Goal: Task Accomplishment & Management: Manage account settings

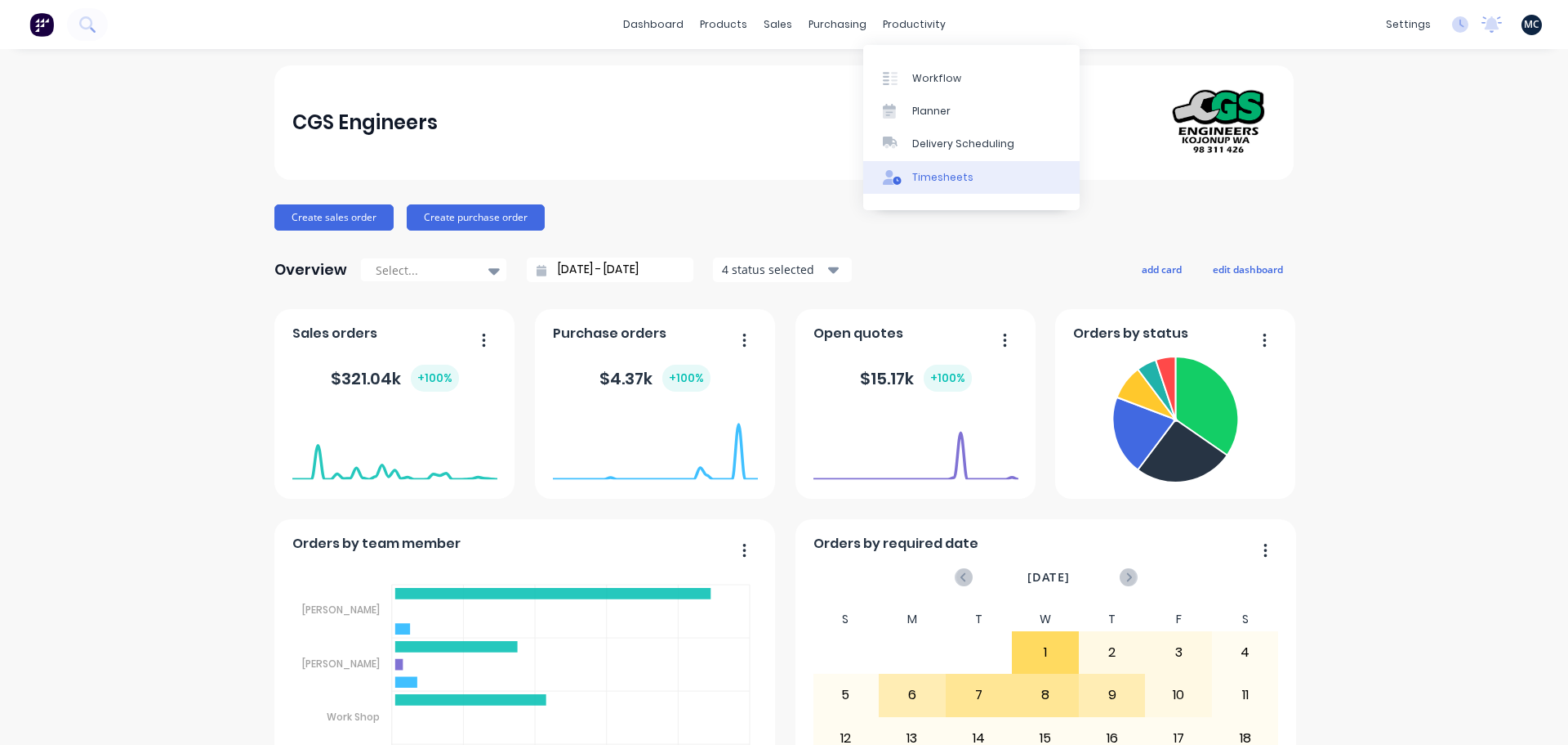
click at [902, 177] on div at bounding box center [894, 177] width 24 height 14
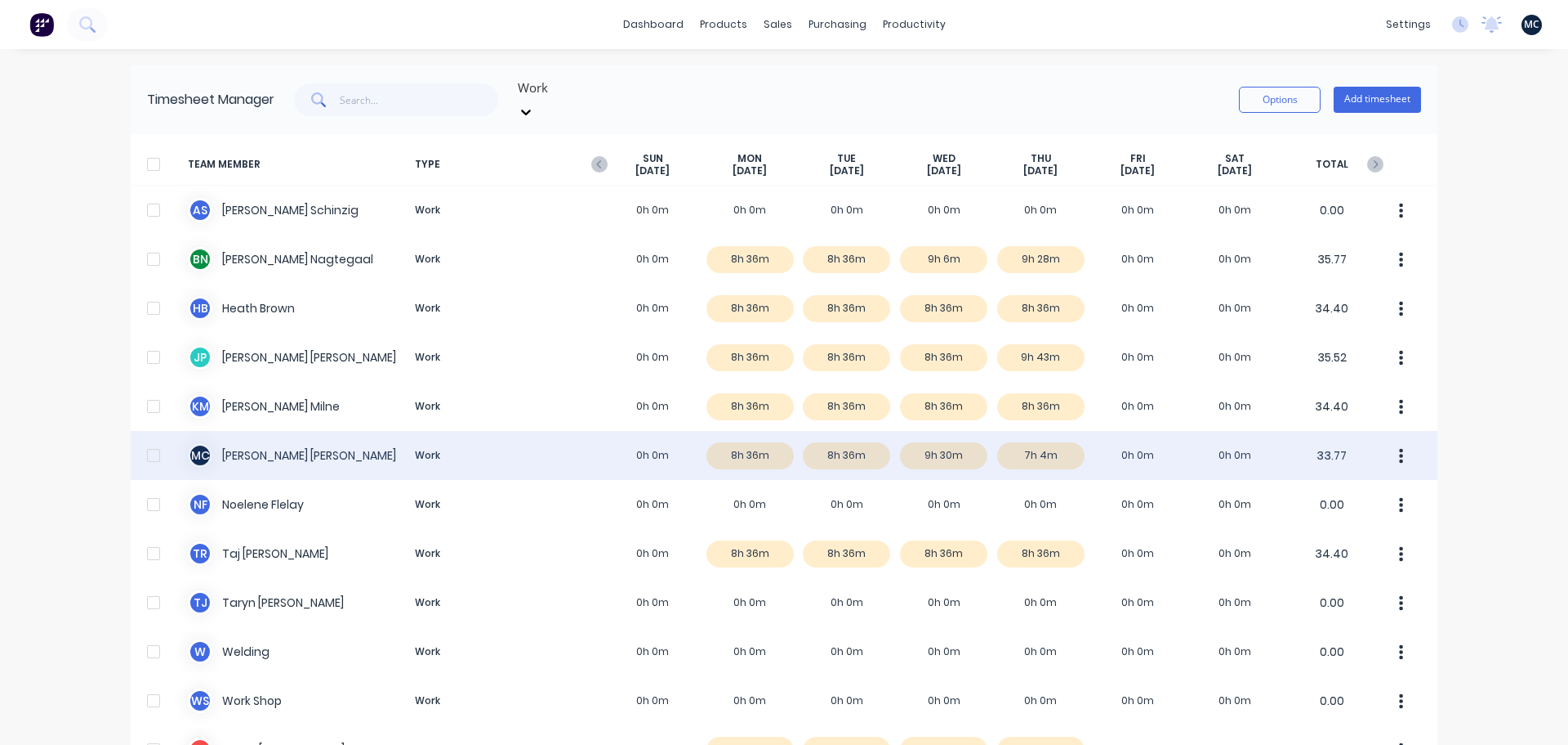
click at [1047, 434] on div "M C [PERSON_NAME] Work 0h 0m 8h 36m 8h 36m 9h 30m 7h 4m 0h 0m 0h 0m 33.77" at bounding box center [784, 455] width 1307 height 49
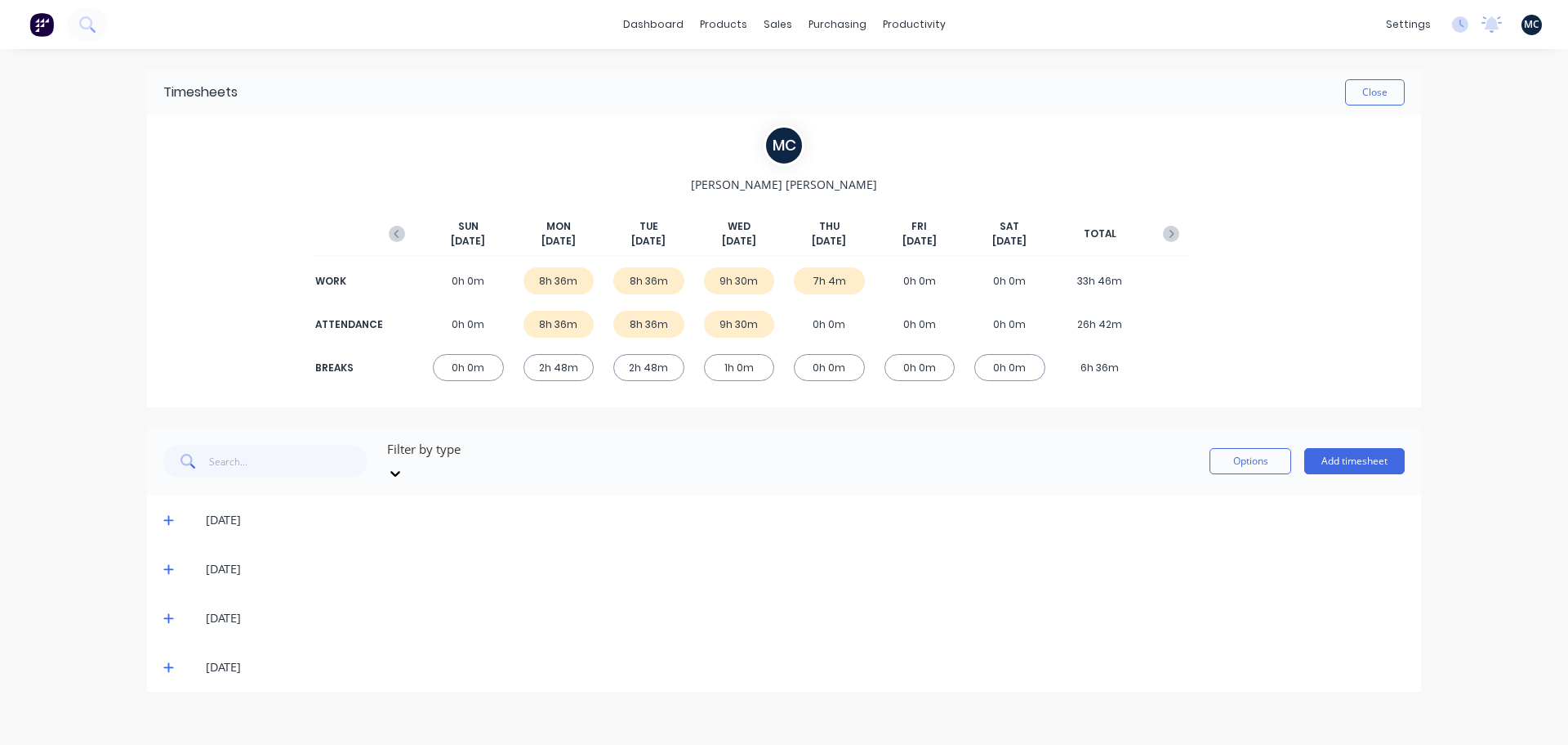
click at [168, 663] on icon at bounding box center [168, 668] width 10 height 10
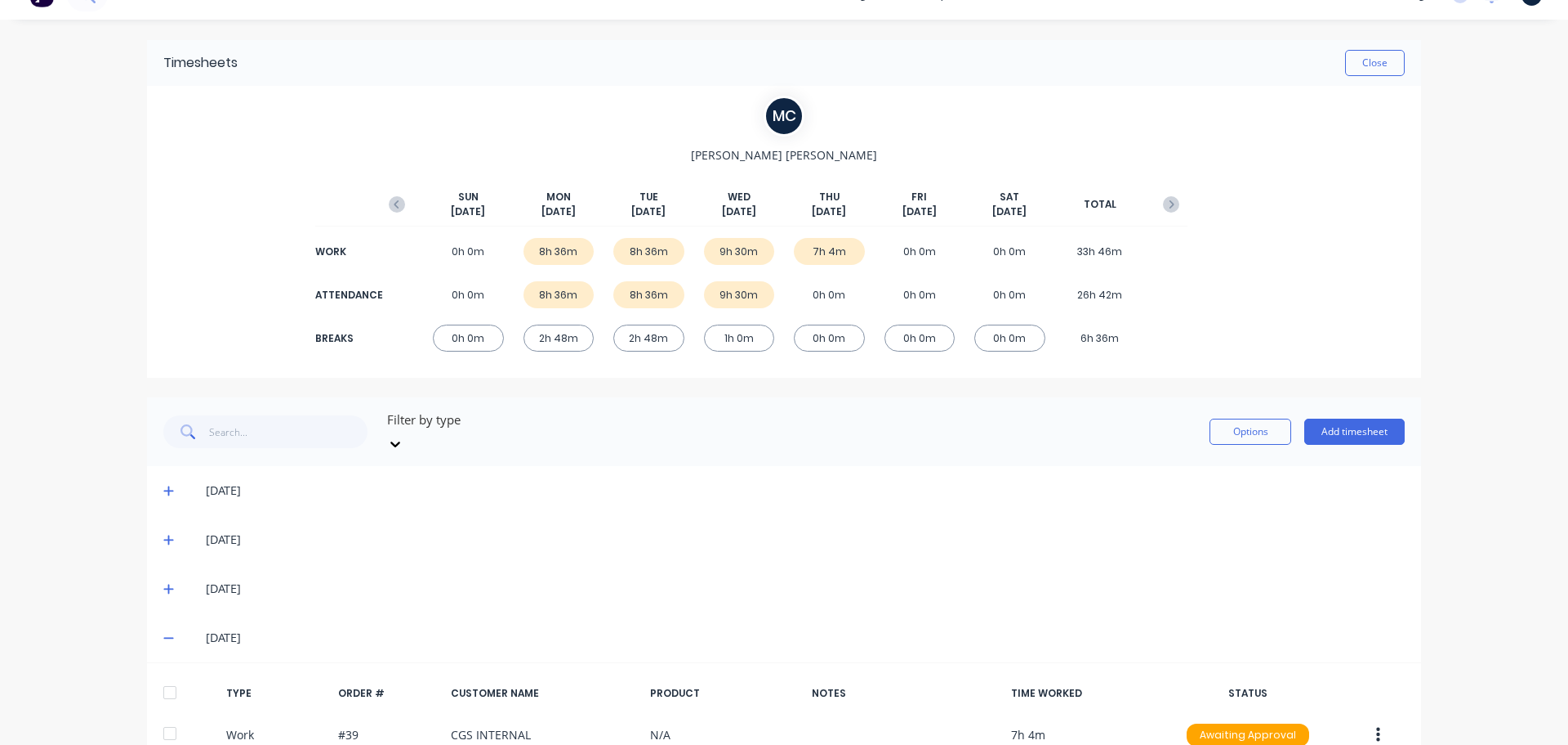
scroll to position [113, 0]
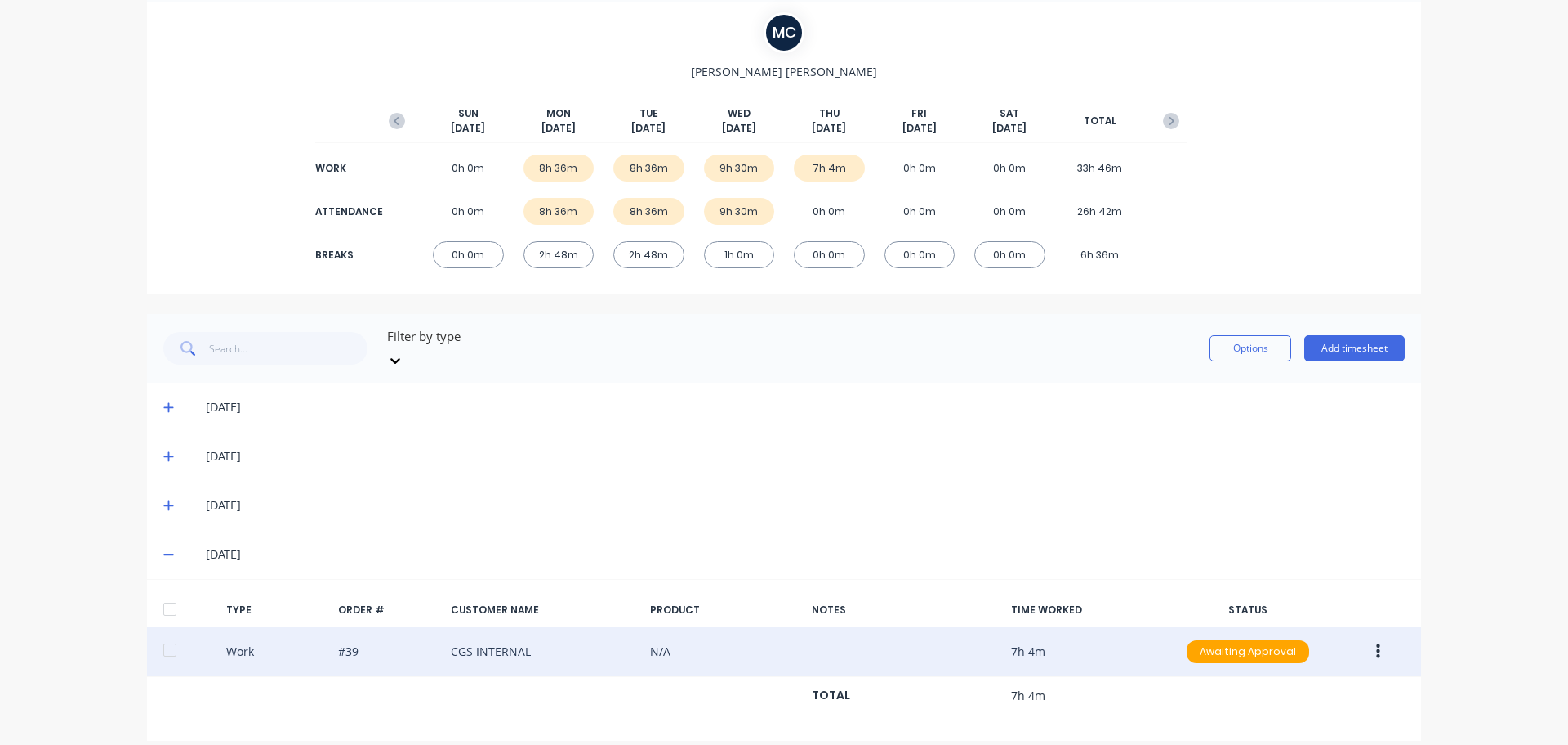
click at [1376, 643] on icon "button" at bounding box center [1378, 652] width 4 height 18
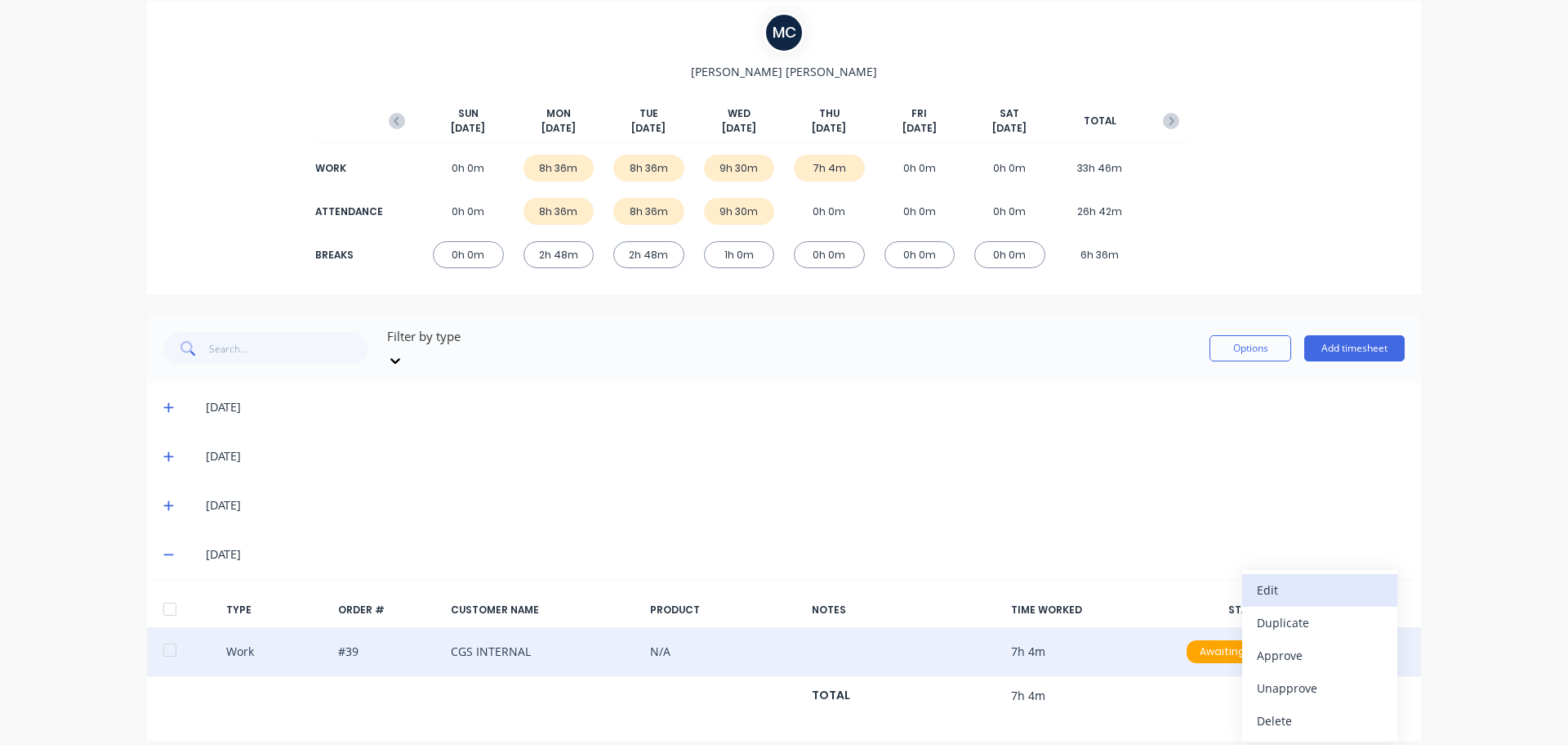
click at [1343, 580] on div "Edit" at bounding box center [1320, 590] width 126 height 23
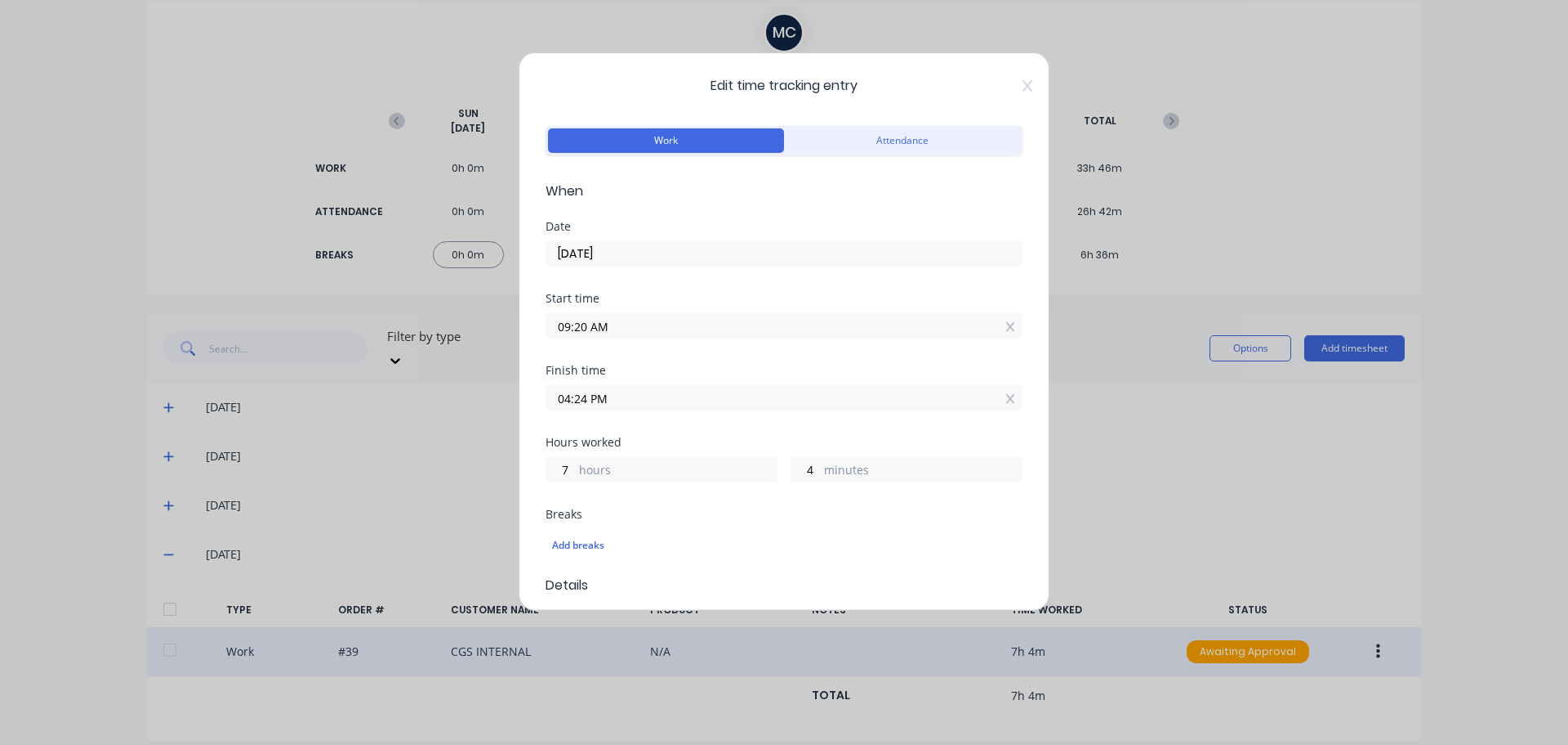
click at [655, 329] on input "09:20 AM" at bounding box center [784, 325] width 475 height 24
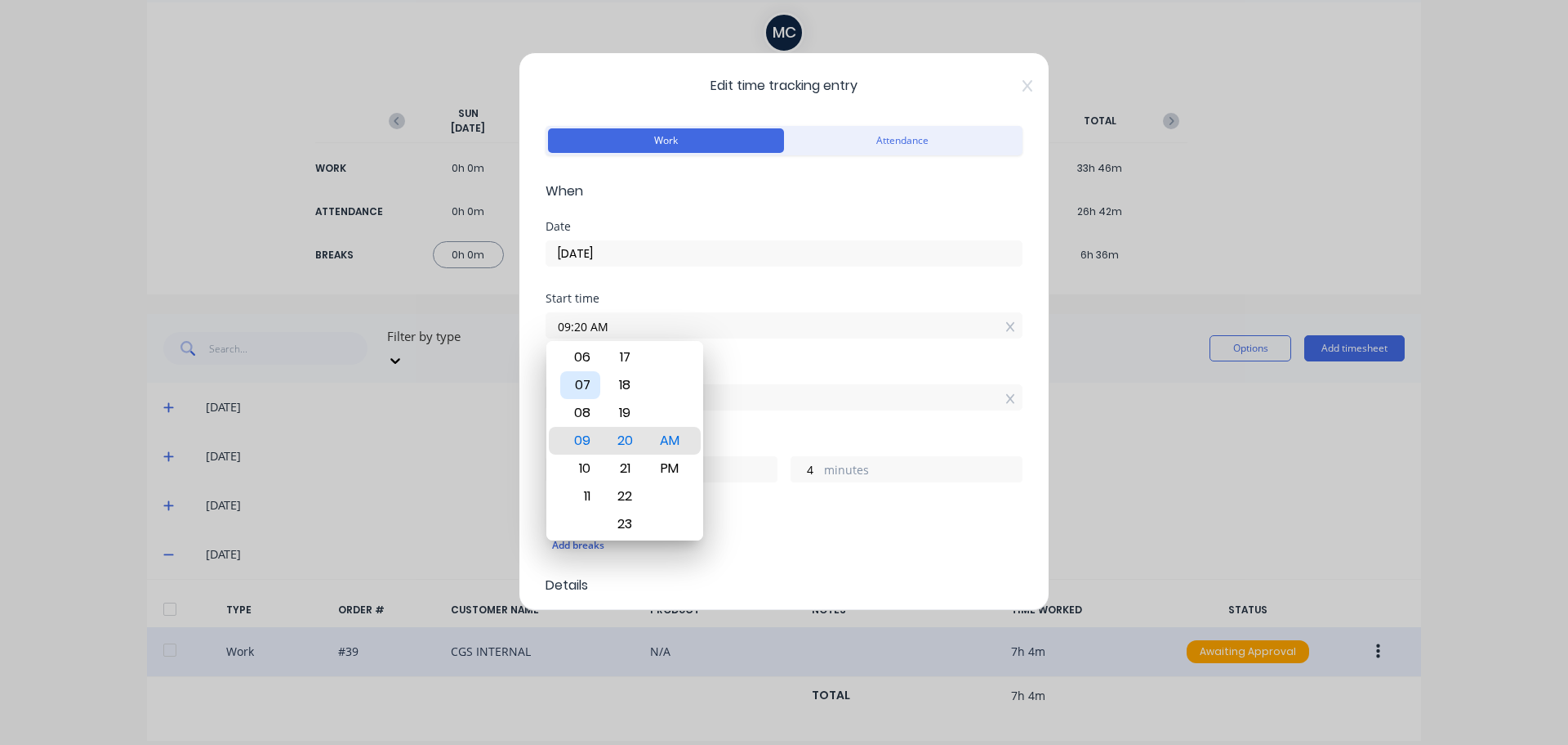
click at [587, 379] on div "07" at bounding box center [580, 384] width 40 height 28
type input "07:20 AM"
type input "9"
type input "07:16 AM"
type input "8"
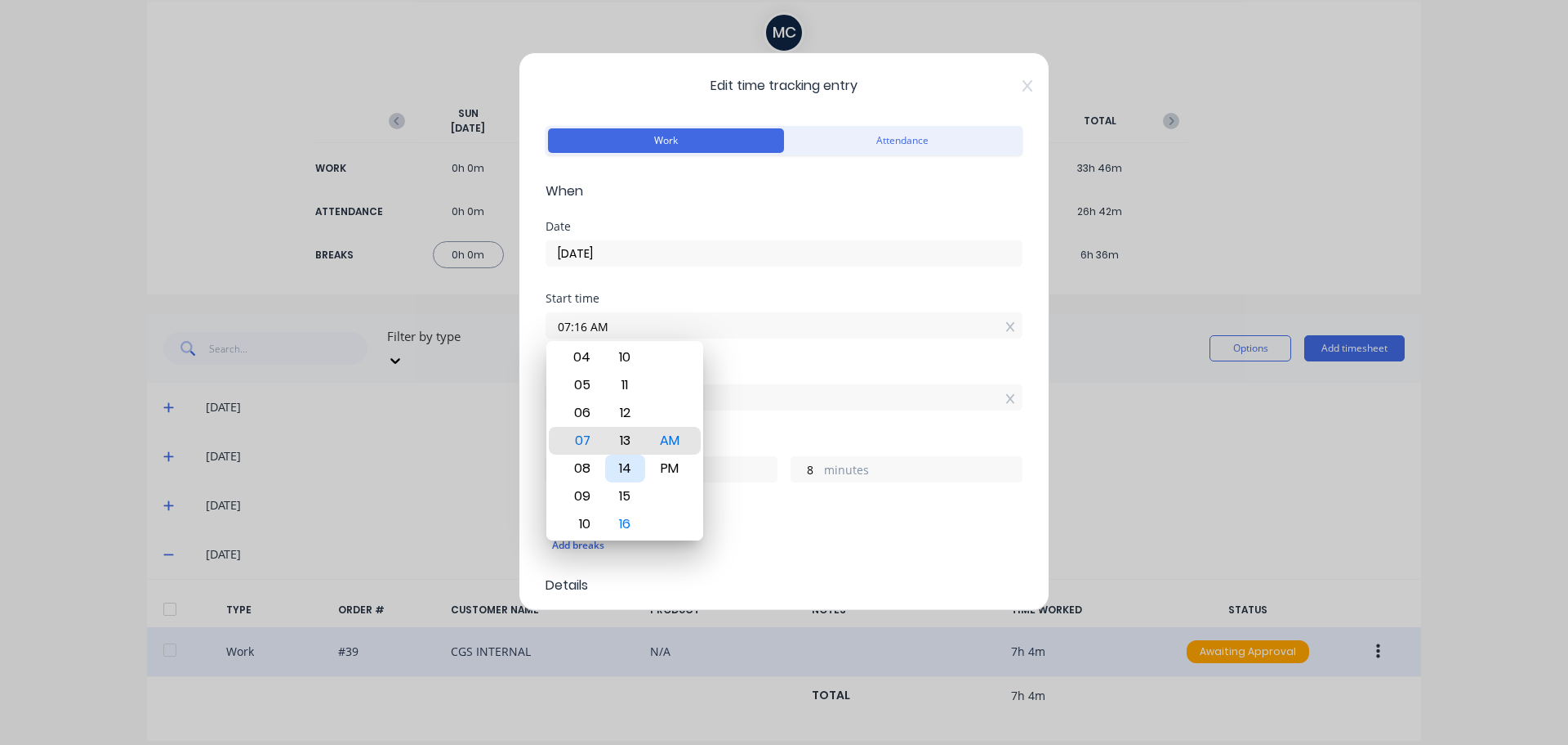
type input "07:13 AM"
type input "11"
type input "07:10 AM"
type input "14"
type input "07:05 AM"
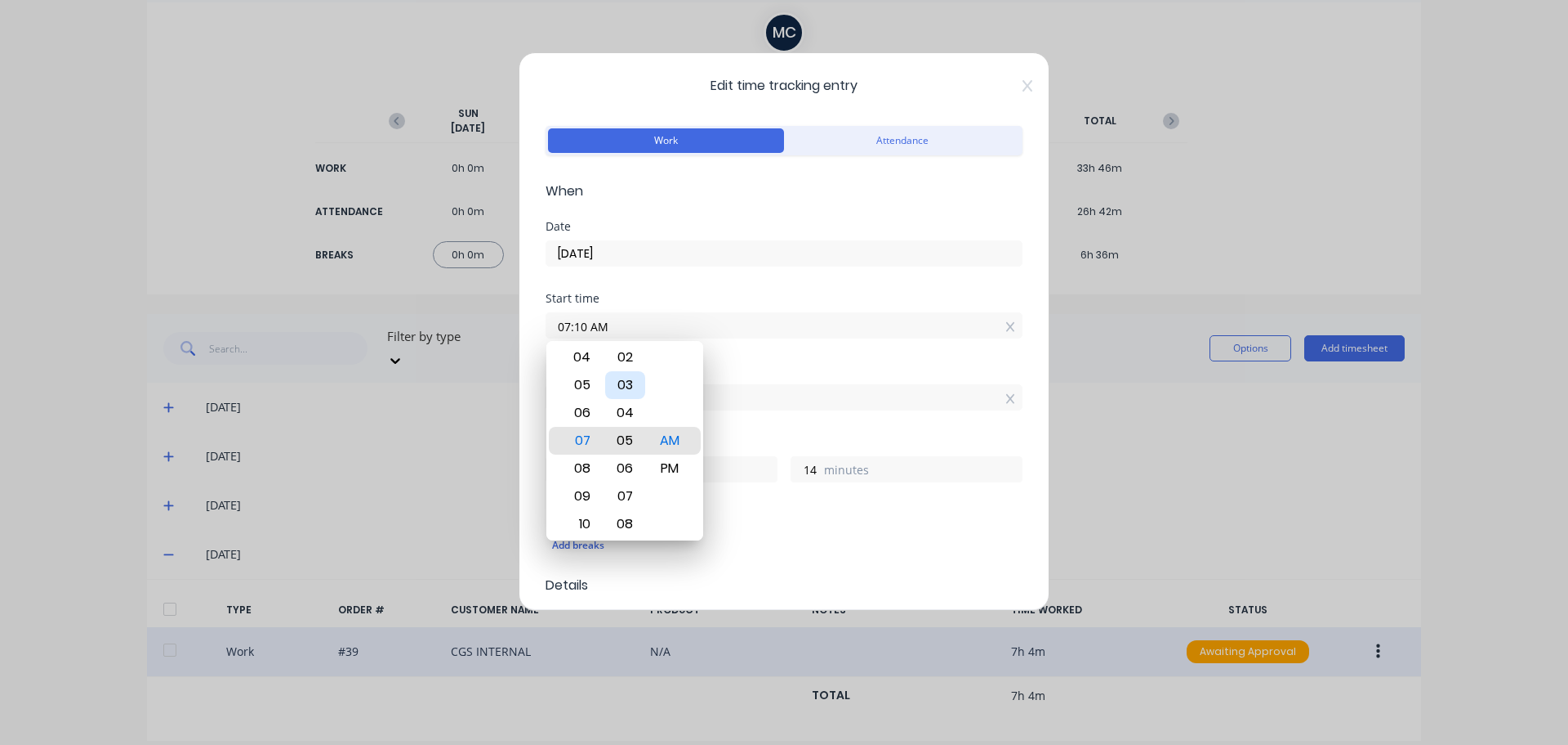
type input "19"
type input "07:01 AM"
type input "23"
type input "07:00 AM"
type input "24"
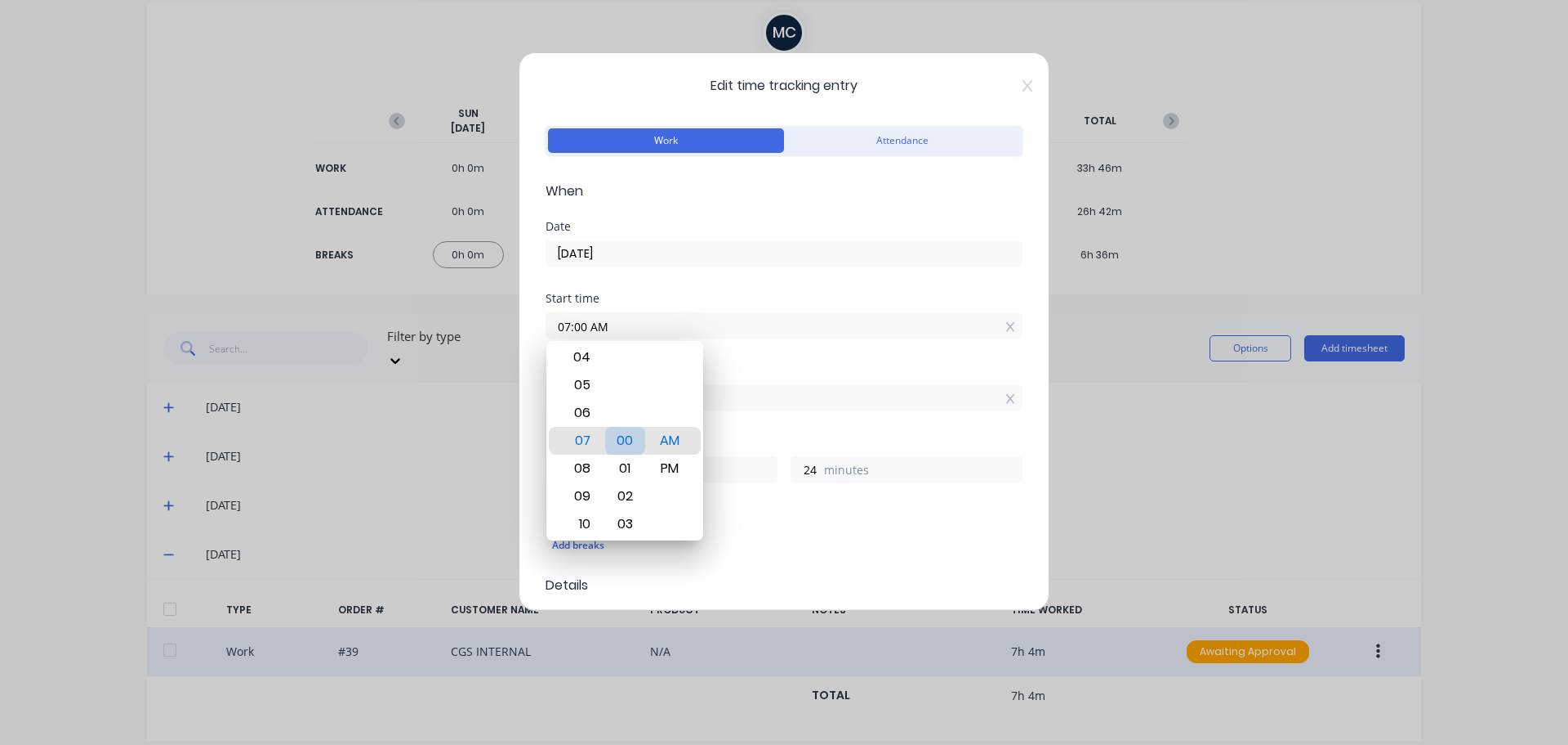
click at [625, 441] on div "00" at bounding box center [625, 440] width 40 height 28
click at [758, 431] on div "Finish time 04:24 PM" at bounding box center [784, 400] width 477 height 72
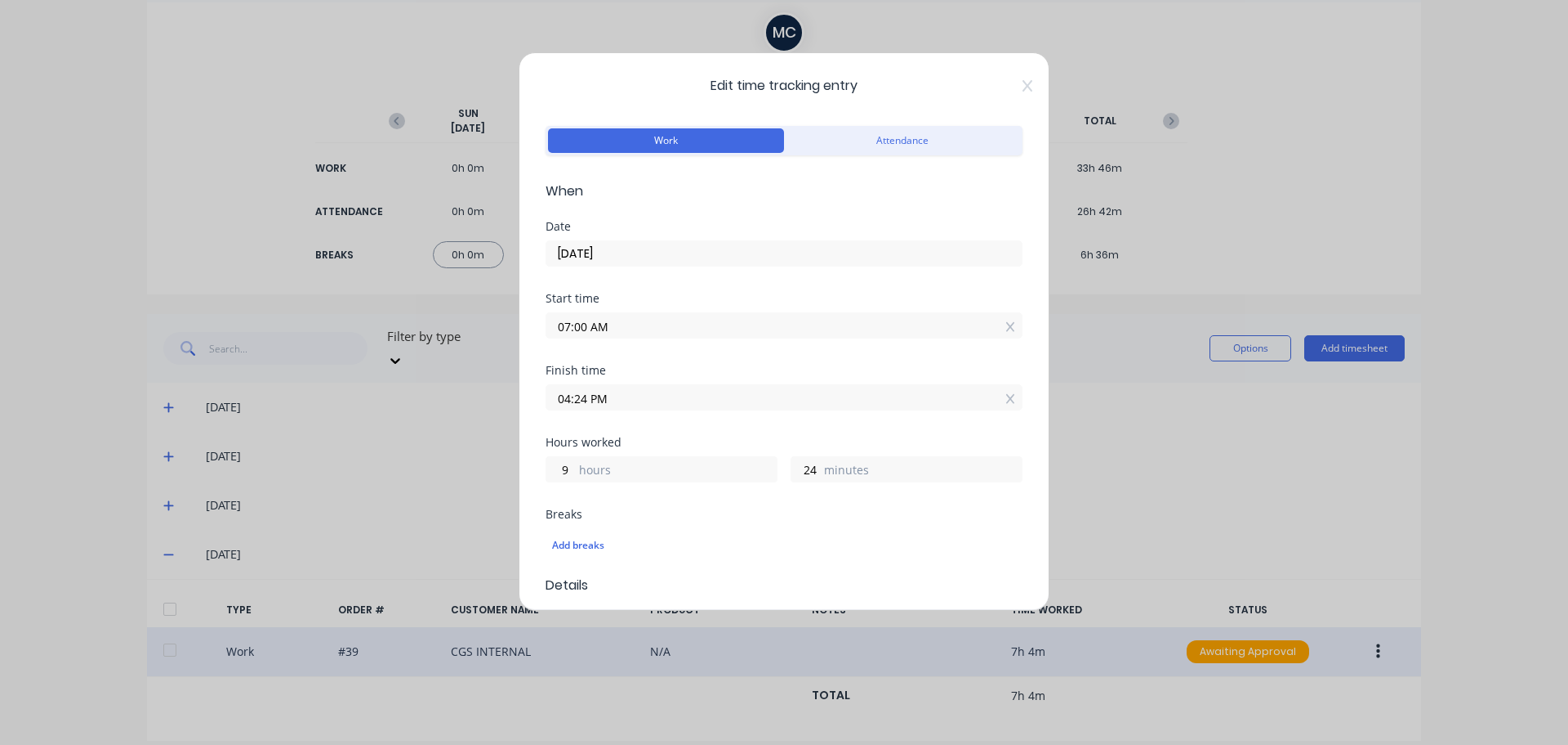
click at [635, 390] on input "04:24 PM" at bounding box center [784, 397] width 475 height 24
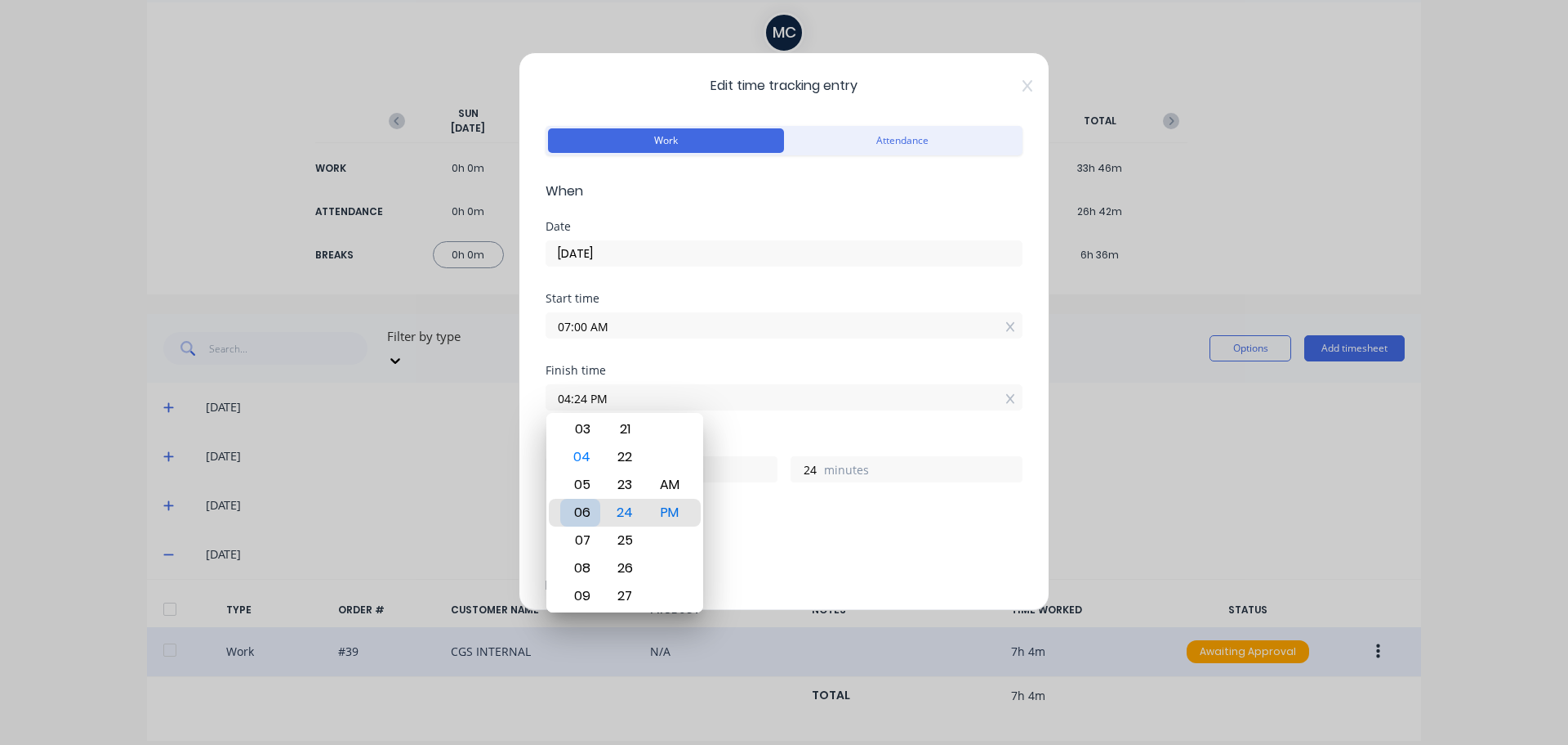
type input "06:24 PM"
type input "11"
type input "08:24 PM"
type input "13"
click at [584, 539] on div "09" at bounding box center [580, 539] width 40 height 28
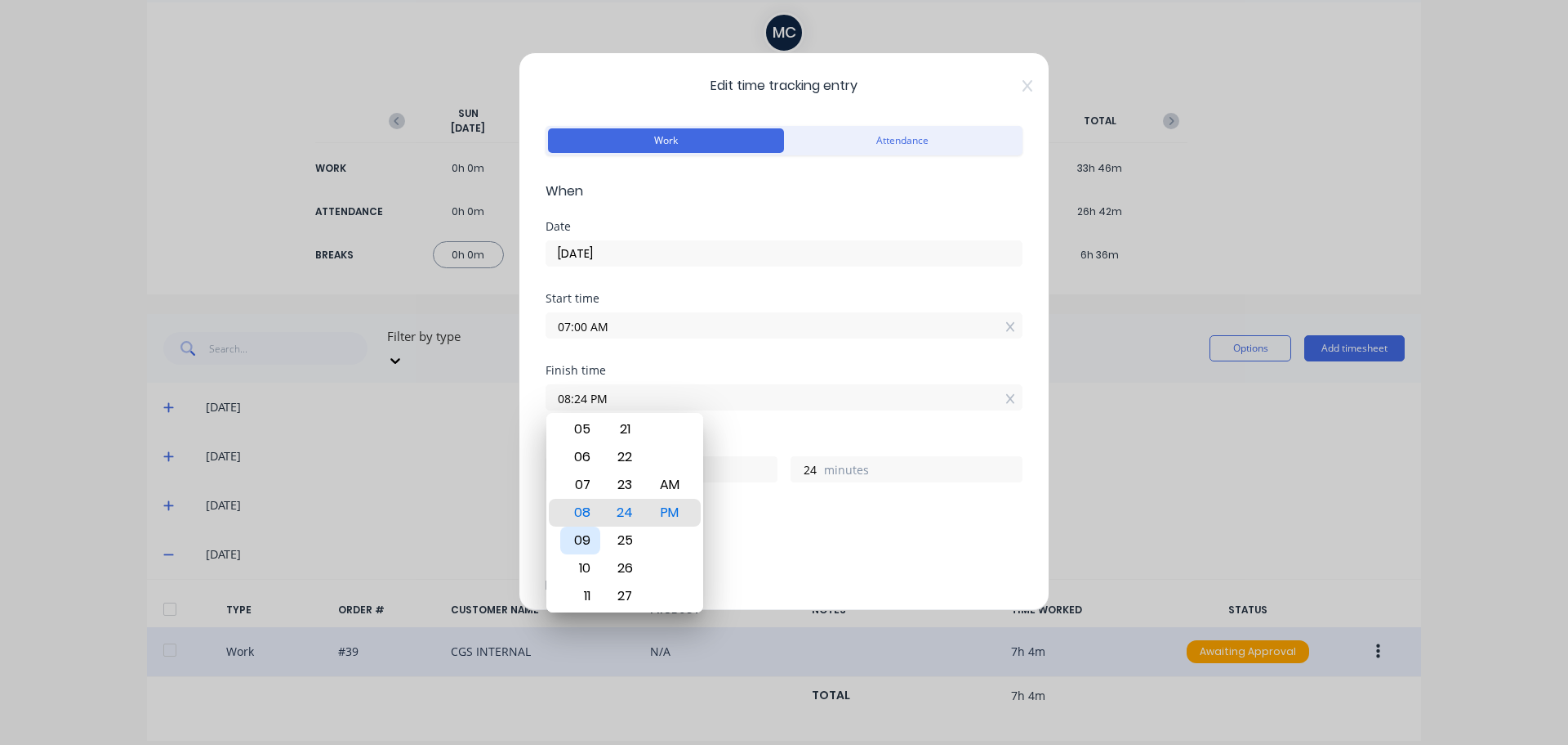
type input "09:24 PM"
type input "14"
type input "09:27 PM"
type input "27"
type input "09:29 PM"
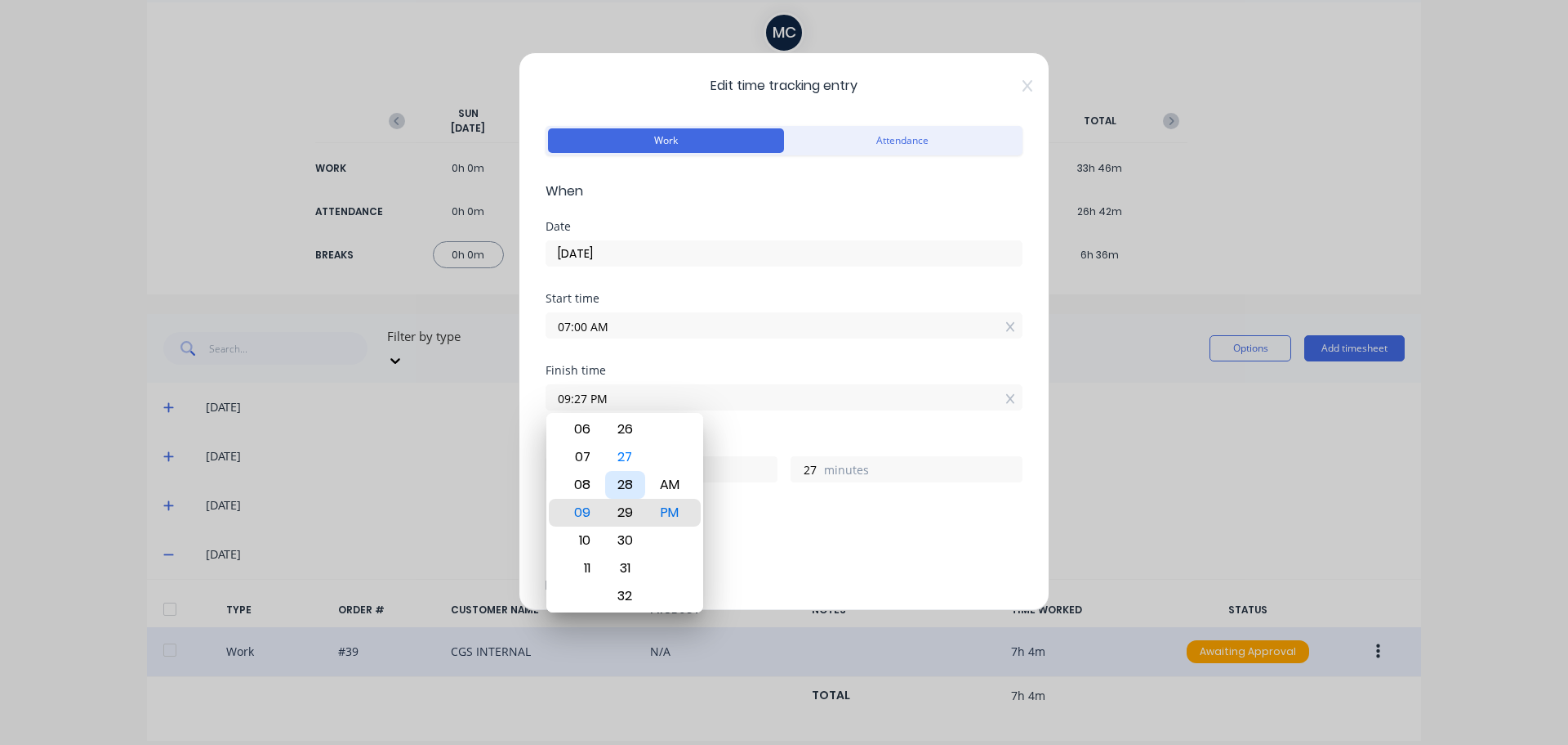
type input "29"
type input "09:30 PM"
type input "30"
click at [623, 516] on div "30" at bounding box center [625, 512] width 40 height 28
click at [677, 485] on div "AM" at bounding box center [670, 485] width 40 height 28
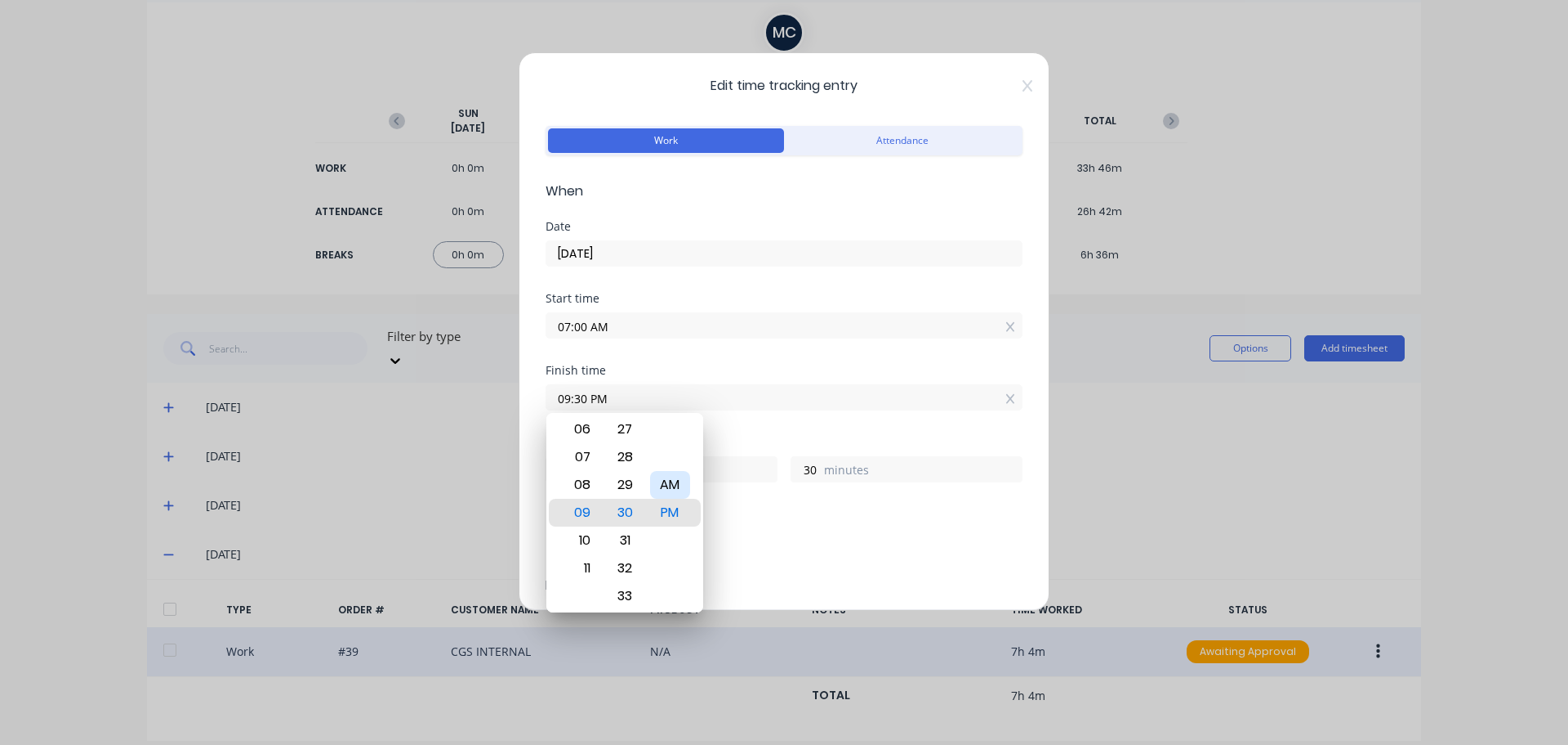
type input "09:30 AM"
type input "2"
click at [831, 536] on div "Add breaks" at bounding box center [784, 546] width 464 height 22
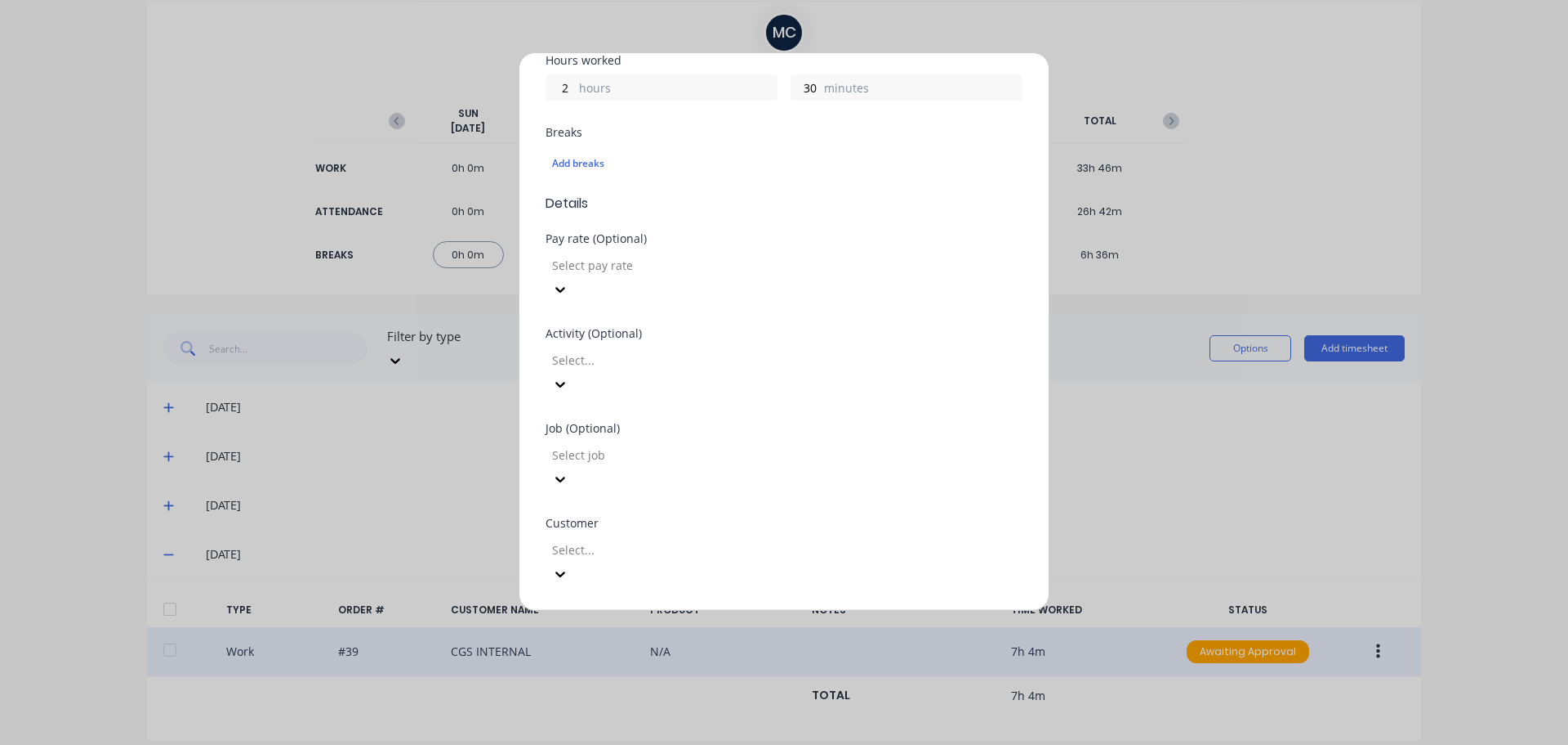
scroll to position [408, 0]
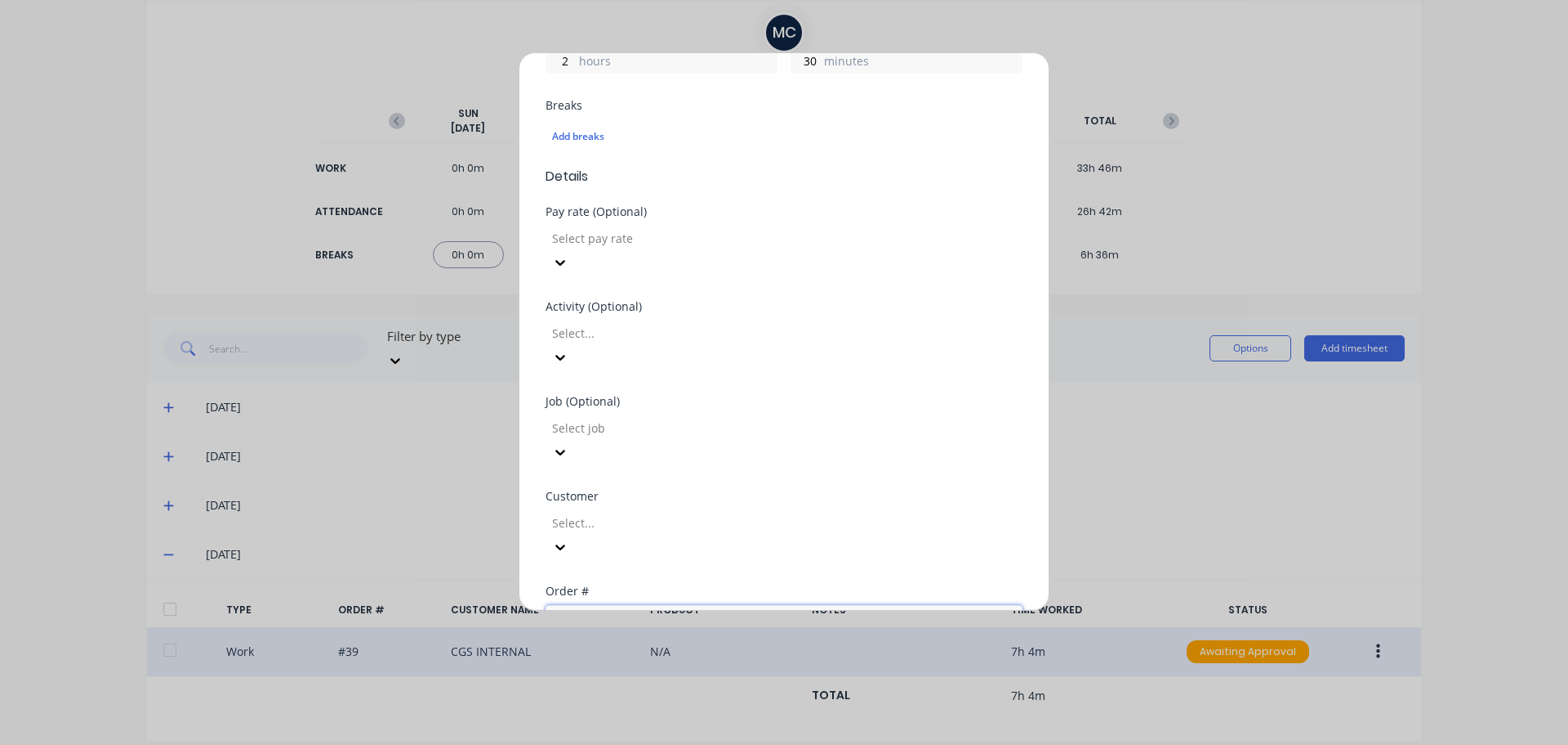
click at [781, 605] on input "text" at bounding box center [784, 617] width 477 height 24
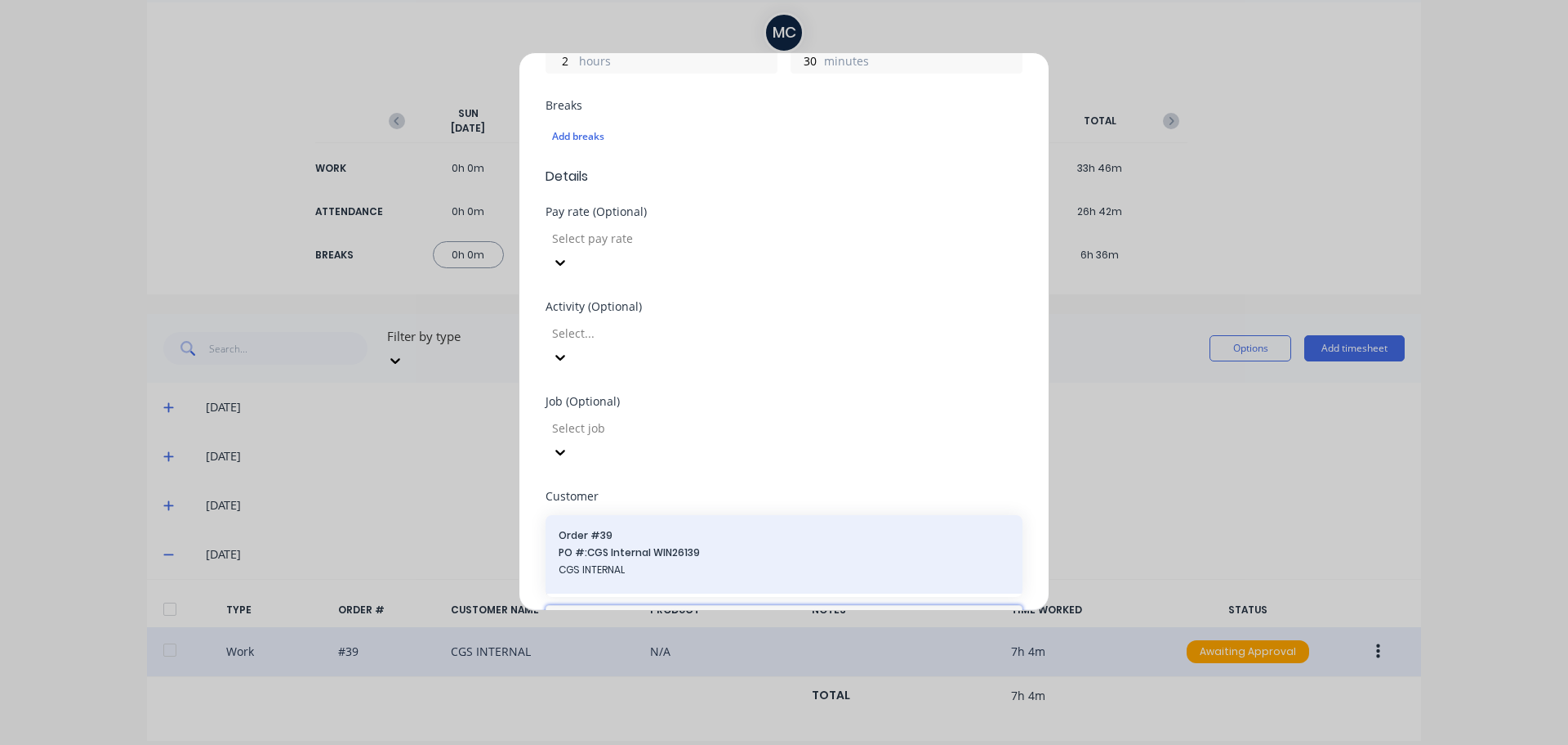
type input "39"
click at [736, 528] on span "Order # 39" at bounding box center [784, 535] width 451 height 14
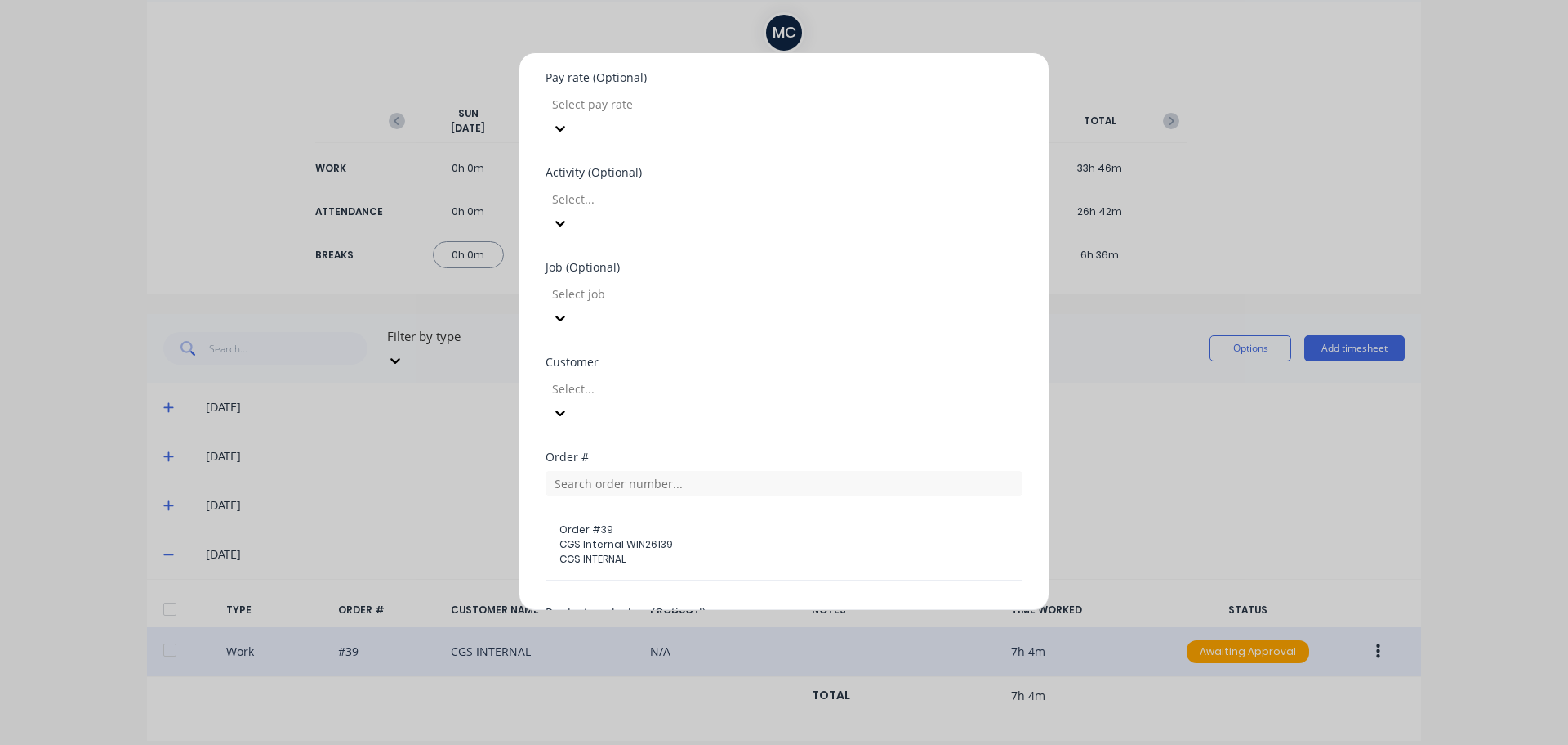
scroll to position [693, 0]
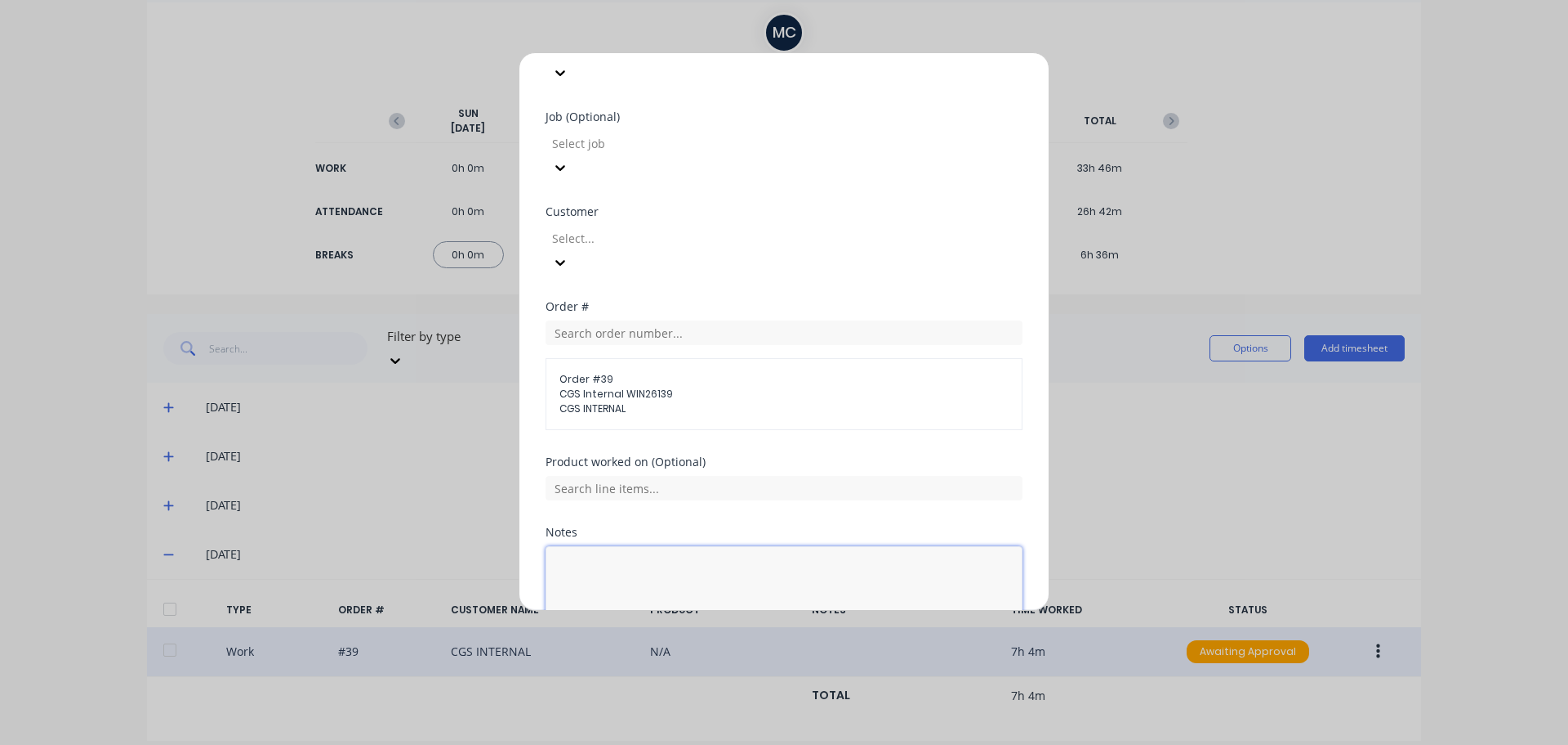
click at [729, 546] on textarea at bounding box center [784, 589] width 477 height 87
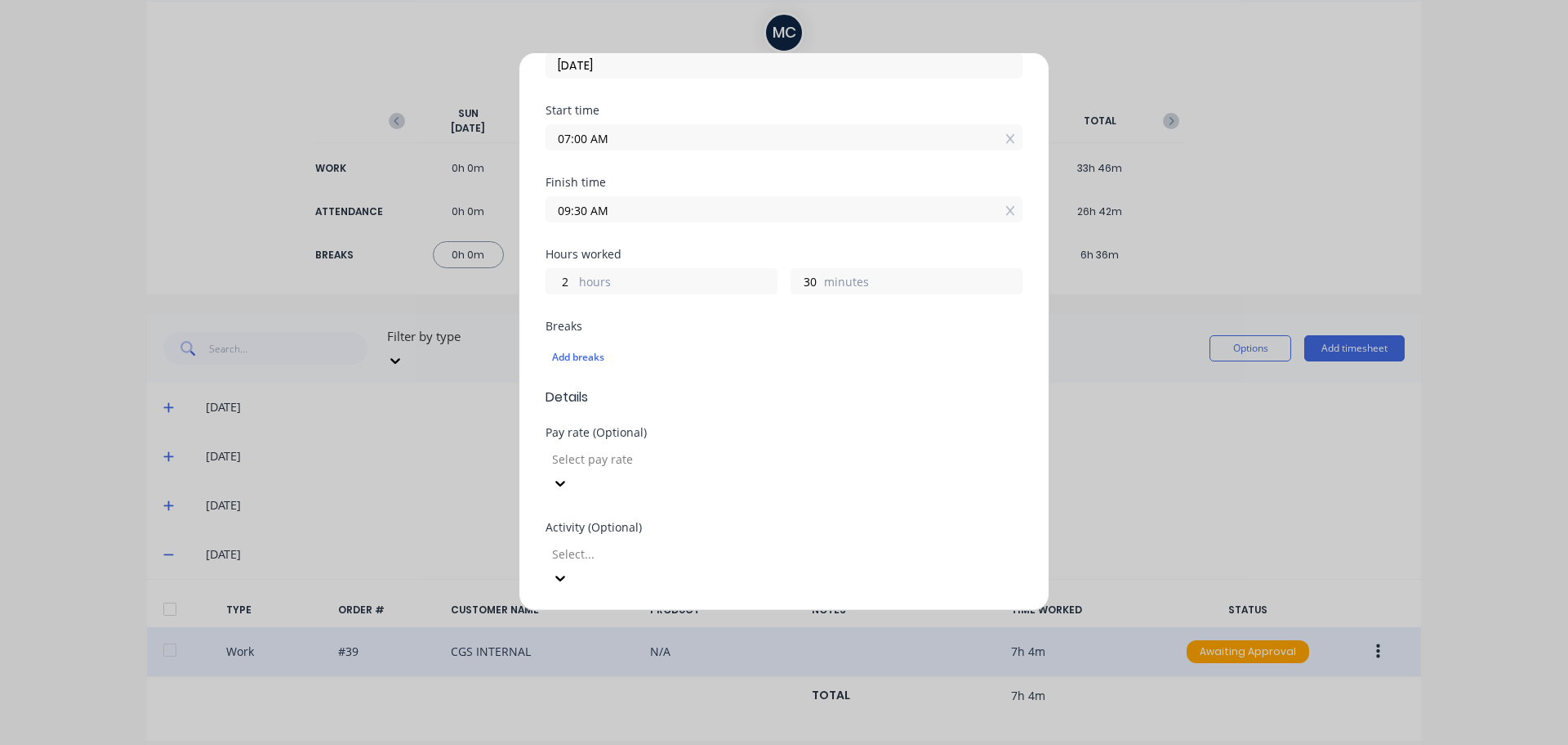
scroll to position [0, 0]
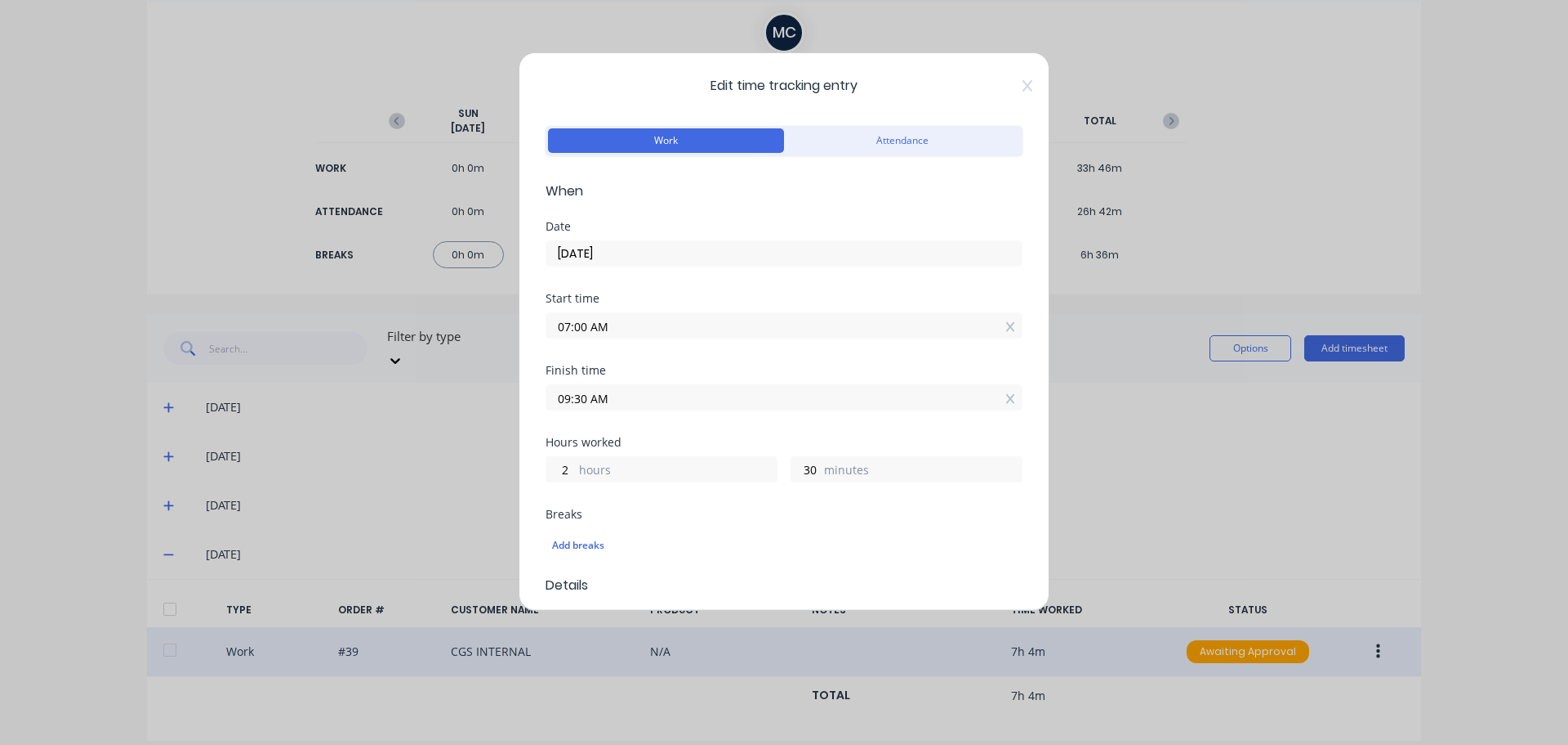
type textarea "office"
click at [623, 323] on input "07:00 AM" at bounding box center [784, 325] width 475 height 24
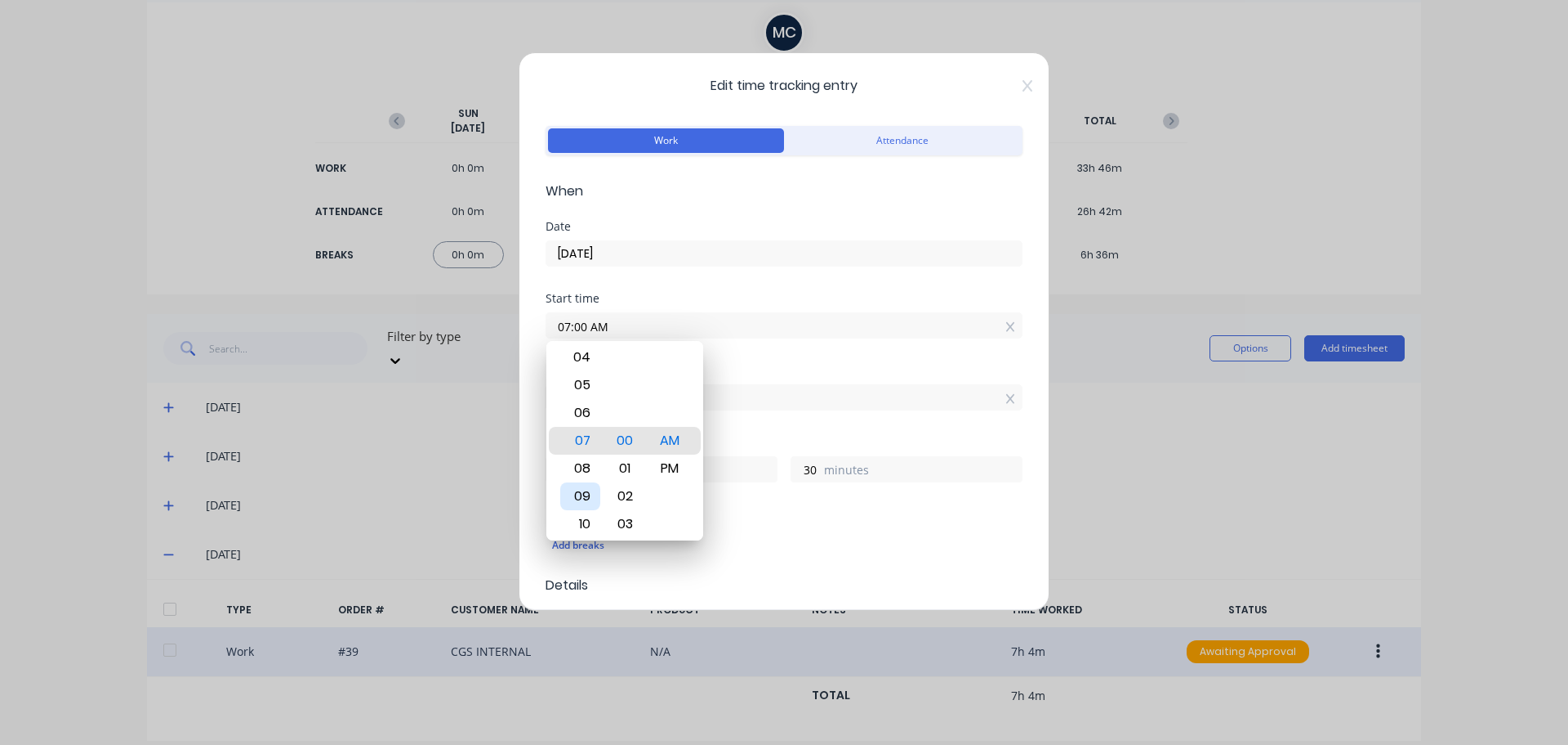
click at [583, 495] on div "09" at bounding box center [580, 495] width 40 height 28
type input "09:00 AM"
type input "0"
click at [771, 426] on div "Finish time 09:30 AM" at bounding box center [784, 400] width 477 height 72
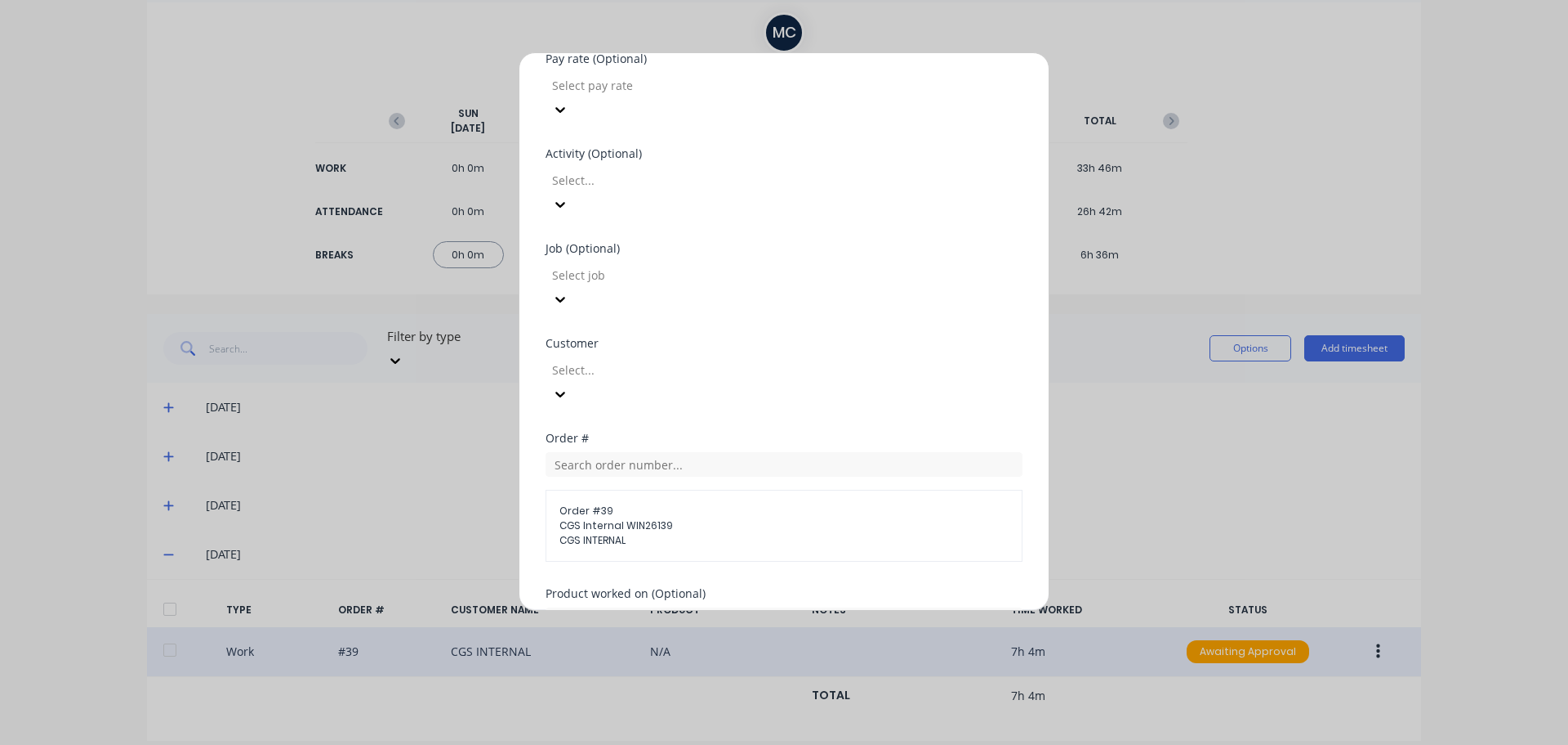
scroll to position [693, 0]
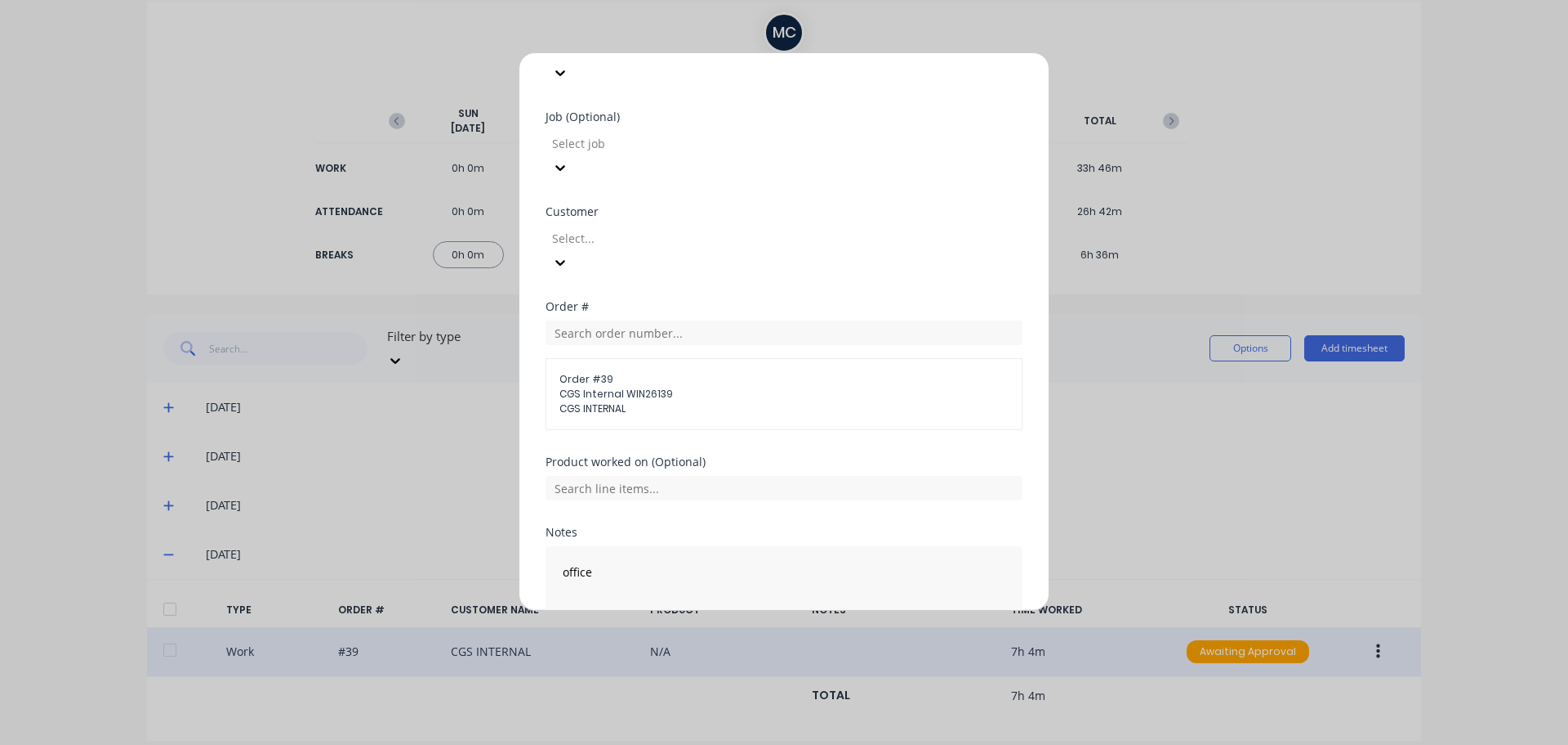
click at [727, 659] on button "Edit time tracking entry" at bounding box center [745, 671] width 140 height 26
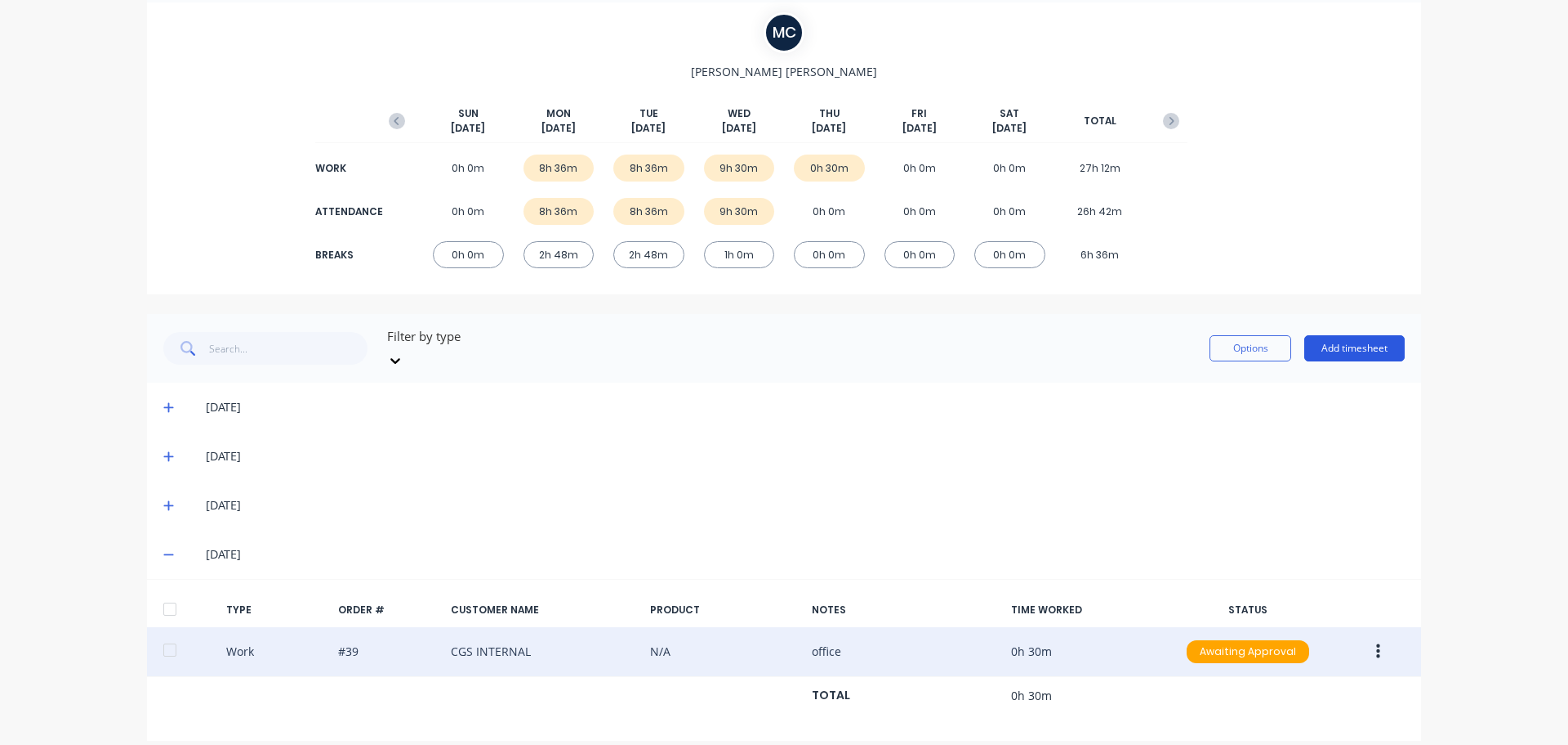
click at [1372, 341] on button "Add timesheet" at bounding box center [1355, 347] width 100 height 26
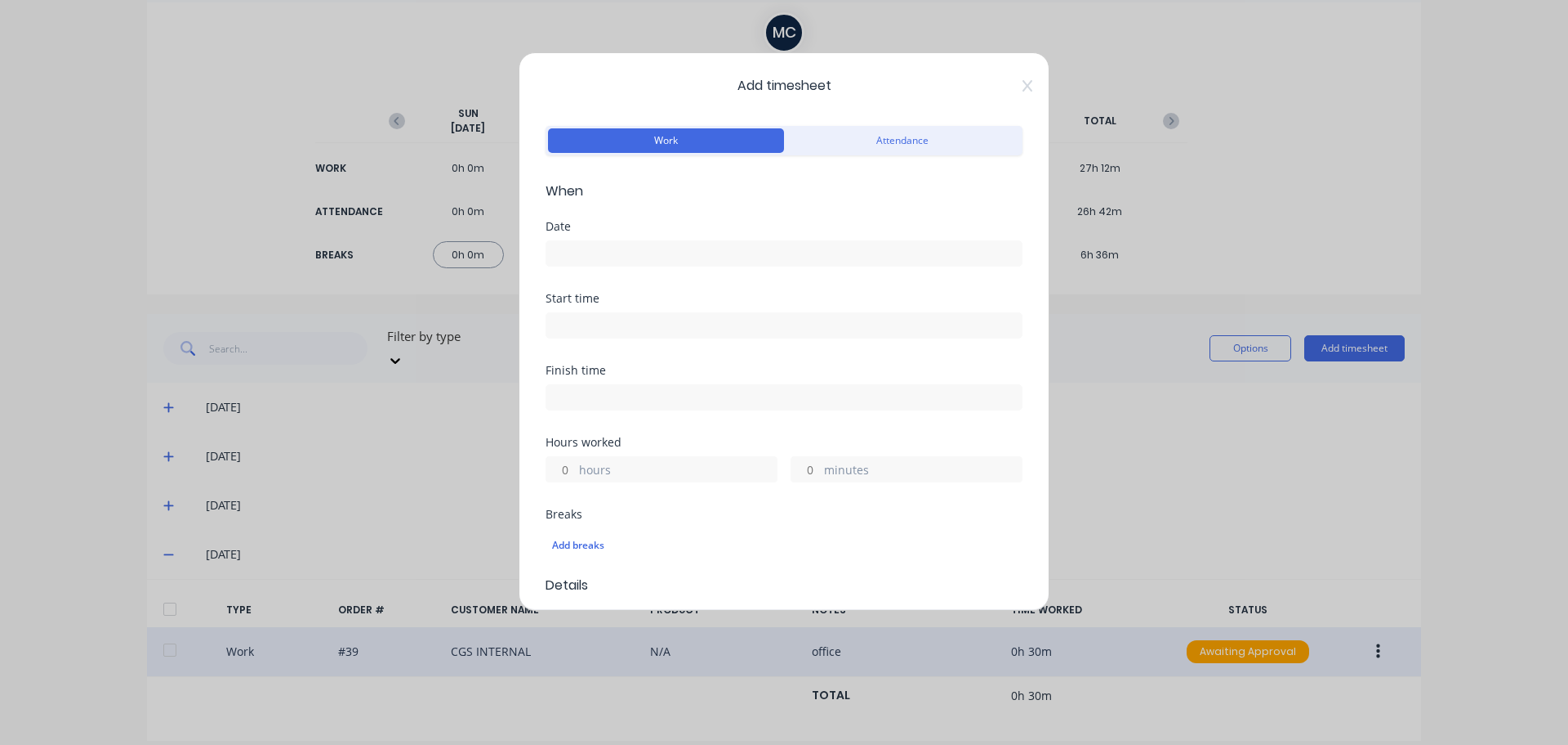
click at [1221, 434] on div "Add timesheet Work Attendance When Date Start time Finish time Hours worked hou…" at bounding box center [784, 372] width 1568 height 745
click at [1161, 411] on div "Add timesheet Work Attendance When Date Start time Finish time Hours worked hou…" at bounding box center [784, 372] width 1568 height 745
click at [1011, 96] on div "Add timesheet Work Attendance When Date Start time Finish time Hours worked hou…" at bounding box center [784, 331] width 531 height 558
click at [672, 248] on input at bounding box center [784, 253] width 475 height 24
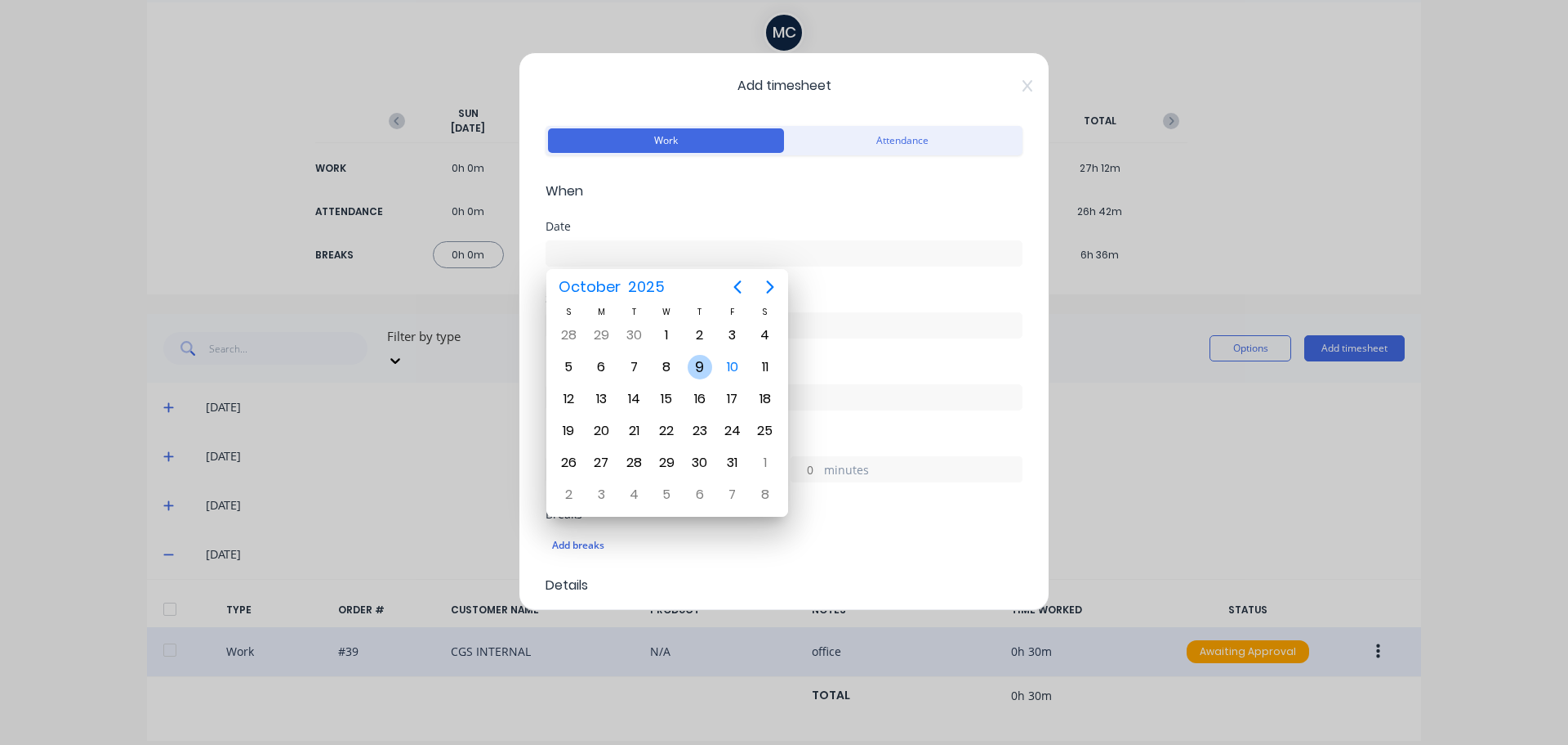
click at [702, 368] on div "9" at bounding box center [700, 366] width 24 height 24
type input "[DATE]"
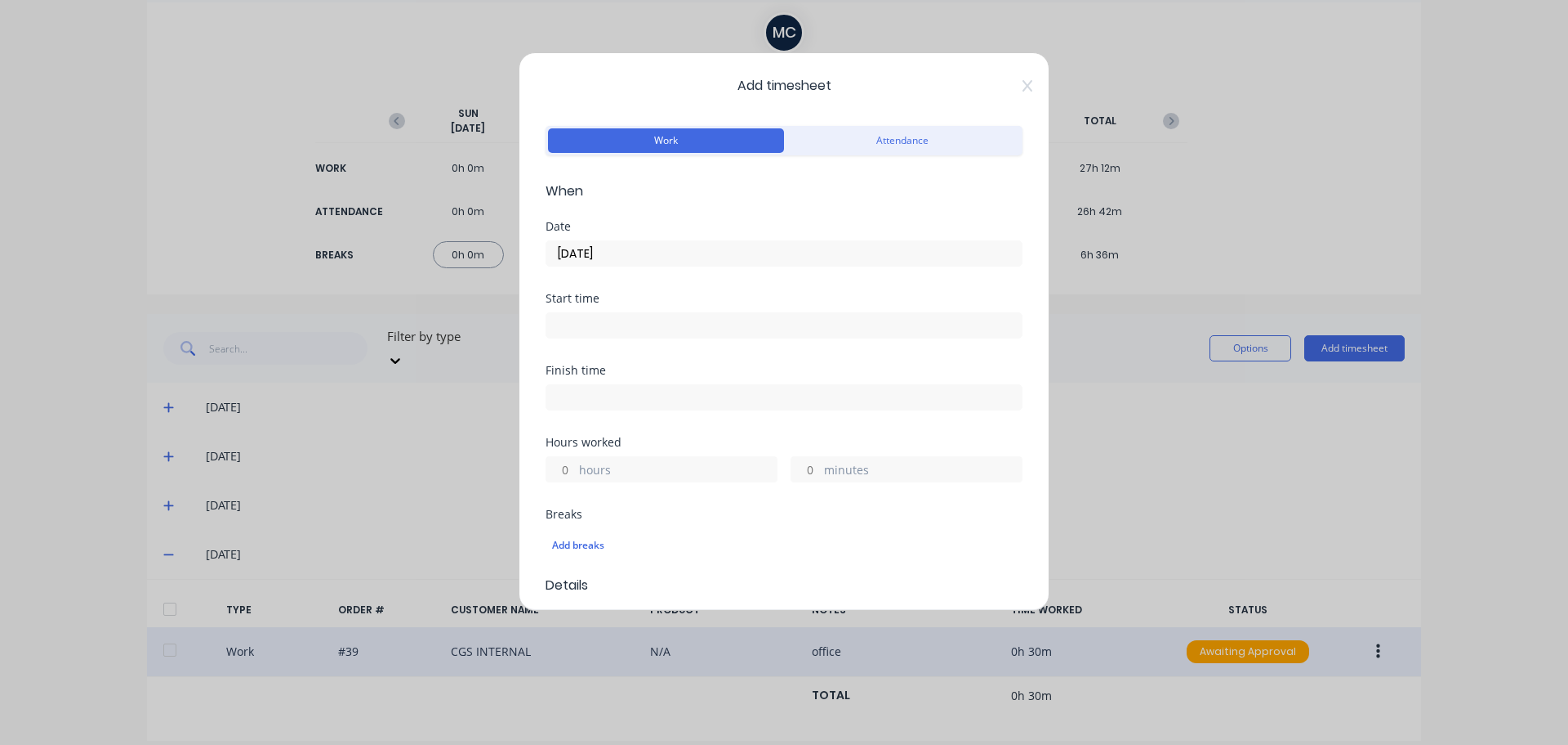
click at [689, 335] on input at bounding box center [784, 325] width 475 height 24
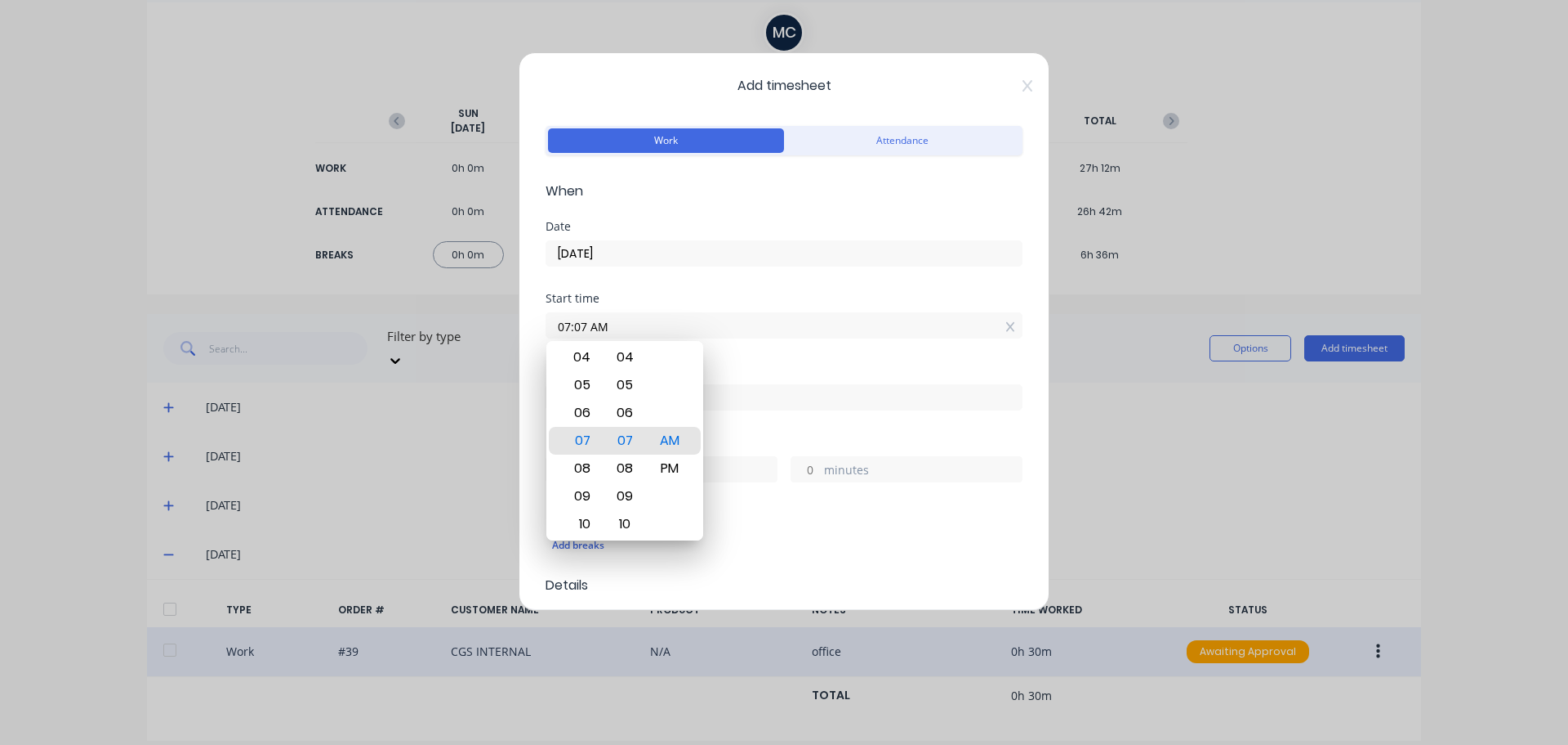
click at [839, 350] on div "Start time 07:07 AM" at bounding box center [784, 329] width 477 height 72
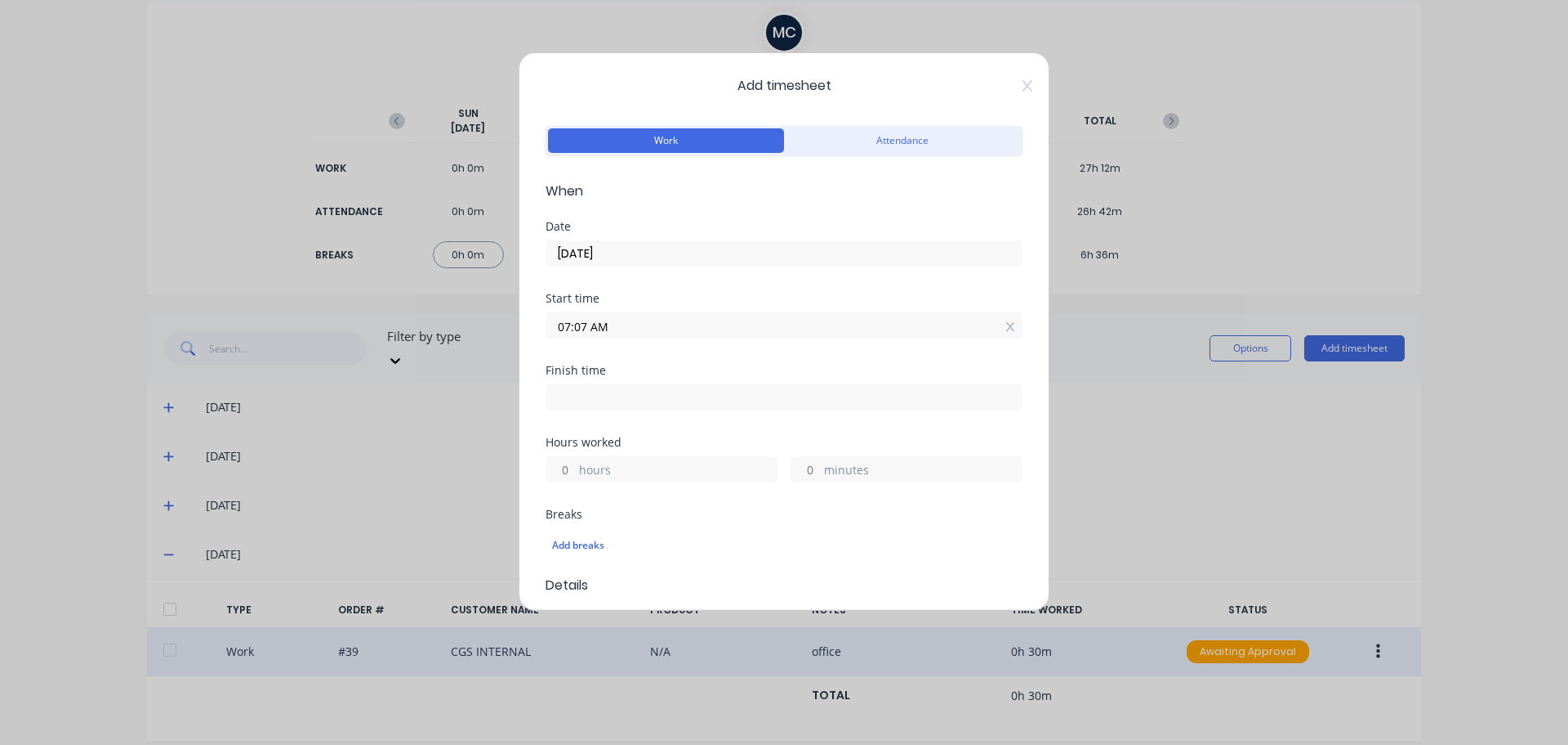
click at [648, 325] on input "07:07 AM" at bounding box center [784, 325] width 475 height 24
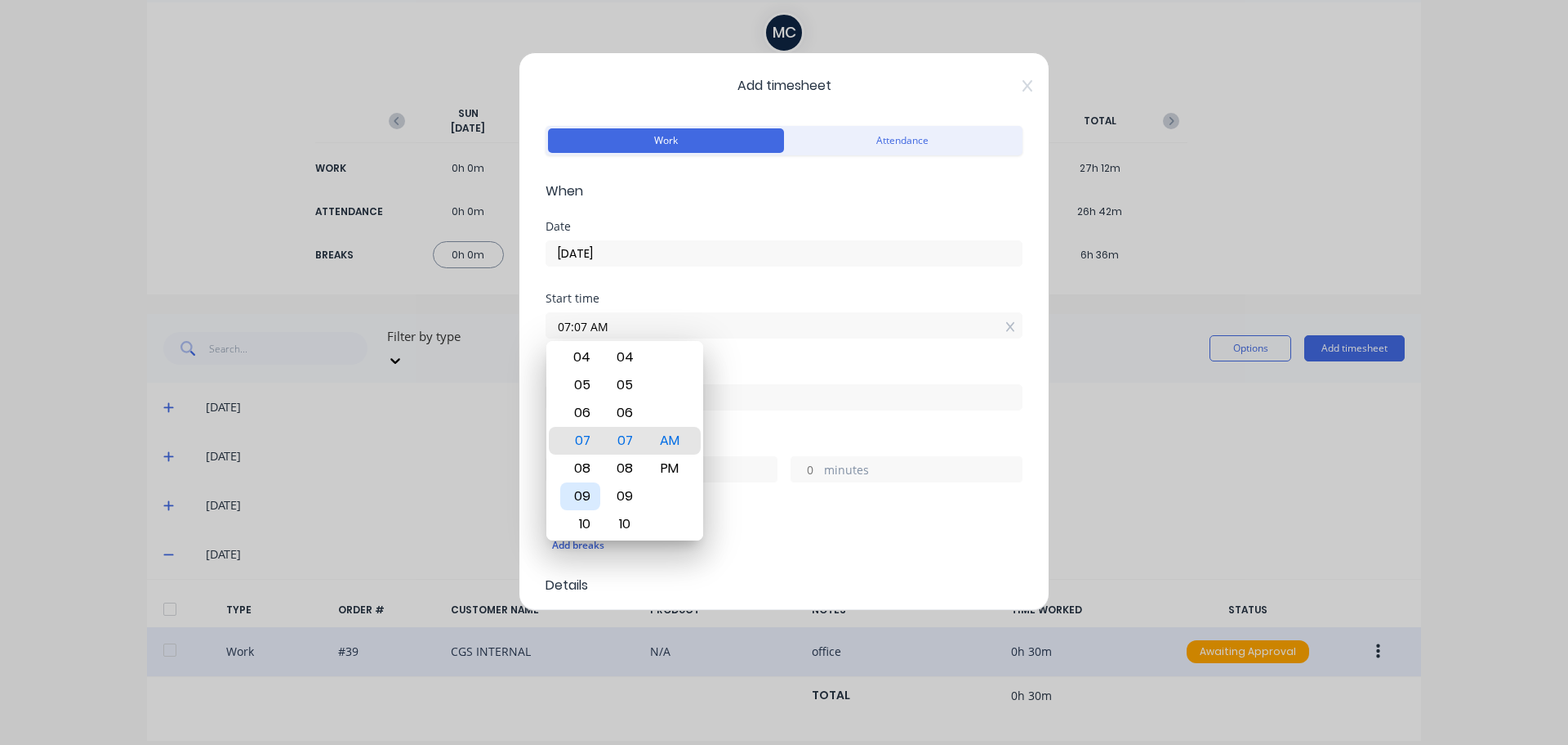
click at [578, 498] on div "09" at bounding box center [580, 495] width 40 height 28
type input "09:30 AM"
click at [635, 435] on div "30" at bounding box center [625, 440] width 40 height 28
click at [773, 365] on div "Finish time" at bounding box center [784, 370] width 477 height 12
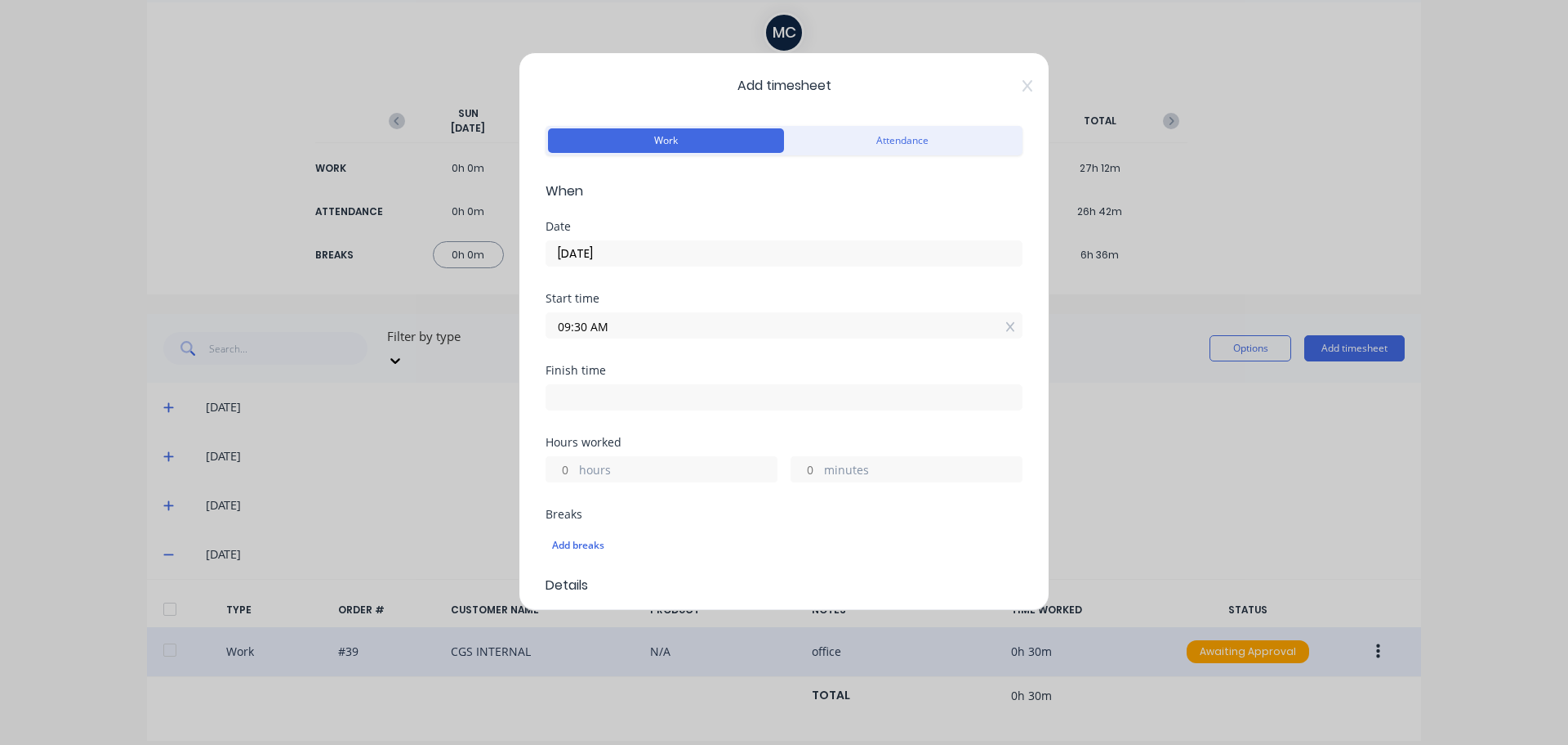
click at [703, 386] on input at bounding box center [784, 397] width 475 height 24
type input "07:07 AM"
type input "21"
type input "37"
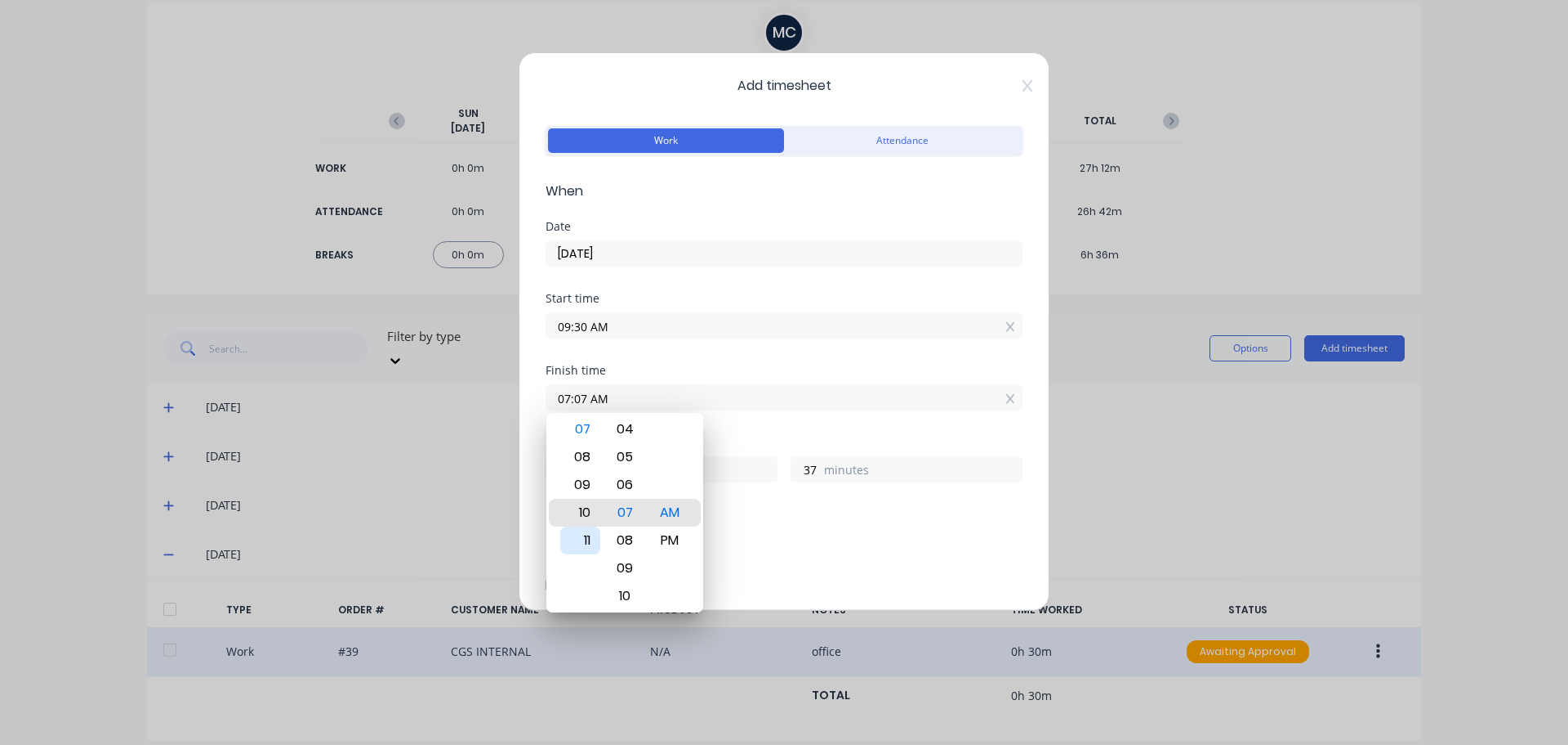
type input "10:07 AM"
type input "0"
type input "10:11 AM"
type input "41"
type input "10:15 AM"
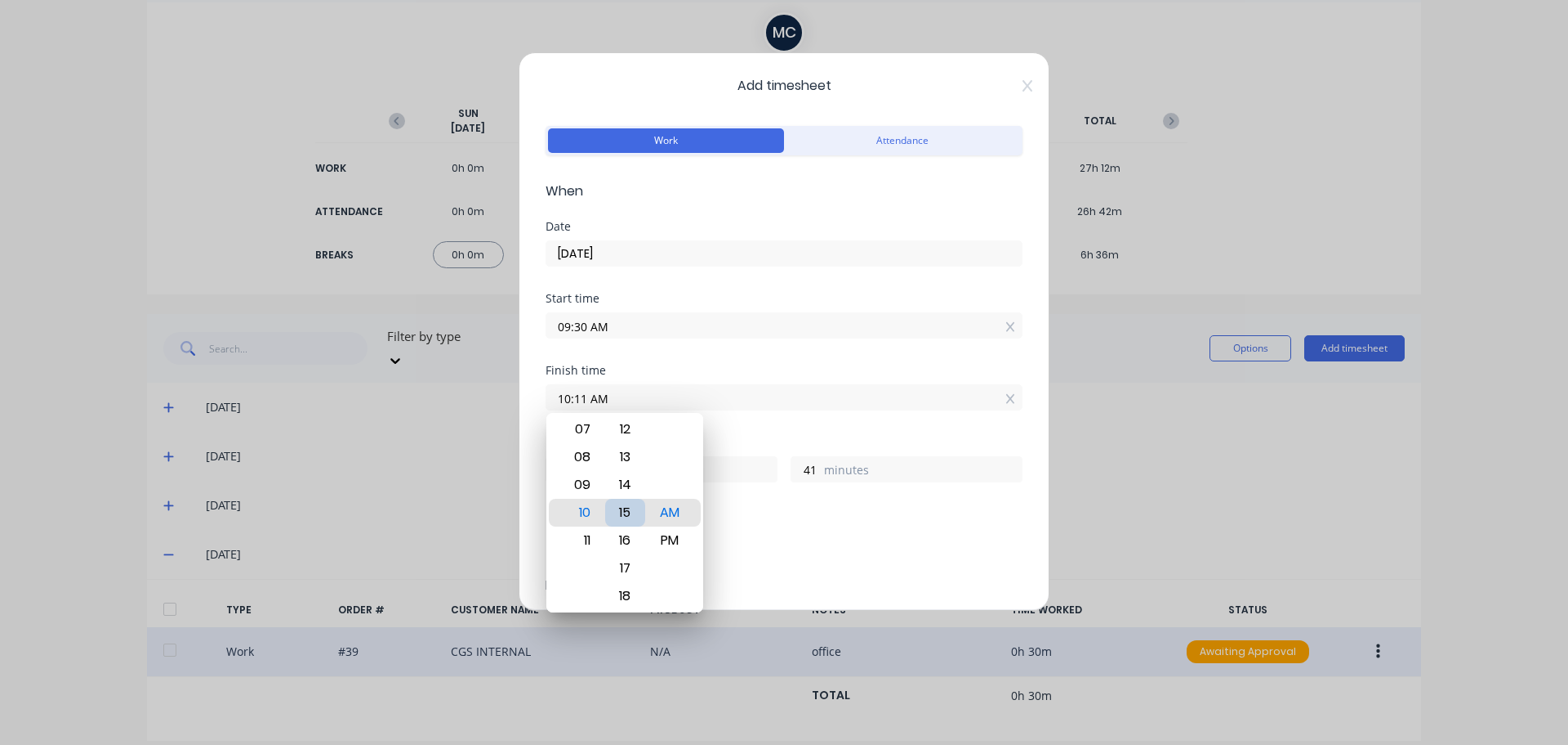
type input "45"
type input "10:19 AM"
type input "49"
type input "10:23 AM"
type input "53"
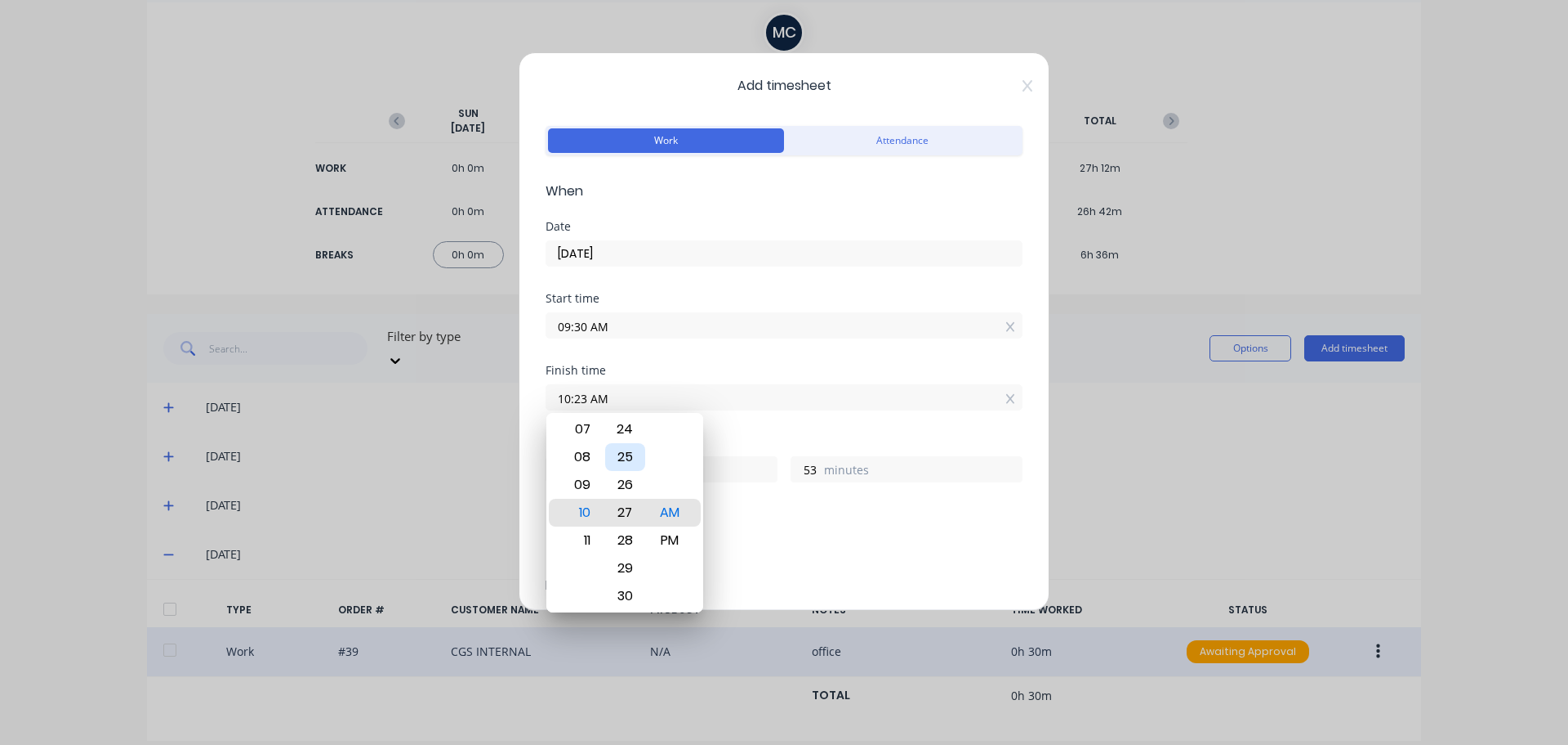
type input "10:28 AM"
type input "58"
type input "10:32 AM"
type input "1"
type input "2"
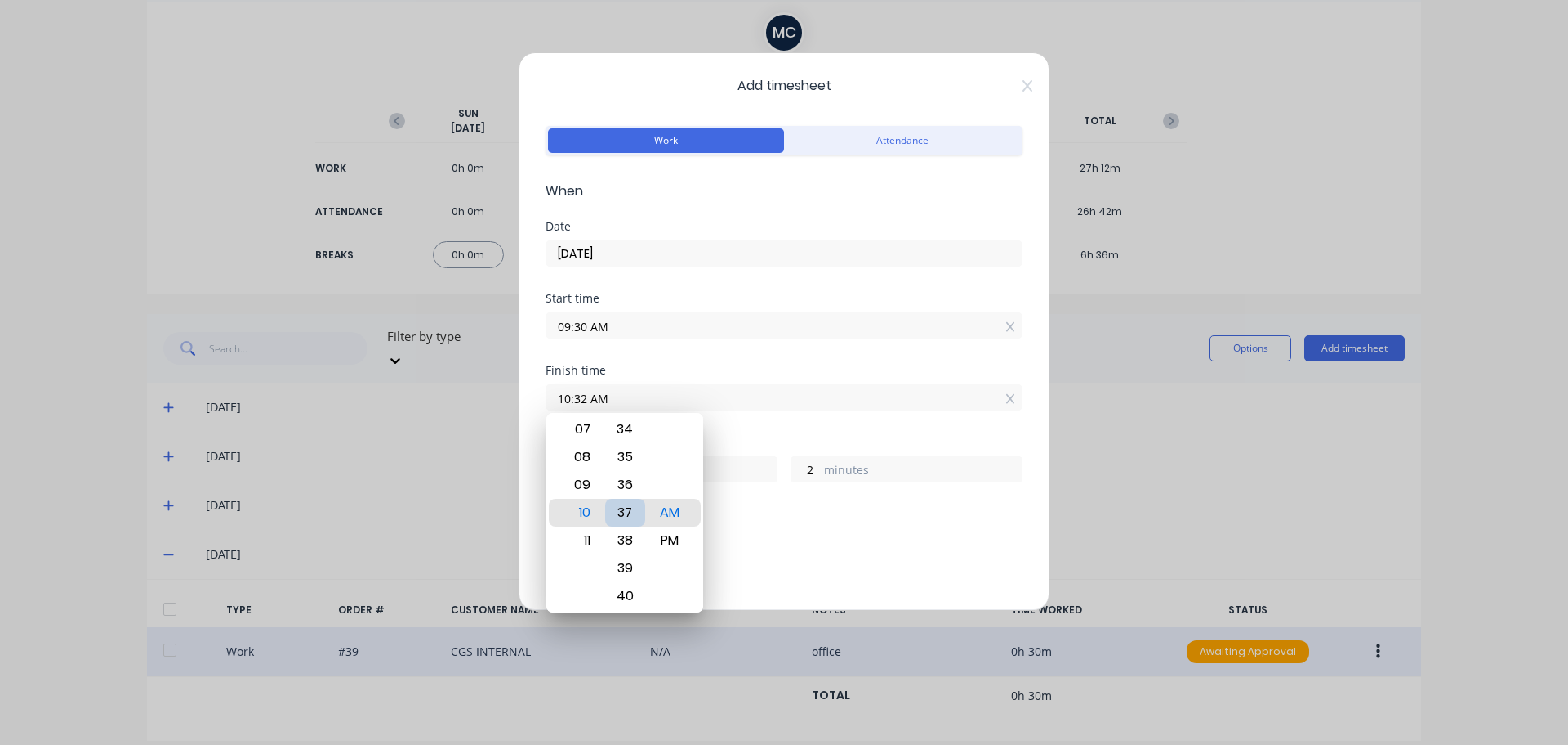
type input "10:37 AM"
type input "7"
type input "10:42 AM"
type input "12"
type input "10:48 AM"
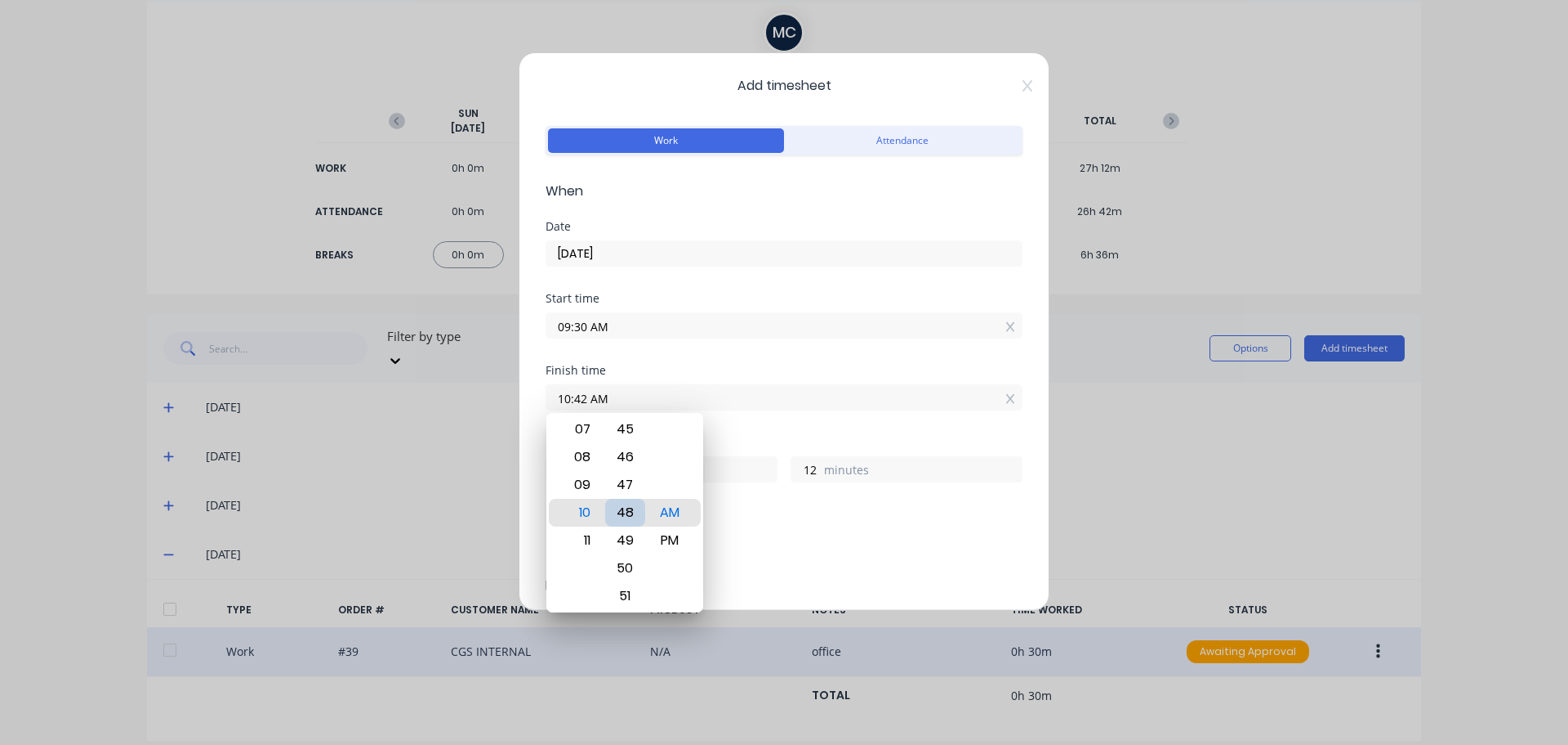
type input "18"
type input "10:53 AM"
type input "23"
type input "05:53 AM"
type input "20"
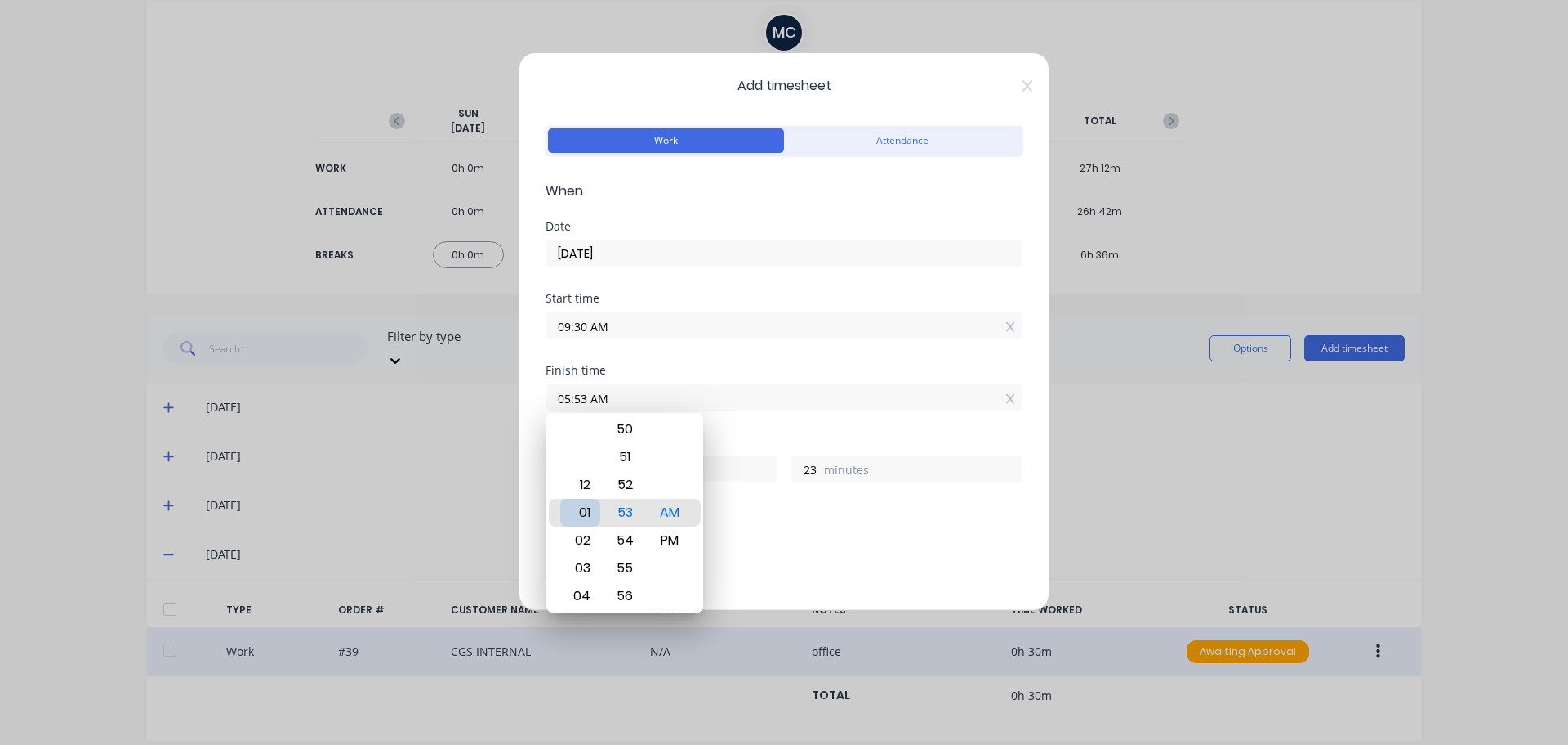
type input "01:53 AM"
type input "16"
type input "12:53 AM"
type input "15"
click at [589, 515] on div "12" at bounding box center [580, 512] width 40 height 28
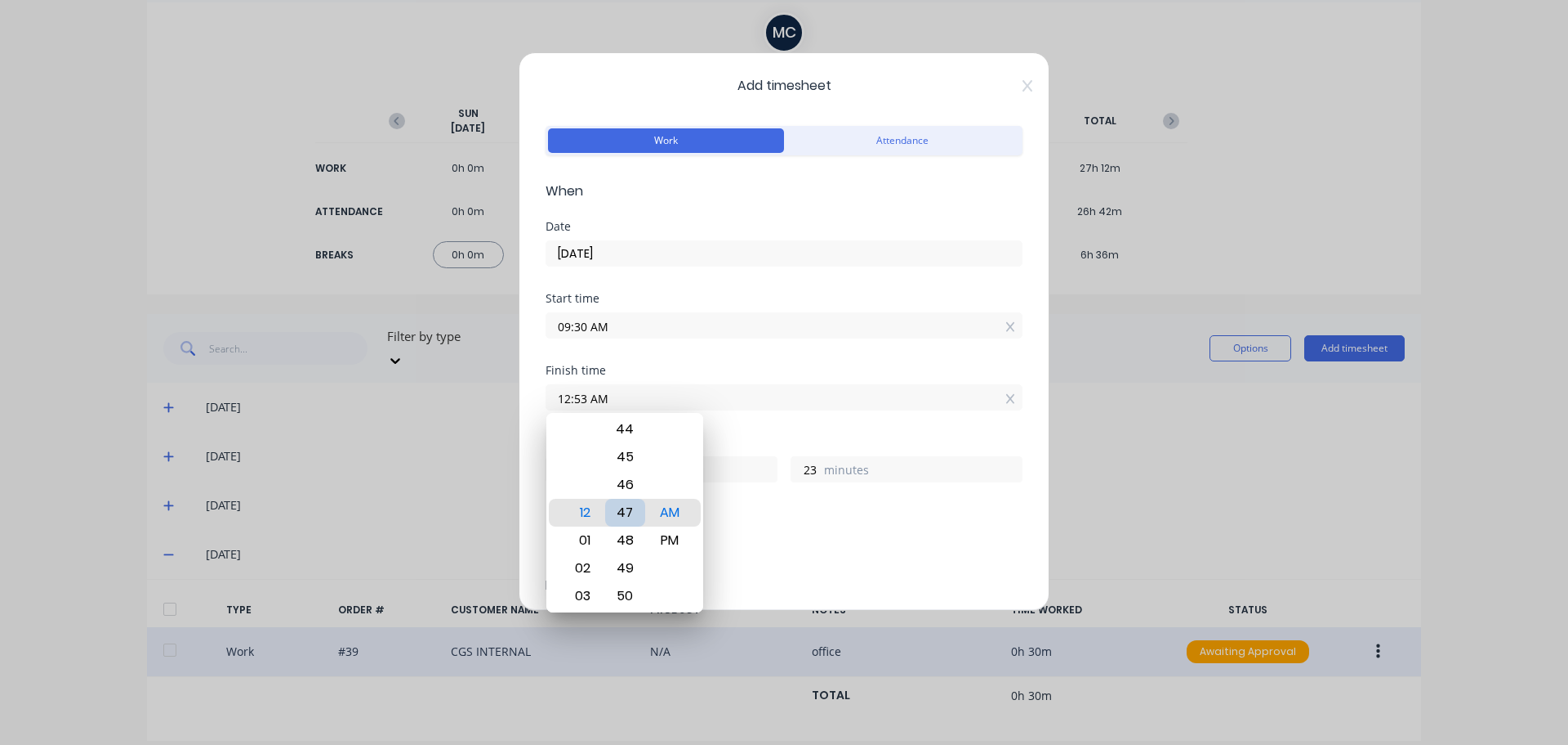
type input "12:47 AM"
type input "17"
type input "12:42 AM"
type input "12"
type input "12:38 AM"
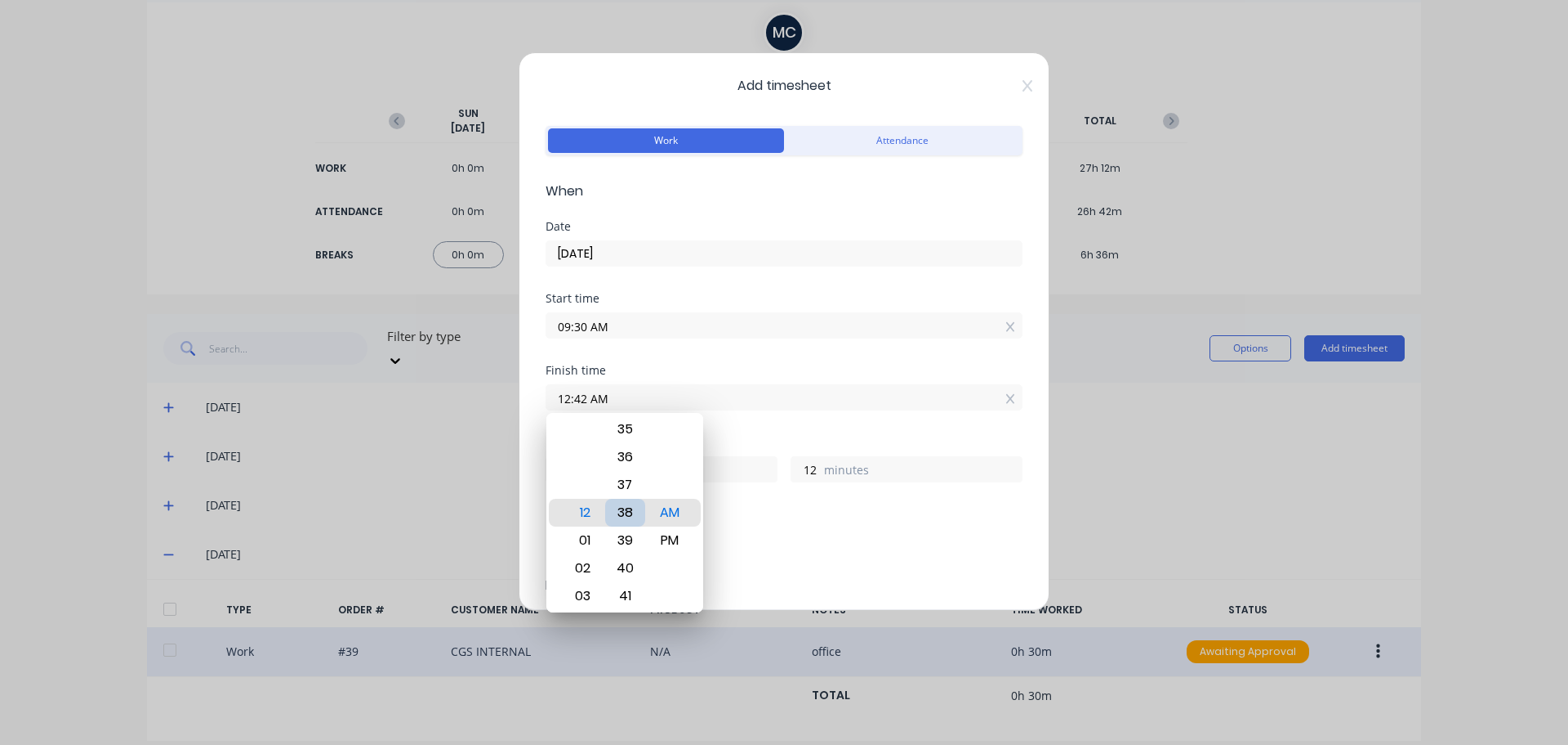
type input "8"
type input "12:34 AM"
type input "4"
type input "12:30 AM"
type input "0"
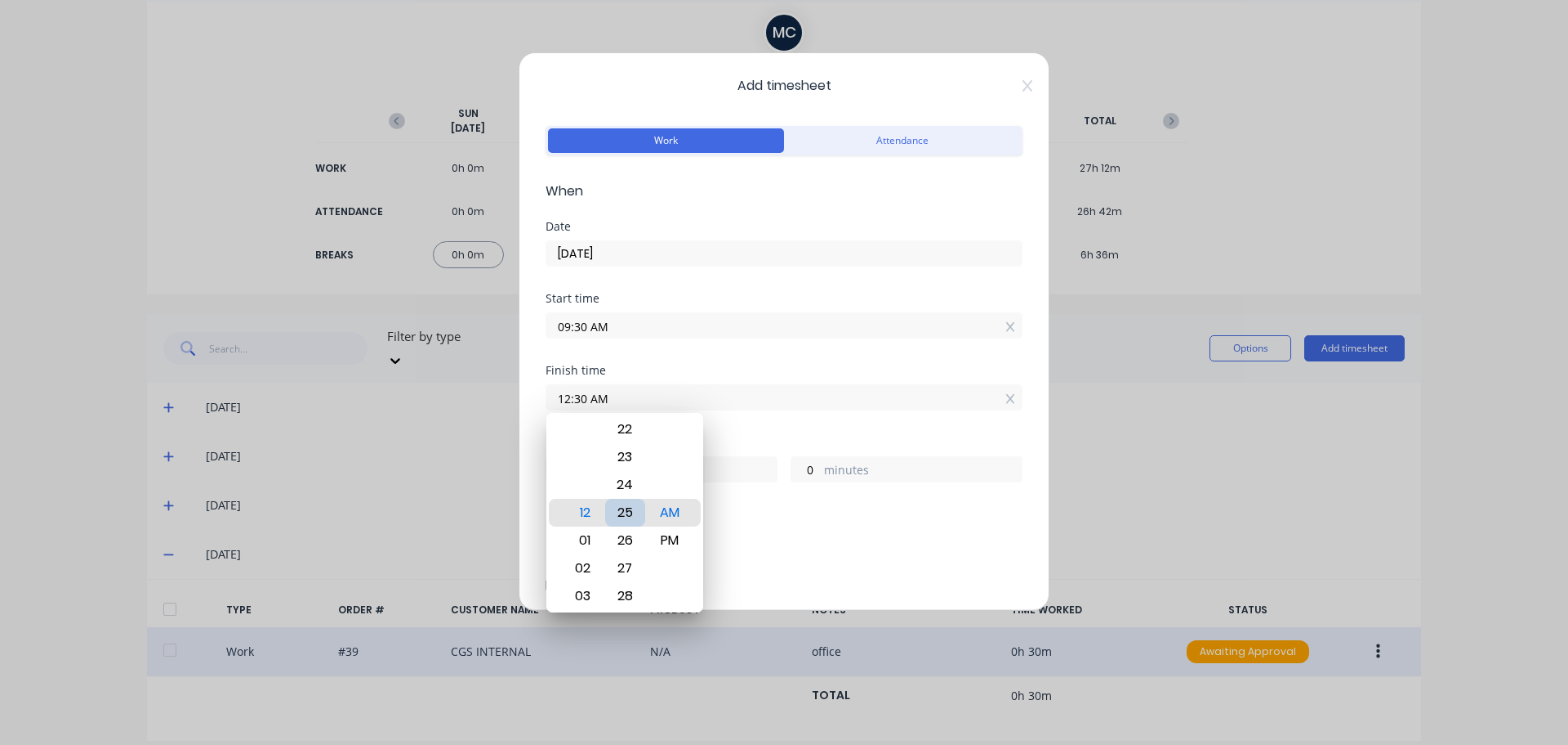
type input "12:25 AM"
type input "14"
type input "55"
type input "12:19 AM"
type input "49"
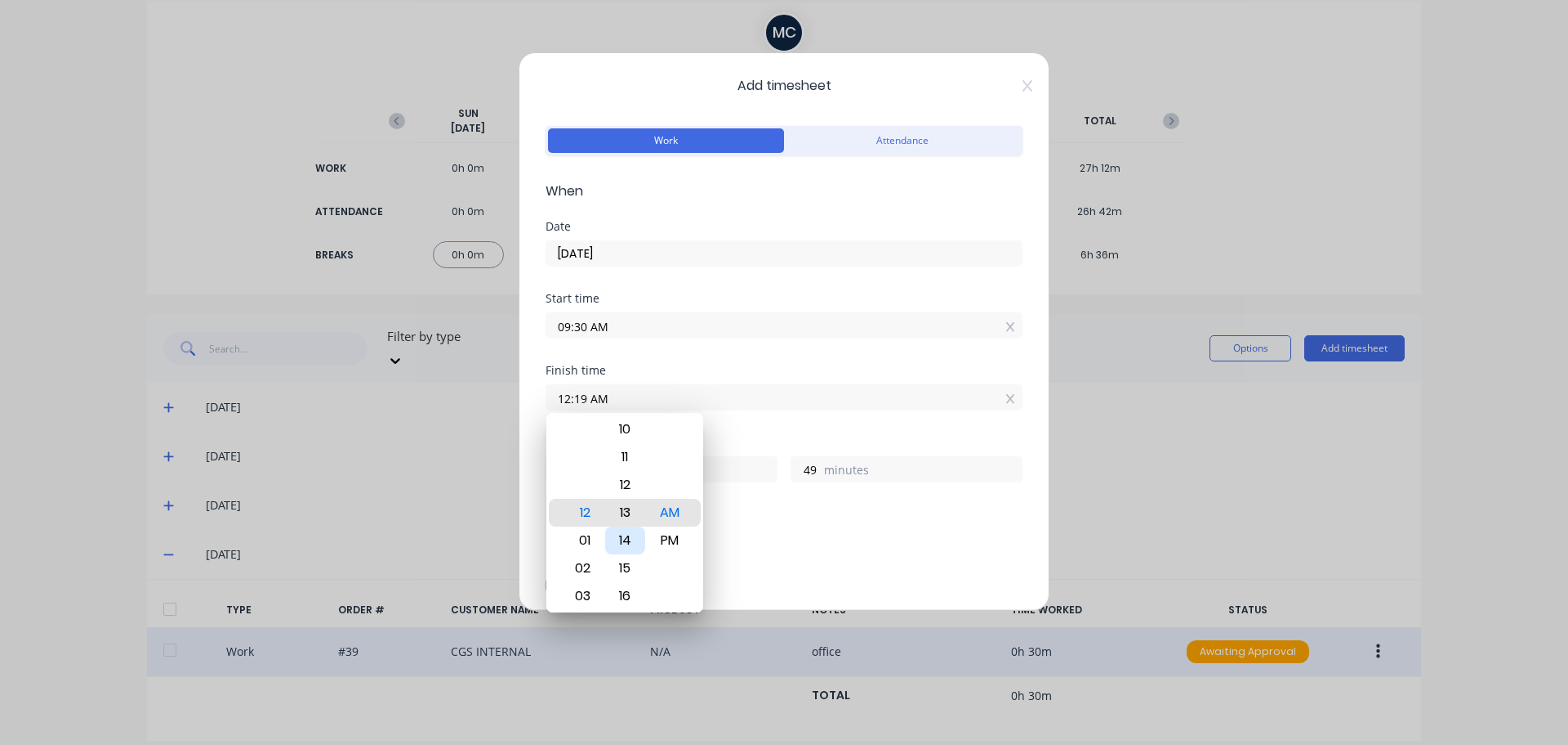
type input "12:13 AM"
type input "43"
type input "12:08 AM"
type input "38"
type input "12:03 AM"
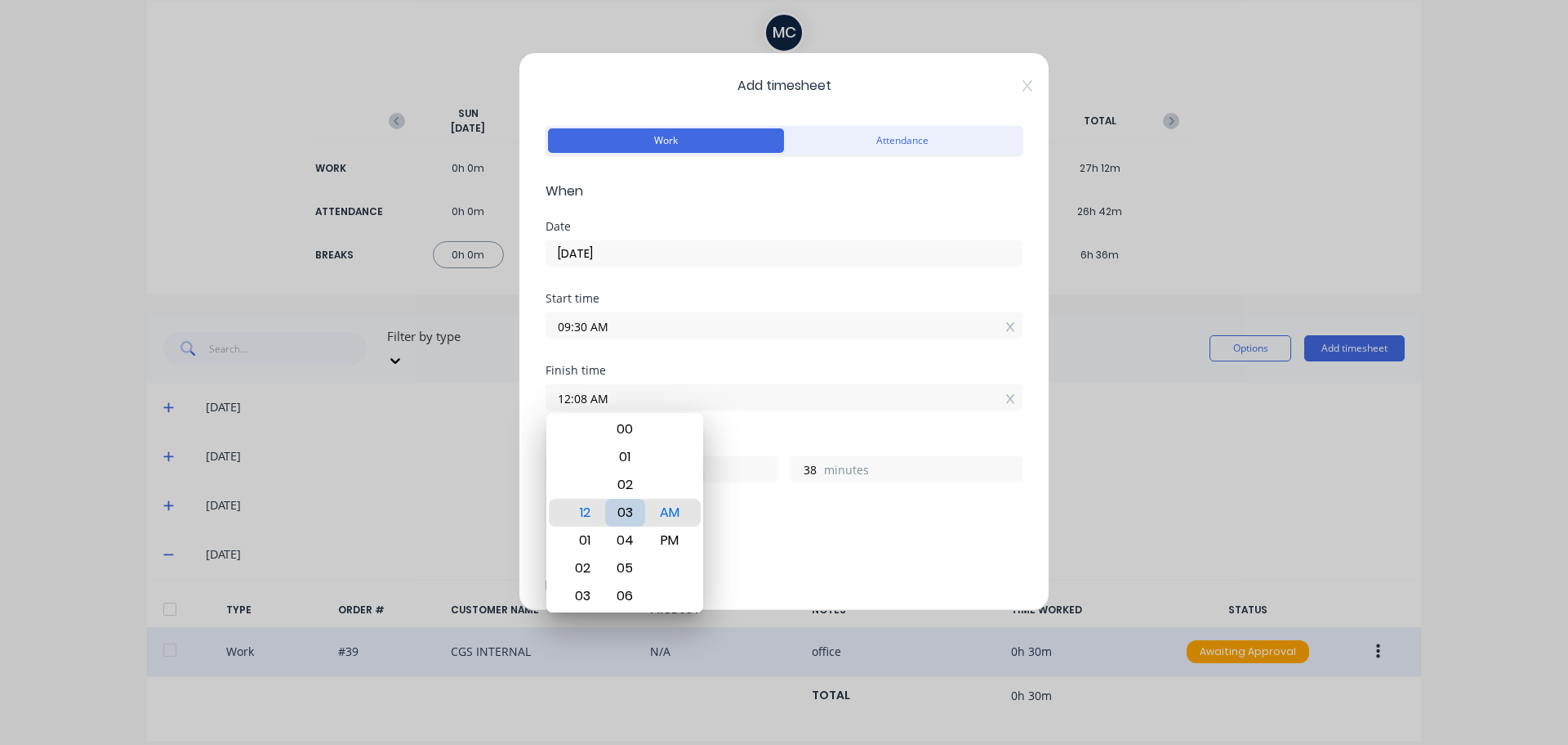
type input "33"
type input "12:00 AM"
type input "30"
click at [629, 512] on div "00" at bounding box center [625, 512] width 40 height 28
click at [806, 426] on div "Finish time 12:00 AM" at bounding box center [784, 400] width 477 height 72
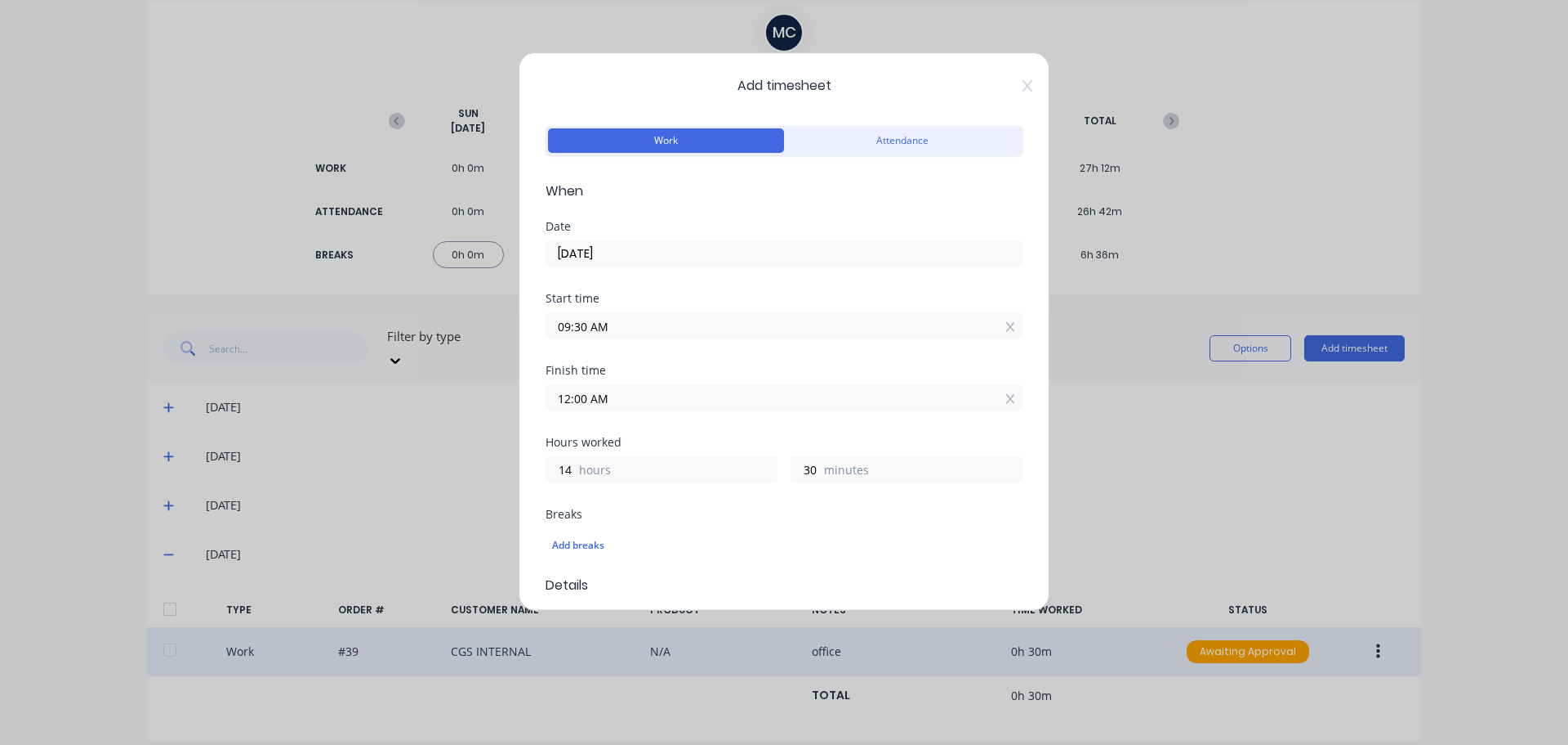
click at [666, 406] on input "12:00 AM" at bounding box center [784, 397] width 475 height 24
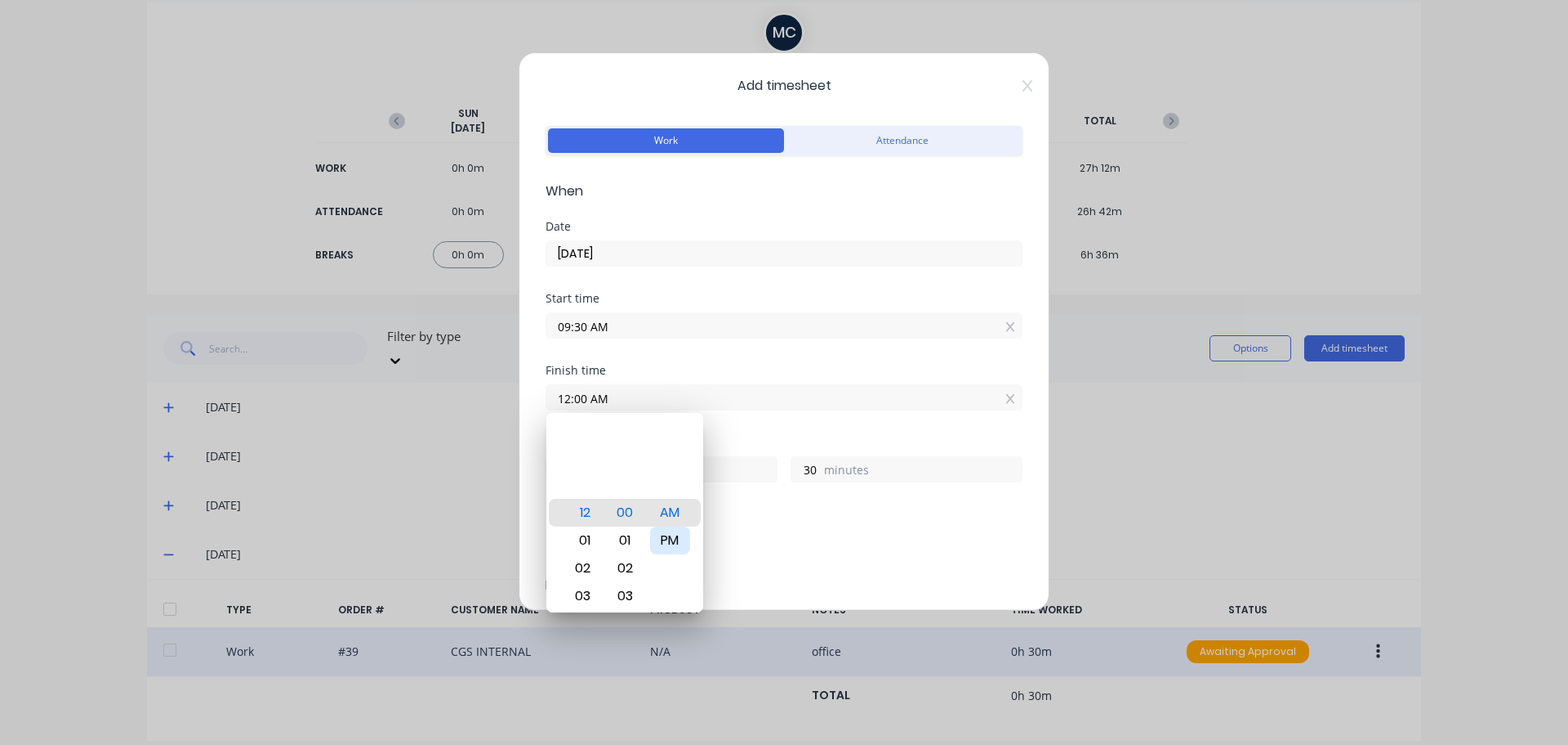
click at [663, 535] on div "PM" at bounding box center [670, 539] width 40 height 28
type input "12:00 PM"
type input "2"
click at [738, 421] on div "Finish time 12:00 PM" at bounding box center [784, 400] width 477 height 72
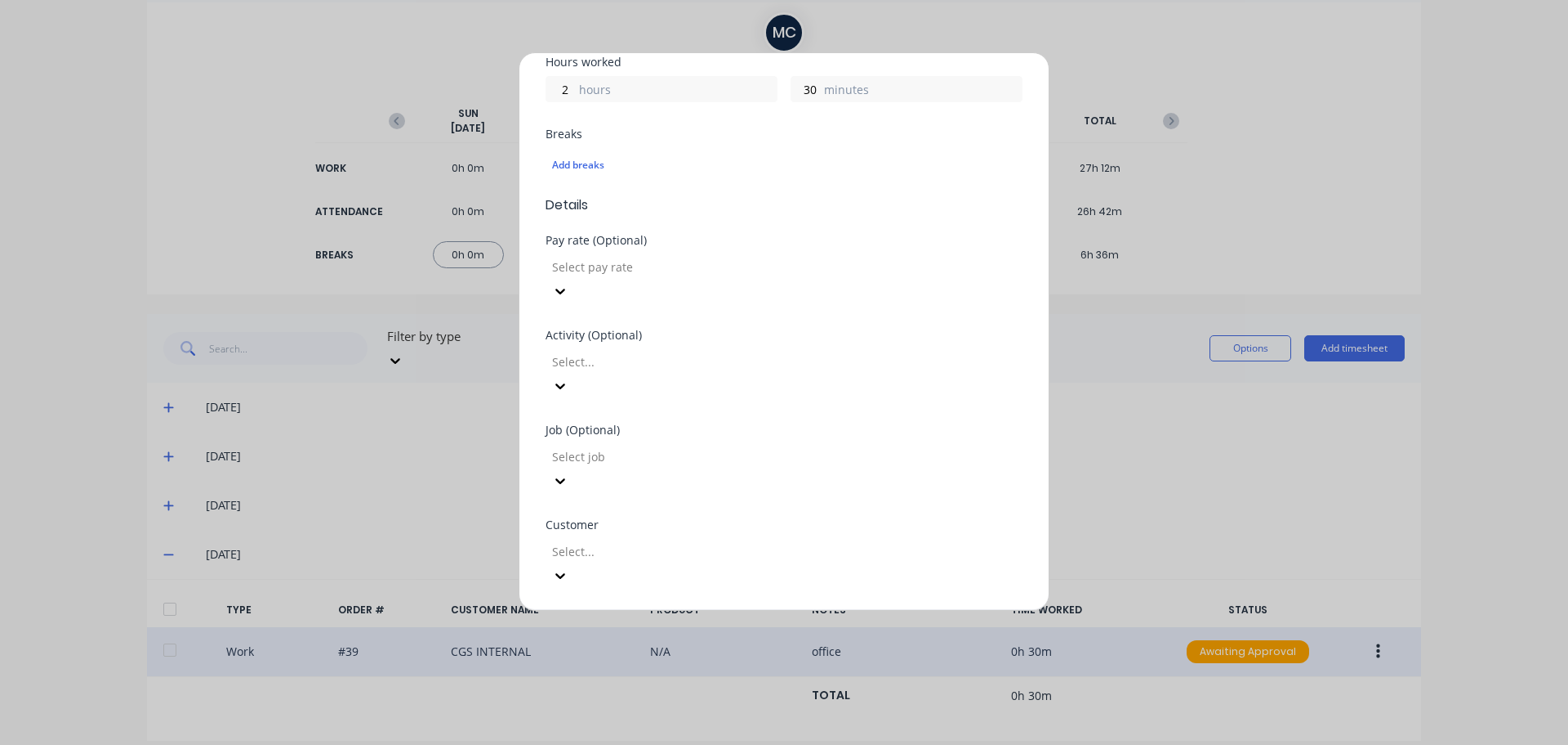
scroll to position [408, 0]
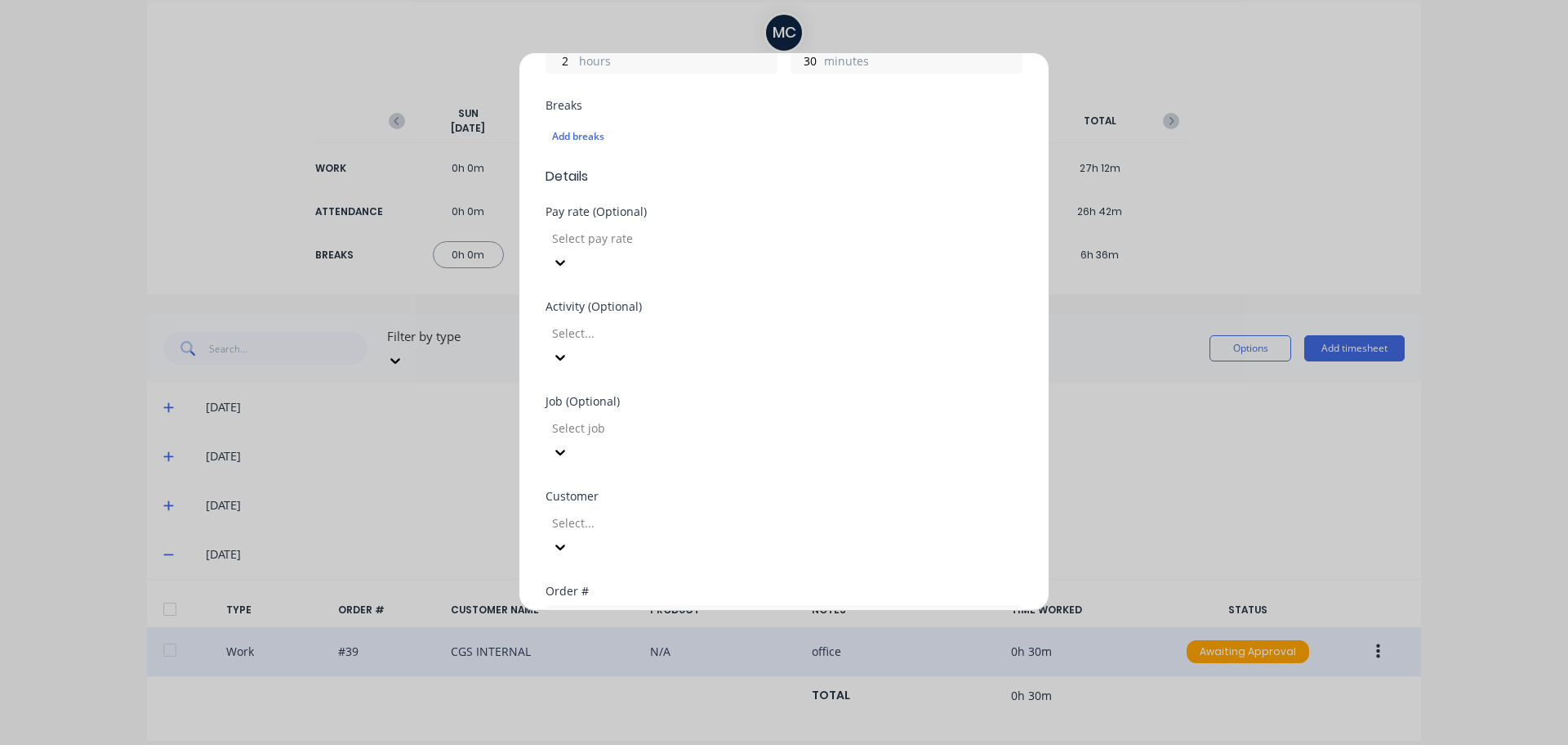
click at [786, 417] on div at bounding box center [668, 427] width 235 height 21
click at [806, 605] on input "text" at bounding box center [784, 617] width 477 height 24
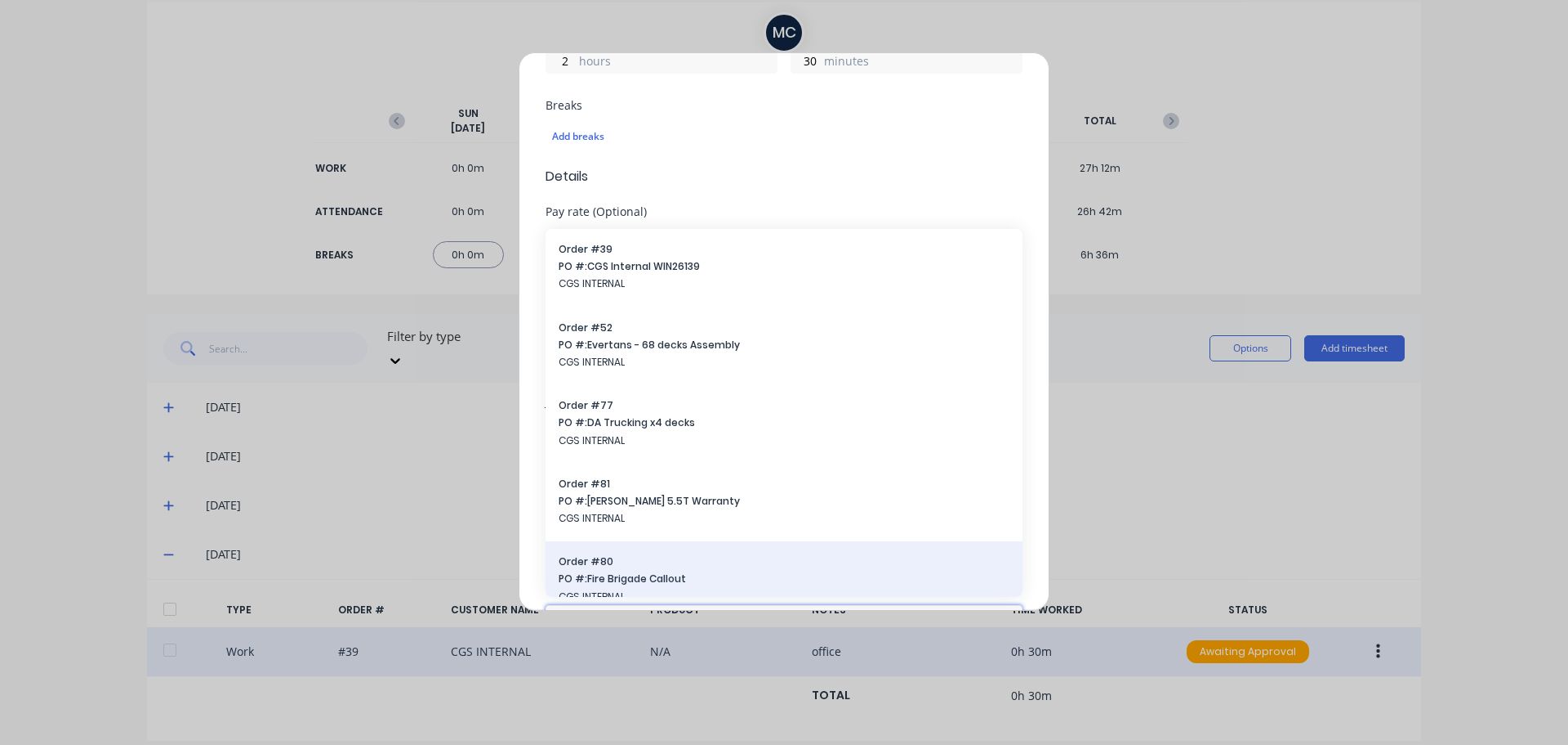
type input "cgs"
click at [741, 572] on span "PO #: Fire Brigade Callout" at bounding box center [784, 579] width 451 height 14
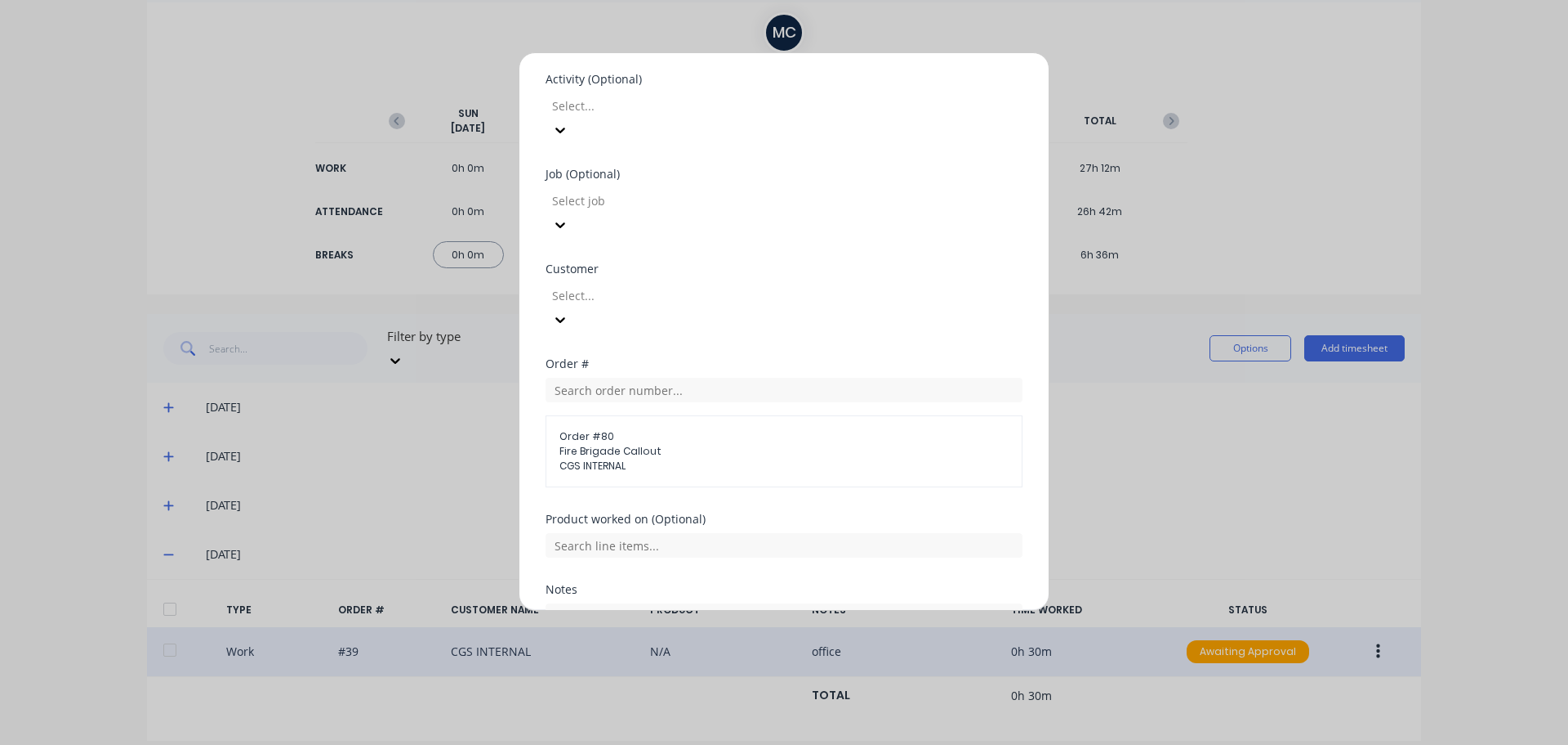
scroll to position [693, 0]
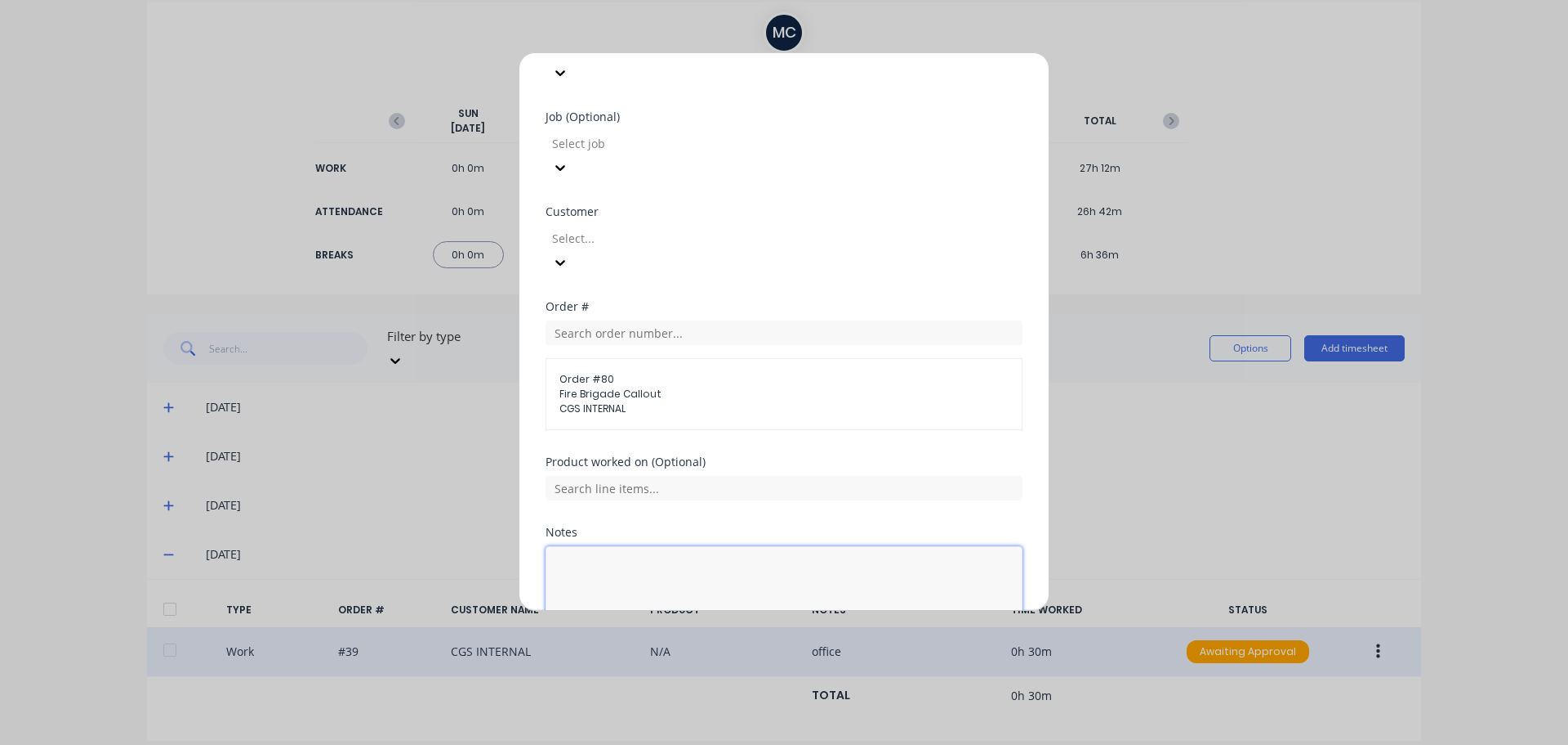
click at [708, 546] on textarea at bounding box center [784, 589] width 477 height 87
type textarea "RCR Collie road x [PERSON_NAME]"
click at [762, 659] on button "Add manual time entry" at bounding box center [745, 671] width 138 height 26
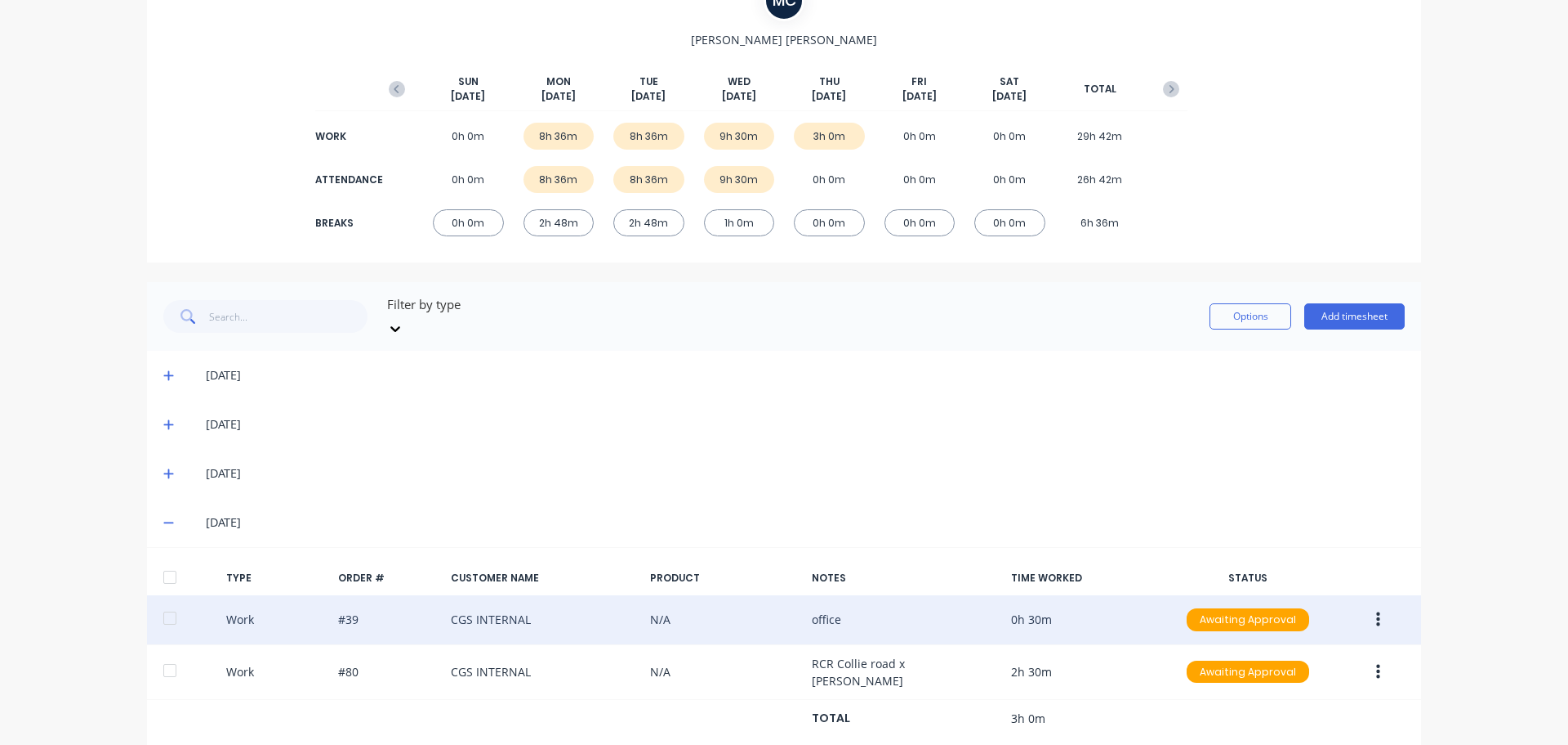
scroll to position [162, 0]
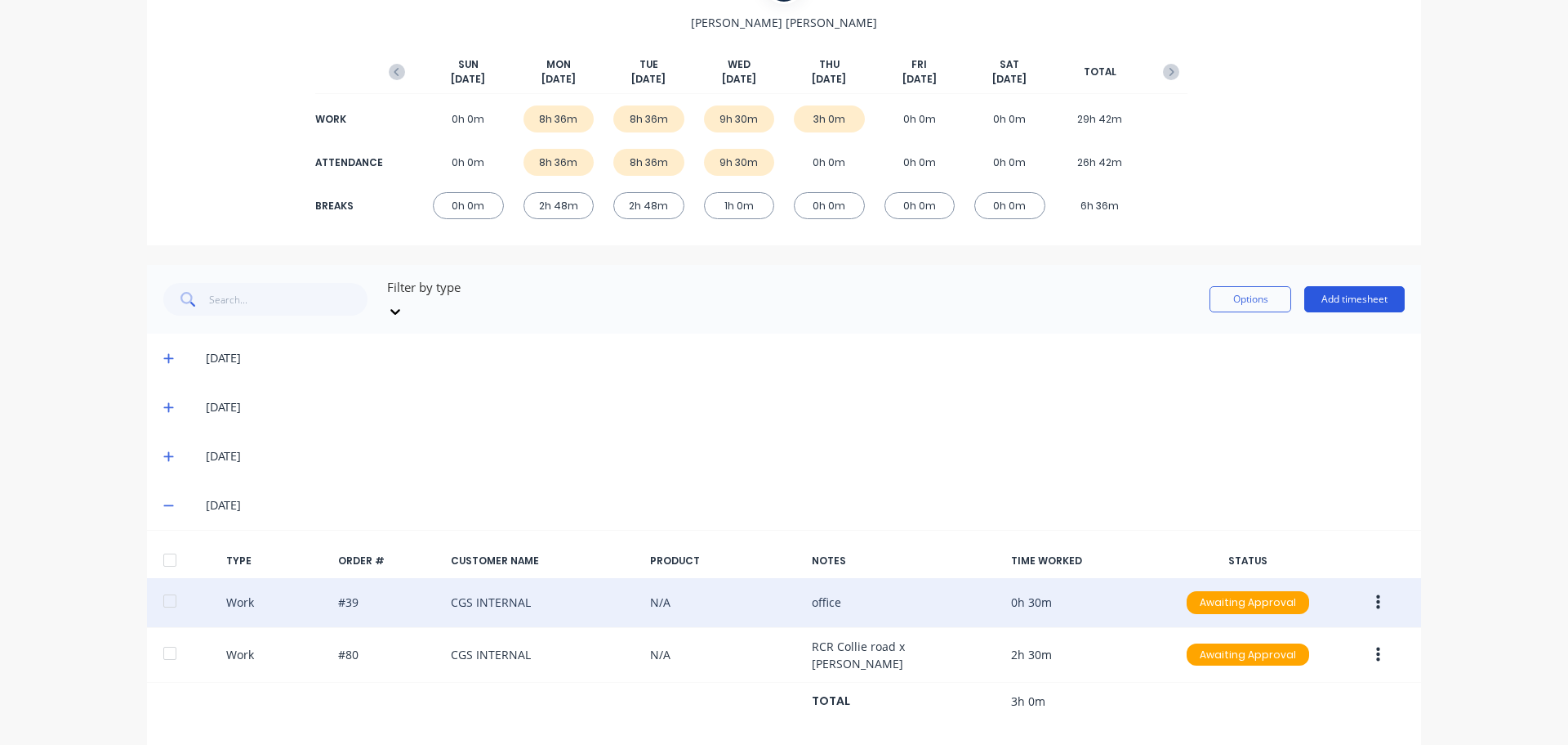
click at [1361, 290] on button "Add timesheet" at bounding box center [1355, 299] width 100 height 26
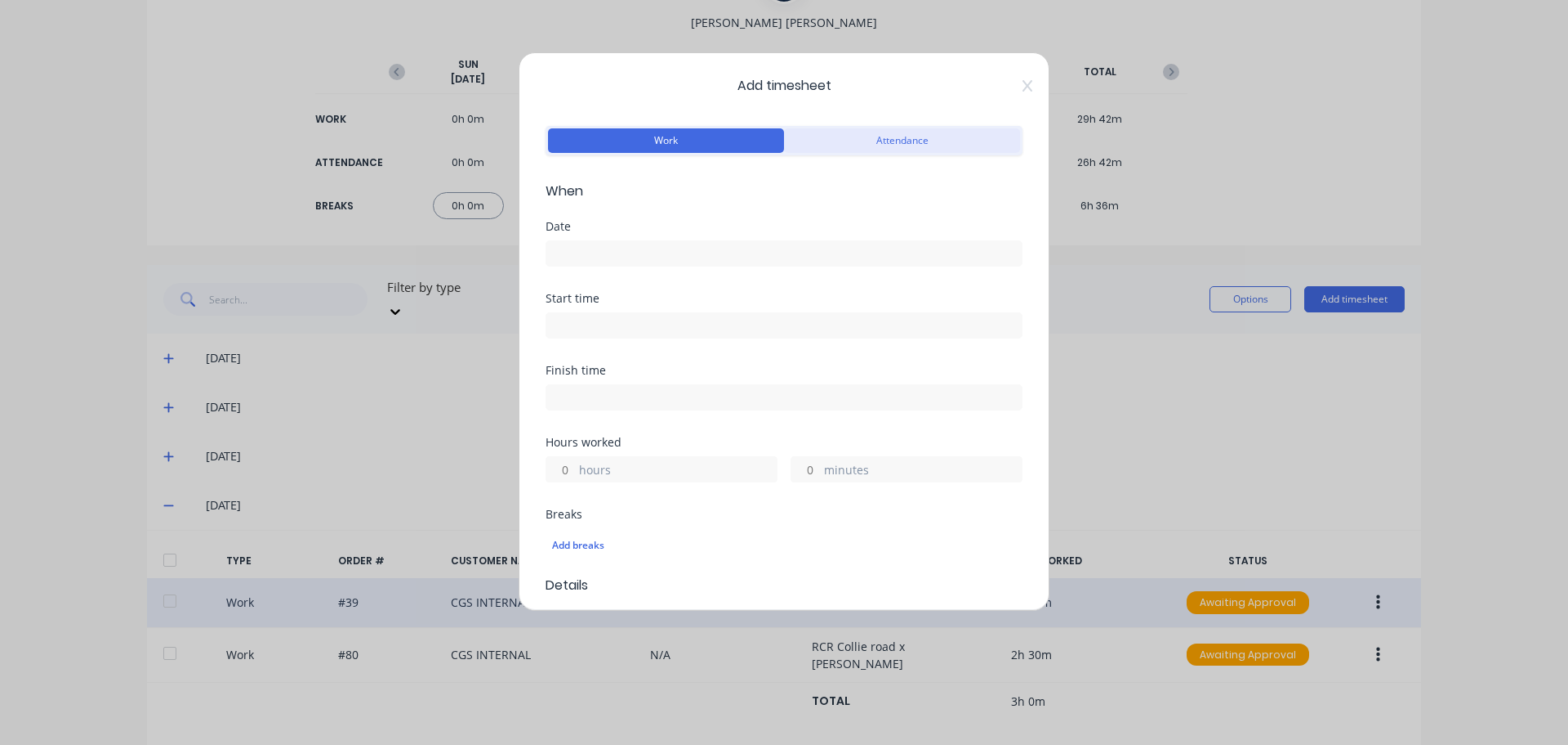
click at [887, 150] on button "Attendance" at bounding box center [902, 140] width 236 height 24
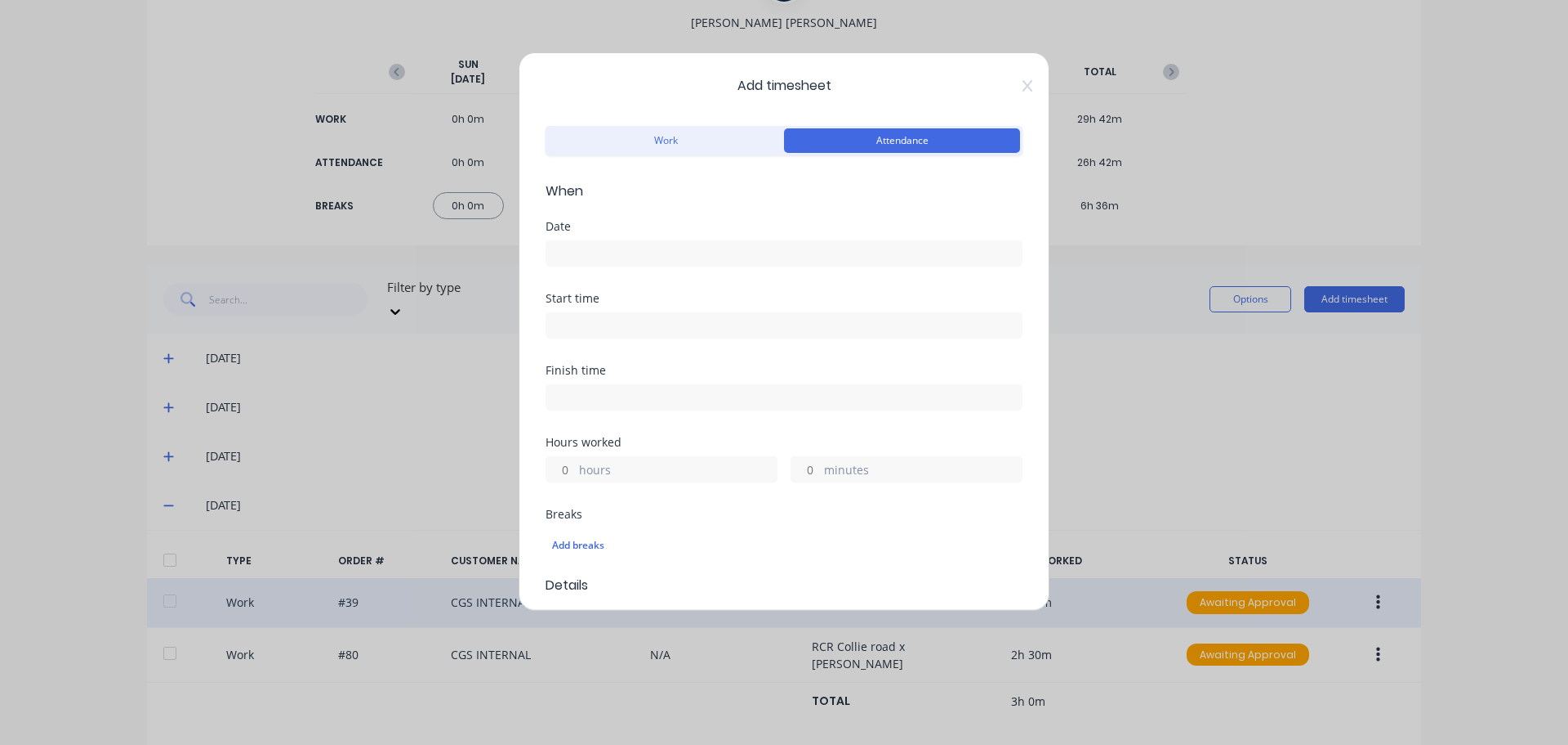
click at [685, 259] on input at bounding box center [784, 253] width 475 height 24
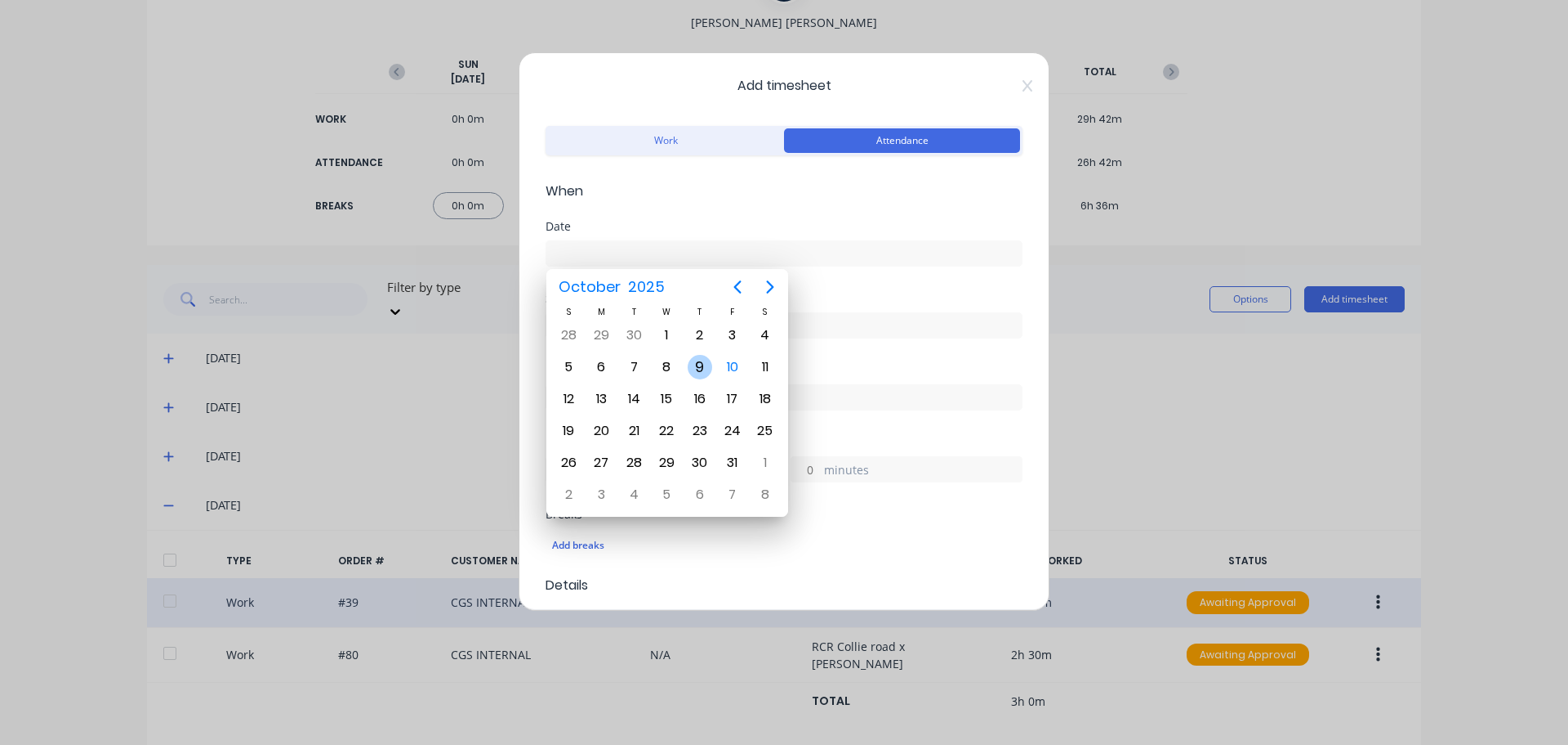
click at [695, 373] on div "9" at bounding box center [700, 366] width 24 height 24
type input "[DATE]"
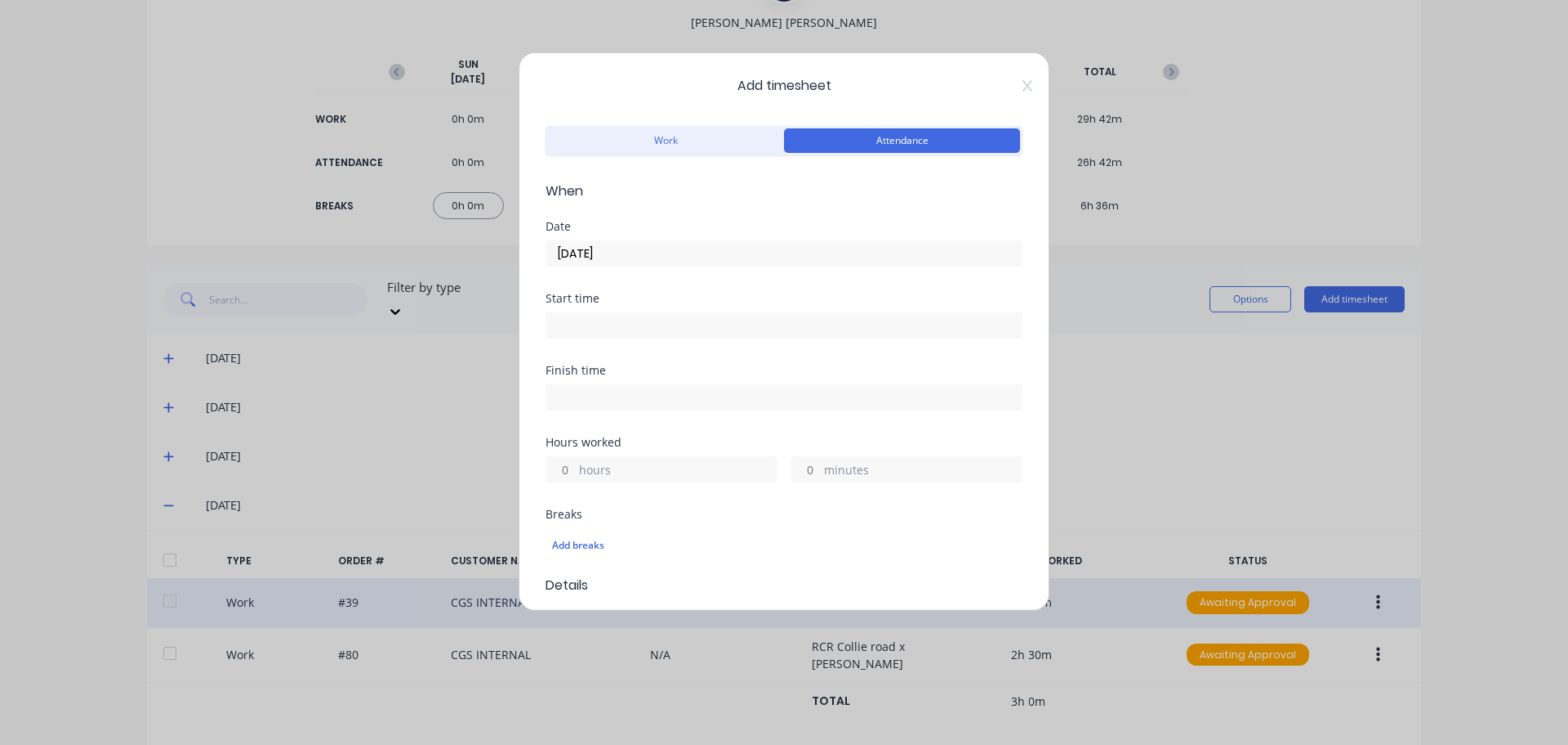
click at [701, 320] on input at bounding box center [784, 325] width 475 height 24
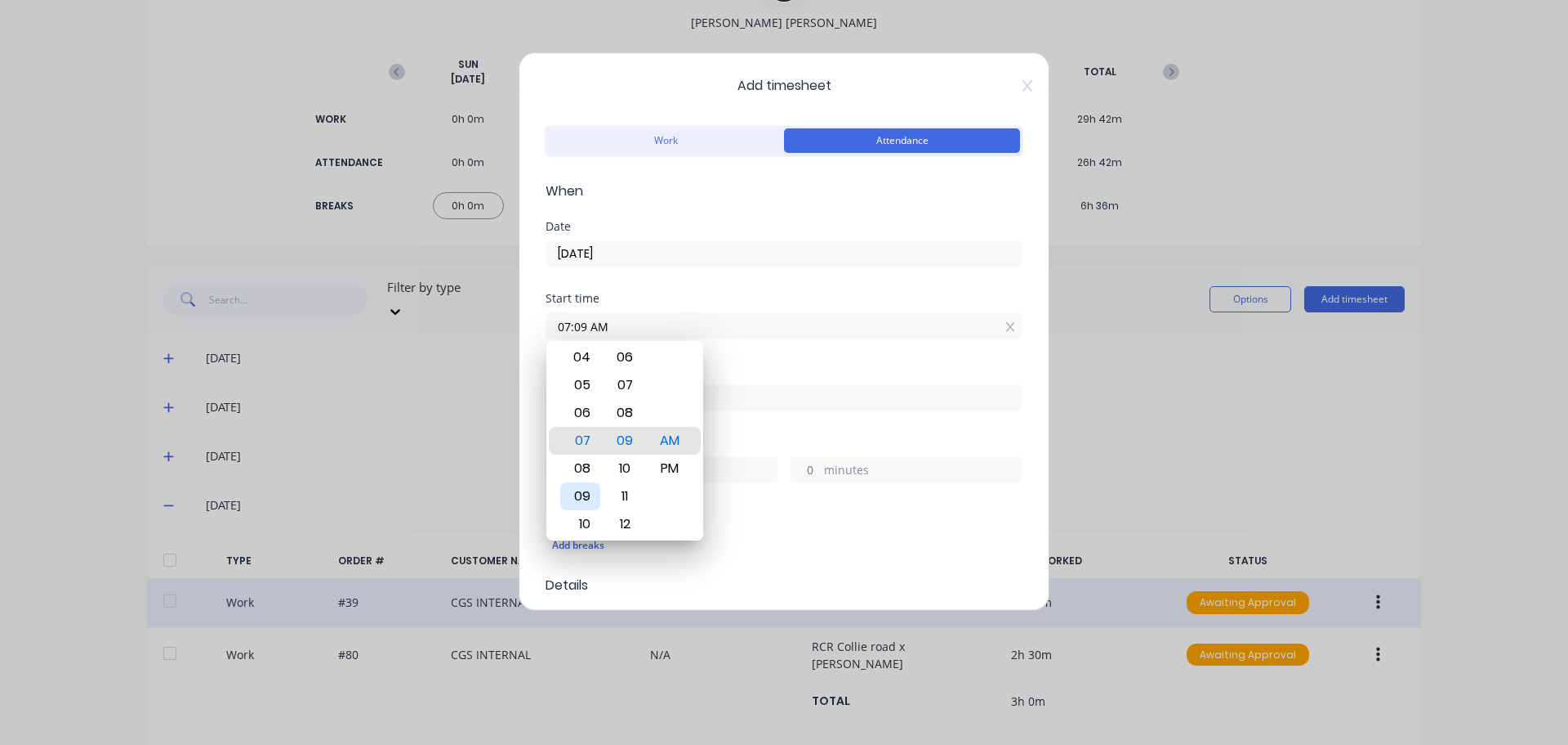
click at [582, 495] on div "09" at bounding box center [580, 495] width 40 height 28
click at [627, 412] on div "00" at bounding box center [625, 412] width 40 height 28
type input "09:00 AM"
click at [777, 352] on div "Start time 09:00 AM" at bounding box center [784, 329] width 477 height 72
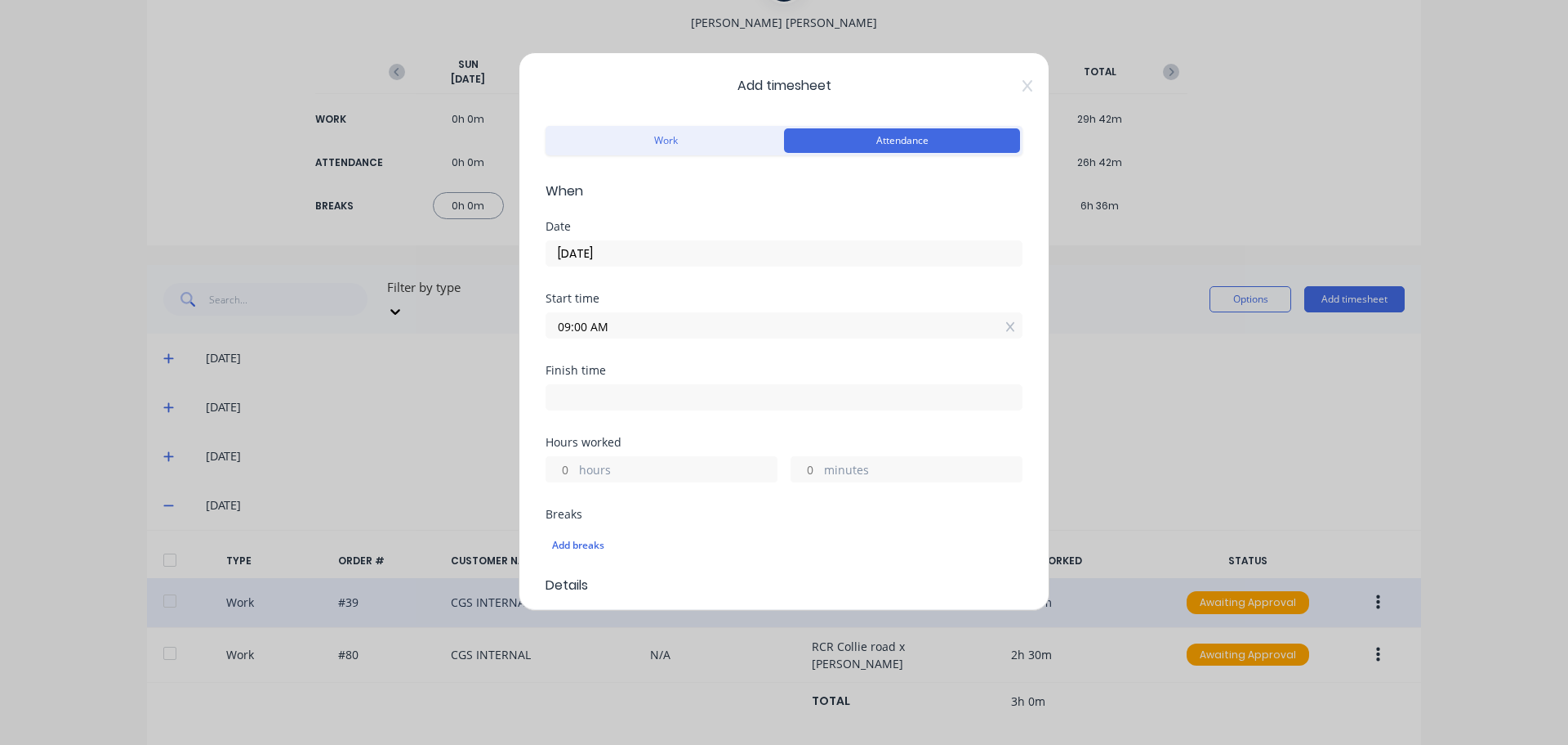
click at [684, 400] on input at bounding box center [784, 397] width 475 height 24
type input "07:09 AM"
type input "22"
type input "9"
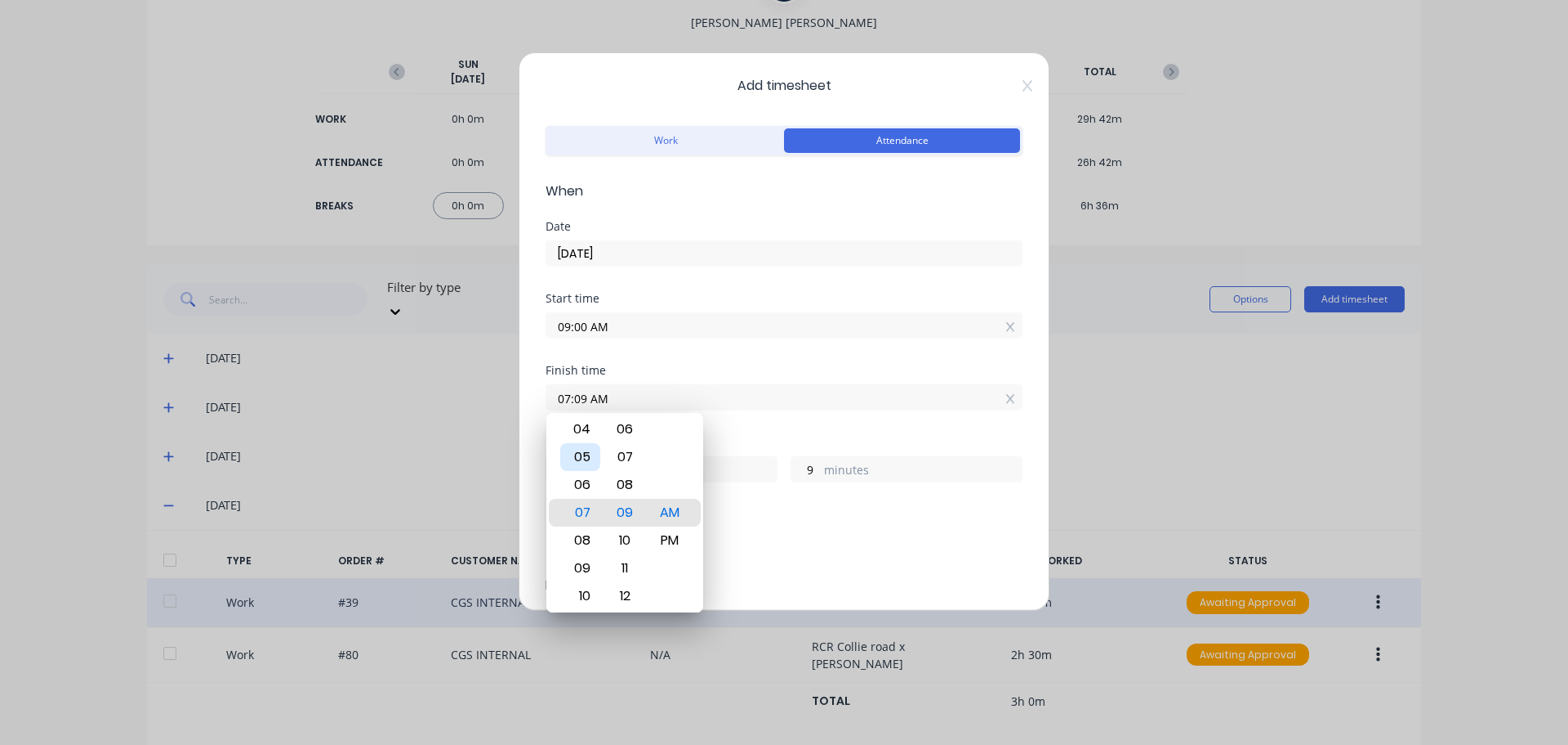
click at [580, 456] on div "05" at bounding box center [580, 457] width 40 height 28
type input "05:09 AM"
type input "20"
type input "05:04 AM"
type input "4"
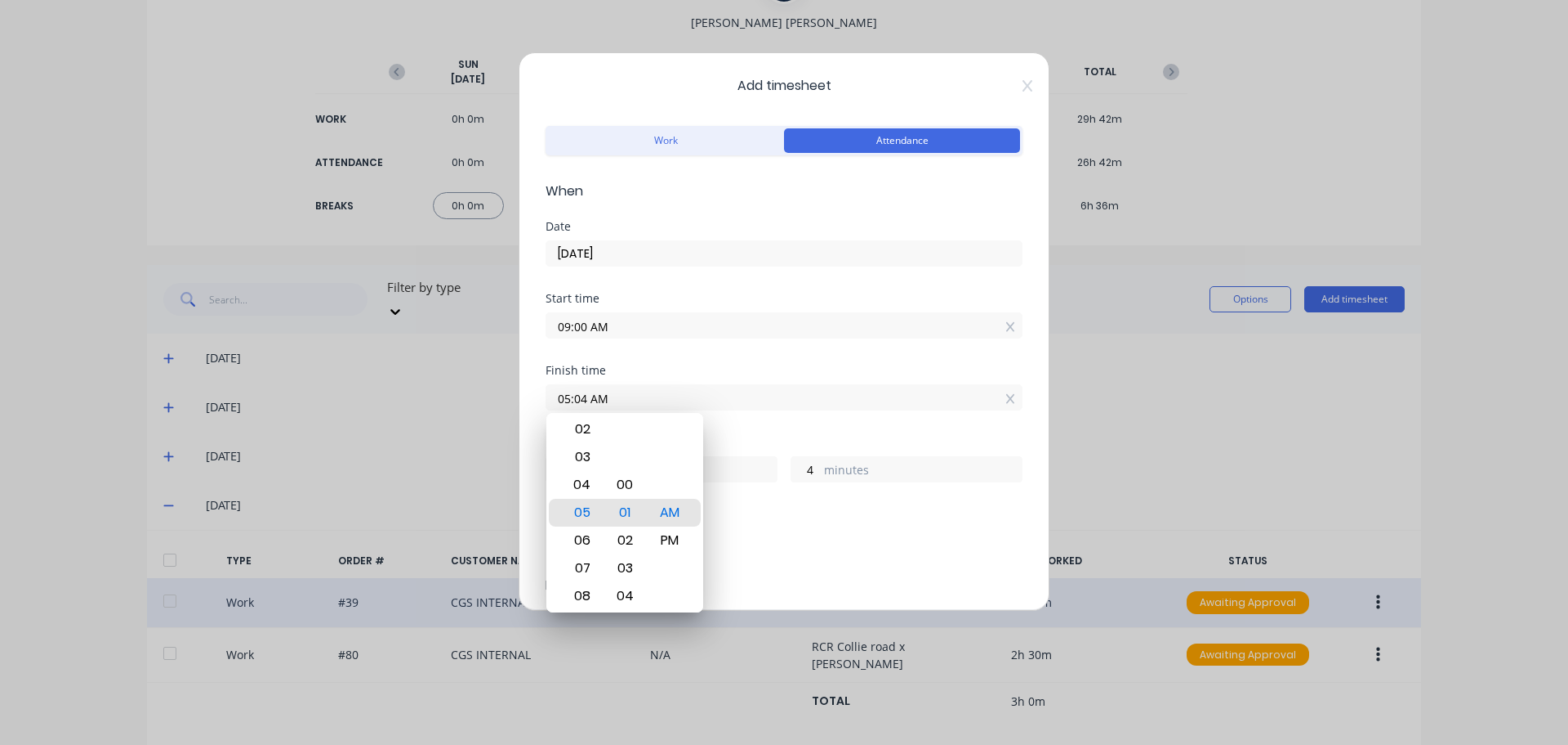
type input "05:01 AM"
type input "1"
click at [626, 484] on div "00" at bounding box center [625, 485] width 40 height 28
type input "05:00 AM"
type input "0"
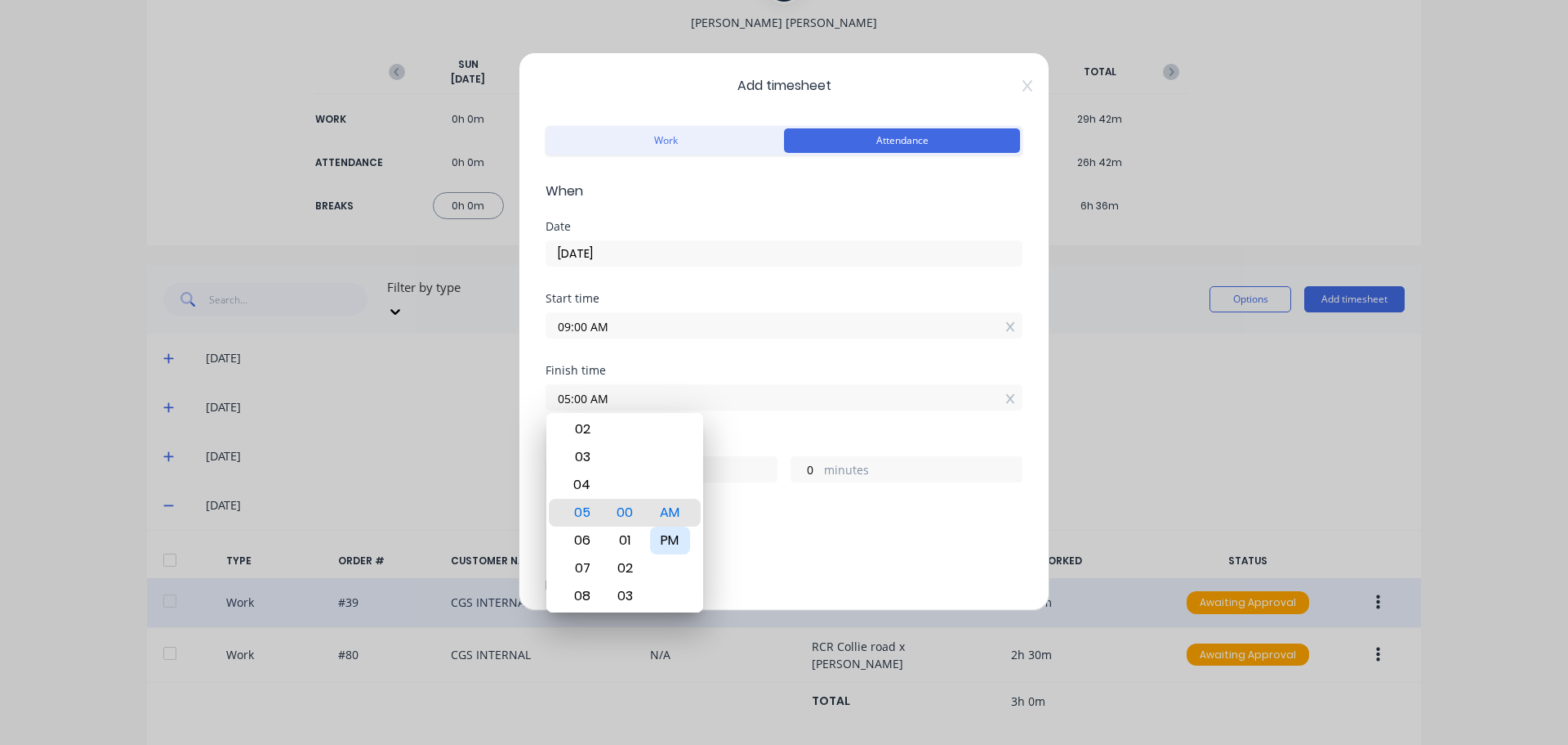
click at [678, 548] on div "PM" at bounding box center [670, 539] width 40 height 28
type input "05:00 PM"
type input "8"
click at [782, 434] on div "Finish time 05:00 PM" at bounding box center [784, 400] width 477 height 72
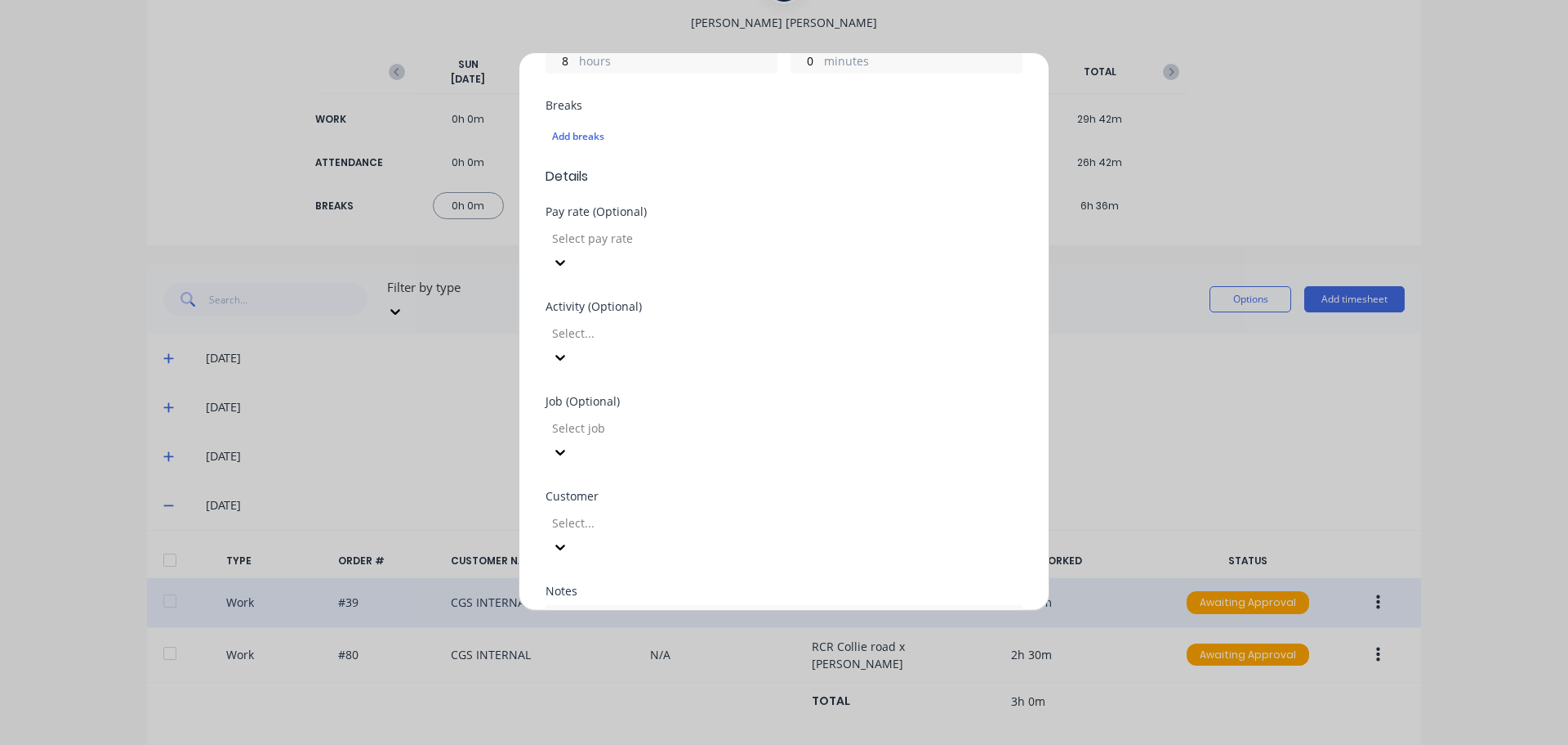
scroll to position [163, 0]
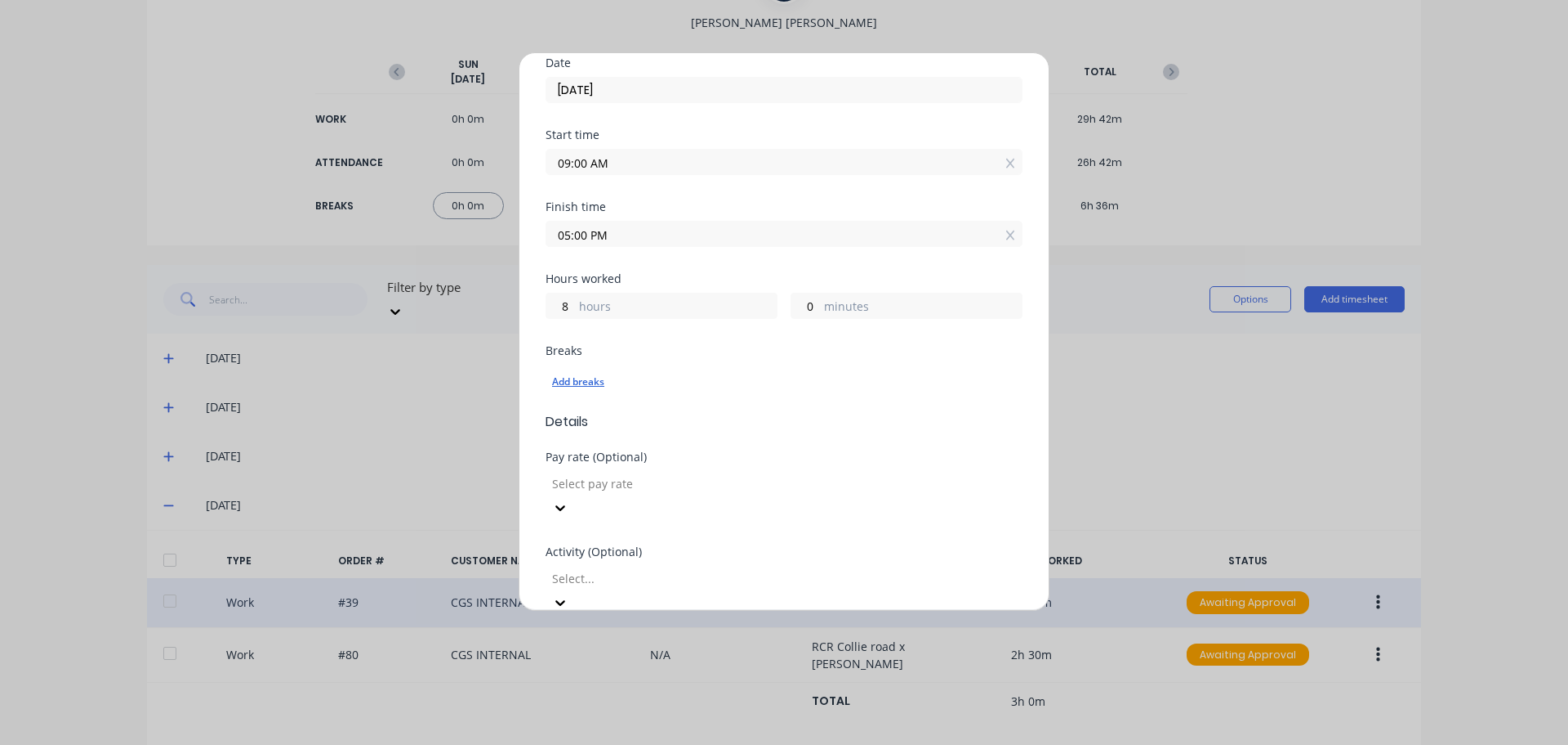
click at [595, 380] on div "Add breaks" at bounding box center [784, 381] width 464 height 22
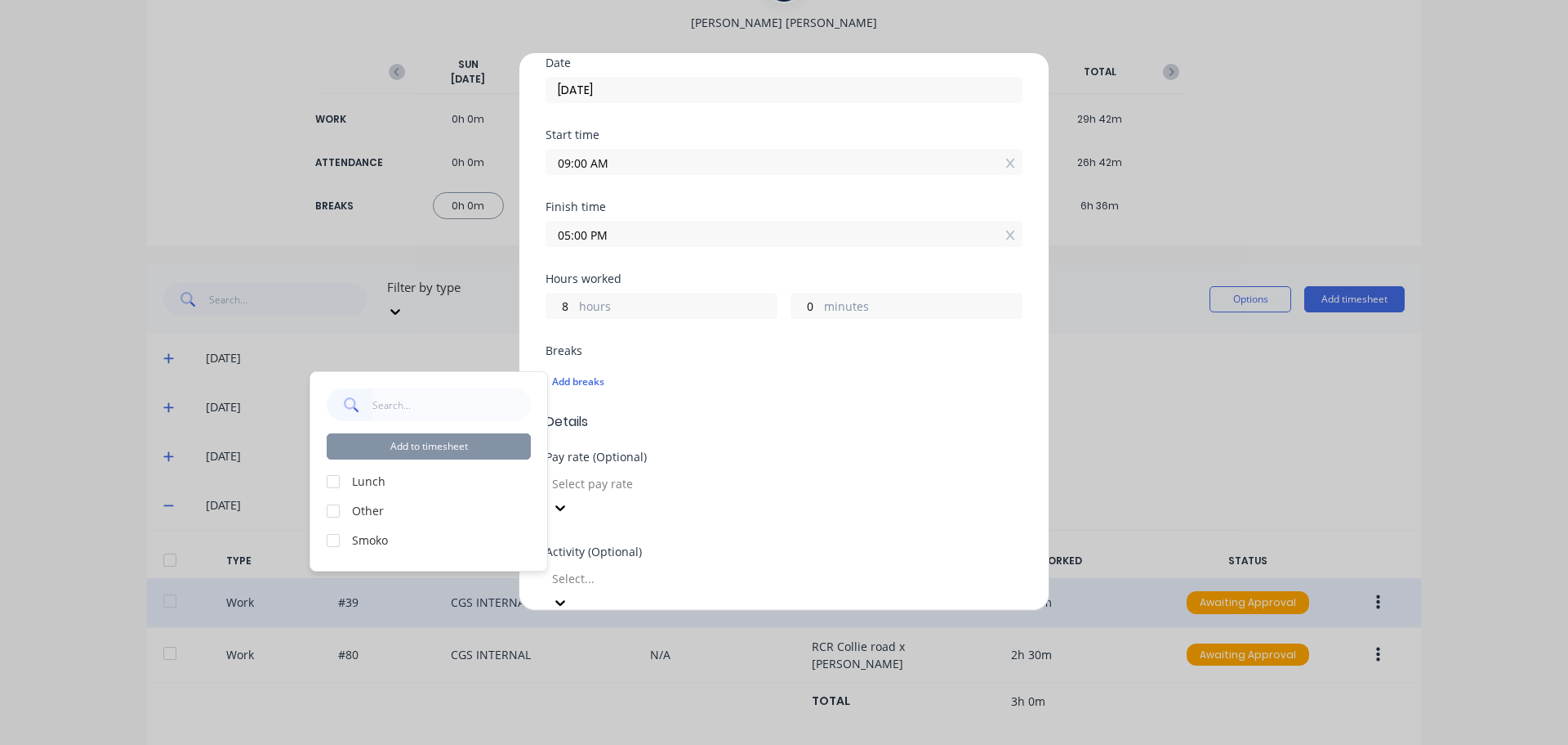
click at [335, 487] on div at bounding box center [333, 481] width 32 height 32
click at [332, 544] on div at bounding box center [333, 540] width 32 height 32
click at [440, 453] on button "Add to timesheet" at bounding box center [429, 446] width 205 height 26
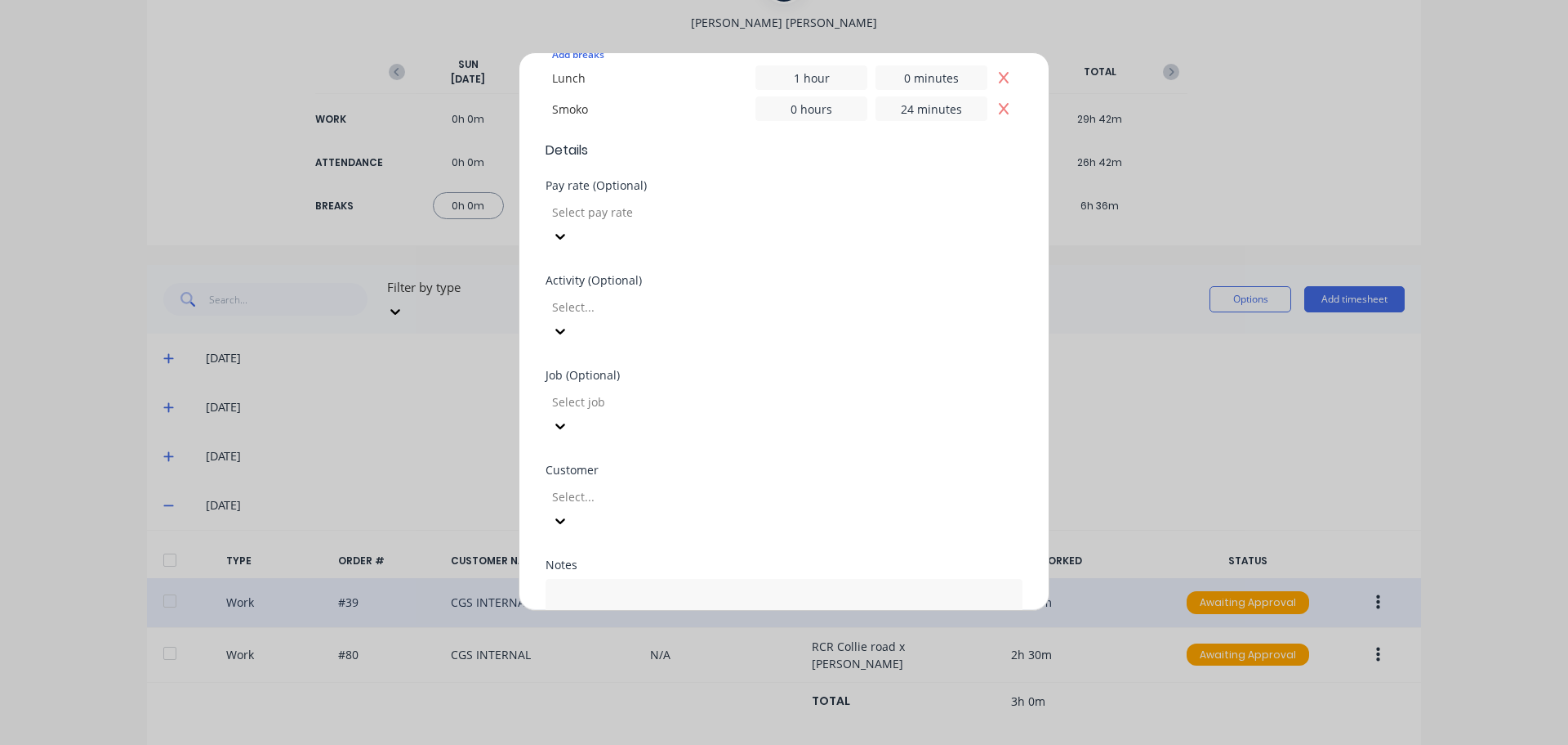
scroll to position [523, 0]
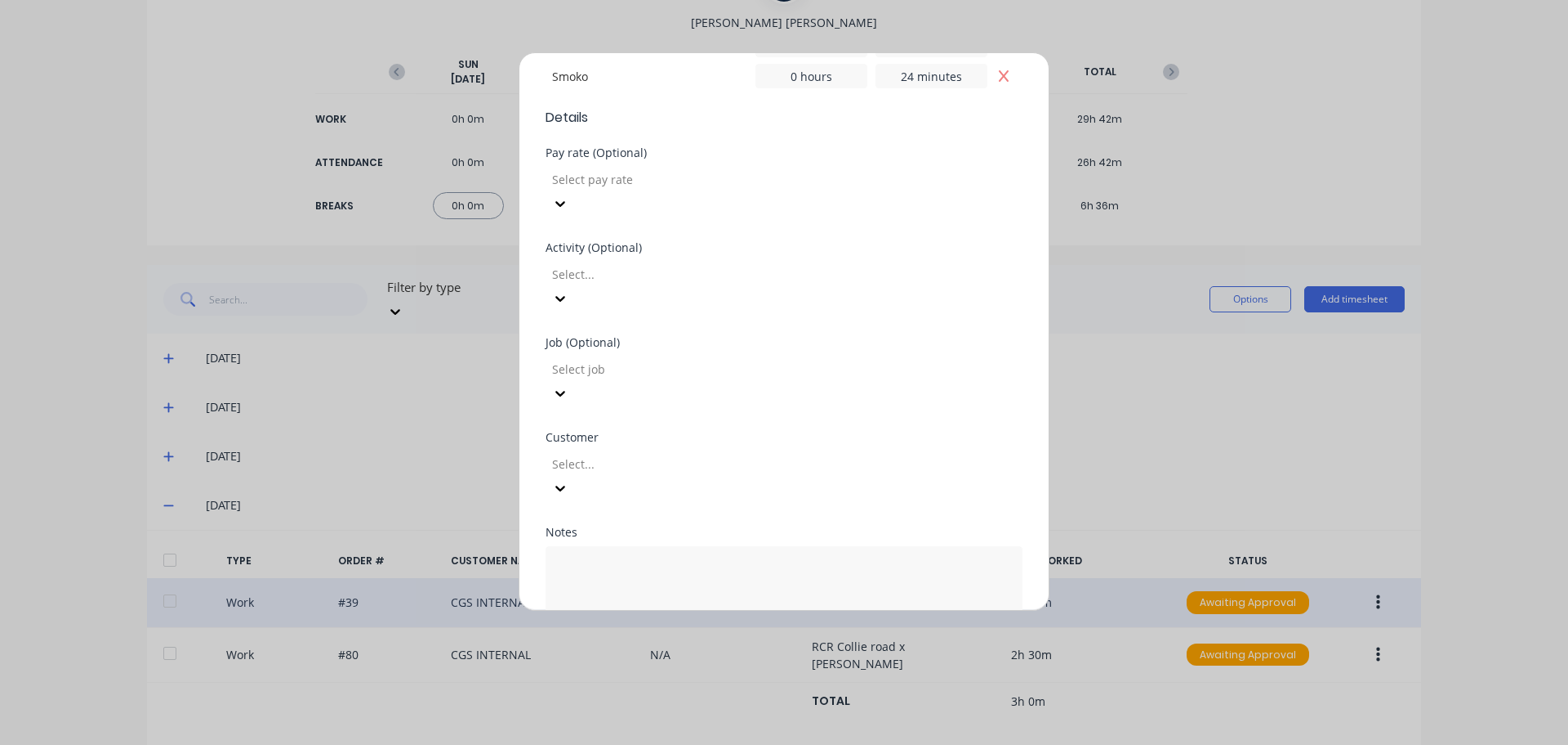
click at [723, 659] on button "Add manual time entry" at bounding box center [745, 671] width 138 height 26
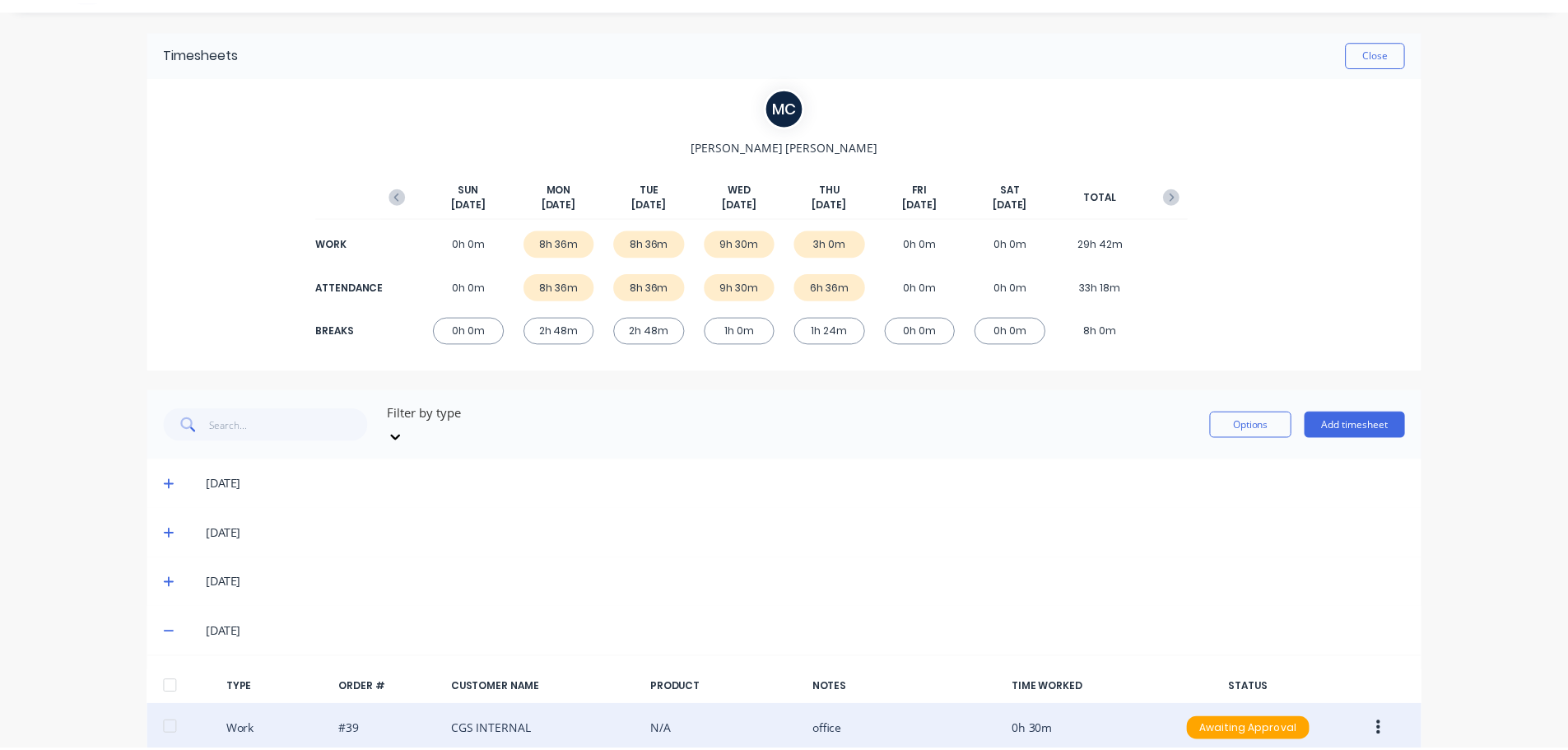
scroll to position [0, 0]
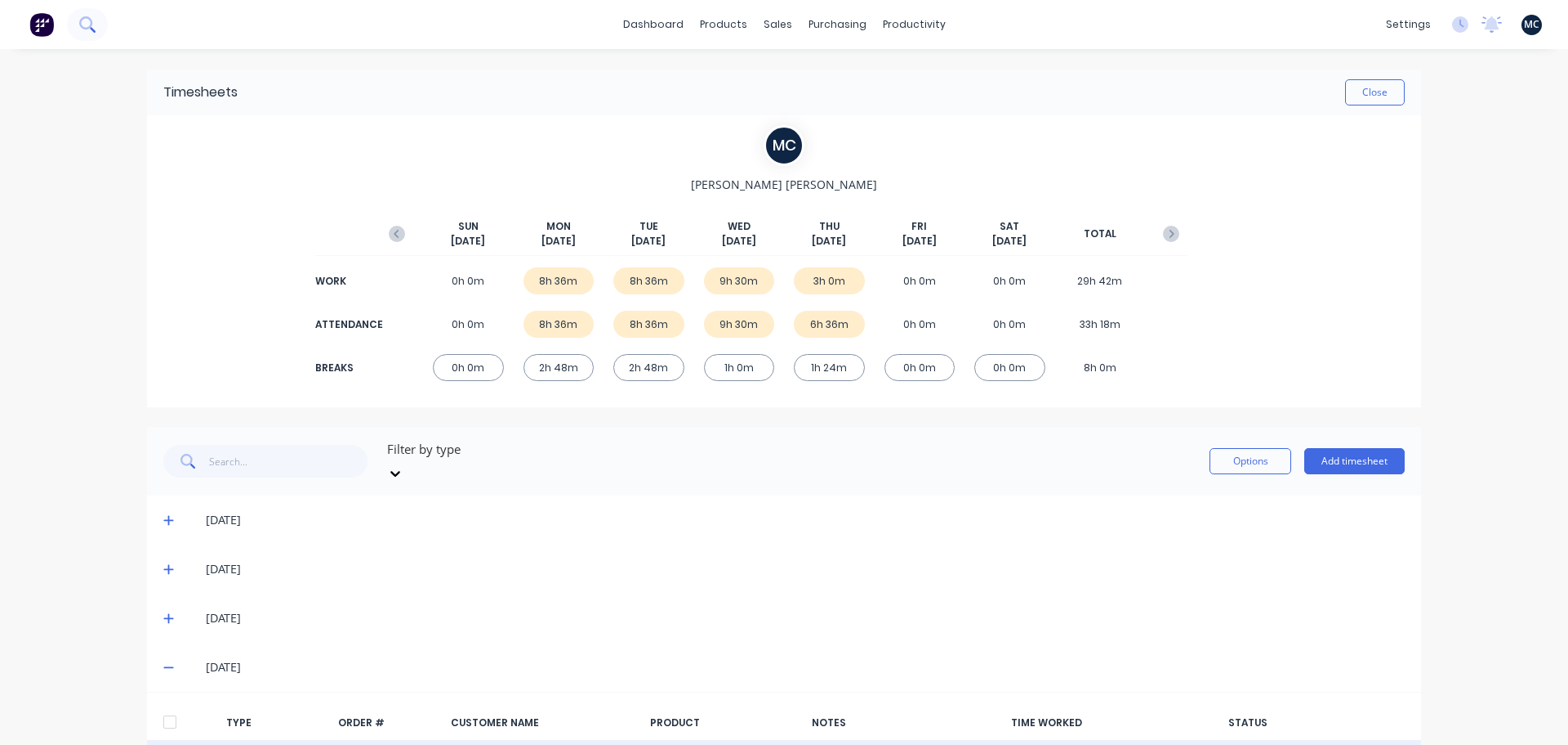
click at [90, 22] on icon at bounding box center [86, 23] width 15 height 15
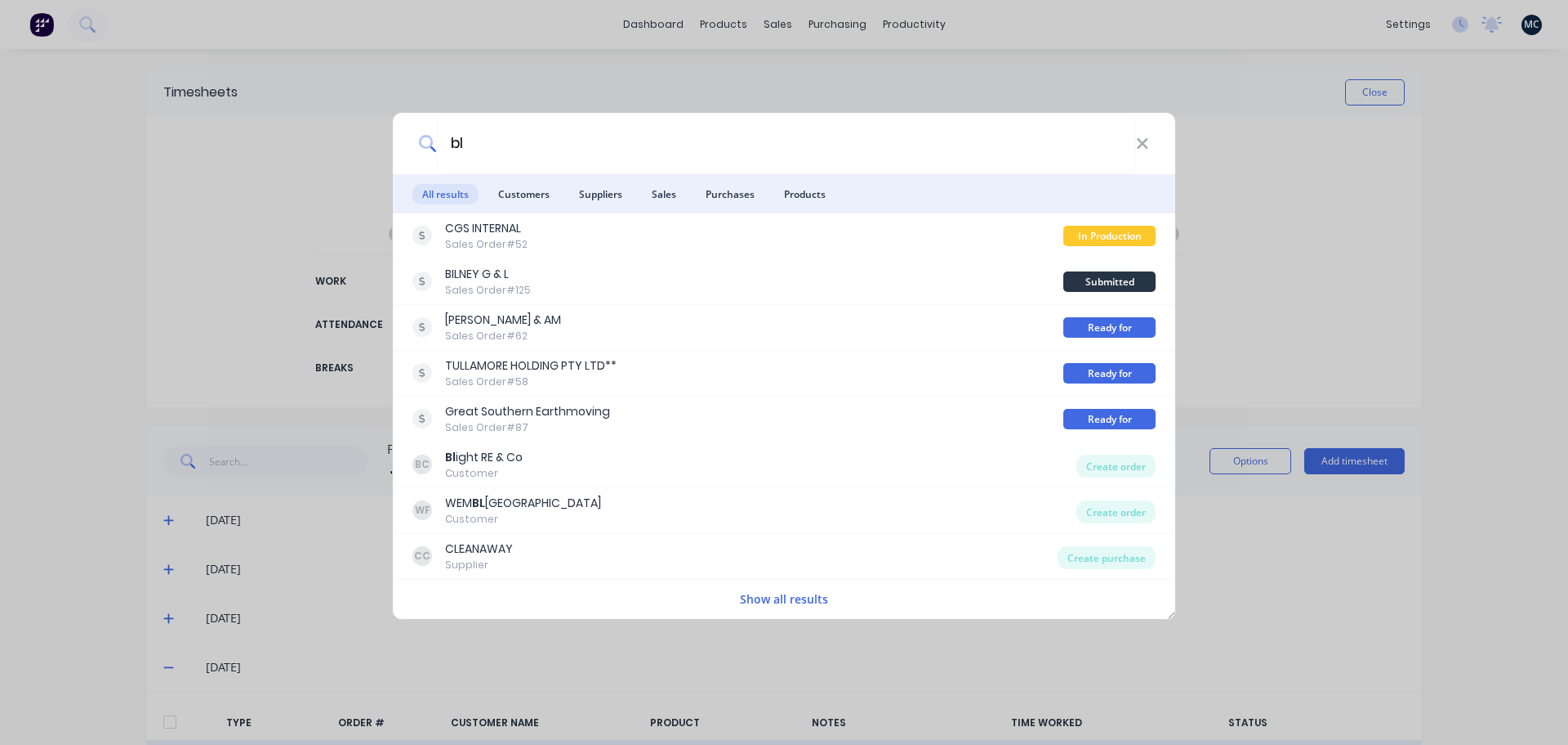
type input "b"
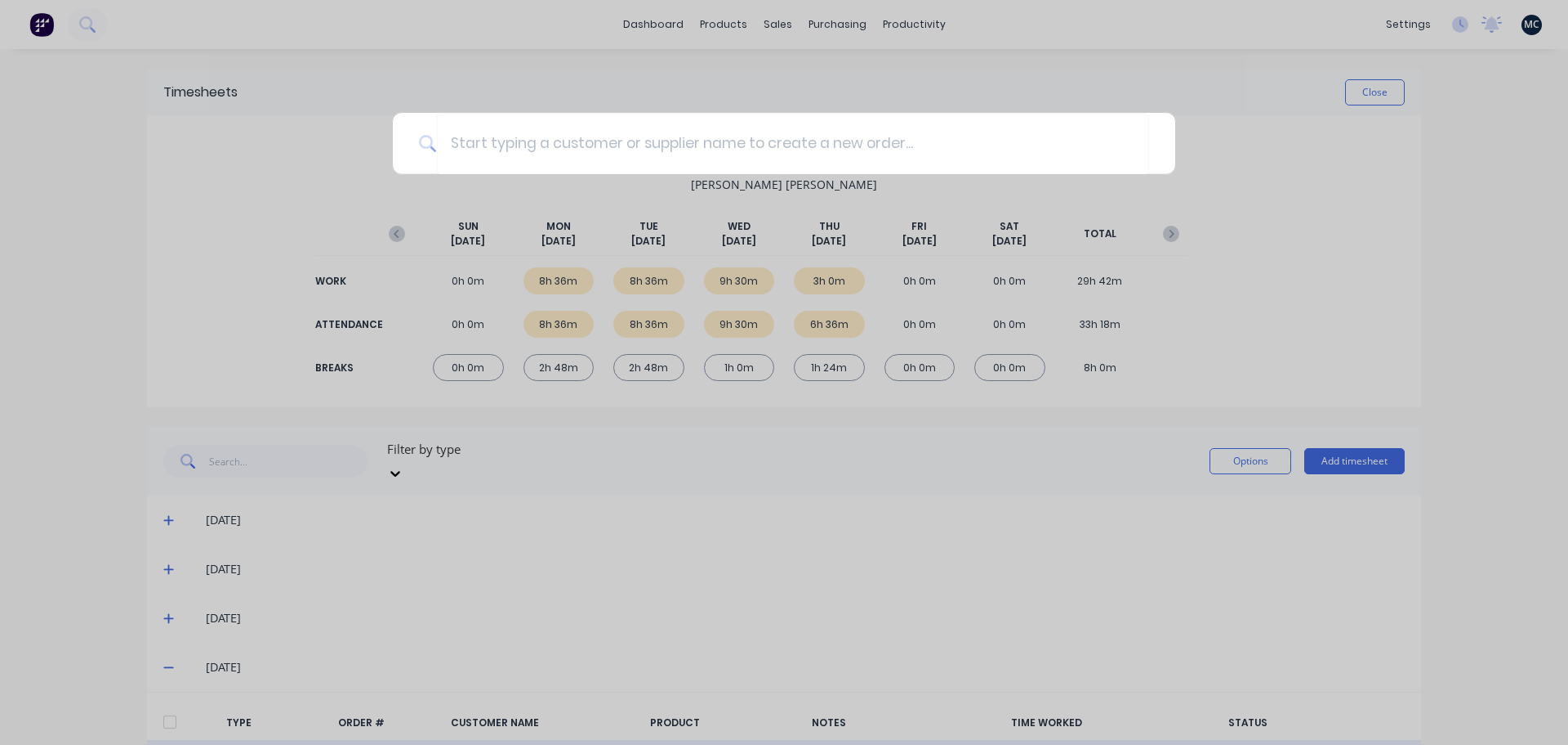
click at [1381, 220] on div at bounding box center [784, 372] width 1568 height 745
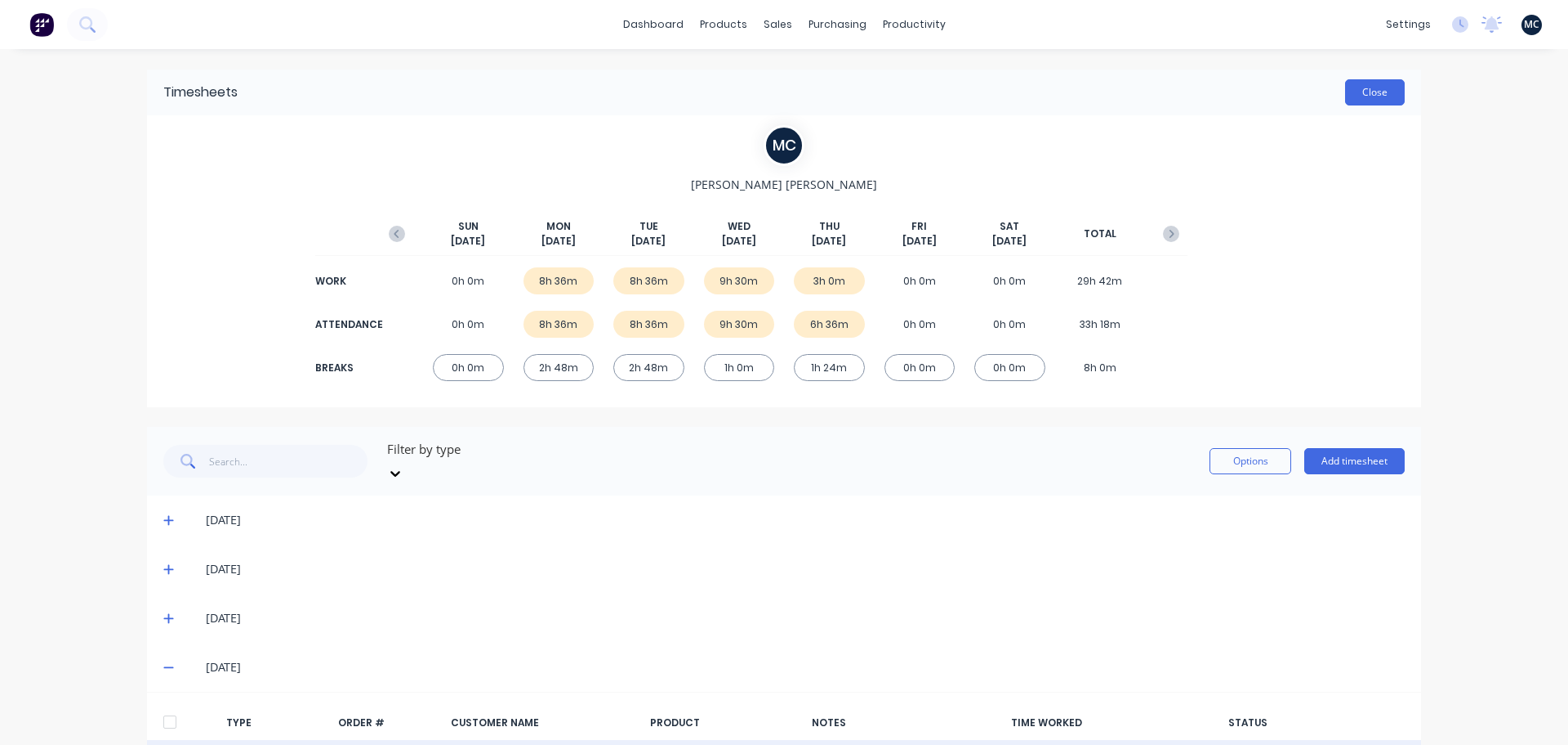
click at [1375, 96] on button "Close" at bounding box center [1375, 92] width 59 height 26
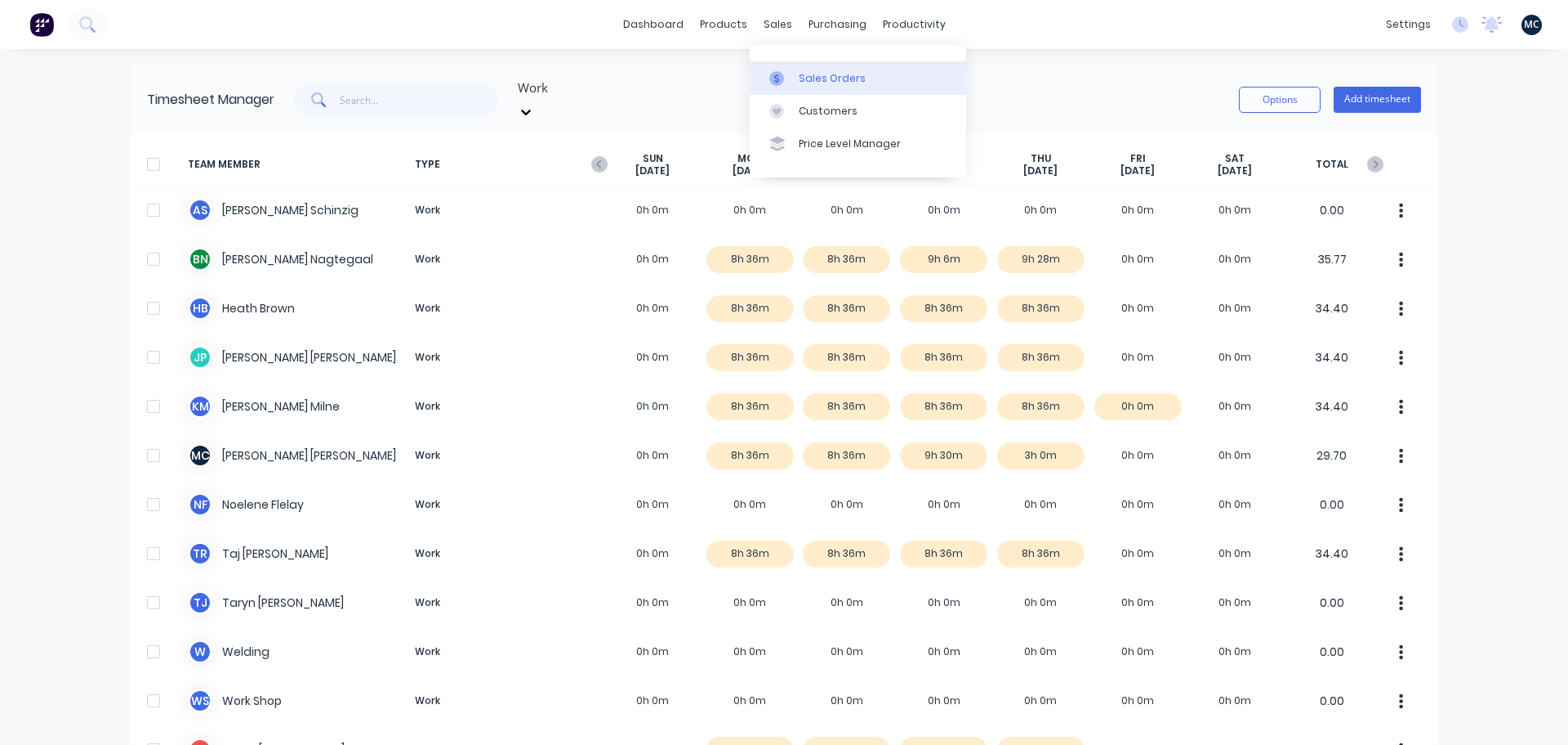
click at [787, 87] on link "Sales Orders" at bounding box center [858, 77] width 216 height 32
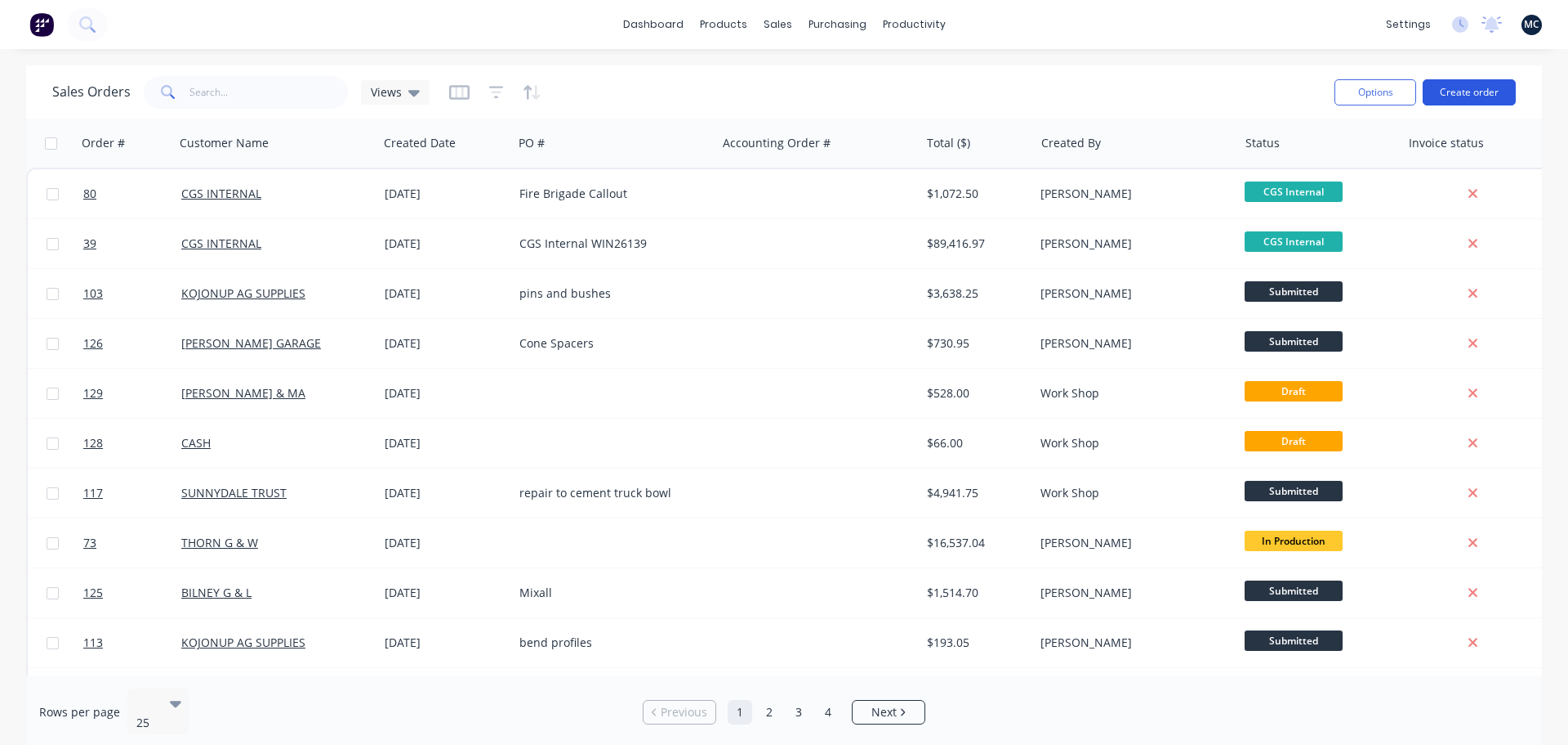
click at [1472, 92] on button "Create order" at bounding box center [1469, 92] width 93 height 26
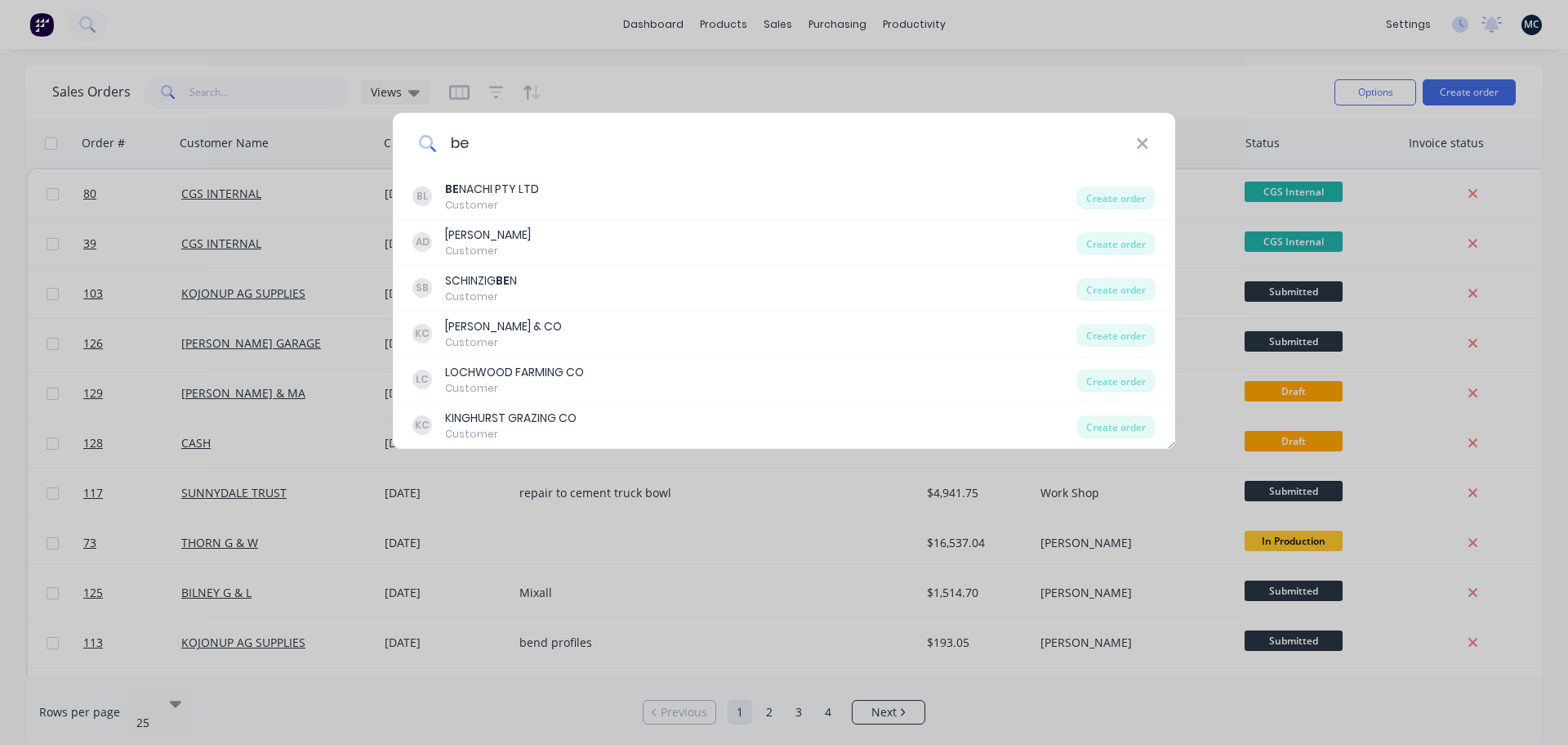
type input "b"
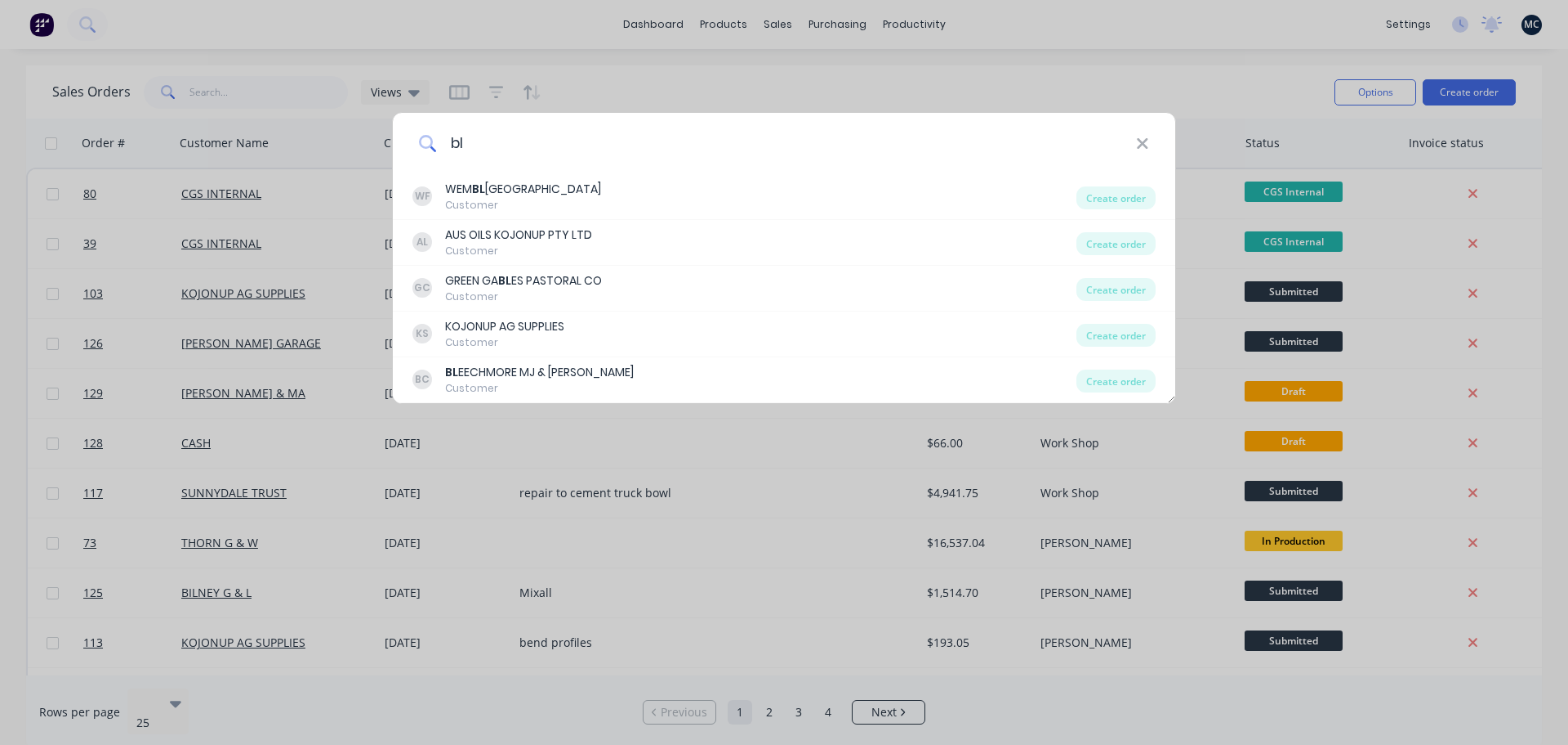
type input "b"
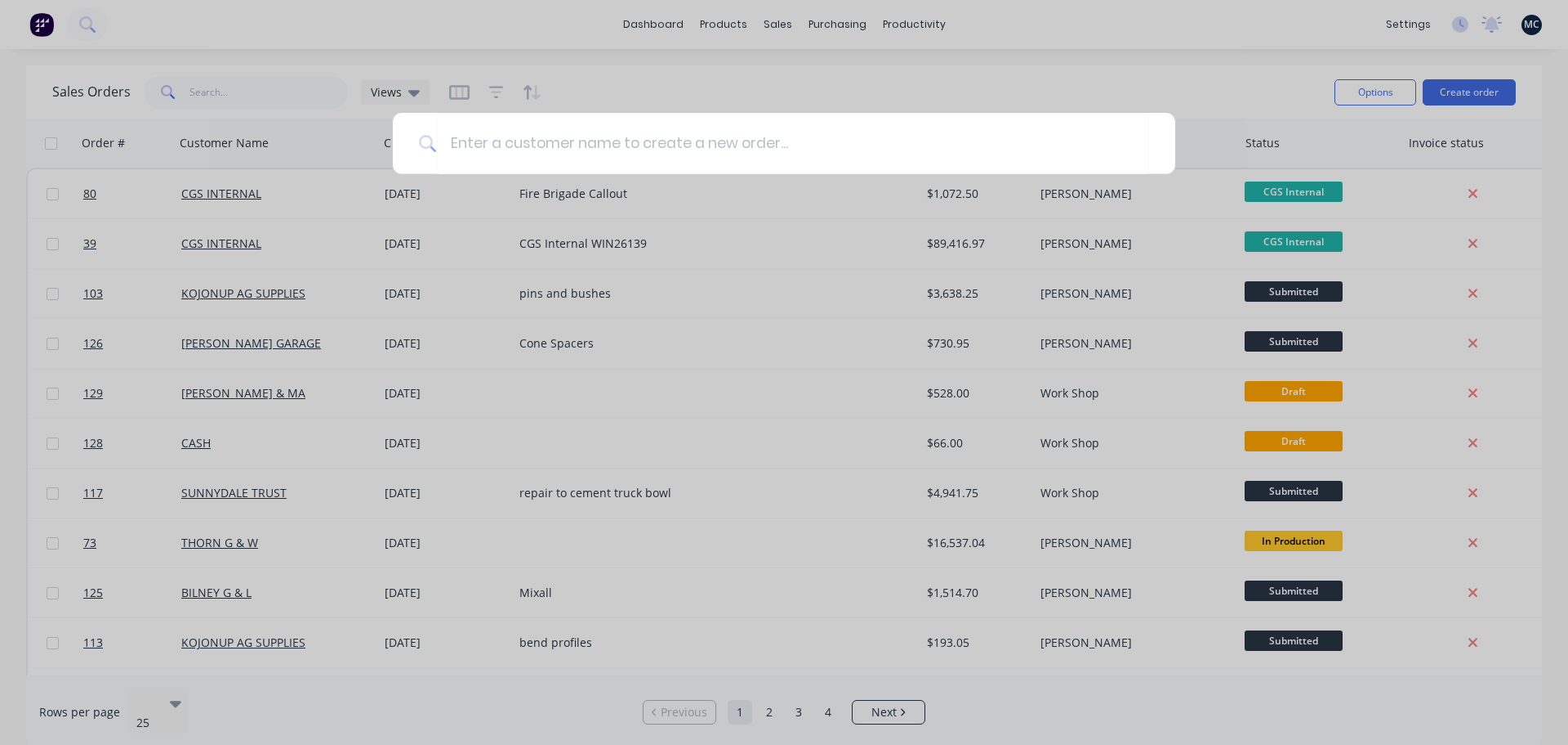
click at [90, 32] on div at bounding box center [784, 372] width 1568 height 745
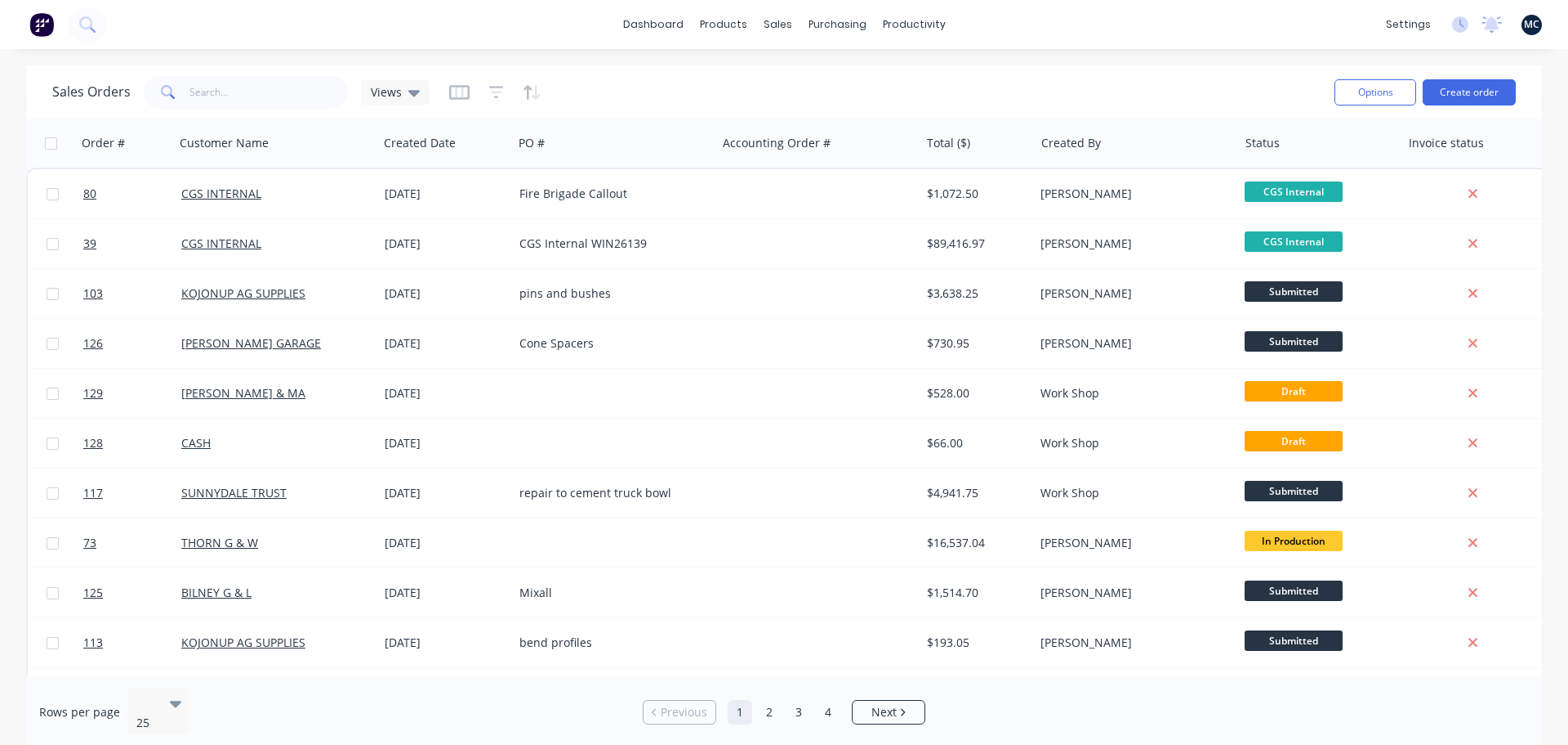
click at [90, 32] on icon at bounding box center [86, 23] width 15 height 15
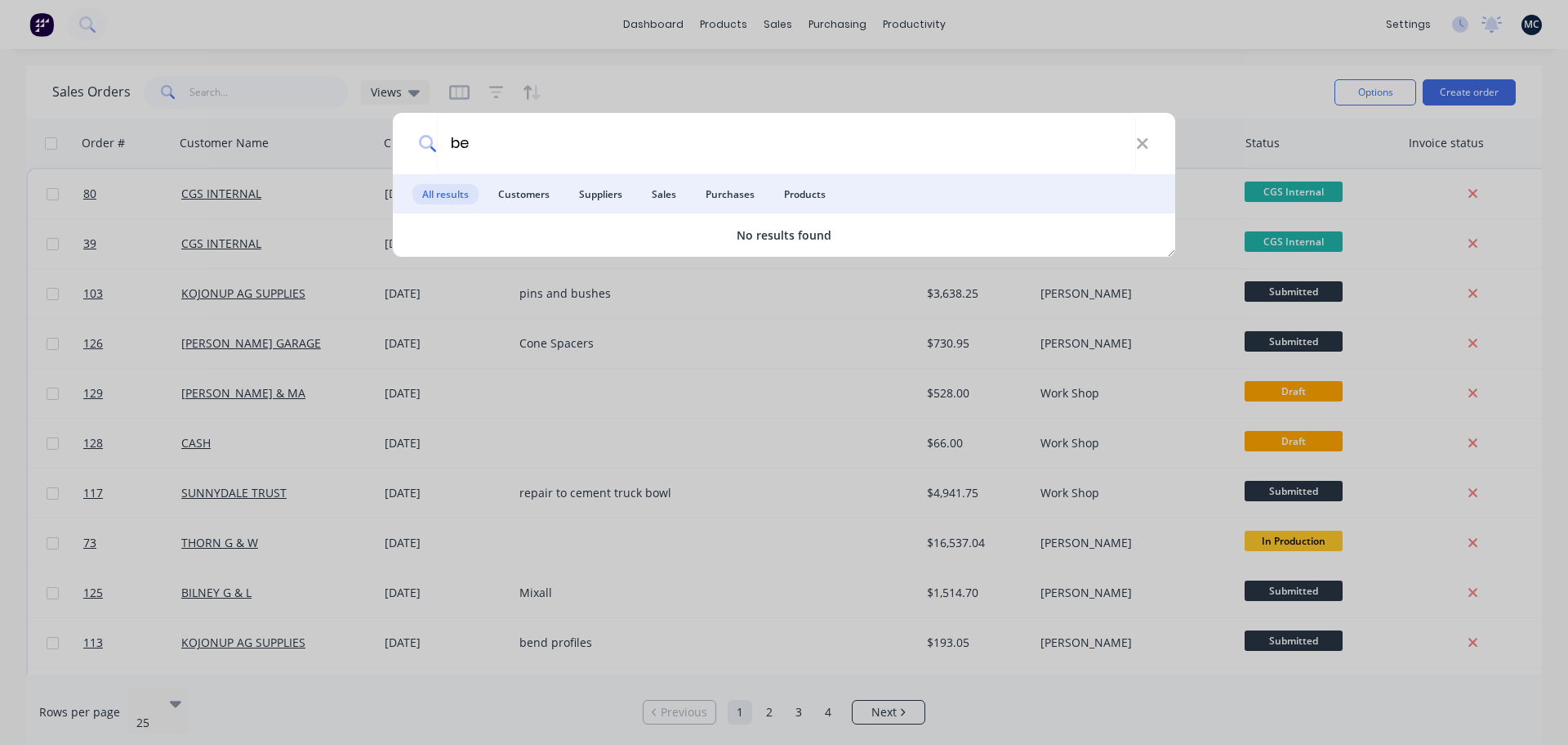
type input "b"
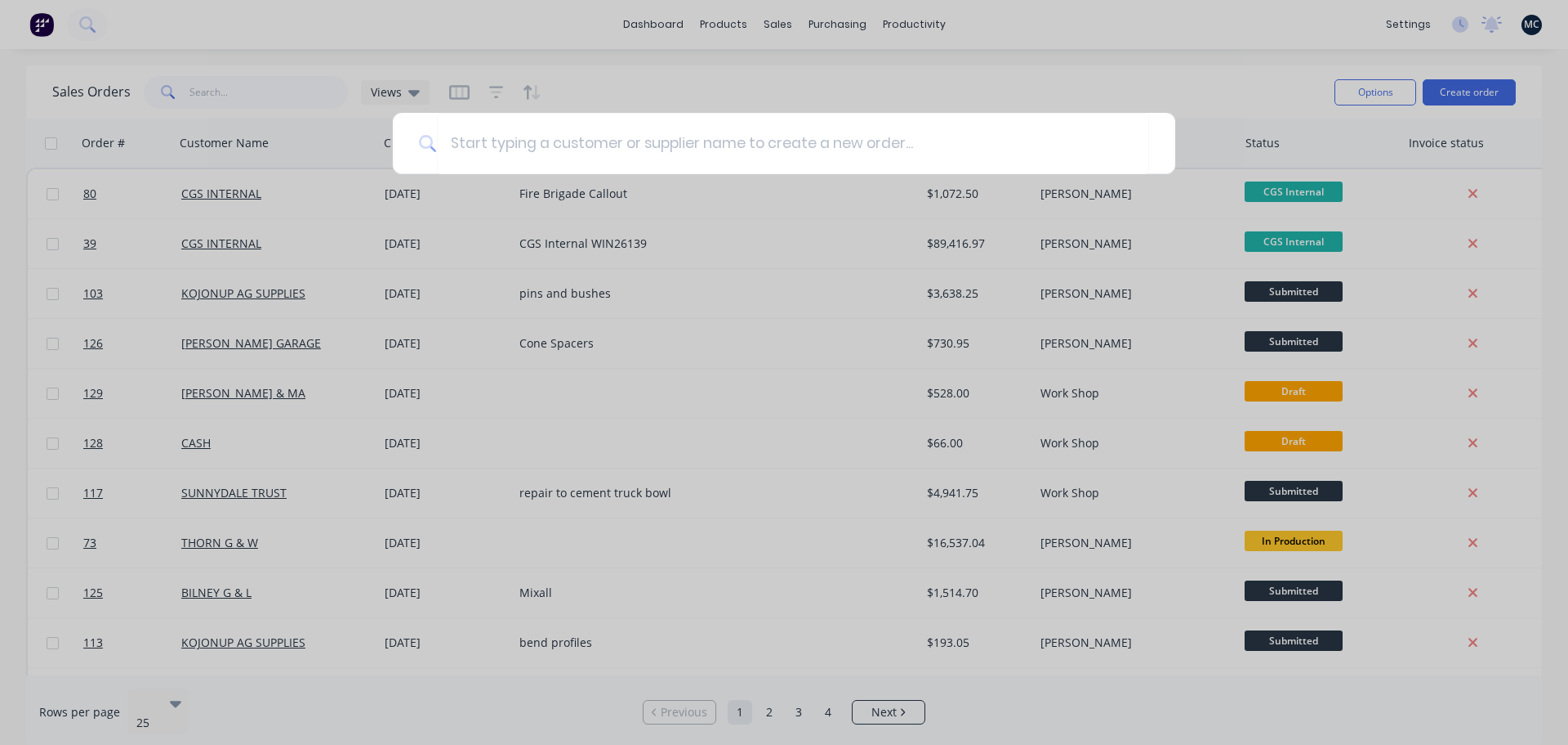
click at [809, 78] on div at bounding box center [784, 372] width 1568 height 745
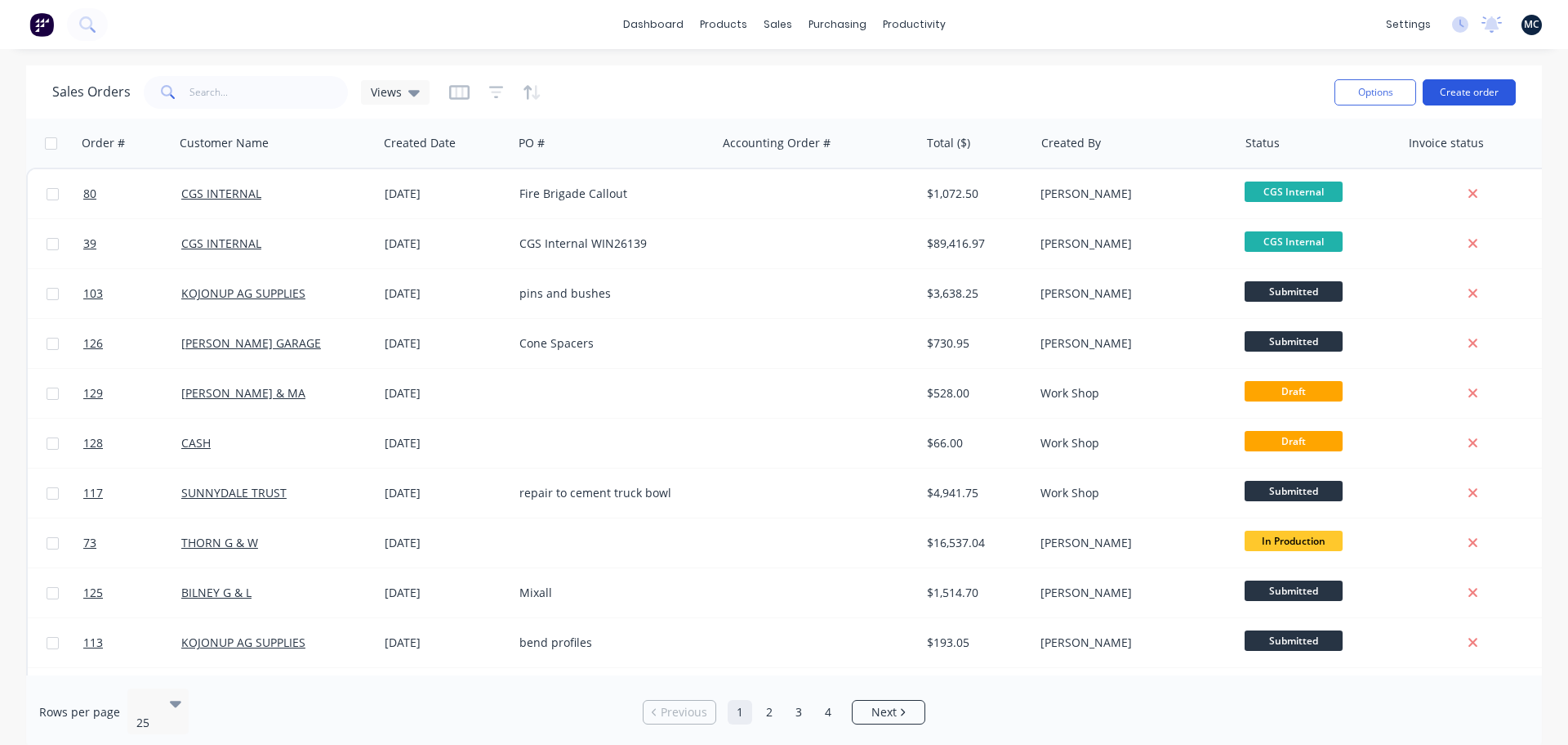
click at [1453, 91] on button "Create order" at bounding box center [1469, 92] width 93 height 26
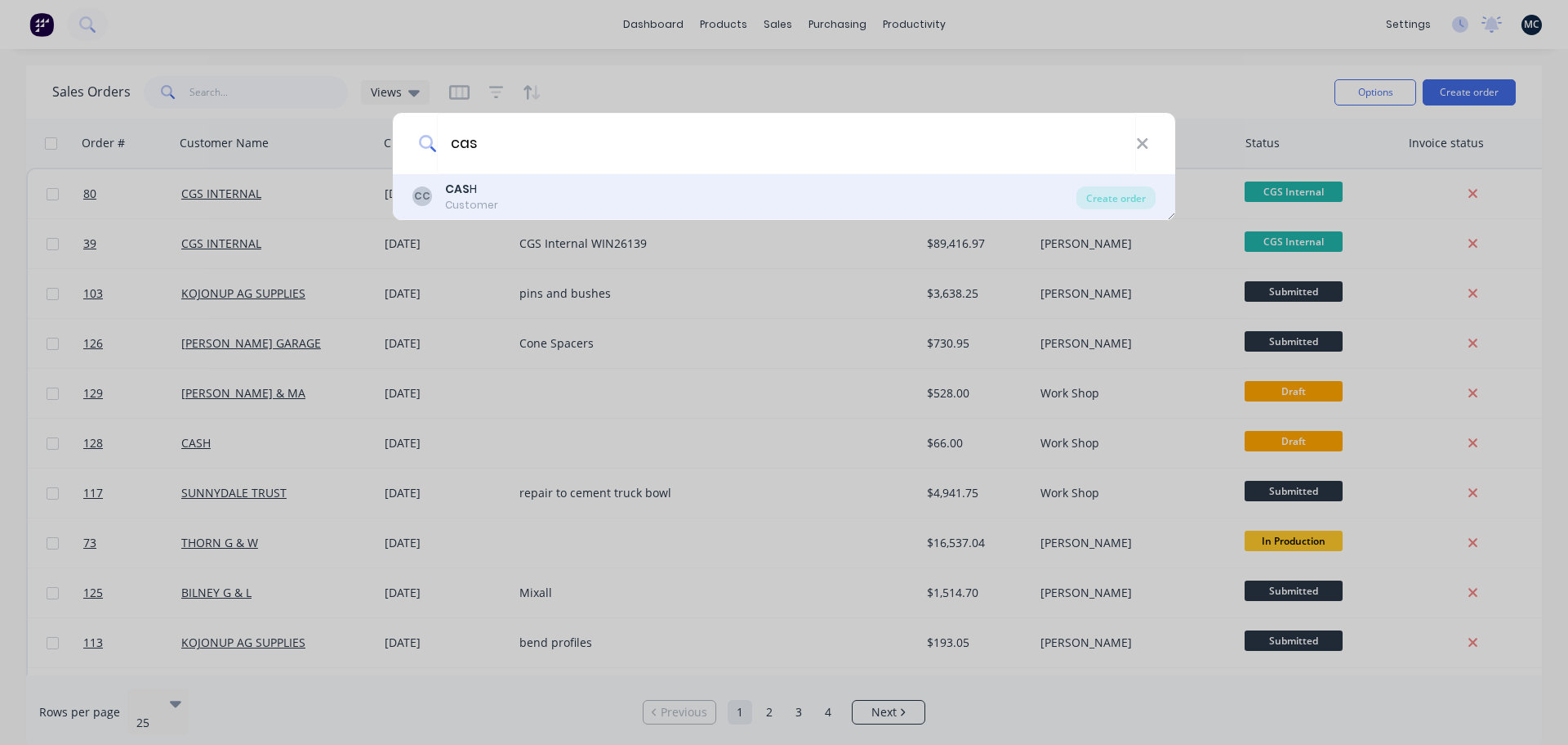
type input "cas"
click at [610, 209] on div "CC CAS H Customer" at bounding box center [745, 197] width 664 height 32
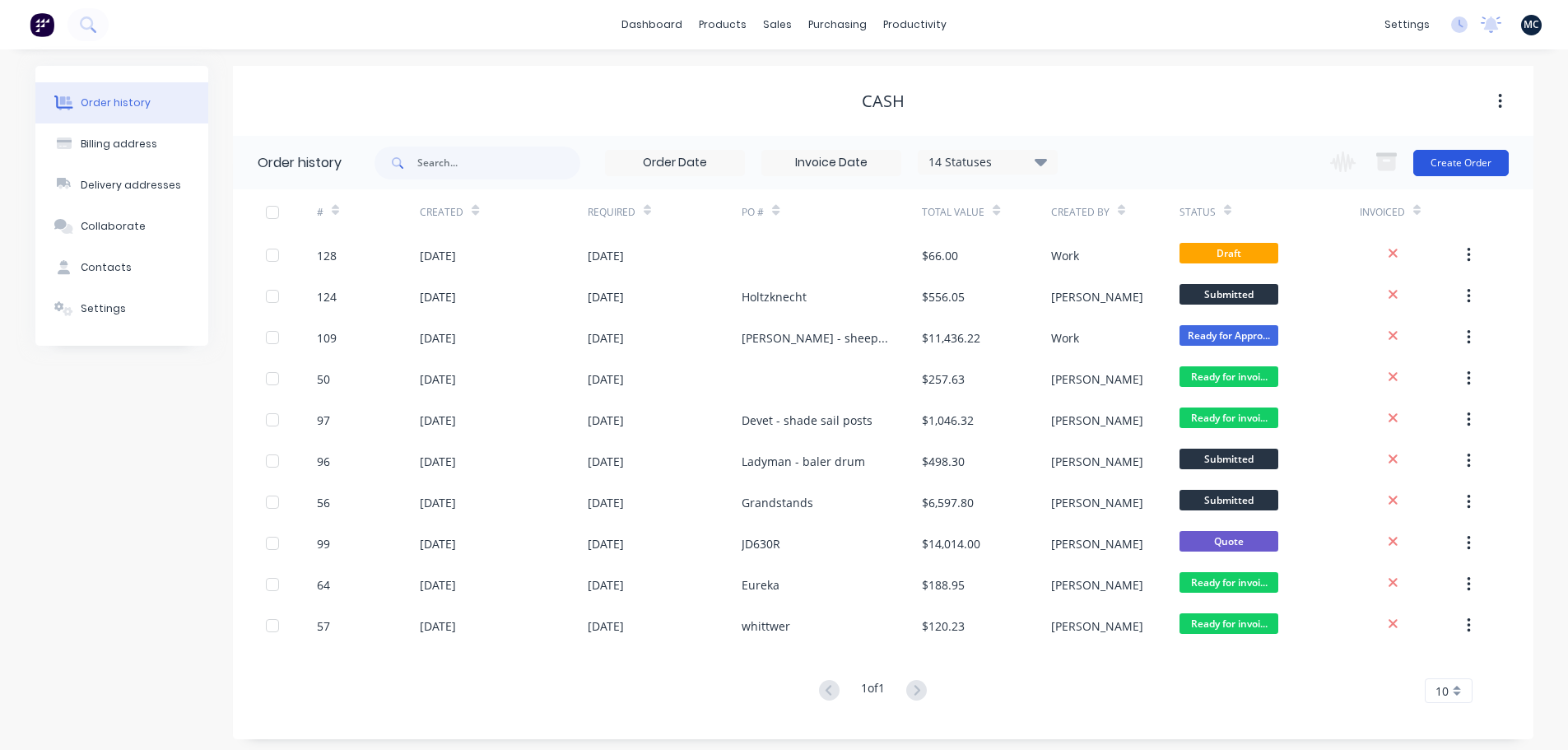
click at [1463, 164] on button "Create Order" at bounding box center [1461, 163] width 96 height 26
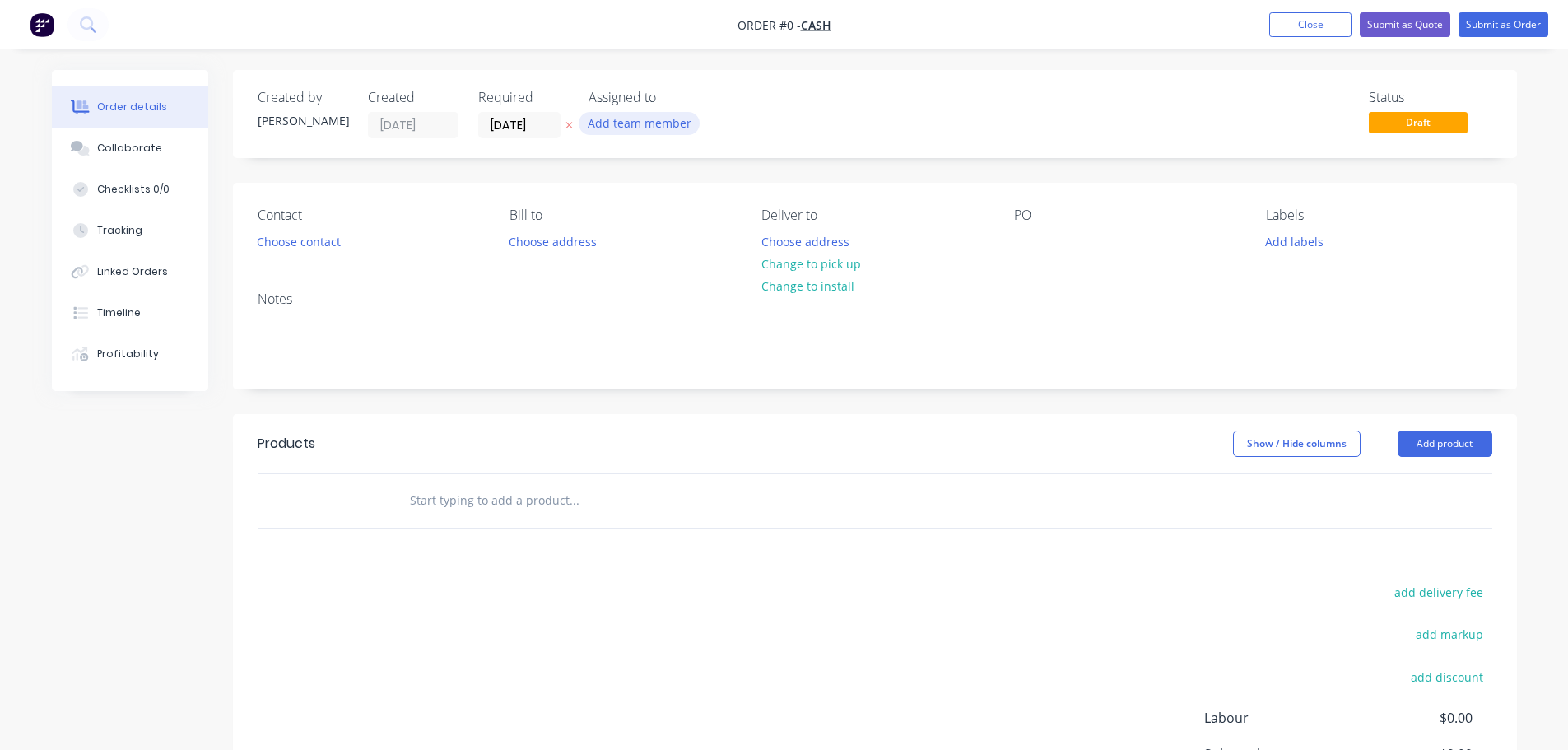
click at [633, 127] on button "Add team member" at bounding box center [639, 123] width 121 height 23
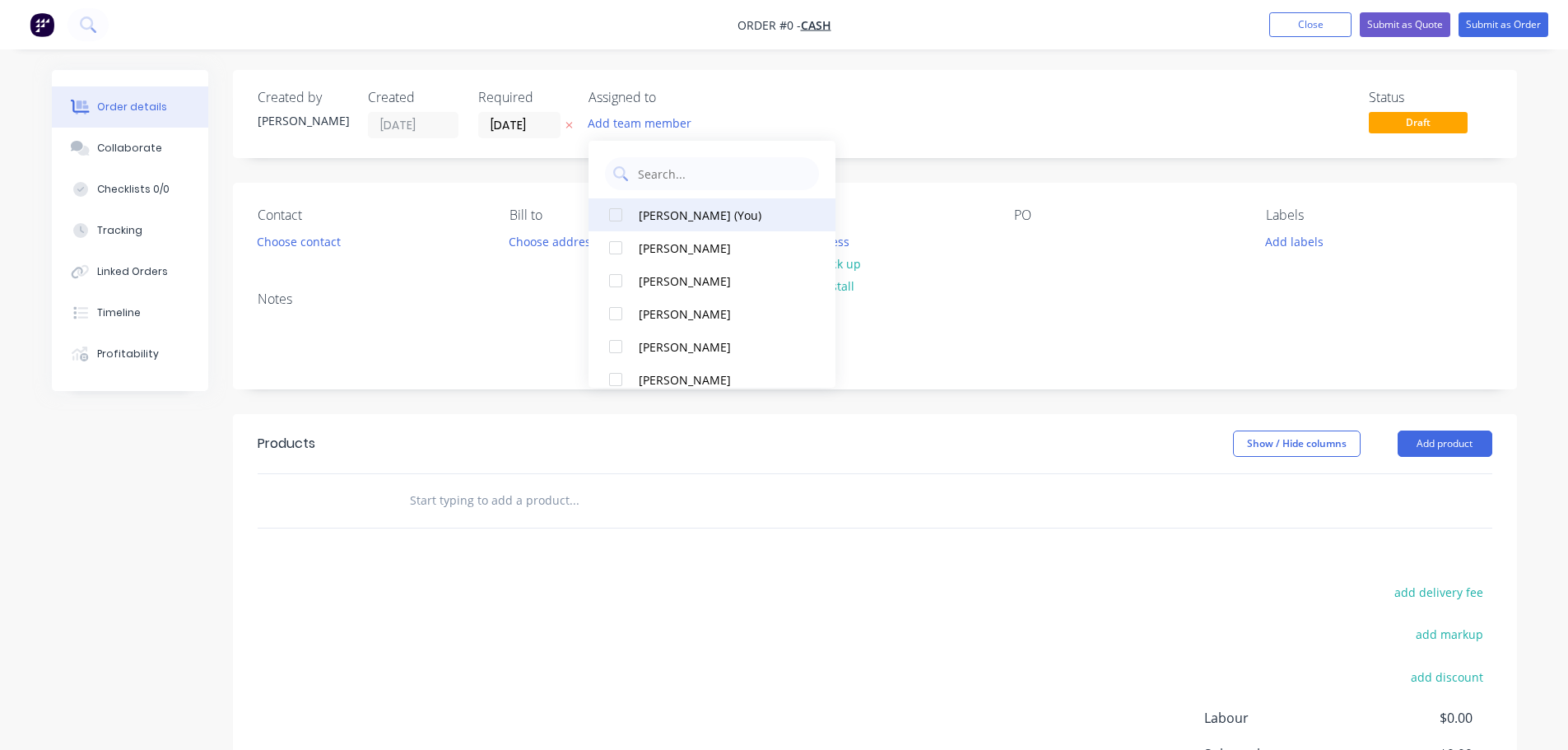
click at [613, 220] on div at bounding box center [615, 214] width 33 height 33
click at [378, 276] on div "Order details Collaborate Checklists 0/0 Tracking Linked Orders Timeline Profit…" at bounding box center [784, 509] width 1498 height 878
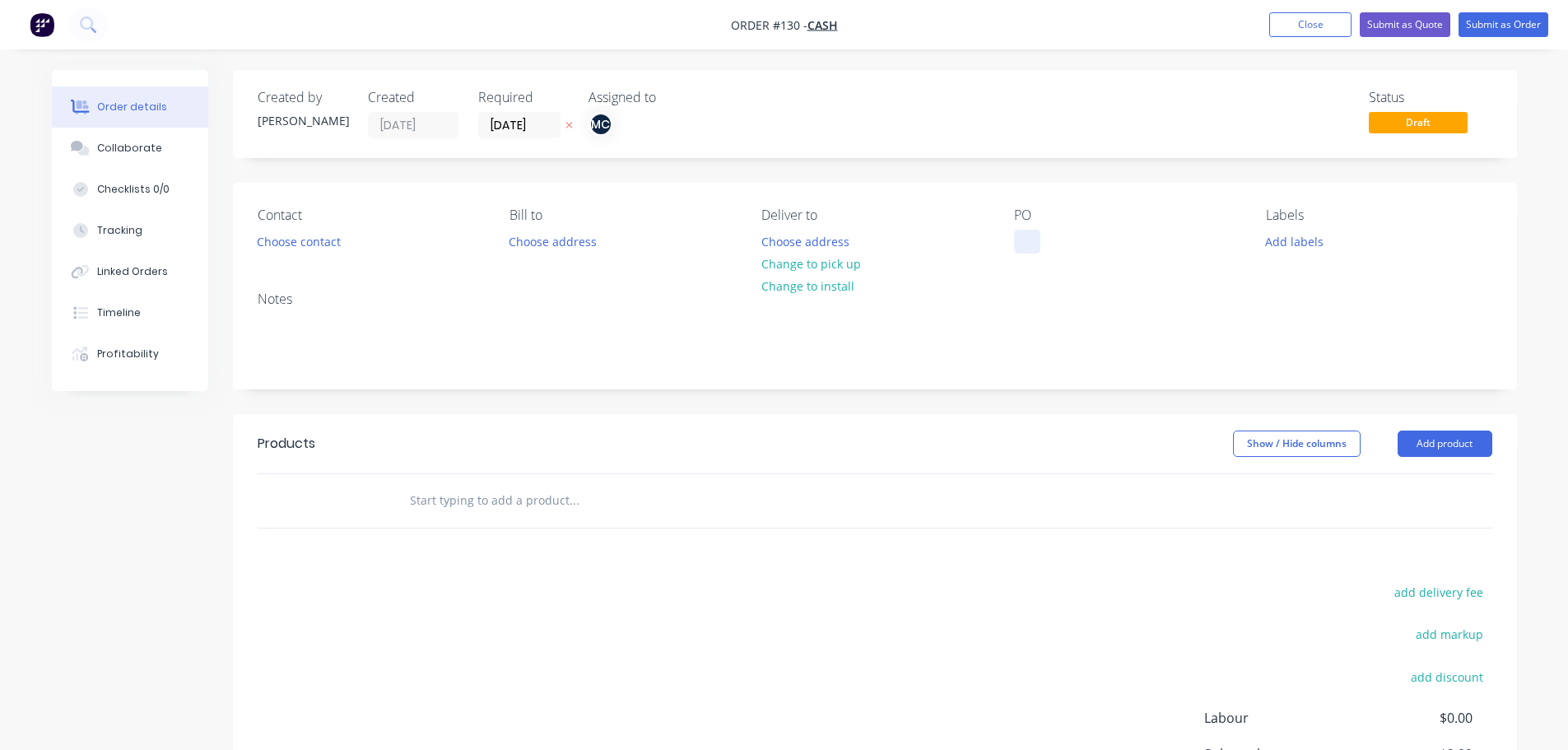
click at [1026, 255] on div "Contact Choose contact [PERSON_NAME] to Choose address Deliver to Choose addres…" at bounding box center [875, 230] width 1284 height 96
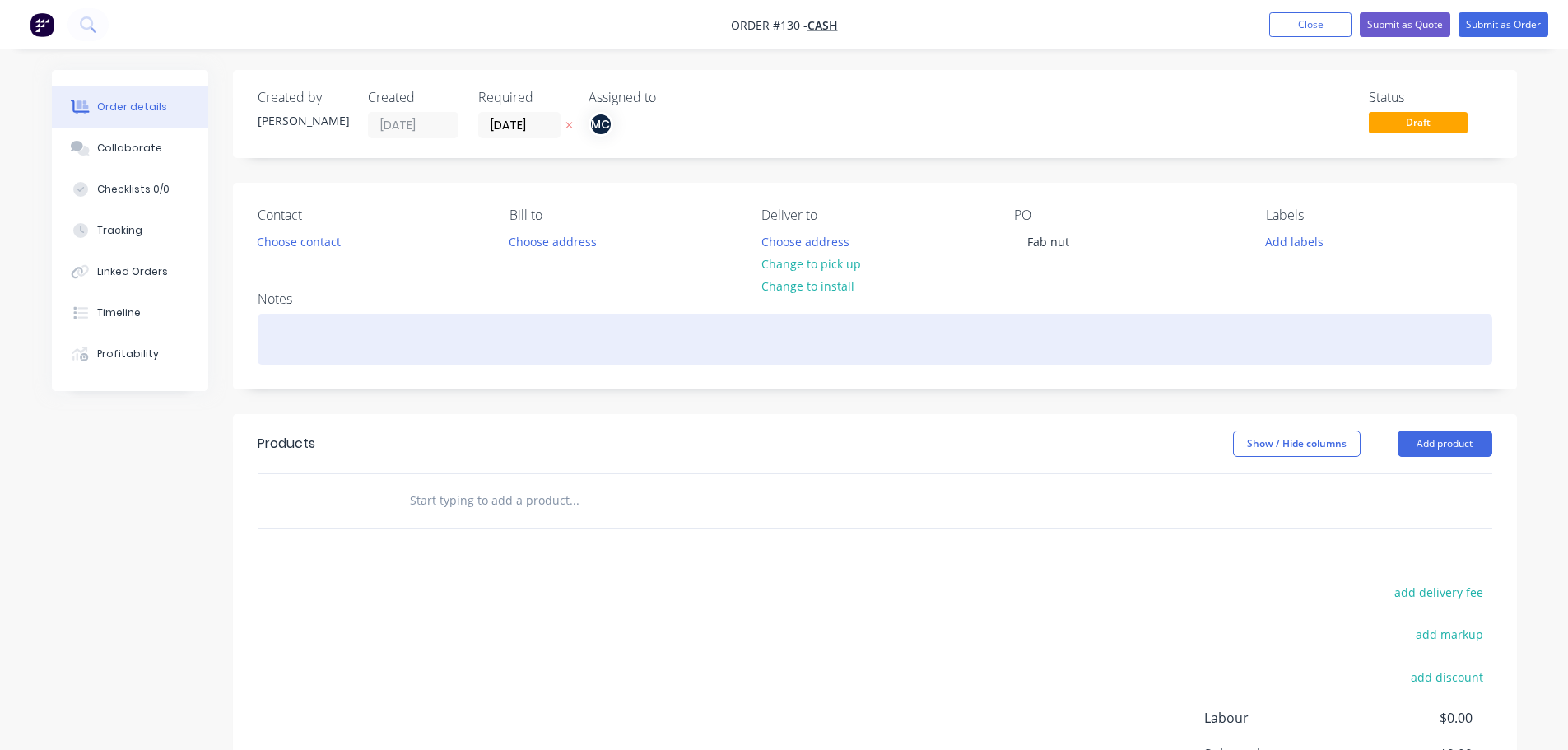
click at [359, 350] on div at bounding box center [875, 340] width 1235 height 51
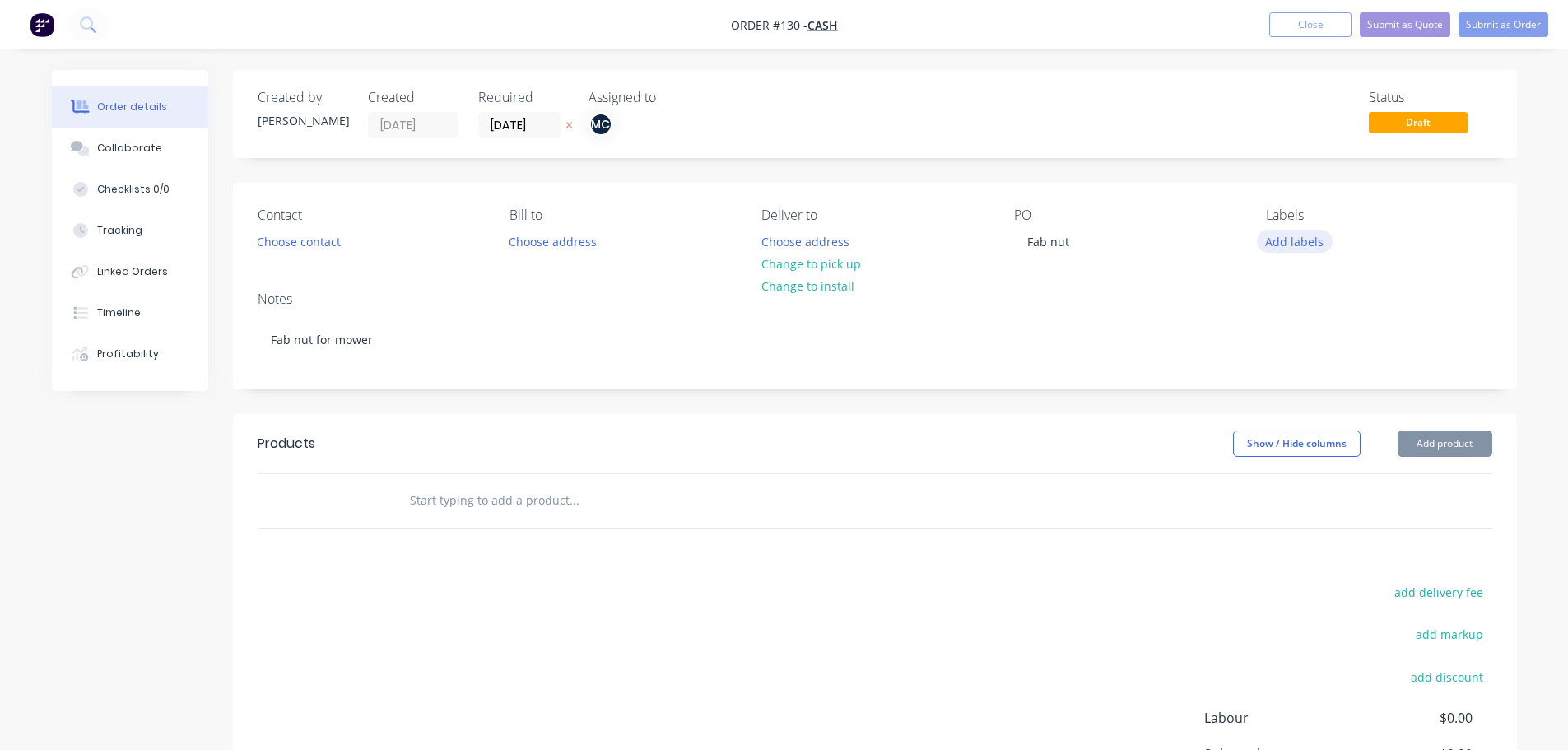
click at [1312, 247] on button "Add labels" at bounding box center [1295, 240] width 76 height 23
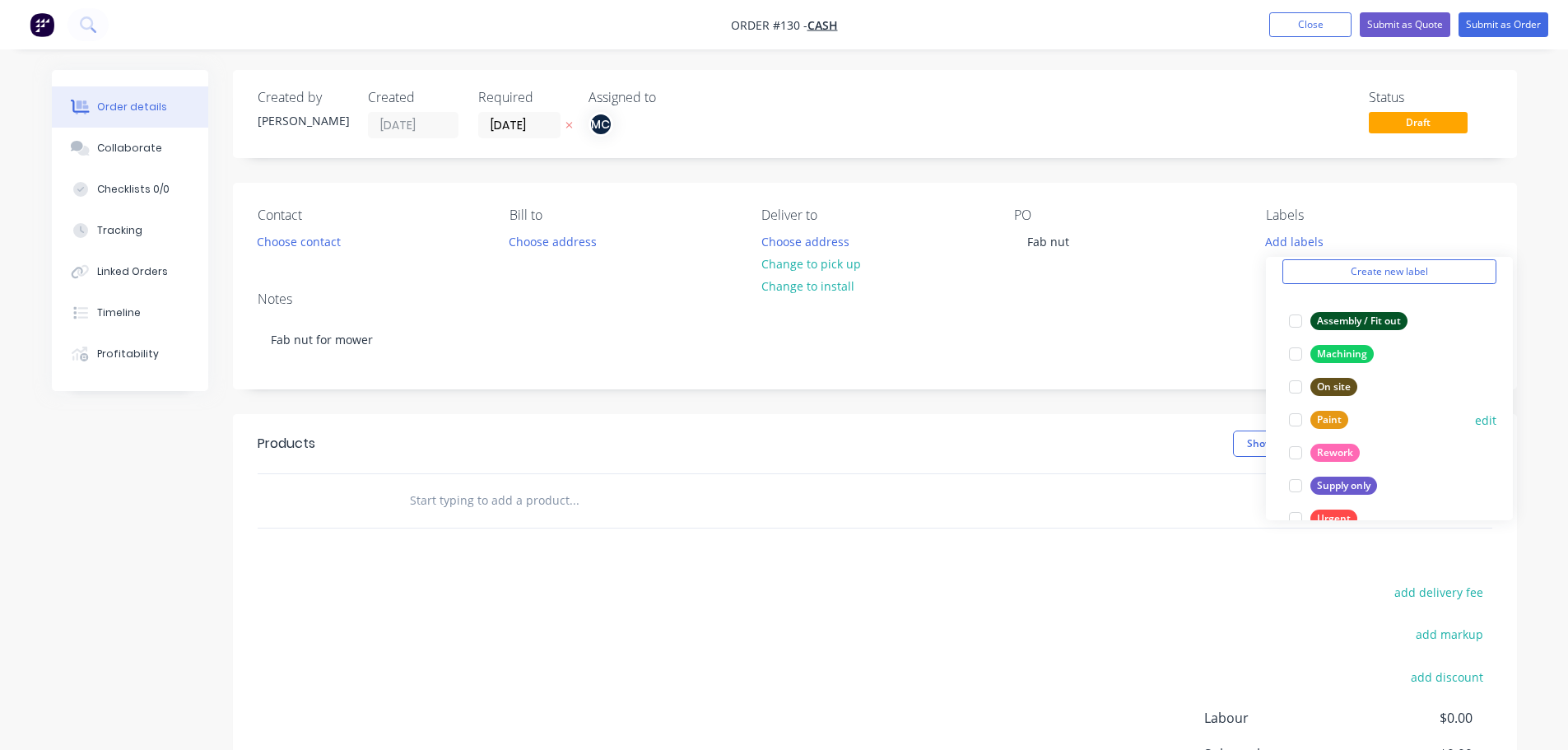
scroll to position [132, 0]
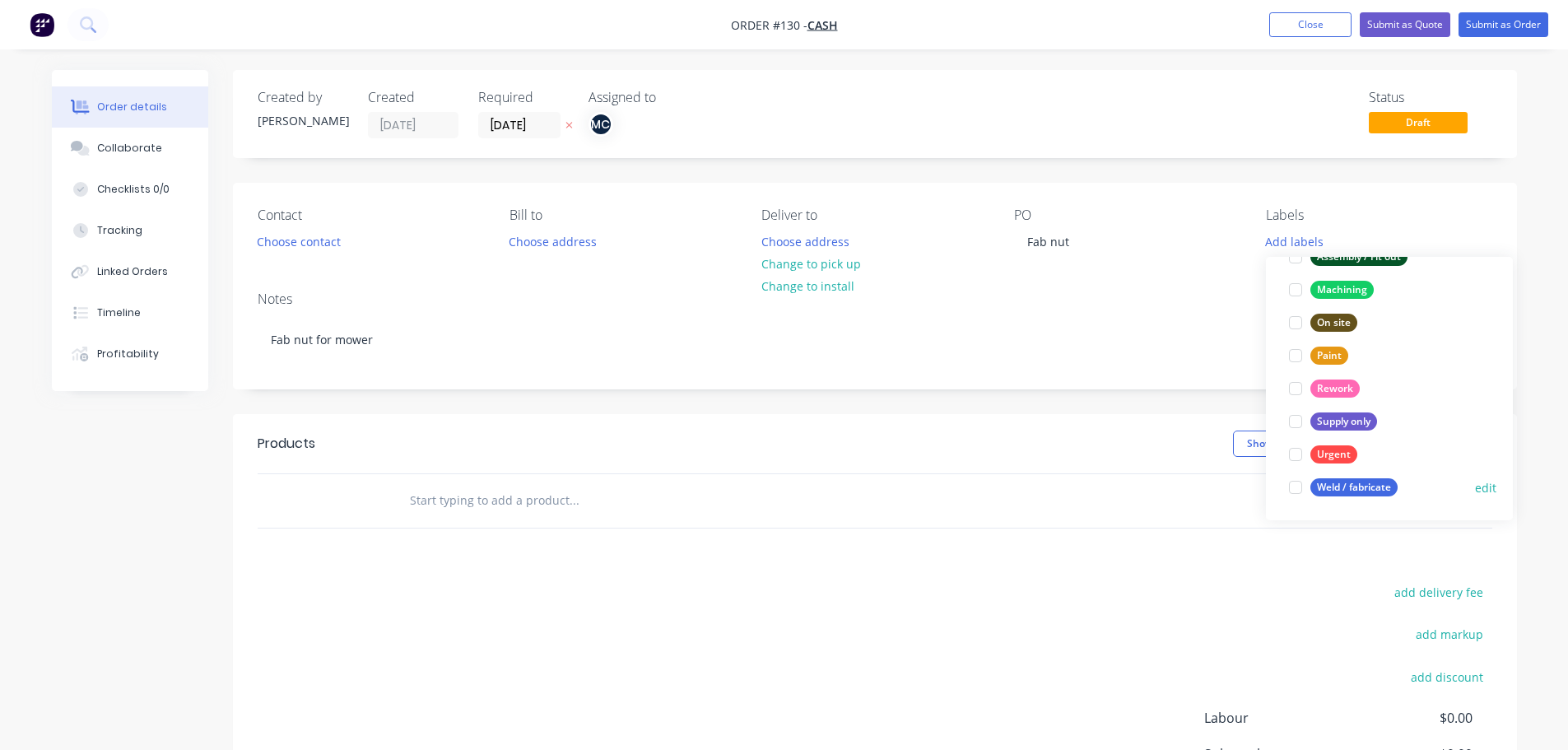
click at [1298, 485] on div at bounding box center [1295, 487] width 33 height 33
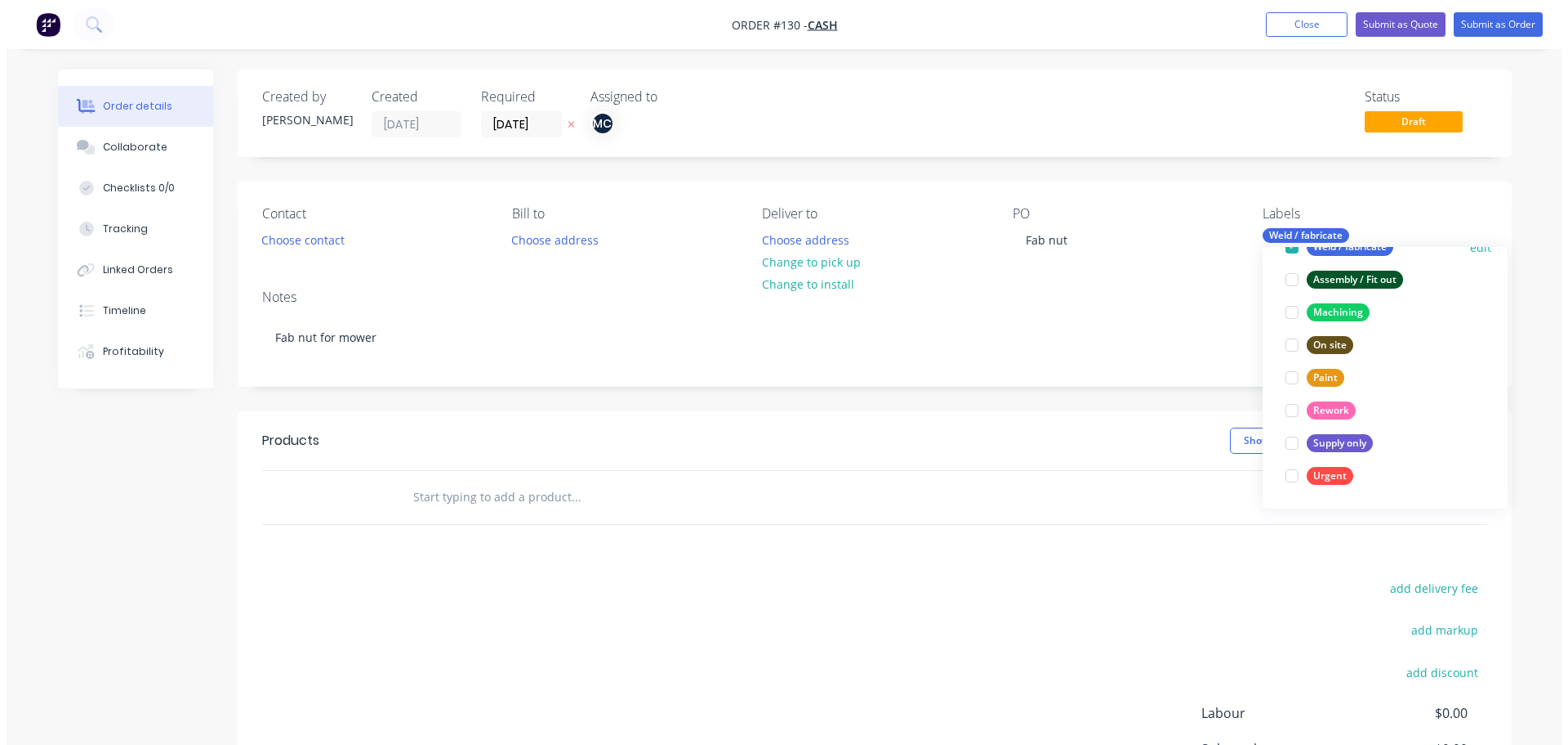
scroll to position [0, 0]
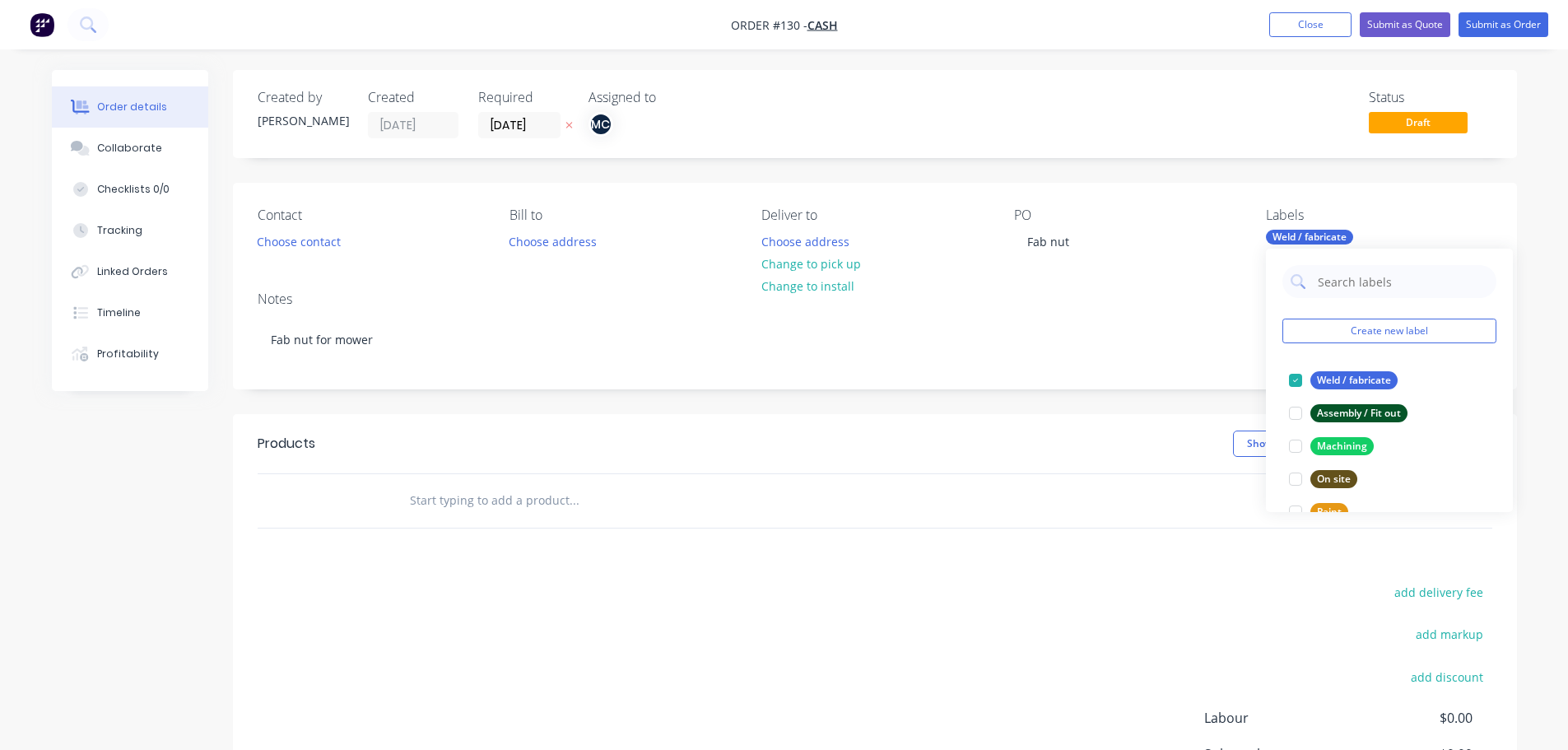
click at [1186, 297] on div "Notes" at bounding box center [875, 298] width 1235 height 15
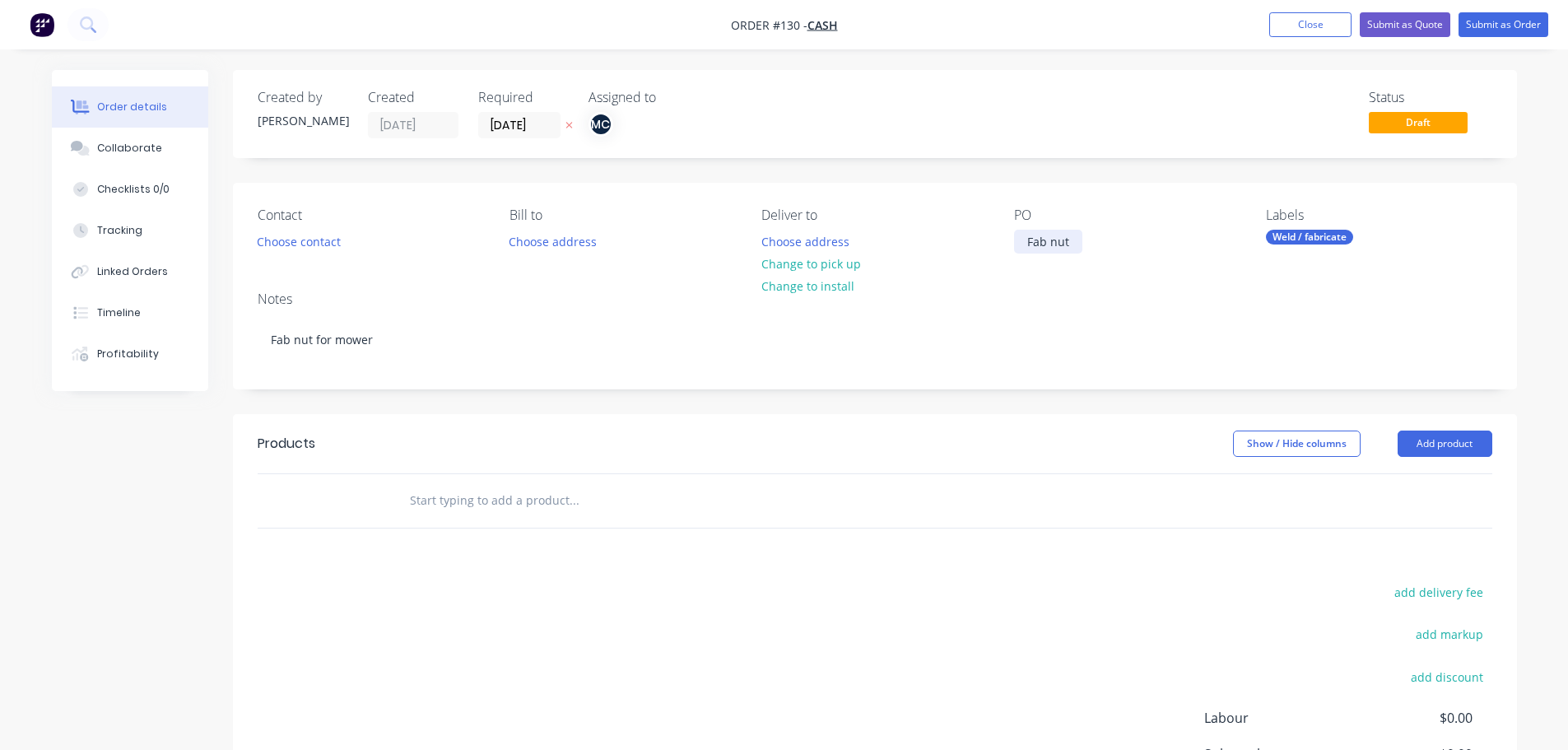
click at [1023, 239] on div "Fab nut" at bounding box center [1048, 241] width 69 height 23
click at [1514, 23] on button "Submit as Order" at bounding box center [1503, 24] width 89 height 24
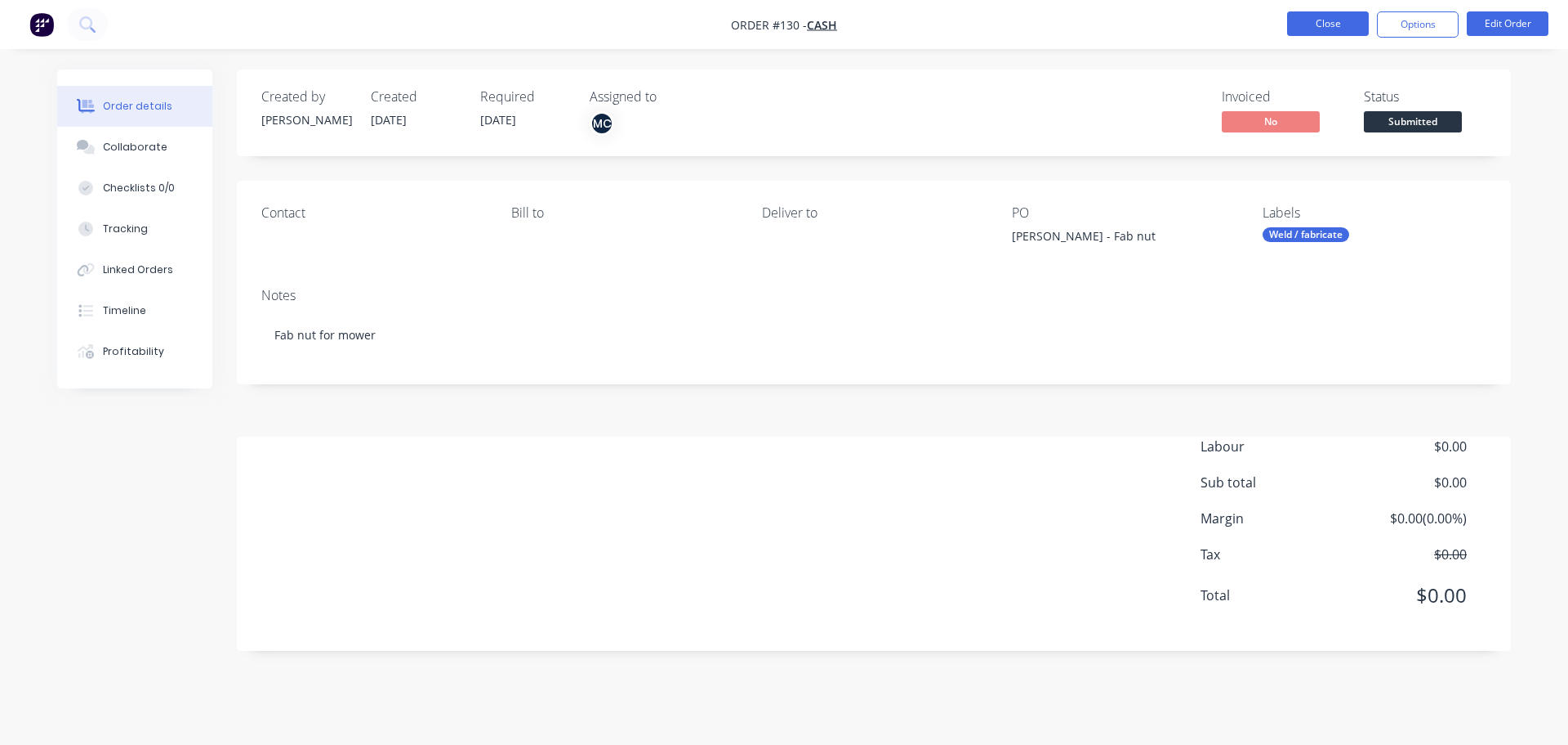
click at [1311, 18] on button "Close" at bounding box center [1328, 23] width 82 height 24
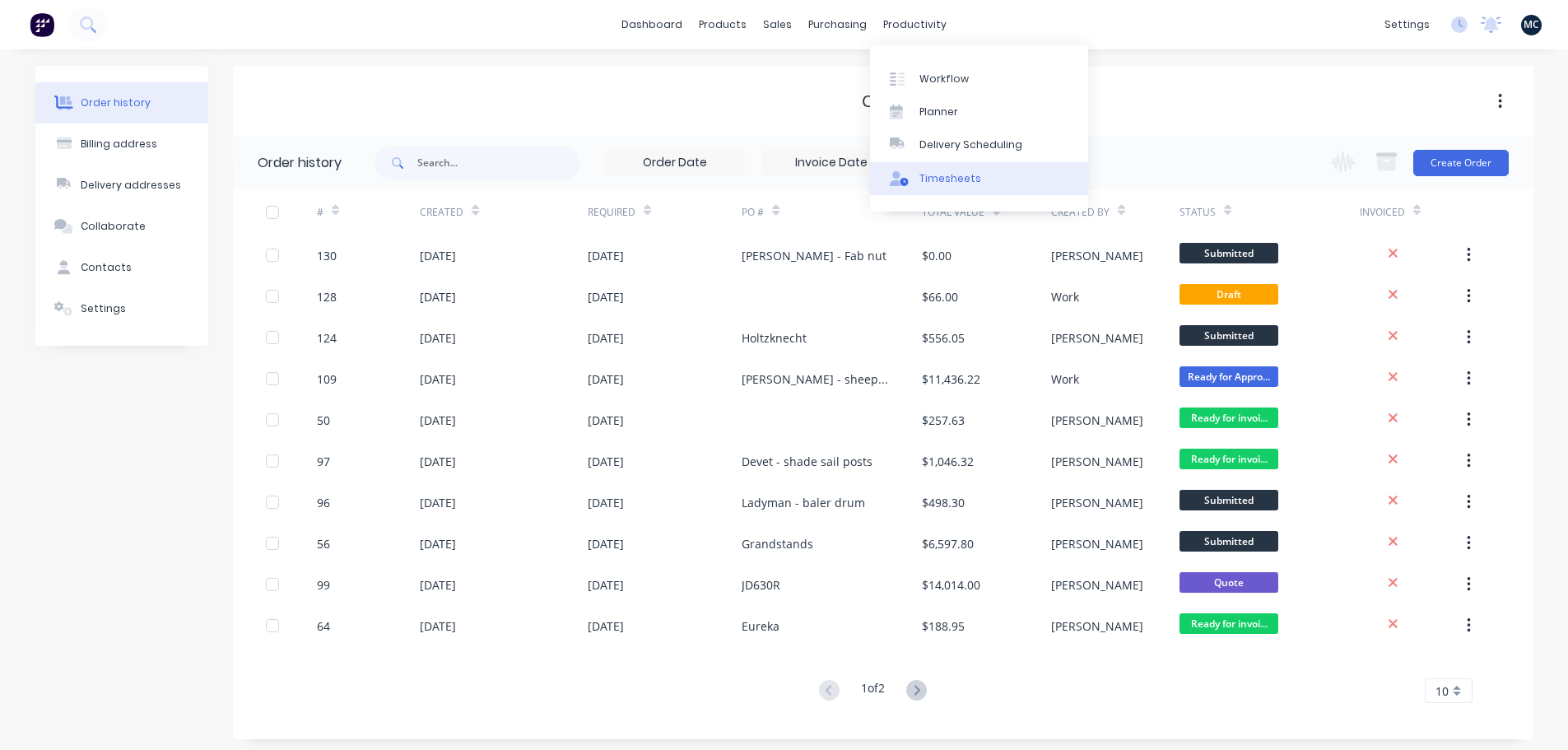
click at [950, 183] on div "Timesheets" at bounding box center [950, 178] width 61 height 14
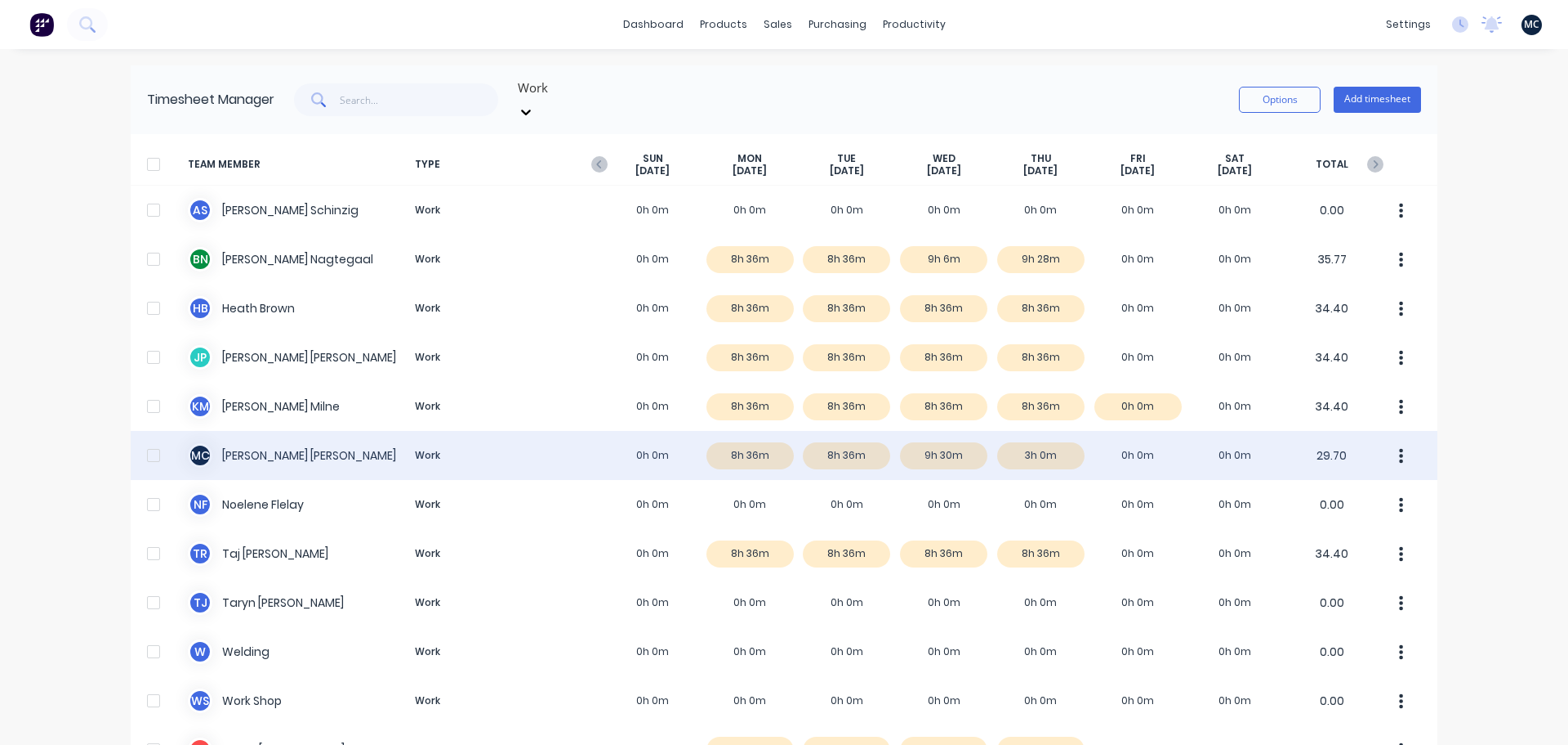
click at [518, 434] on div "M C [PERSON_NAME] Work 0h 0m 8h 36m 8h 36m 9h 30m 3h 0m 0h 0m 0h 0m 29.70" at bounding box center [784, 455] width 1307 height 49
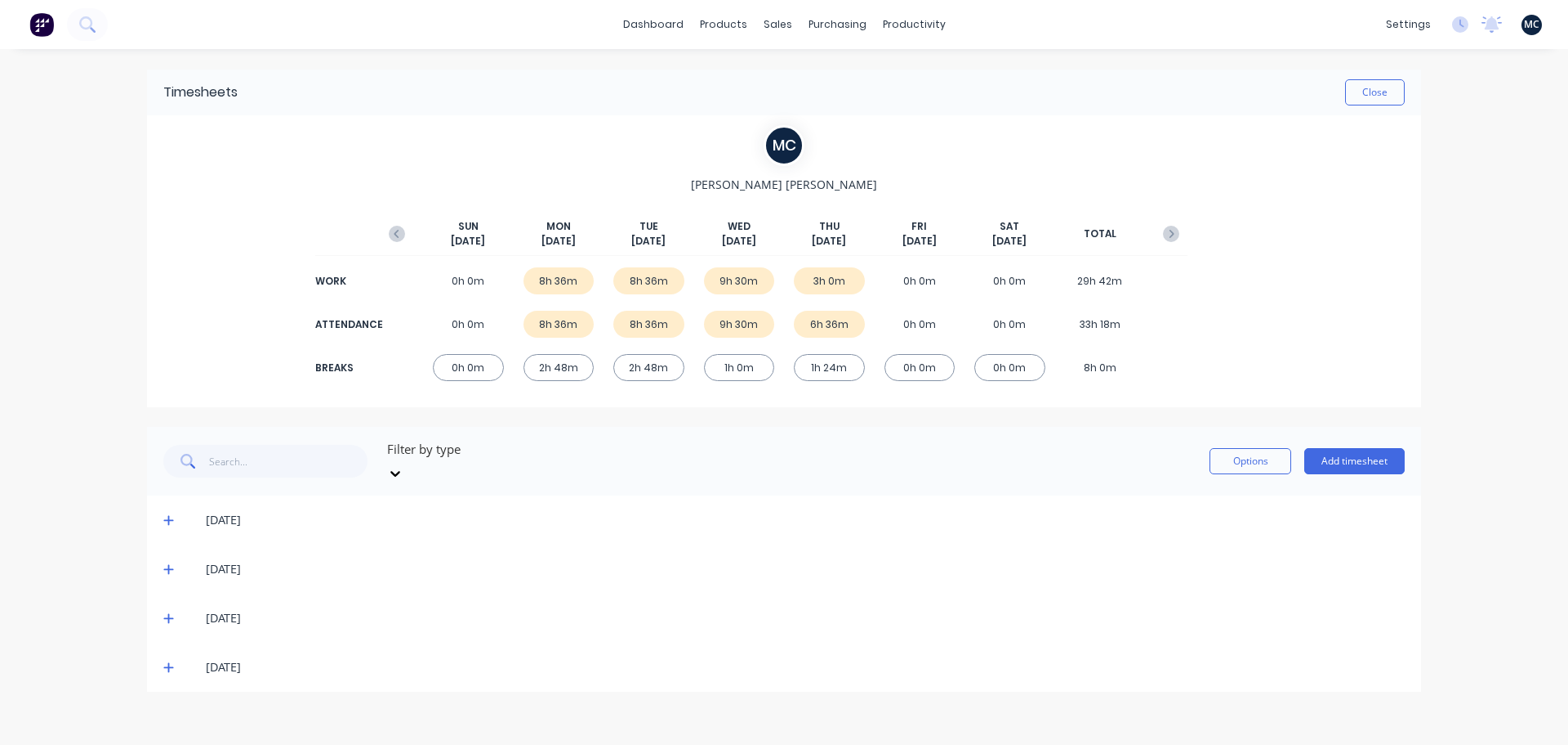
click at [169, 659] on span at bounding box center [171, 667] width 16 height 16
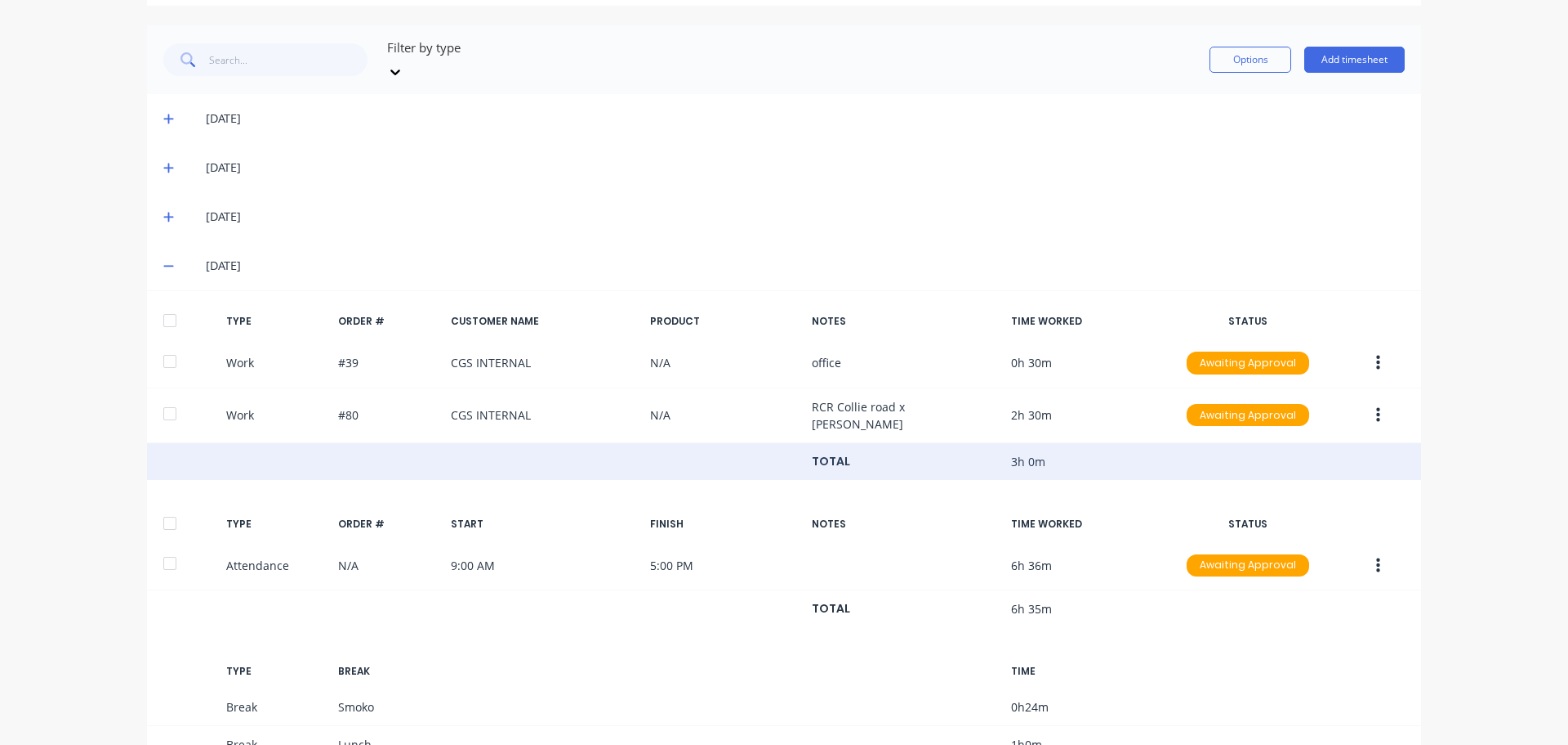
scroll to position [156, 0]
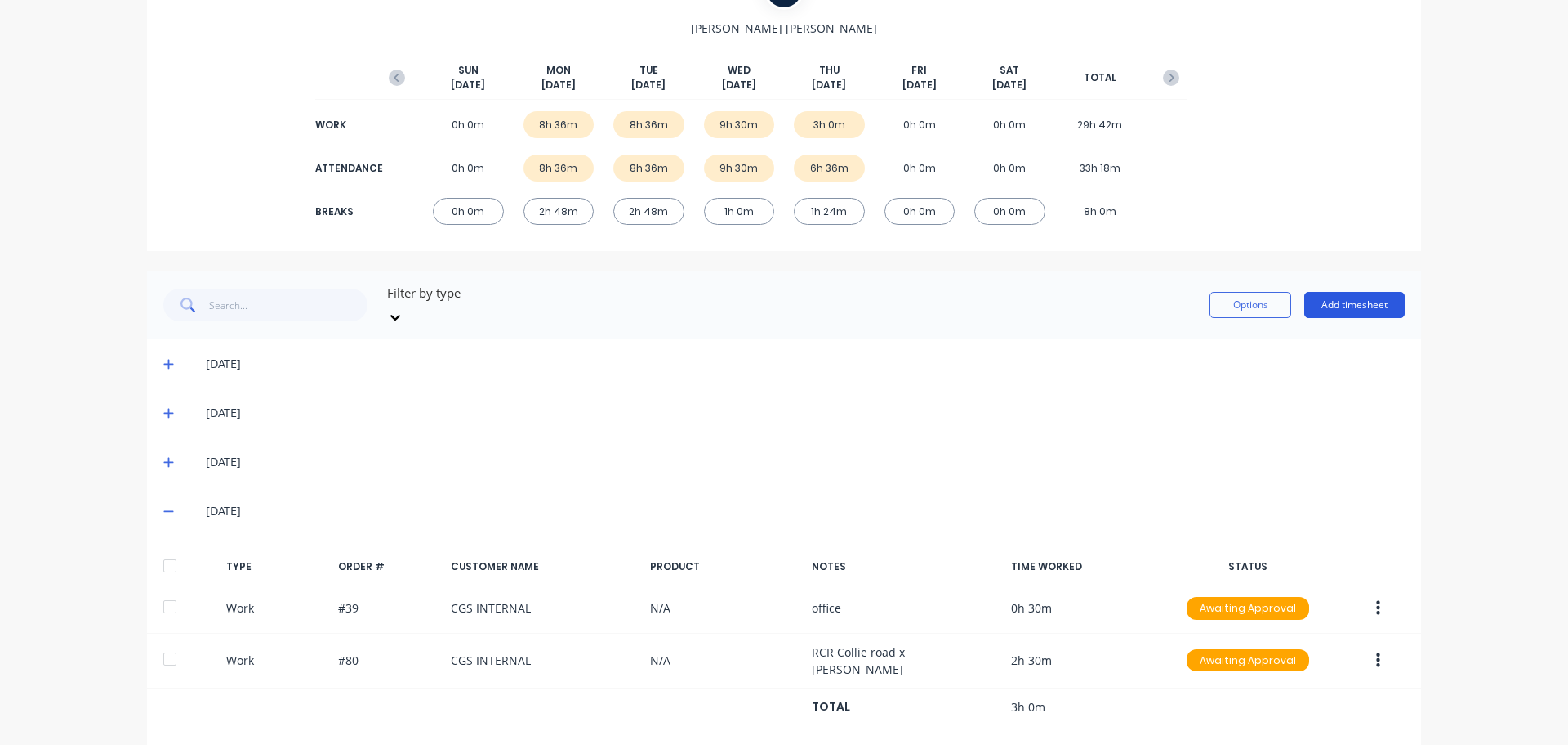
click at [1390, 297] on button "Add timesheet" at bounding box center [1355, 304] width 100 height 26
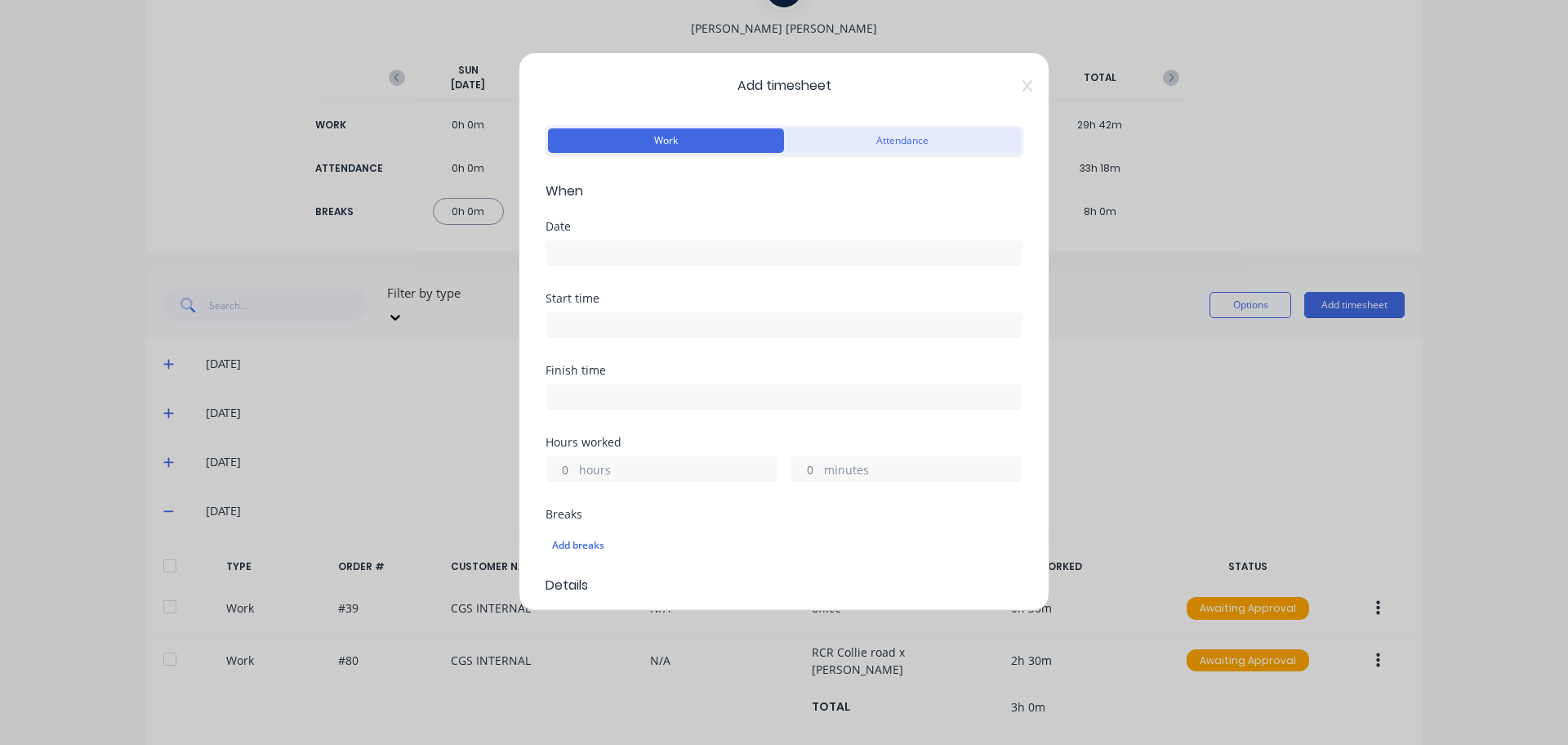
click at [911, 147] on button "Attendance" at bounding box center [902, 140] width 236 height 24
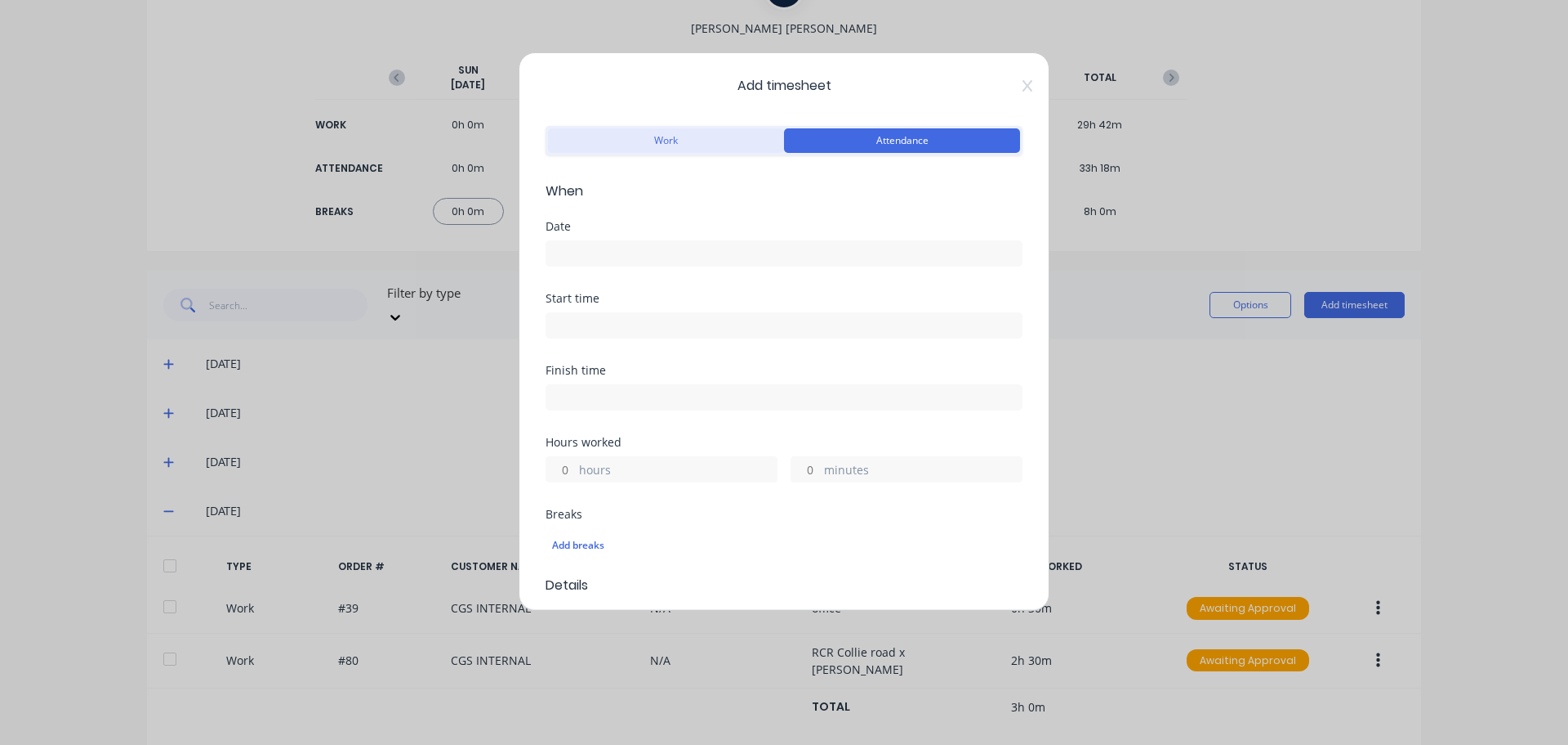
click at [553, 136] on button "Work" at bounding box center [666, 140] width 236 height 24
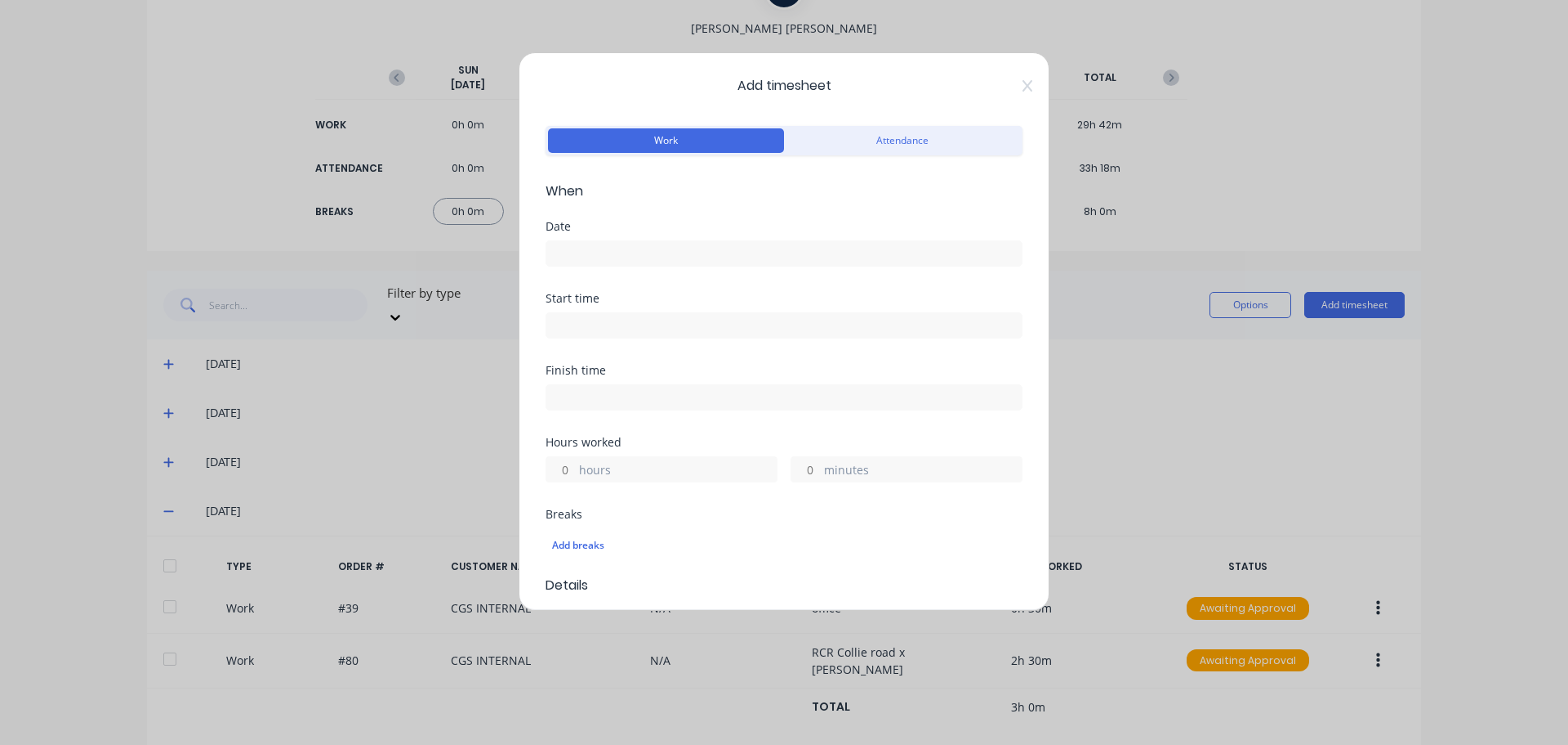
click at [681, 262] on input at bounding box center [784, 253] width 475 height 24
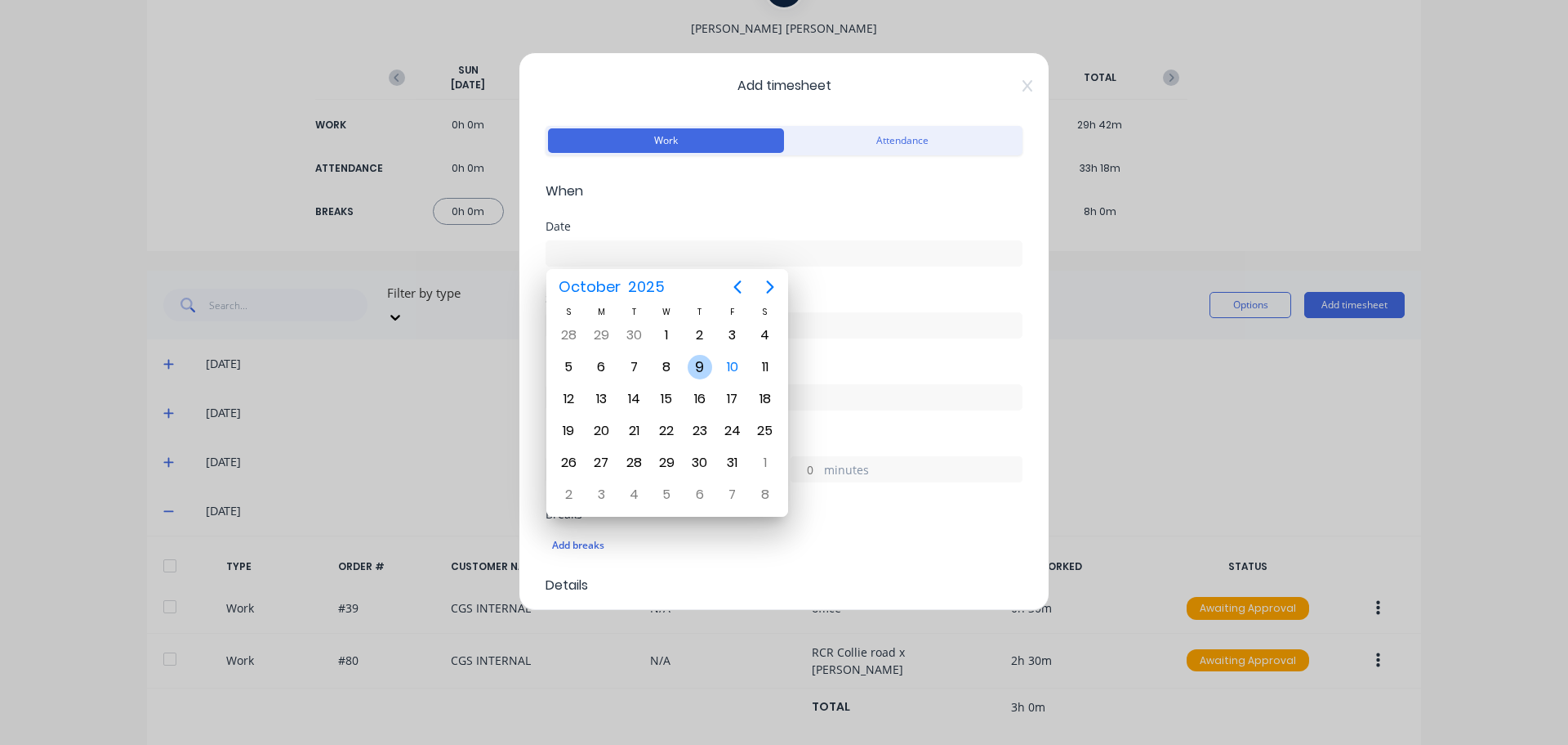
click at [704, 371] on div "9" at bounding box center [700, 366] width 24 height 24
type input "[DATE]"
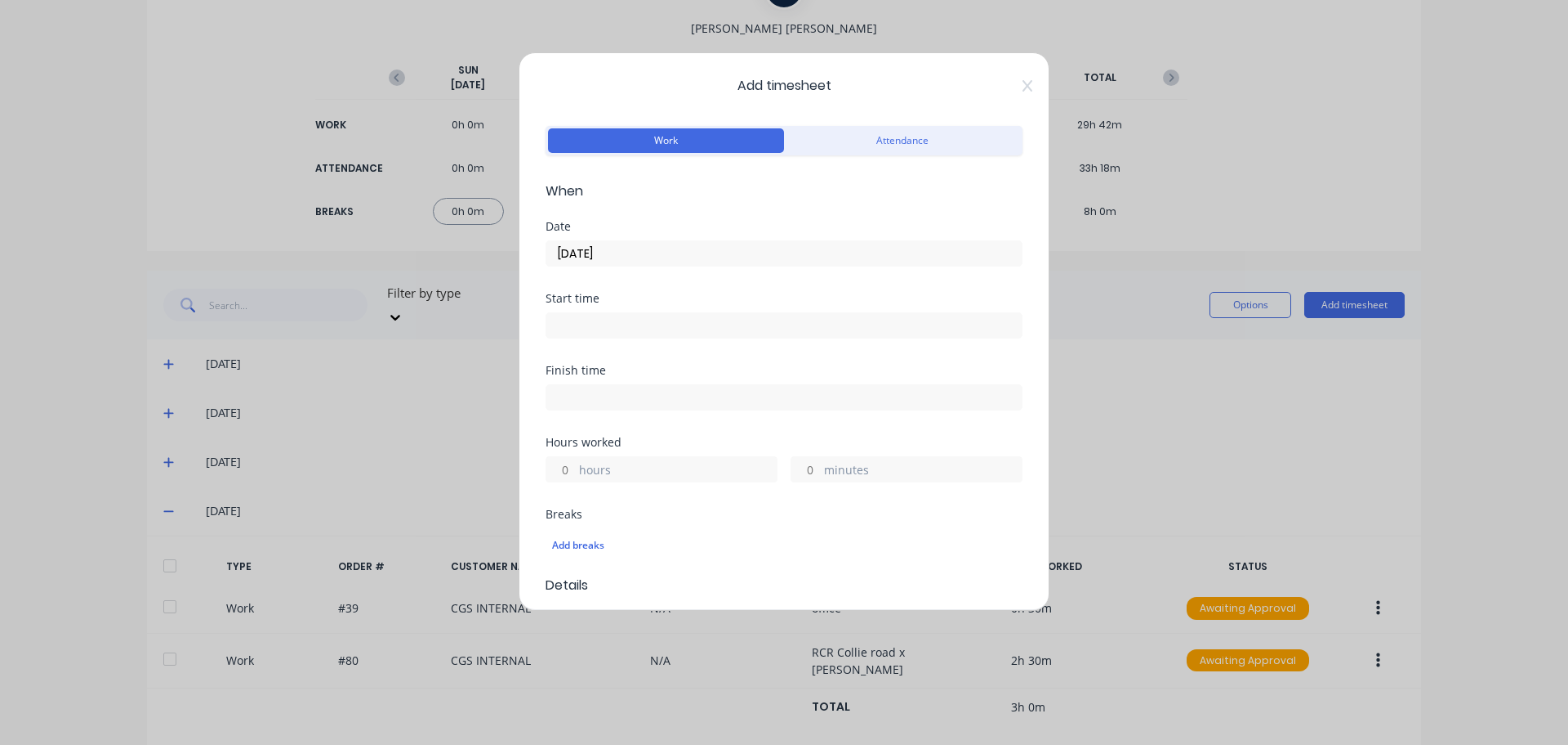
click at [712, 325] on input at bounding box center [784, 325] width 475 height 24
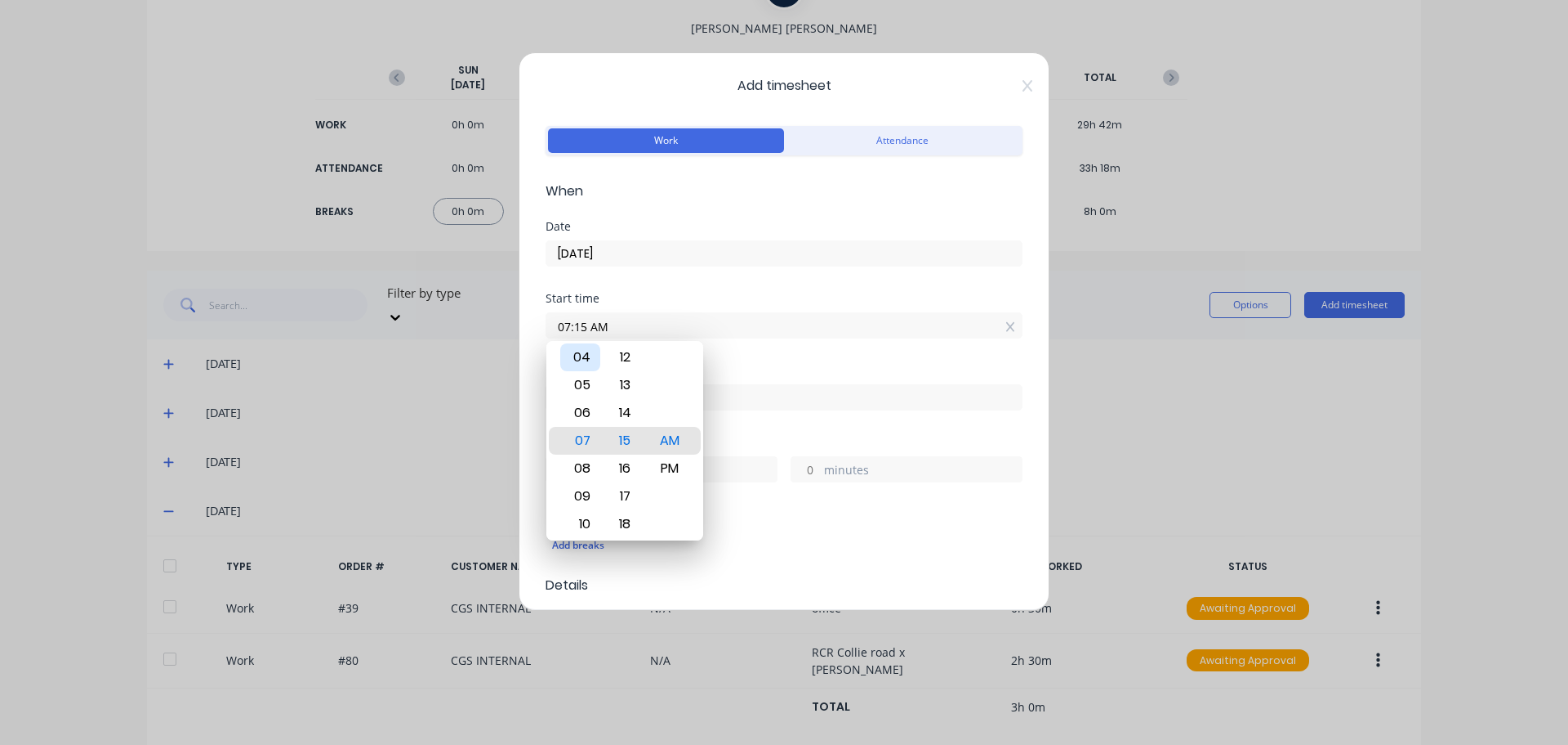
click at [580, 362] on div "04" at bounding box center [580, 356] width 40 height 28
click at [630, 389] on div "00" at bounding box center [625, 384] width 40 height 28
type input "04:00 AM"
click at [737, 352] on div "Start time 04:00 AM" at bounding box center [784, 329] width 477 height 72
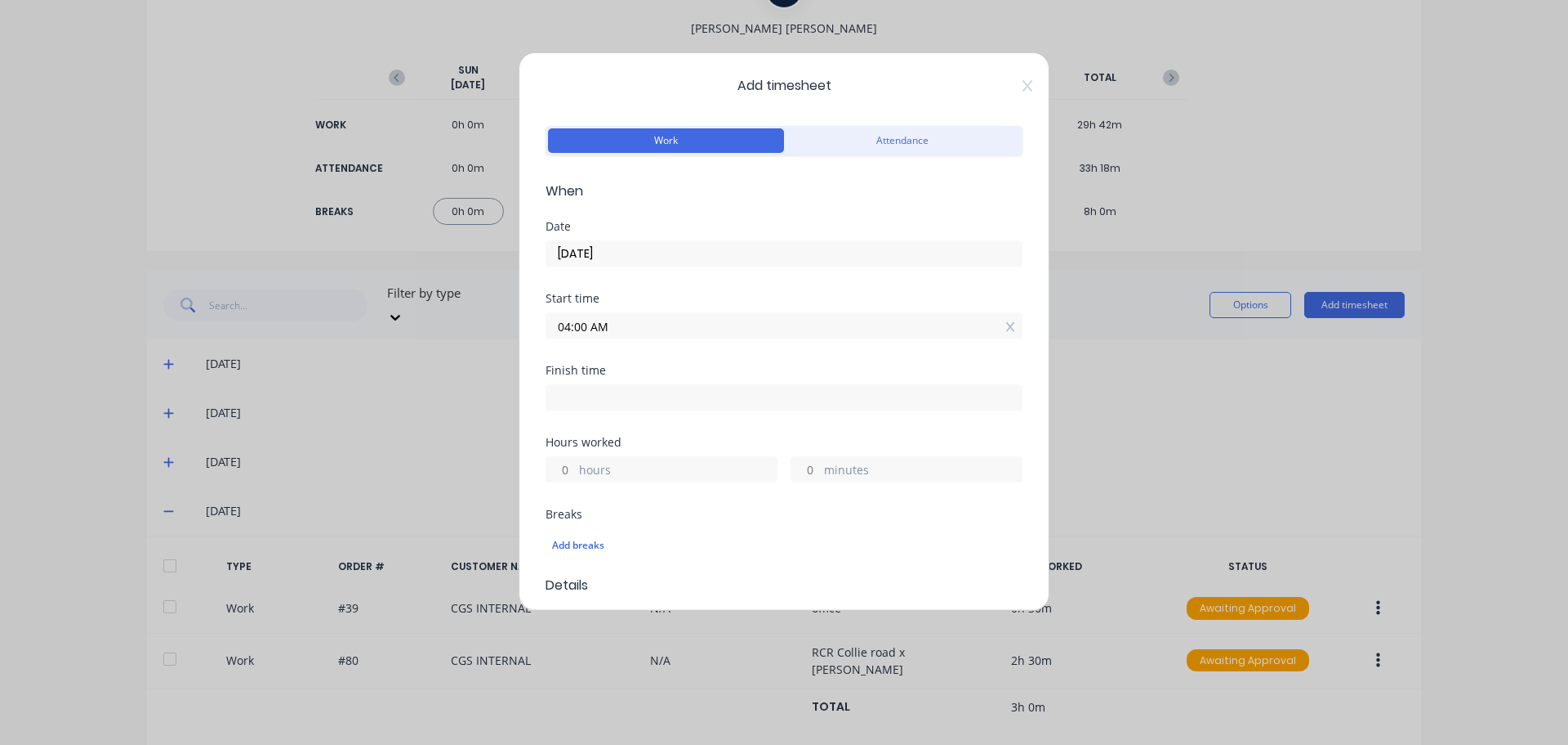
click at [670, 395] on input at bounding box center [784, 397] width 475 height 24
type input "07:15 AM"
type input "3"
type input "15"
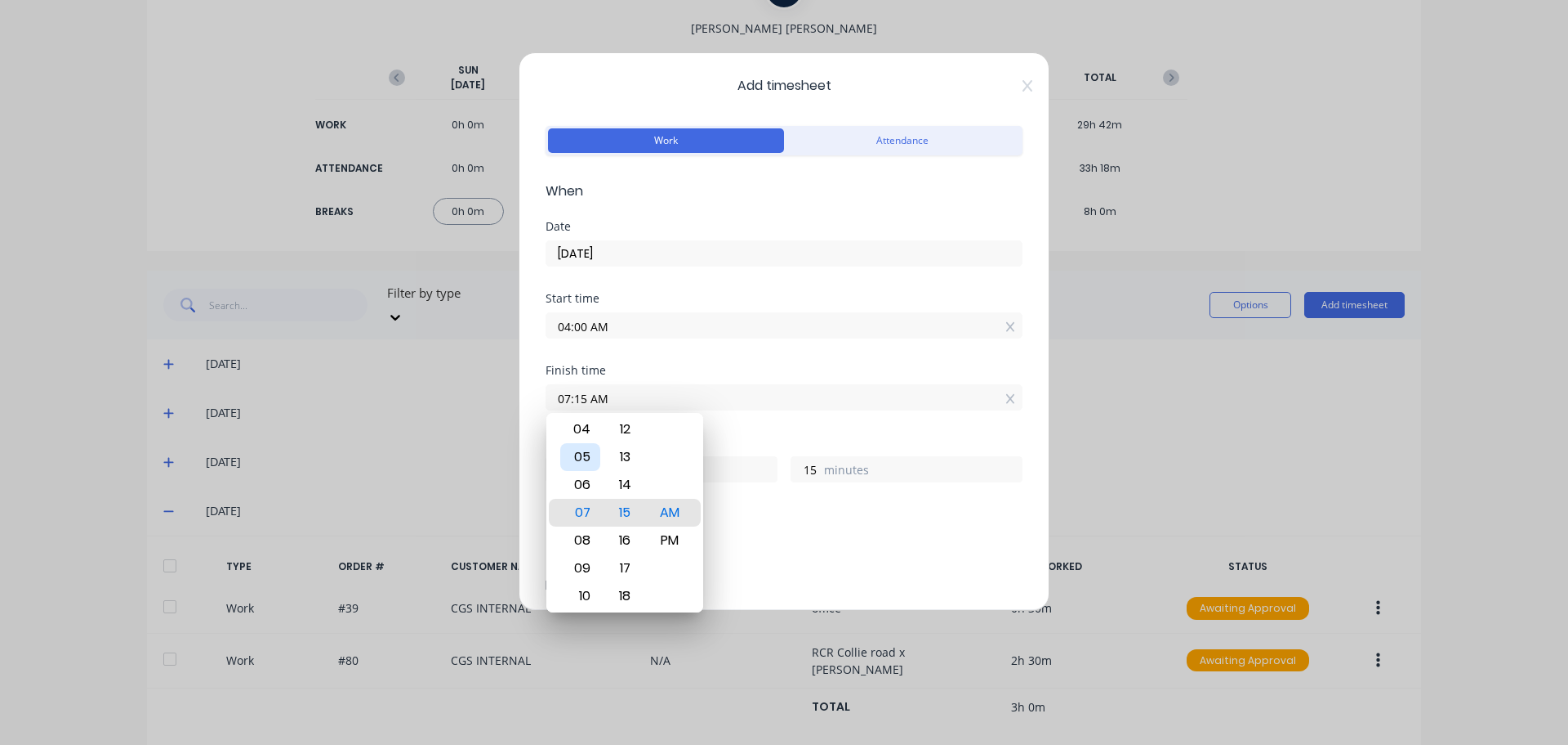
click at [590, 462] on div "05" at bounding box center [580, 457] width 40 height 28
type input "05:15 AM"
type input "1"
type input "05:11 AM"
type input "11"
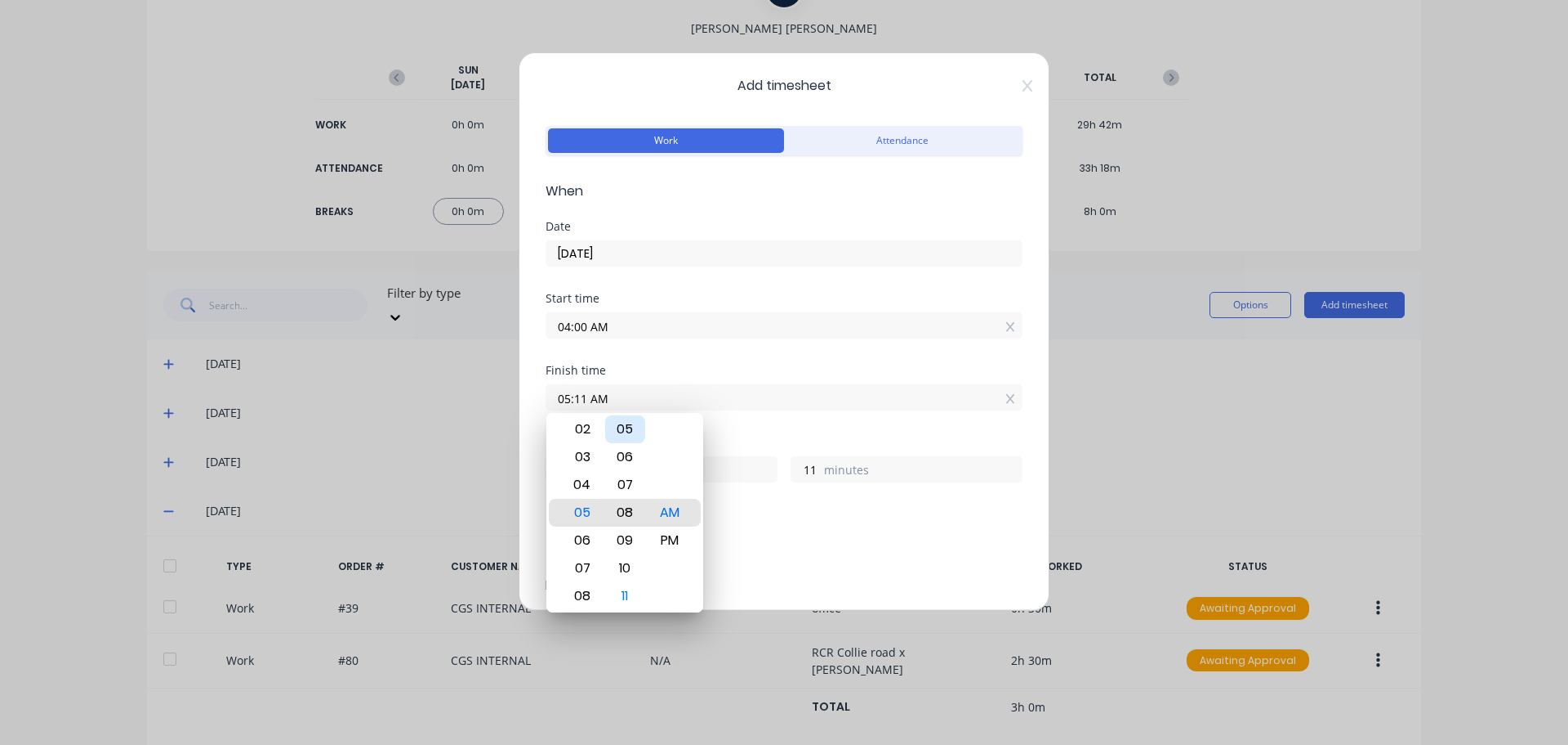
type input "05:08 AM"
type input "8"
type input "05:05 AM"
type input "5"
type input "05:02 AM"
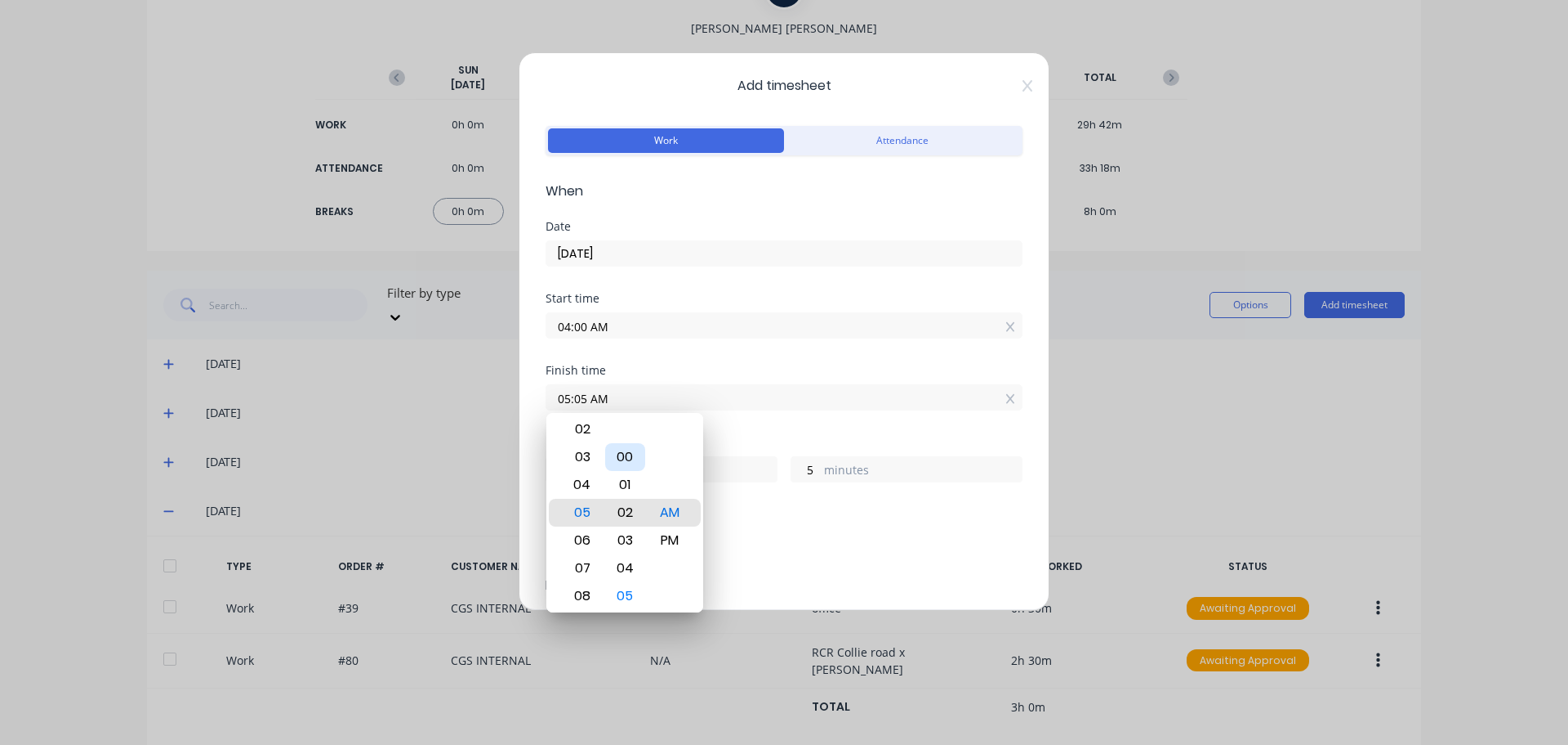
type input "2"
click at [630, 459] on div "00" at bounding box center [625, 457] width 40 height 28
type input "05:00 AM"
type input "0"
click at [677, 544] on div "PM" at bounding box center [670, 539] width 40 height 28
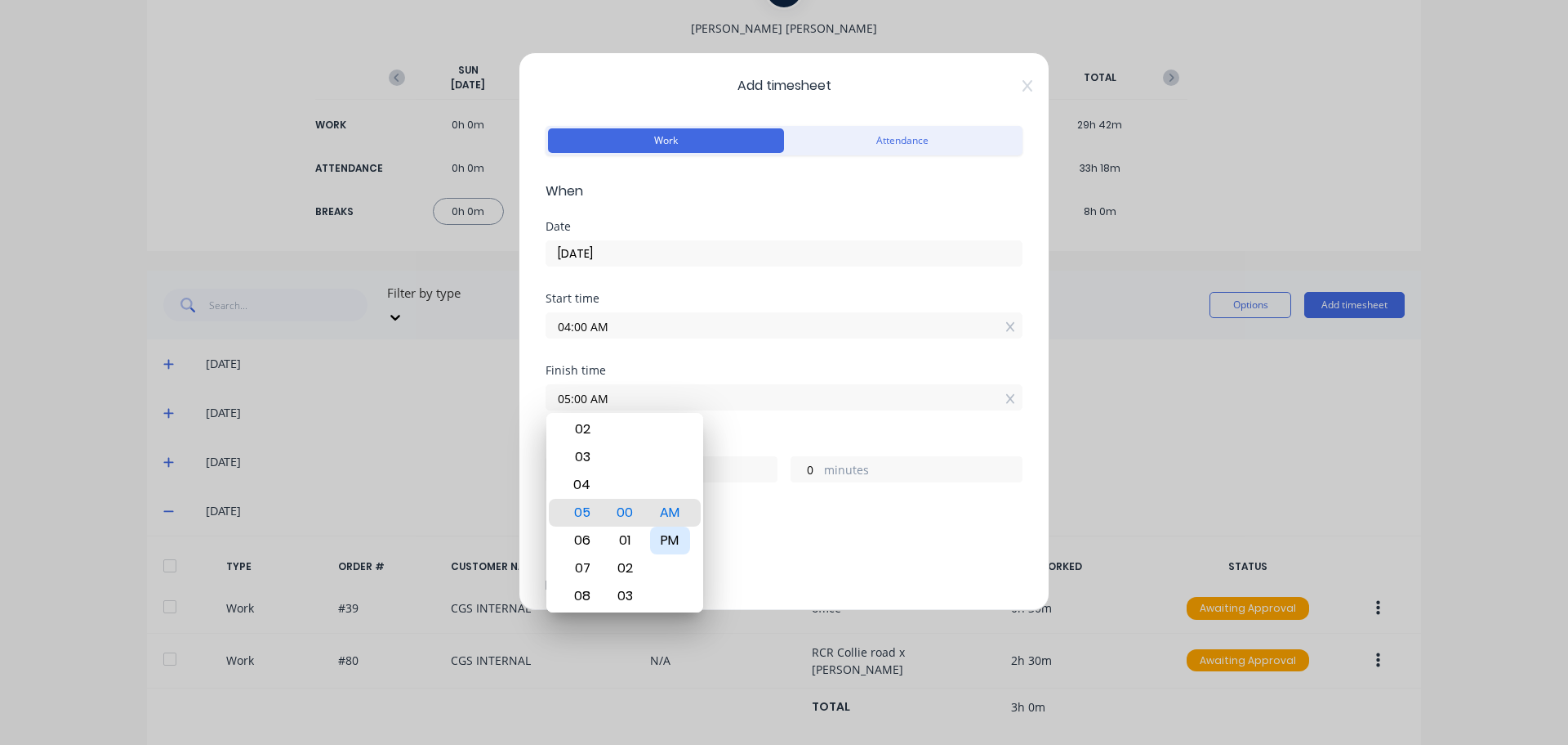
type input "05:00 PM"
type input "13"
click at [683, 325] on input "04:00 AM" at bounding box center [784, 325] width 475 height 24
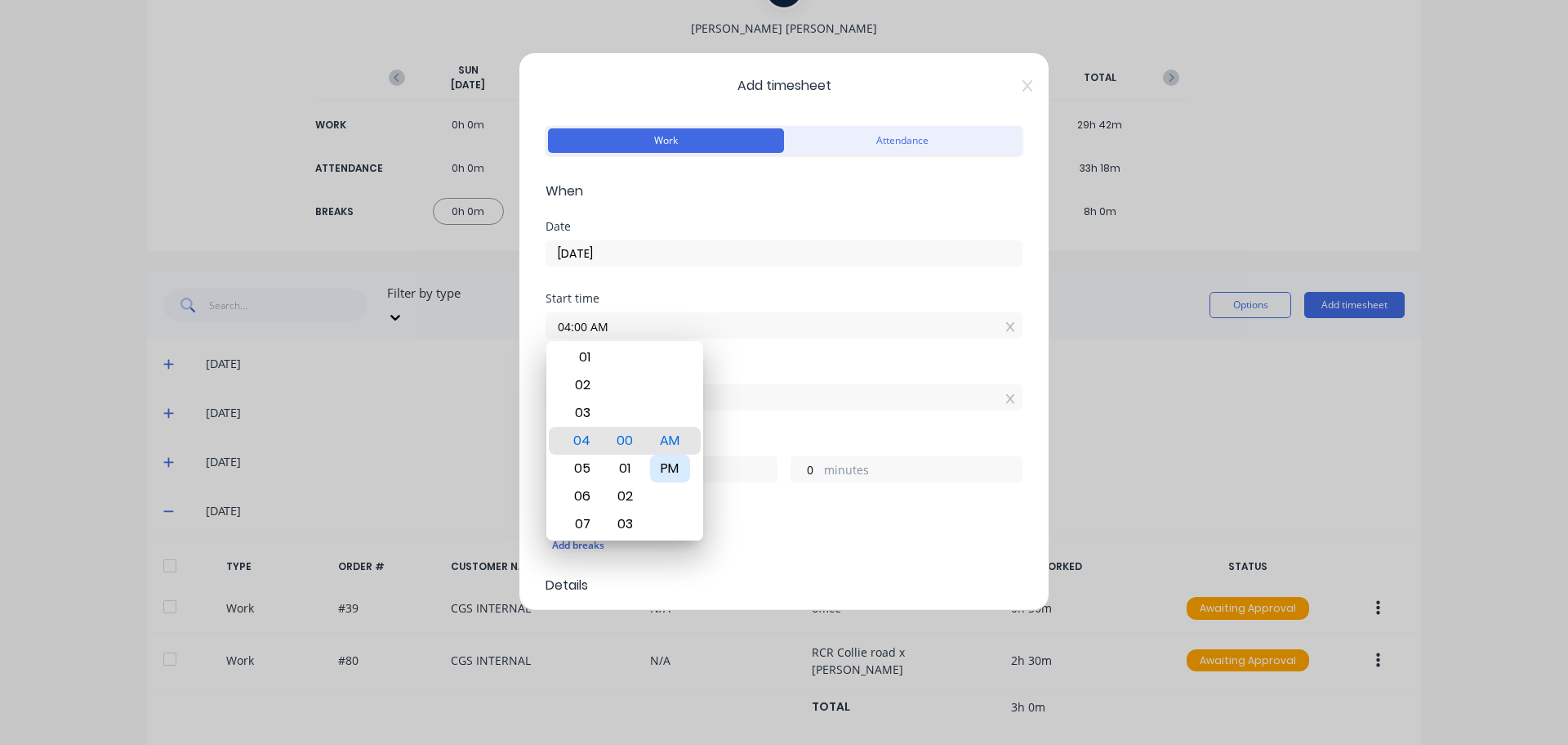
click at [678, 473] on div "PM" at bounding box center [670, 468] width 40 height 28
type input "04:00 PM"
type input "1"
click at [827, 362] on div "Start time 04:00 PM" at bounding box center [784, 329] width 477 height 72
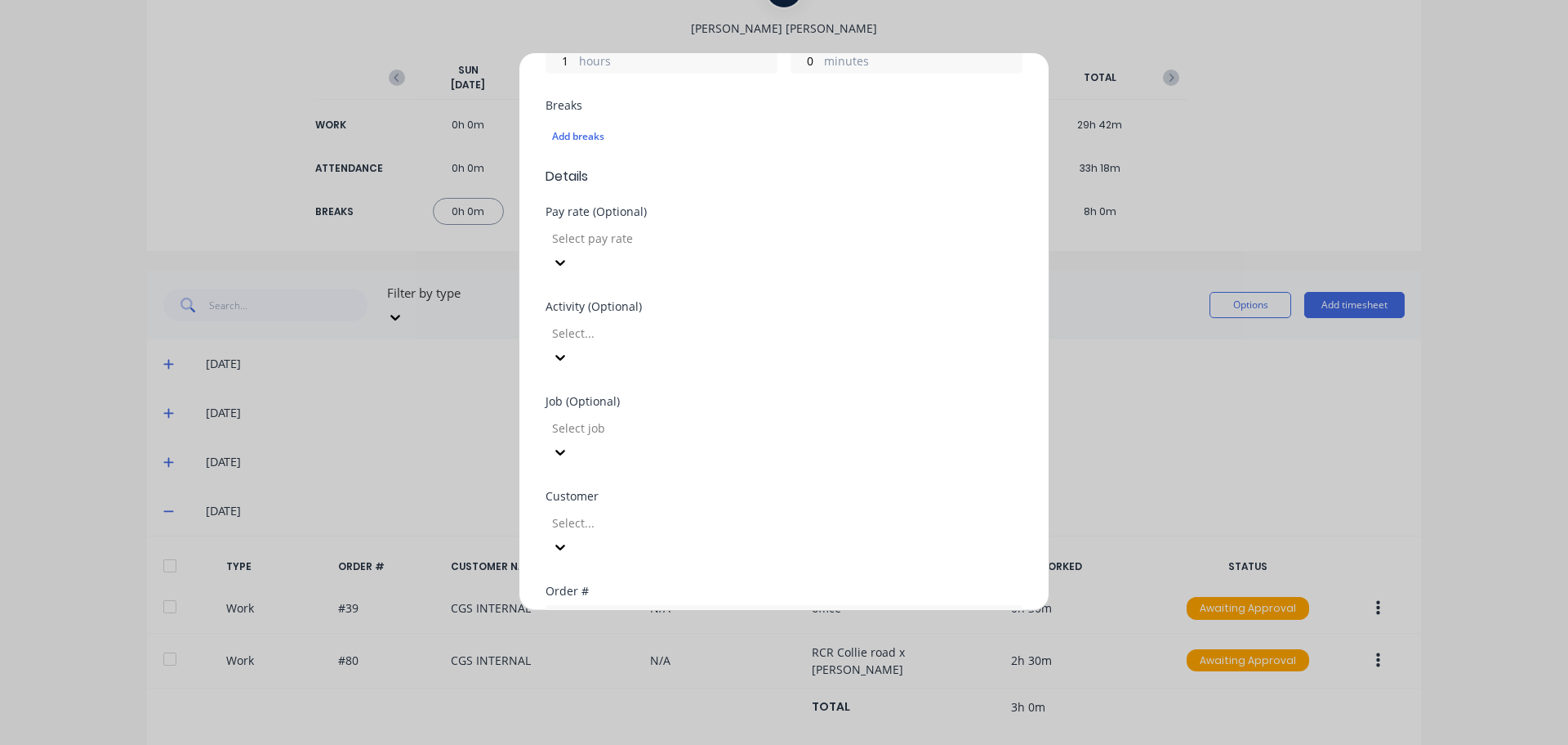
scroll to position [572, 0]
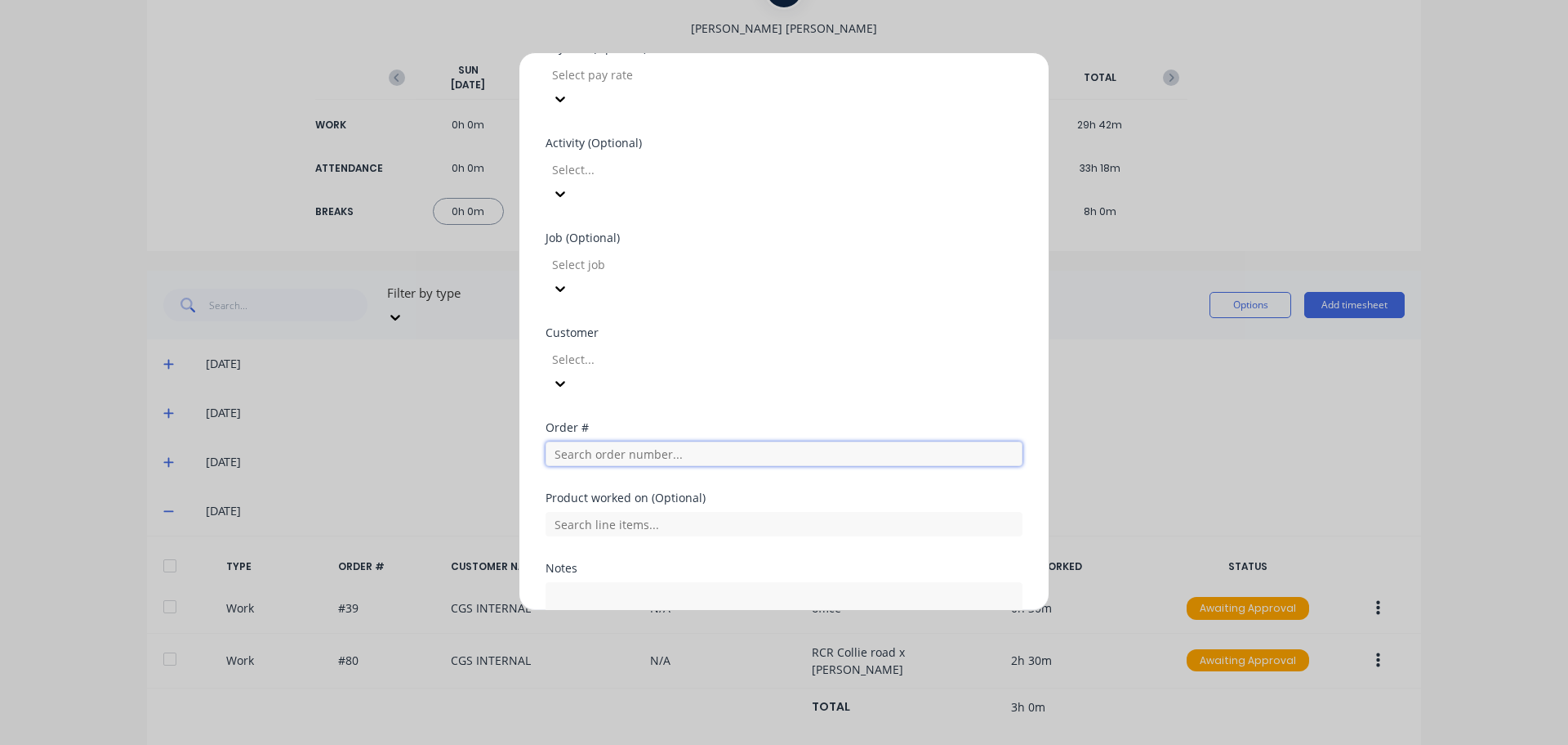
click at [788, 442] on input "text" at bounding box center [784, 453] width 477 height 24
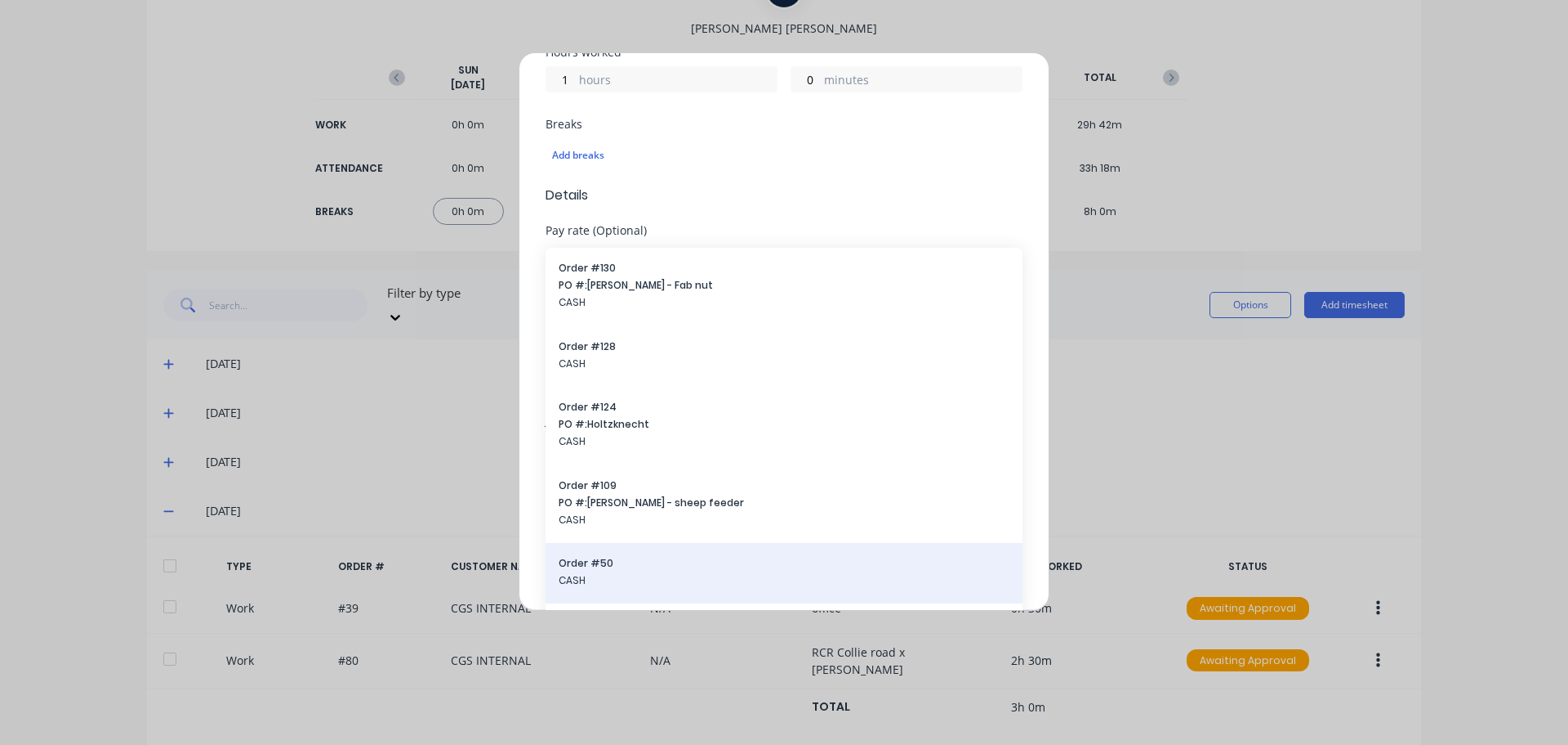
scroll to position [327, 0]
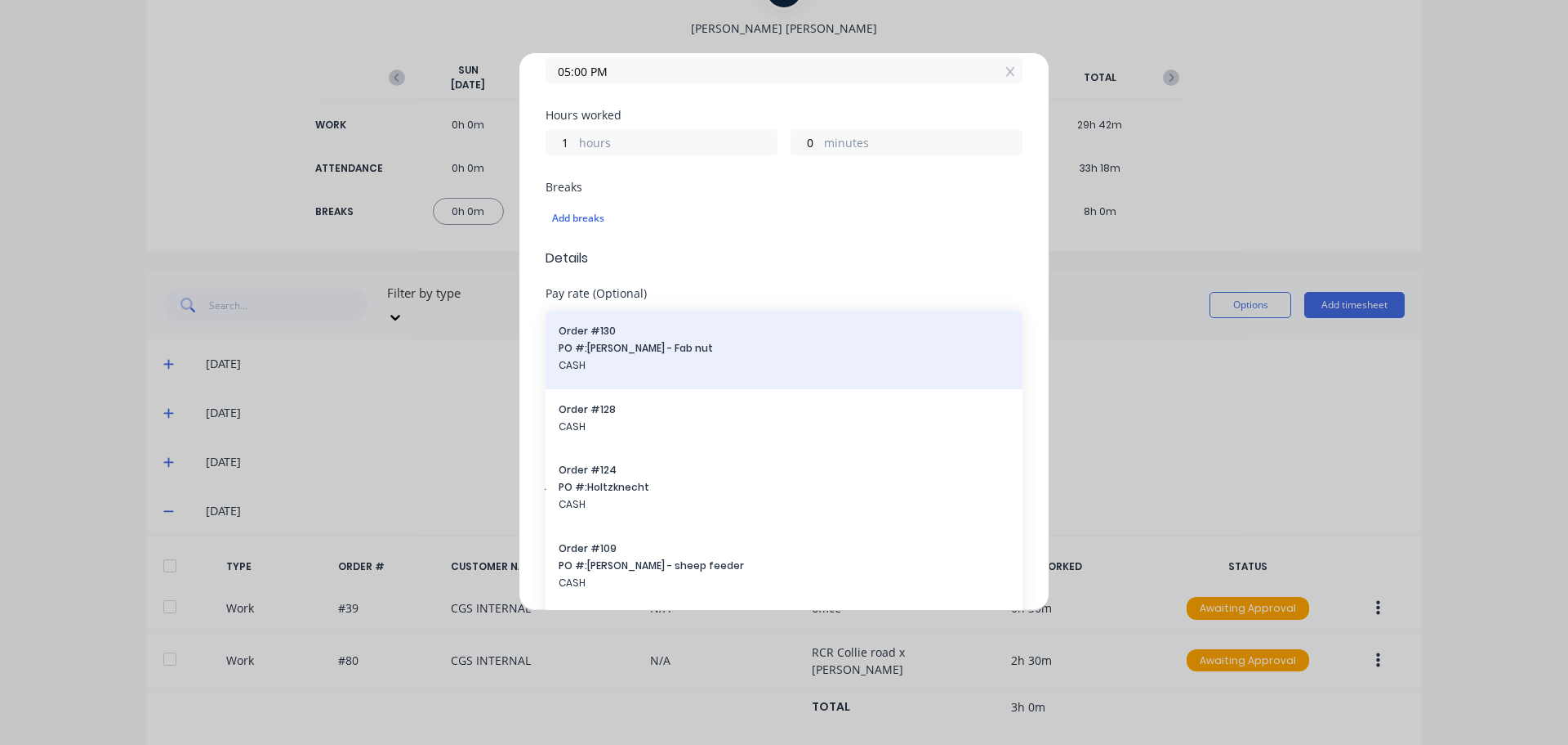
type input "cash"
click at [638, 324] on div "Order # 130 PO #: [PERSON_NAME] - Fab nut CASH" at bounding box center [784, 350] width 451 height 52
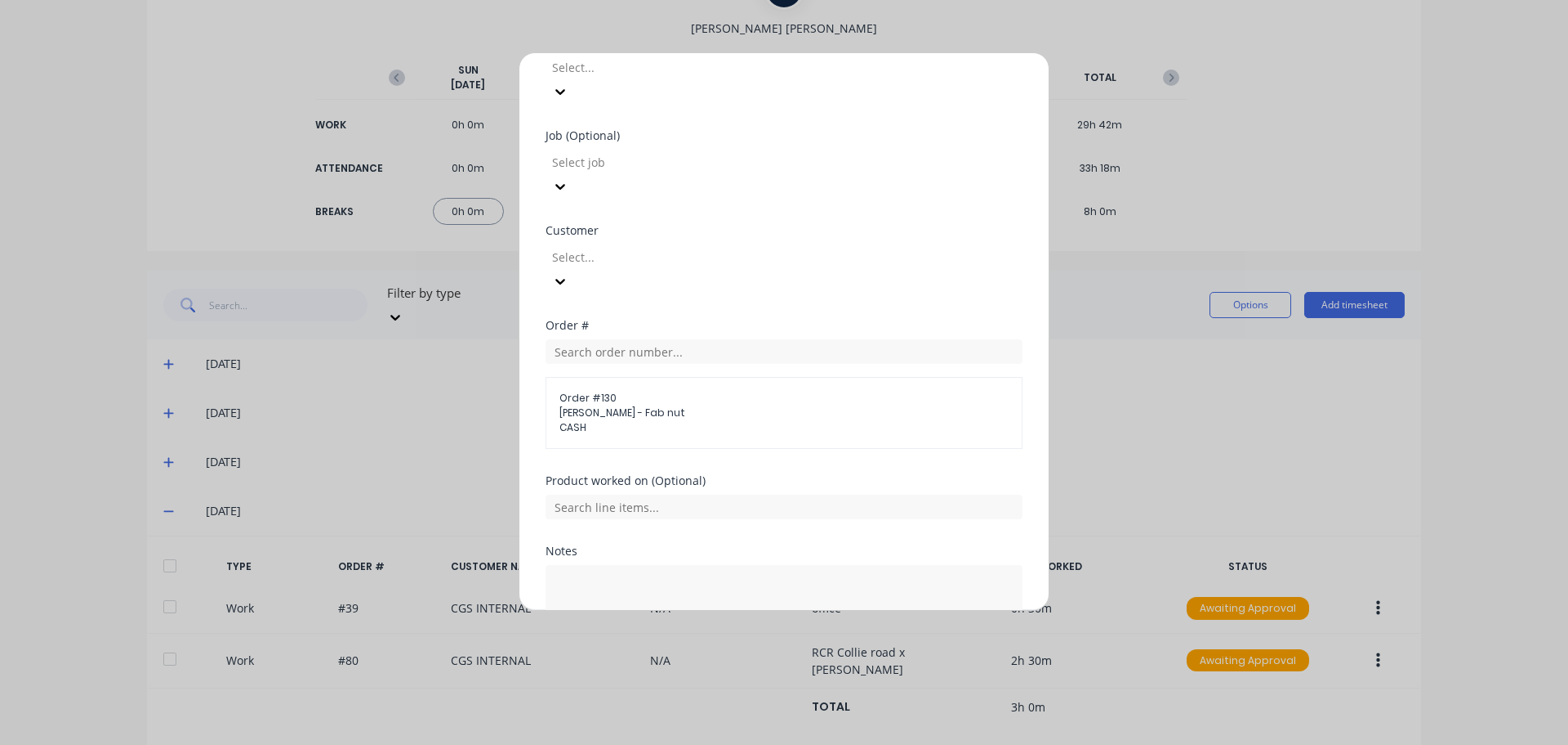
scroll to position [693, 0]
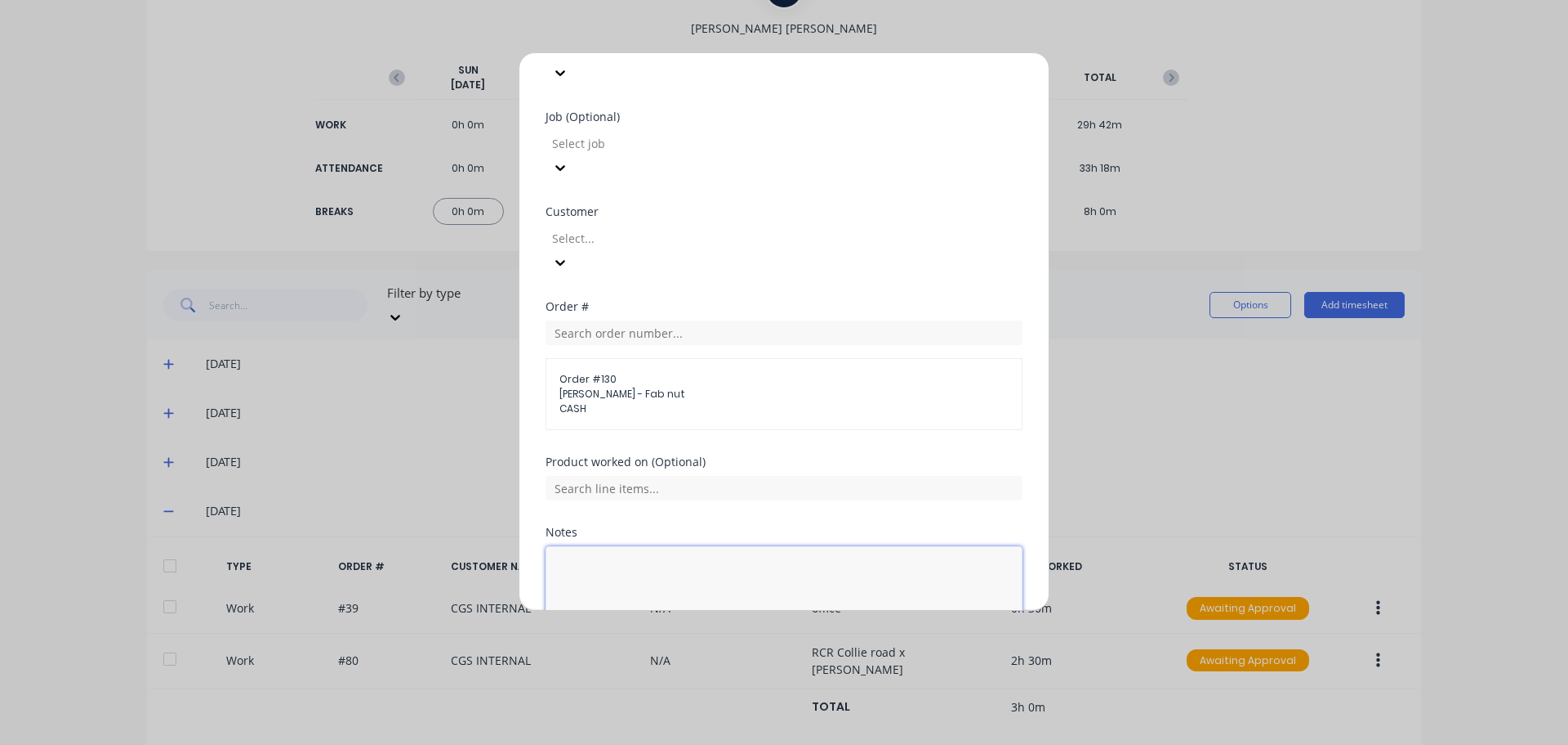
click at [688, 546] on textarea at bounding box center [784, 589] width 477 height 87
type textarea "Drill out and tap nut. drill hole for spilt pin"
click at [754, 659] on button "Add manual time entry" at bounding box center [745, 671] width 138 height 26
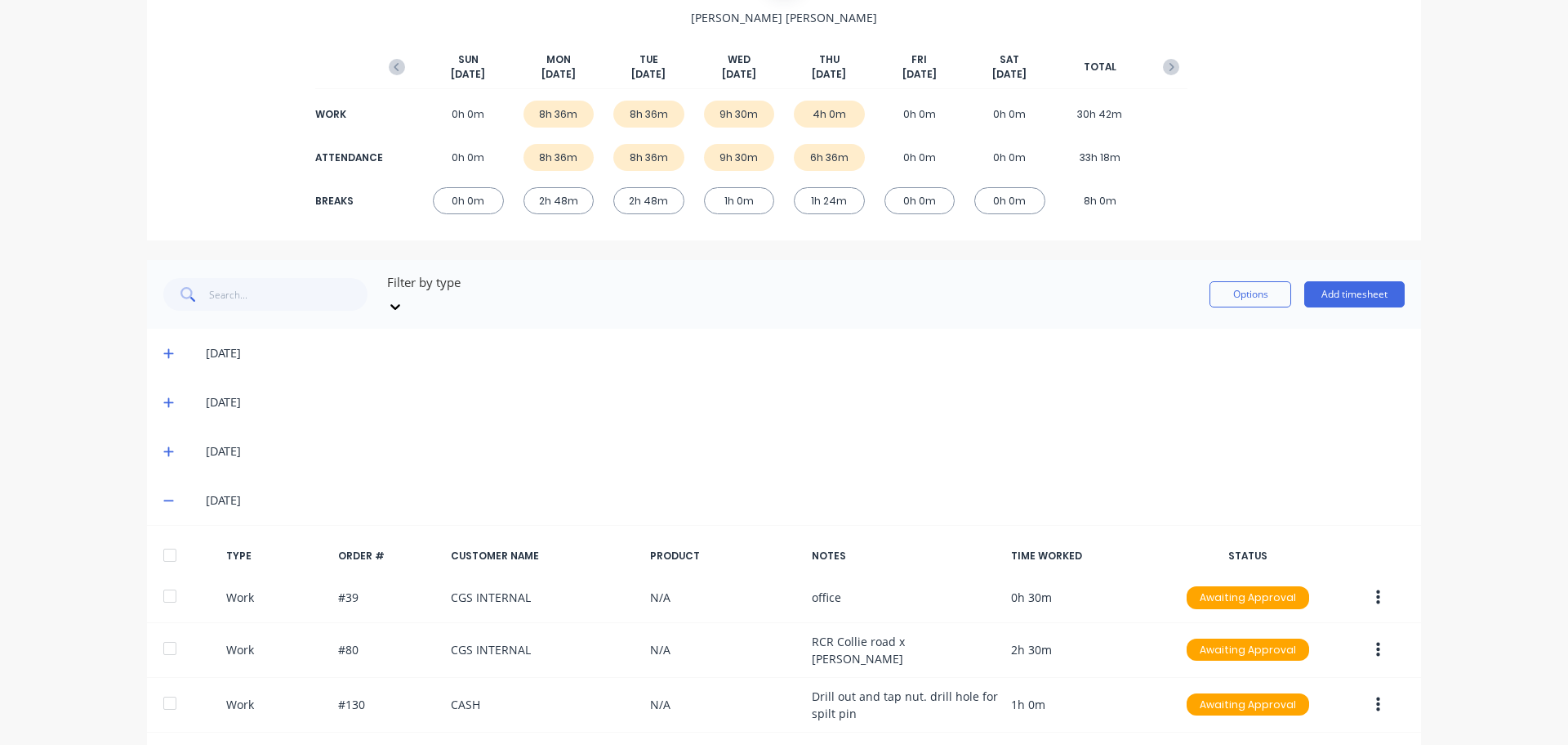
scroll to position [82, 0]
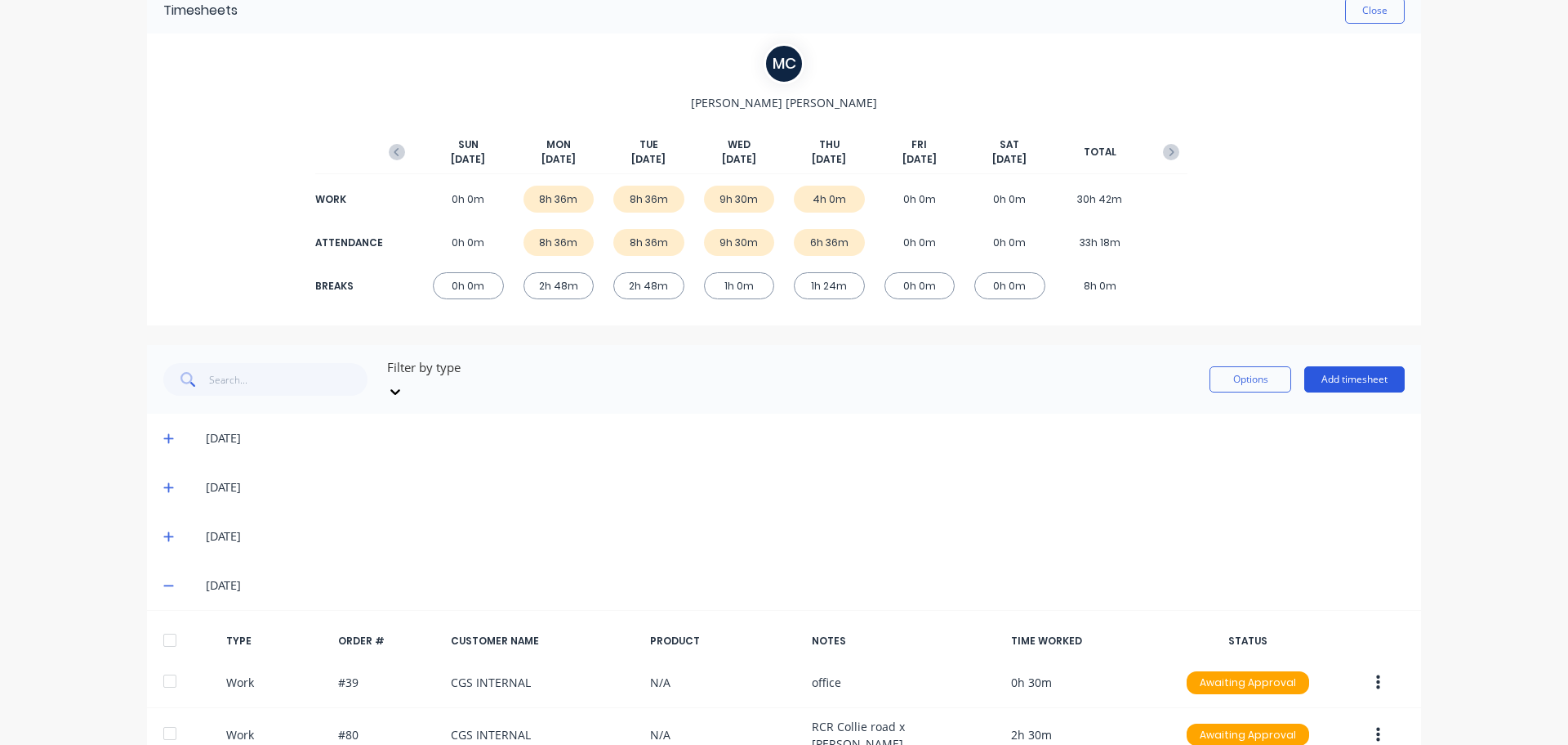
click at [1363, 366] on button "Add timesheet" at bounding box center [1355, 379] width 100 height 26
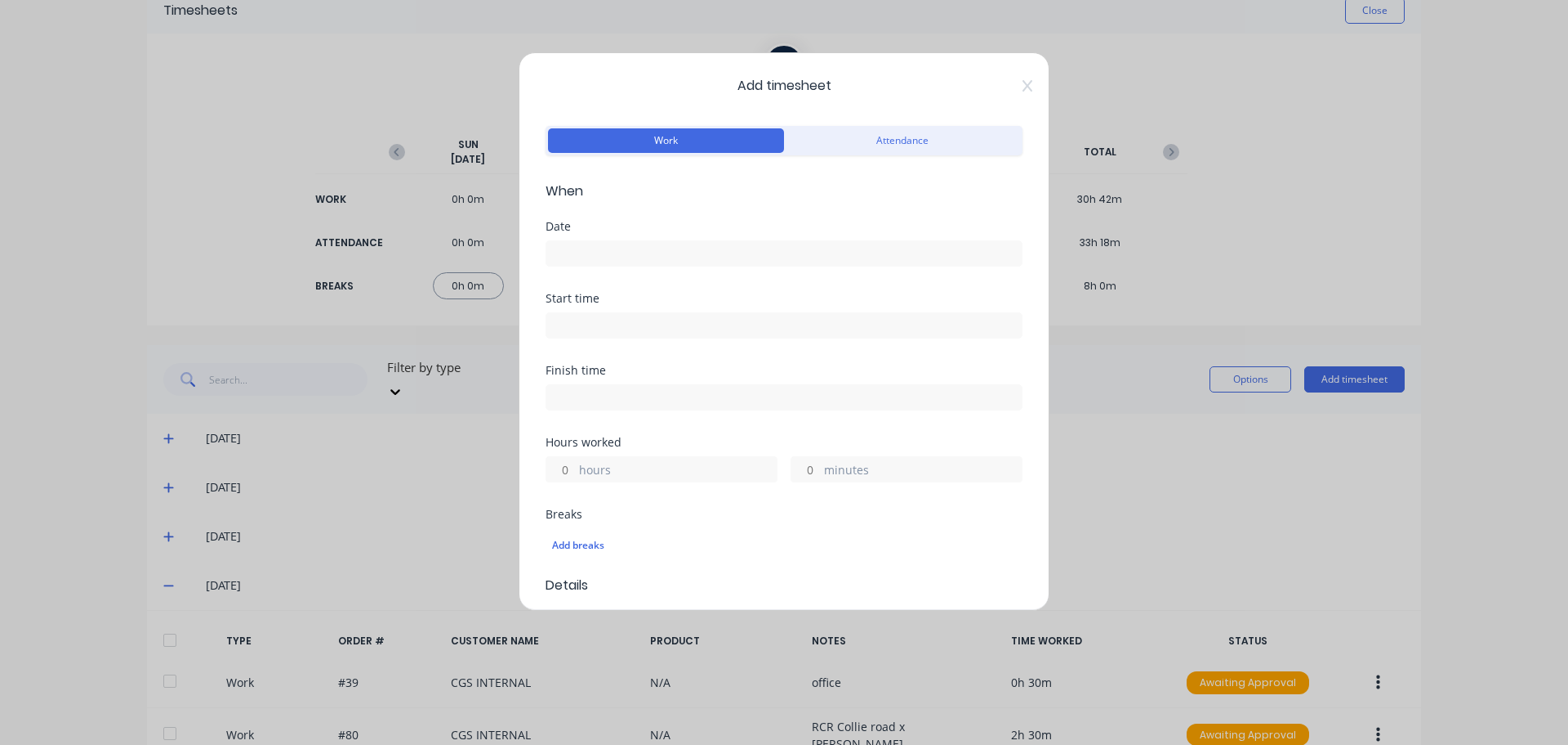
click at [832, 255] on input at bounding box center [784, 253] width 475 height 24
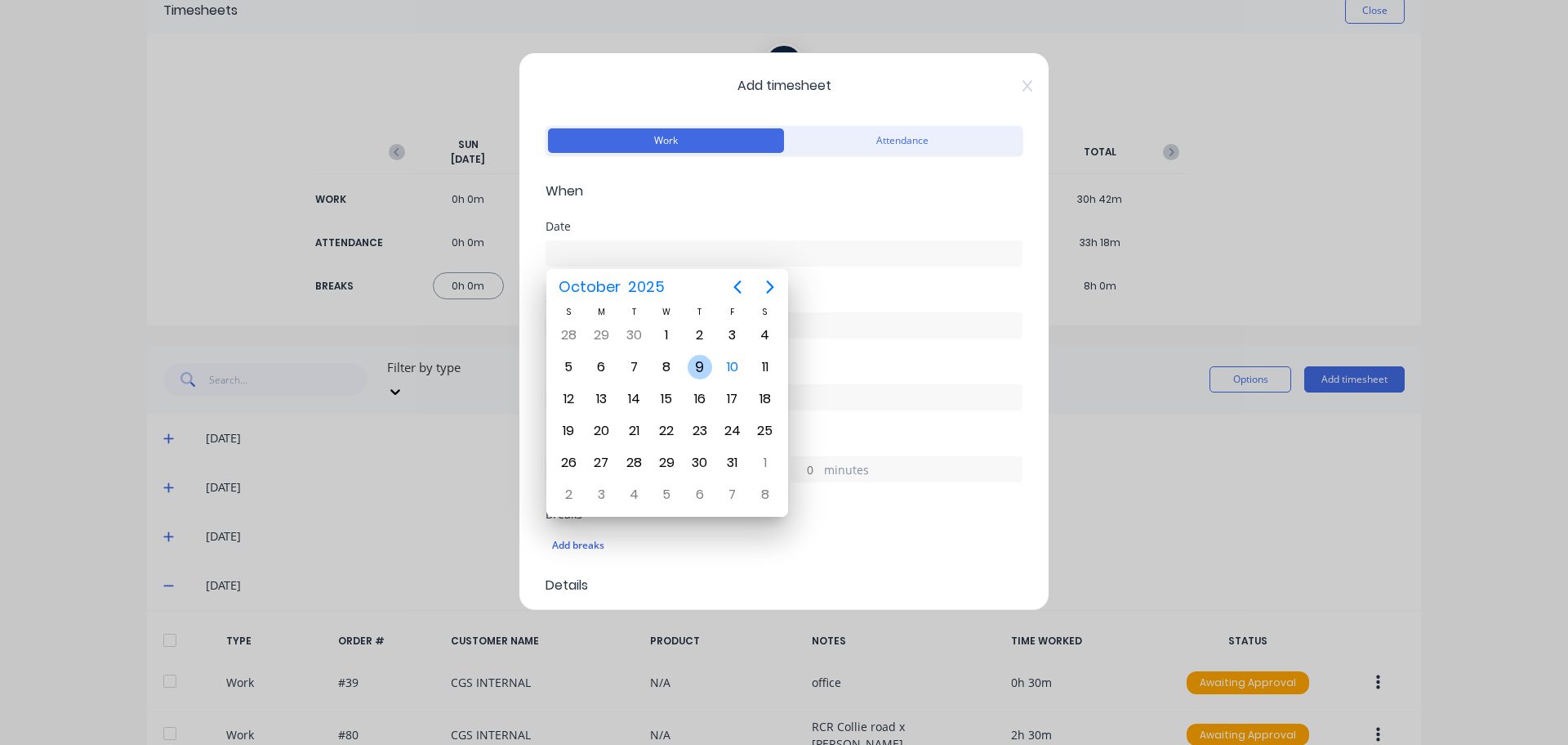
click at [700, 370] on div "9" at bounding box center [700, 366] width 24 height 24
type input "[DATE]"
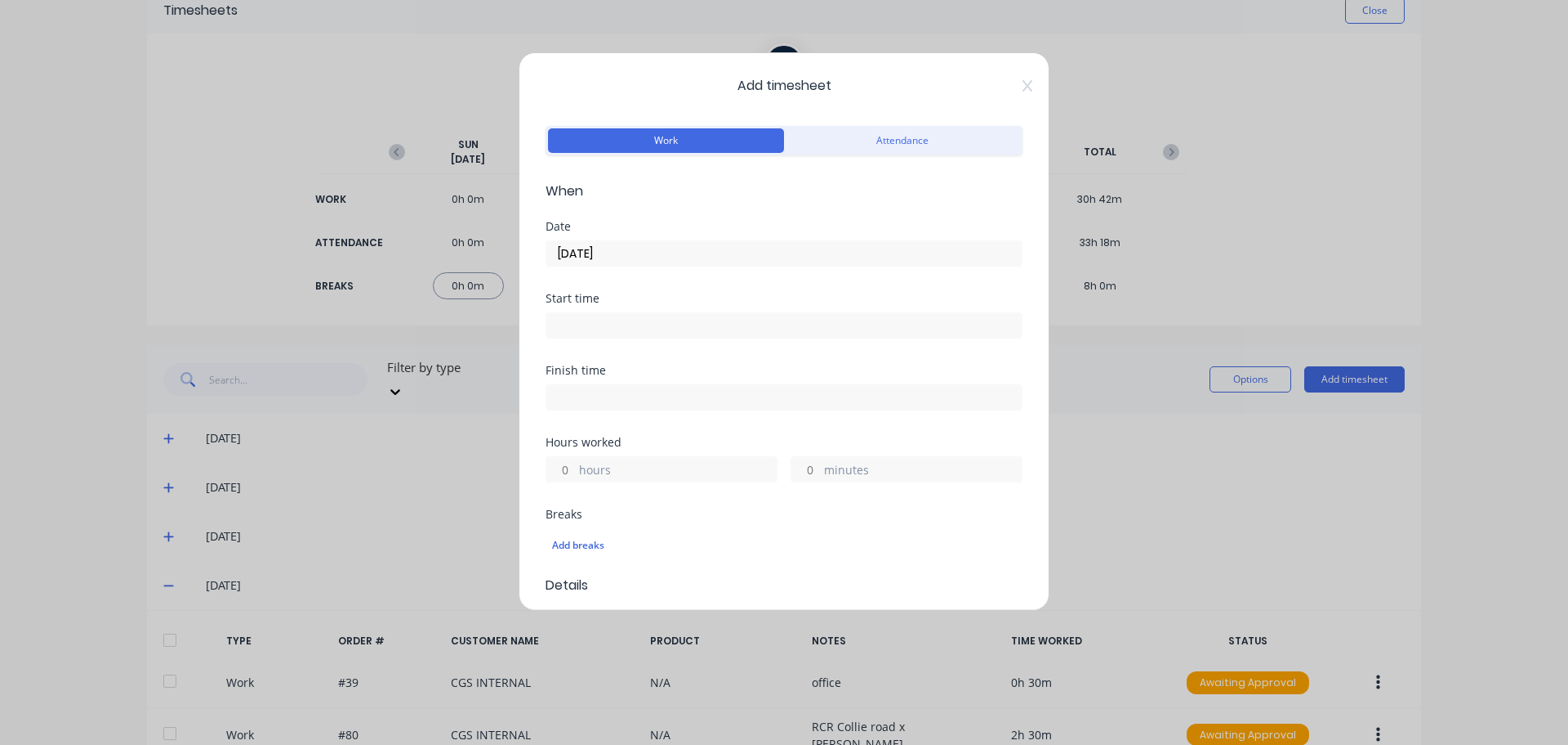
click at [711, 324] on input at bounding box center [784, 325] width 475 height 24
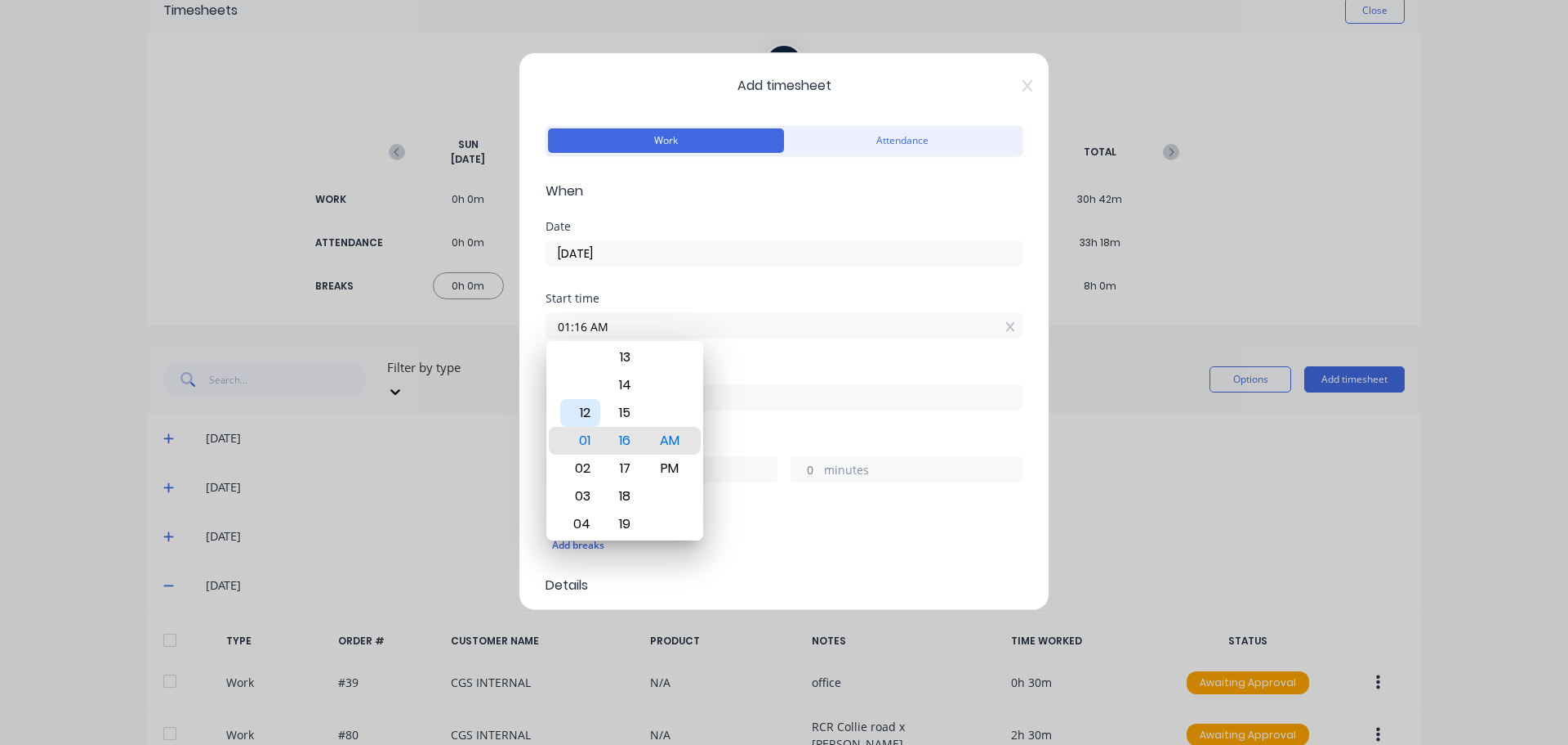
click at [586, 413] on div "12" at bounding box center [580, 412] width 40 height 28
click at [626, 413] on div "00" at bounding box center [625, 412] width 40 height 28
click at [672, 467] on div "PM" at bounding box center [670, 468] width 40 height 28
type input "12:00 PM"
click at [787, 356] on div "Start time 12:00 PM" at bounding box center [784, 329] width 477 height 72
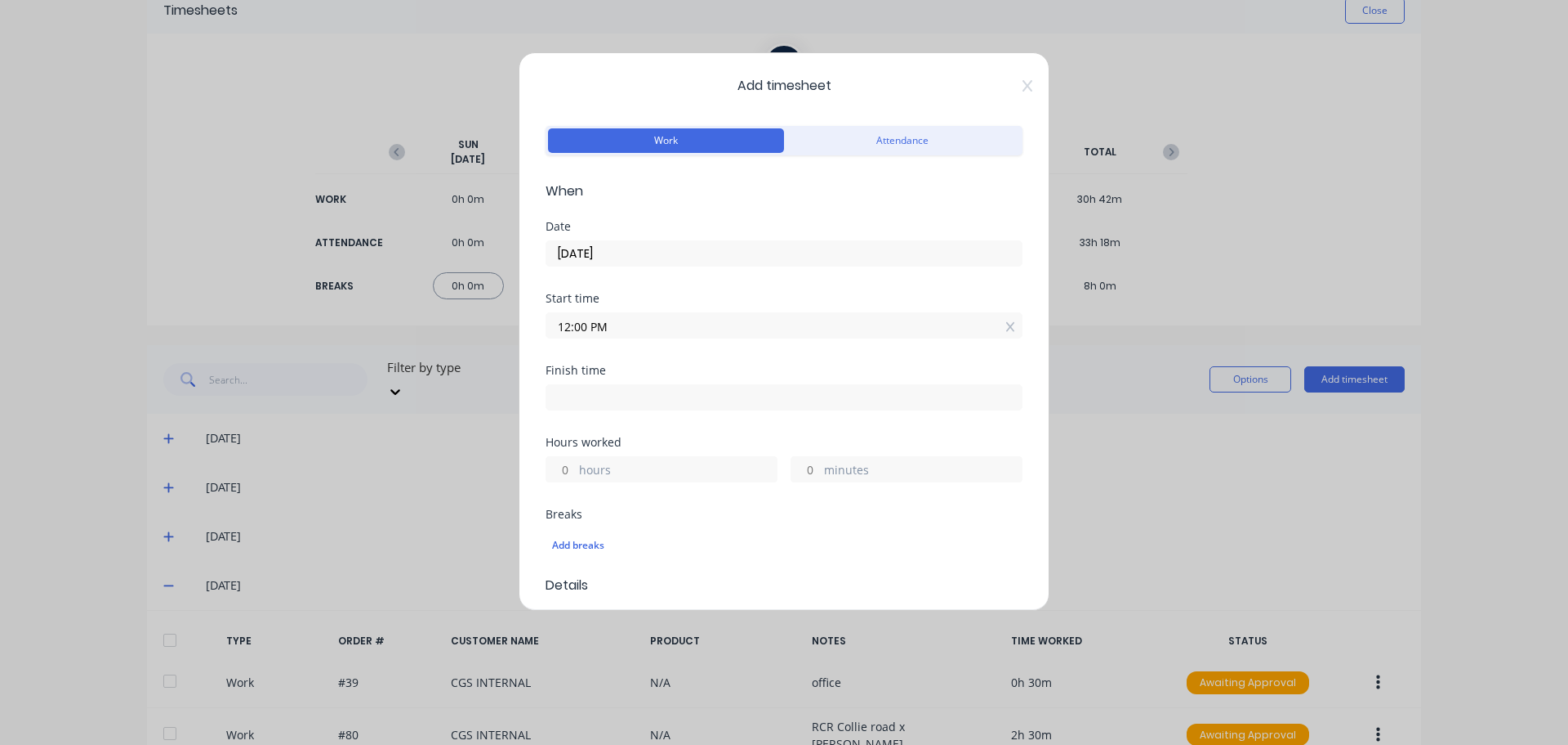
click at [716, 399] on input at bounding box center [784, 397] width 475 height 24
type input "07:16 AM"
type input "19"
type input "16"
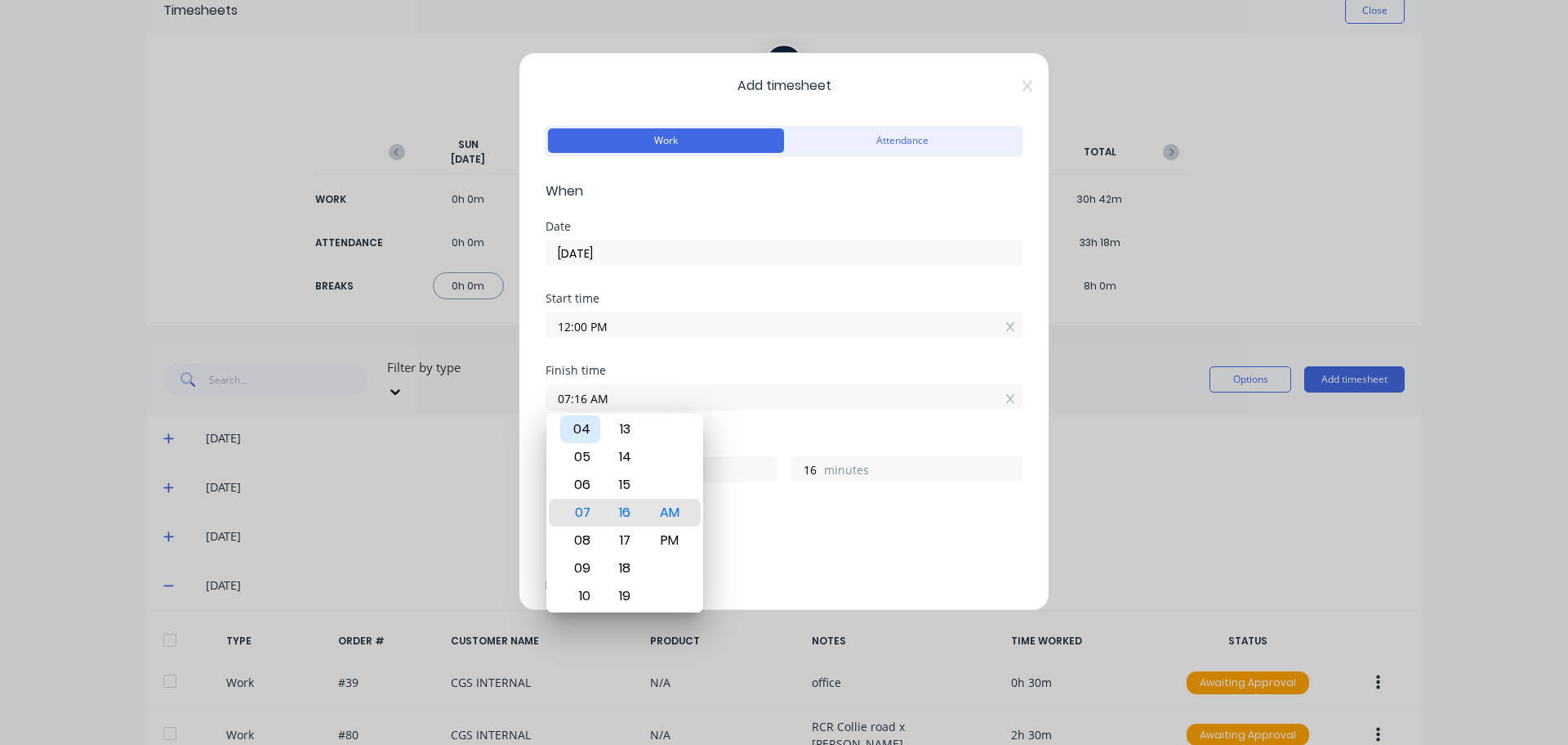
click at [583, 432] on div "04" at bounding box center [580, 429] width 40 height 28
type input "04:16 AM"
type input "16"
type input "04:12 AM"
type input "12"
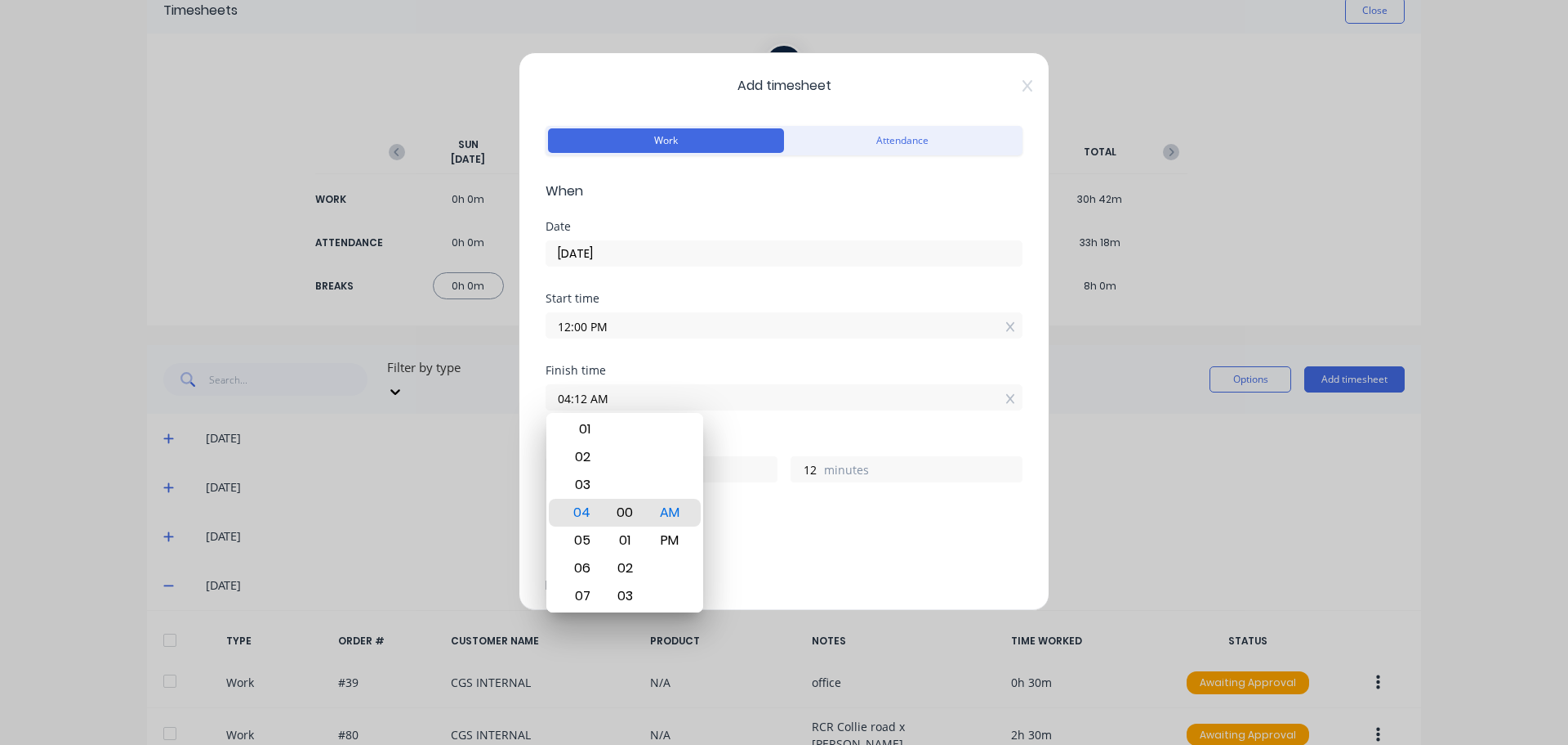
type input "04:00 AM"
type input "0"
click at [629, 506] on div "00" at bounding box center [625, 512] width 40 height 28
click at [666, 540] on div "PM" at bounding box center [670, 539] width 40 height 28
type input "04:00 PM"
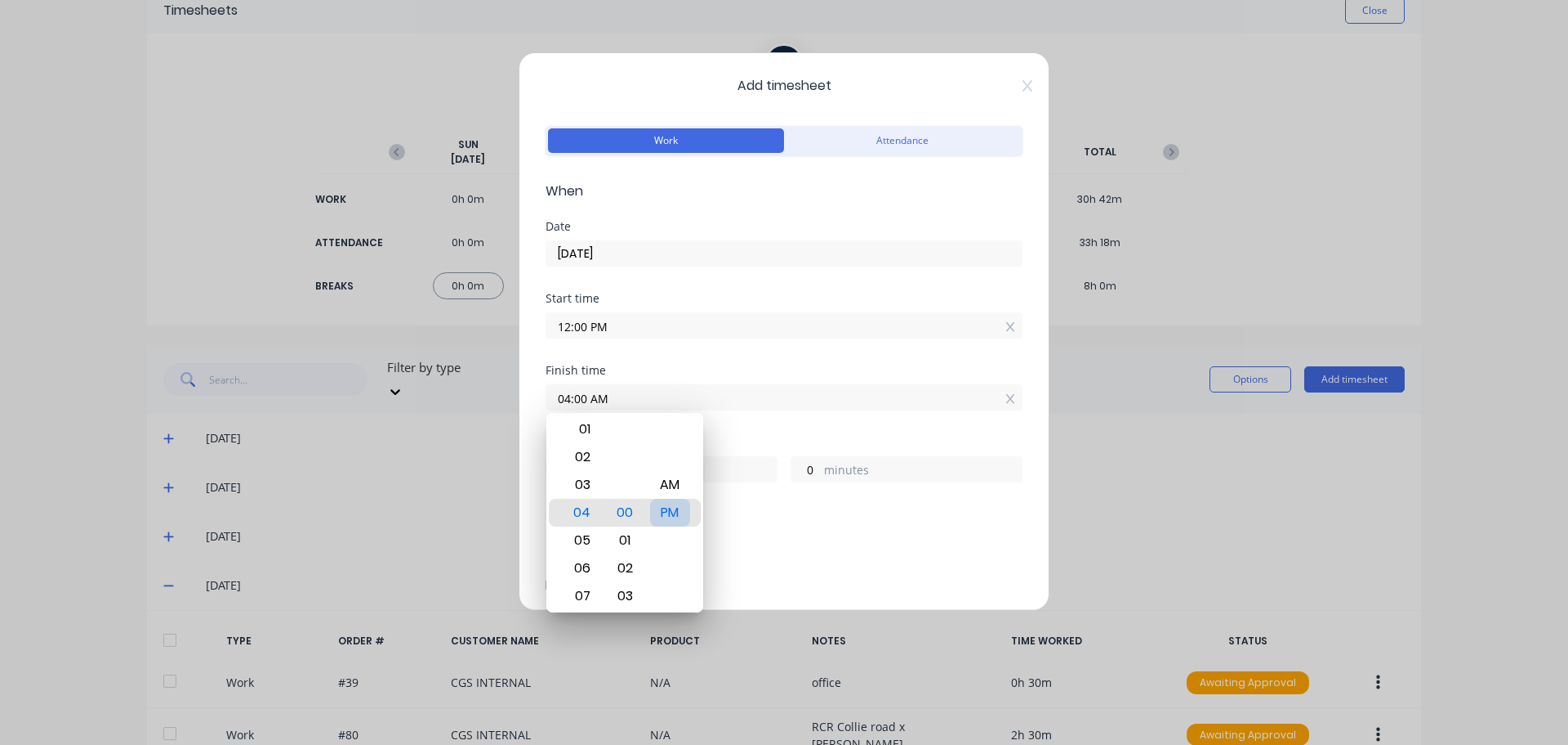
type input "4"
click at [771, 434] on div "Finish time 04:00 PM" at bounding box center [784, 400] width 477 height 72
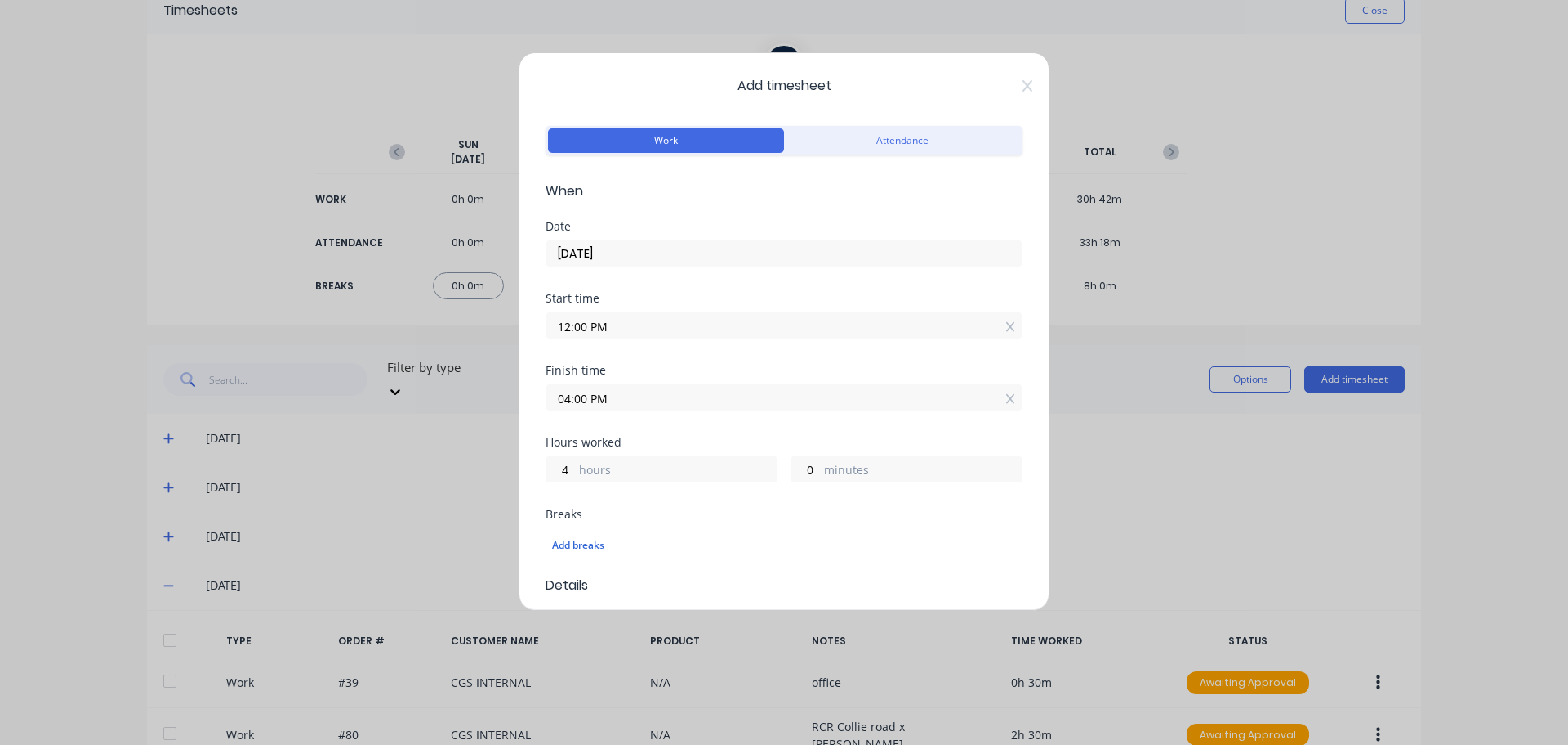
click at [568, 551] on div "Add breaks" at bounding box center [784, 546] width 464 height 22
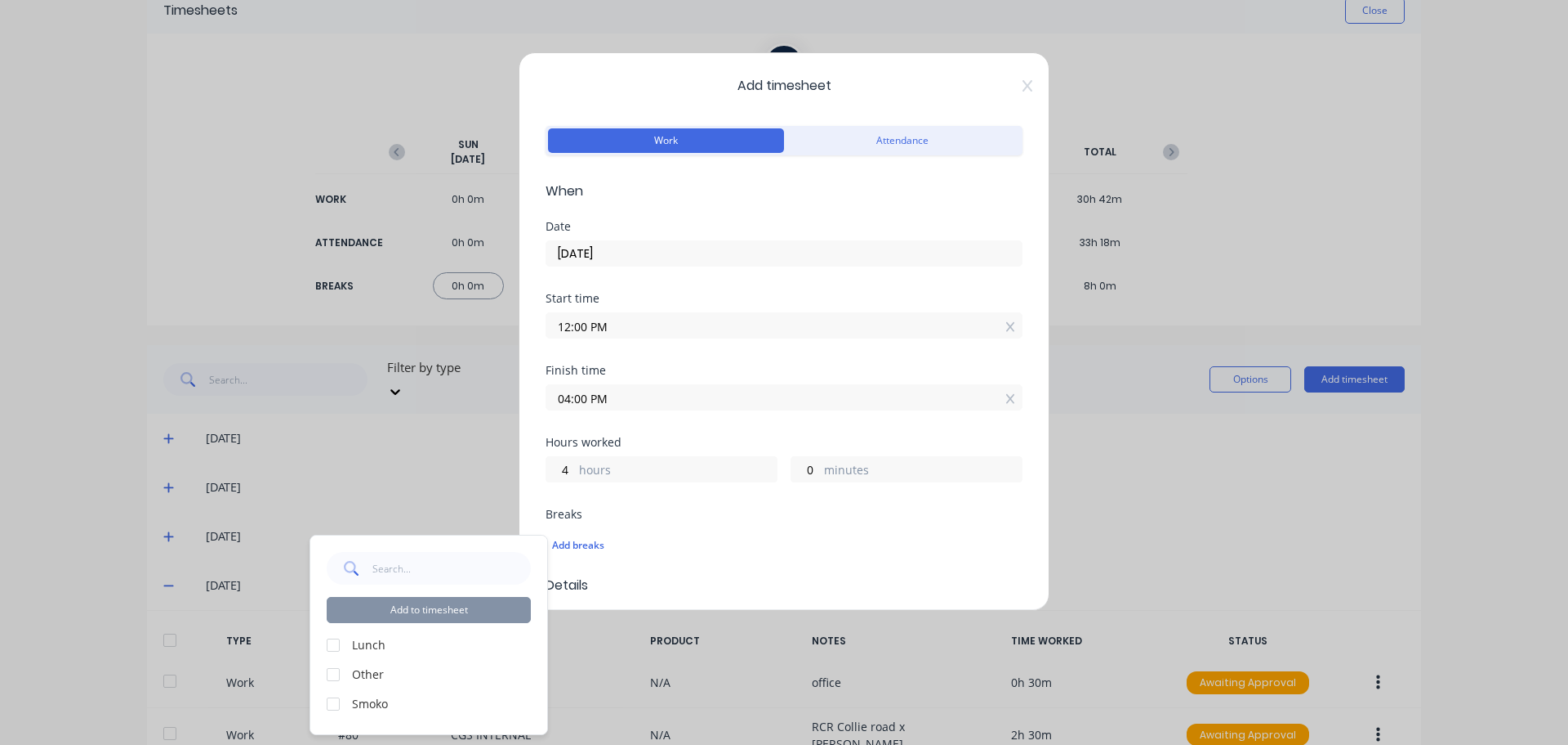
click at [332, 644] on div at bounding box center [333, 644] width 32 height 32
click at [739, 572] on div "Breaks Add breaks" at bounding box center [784, 541] width 477 height 67
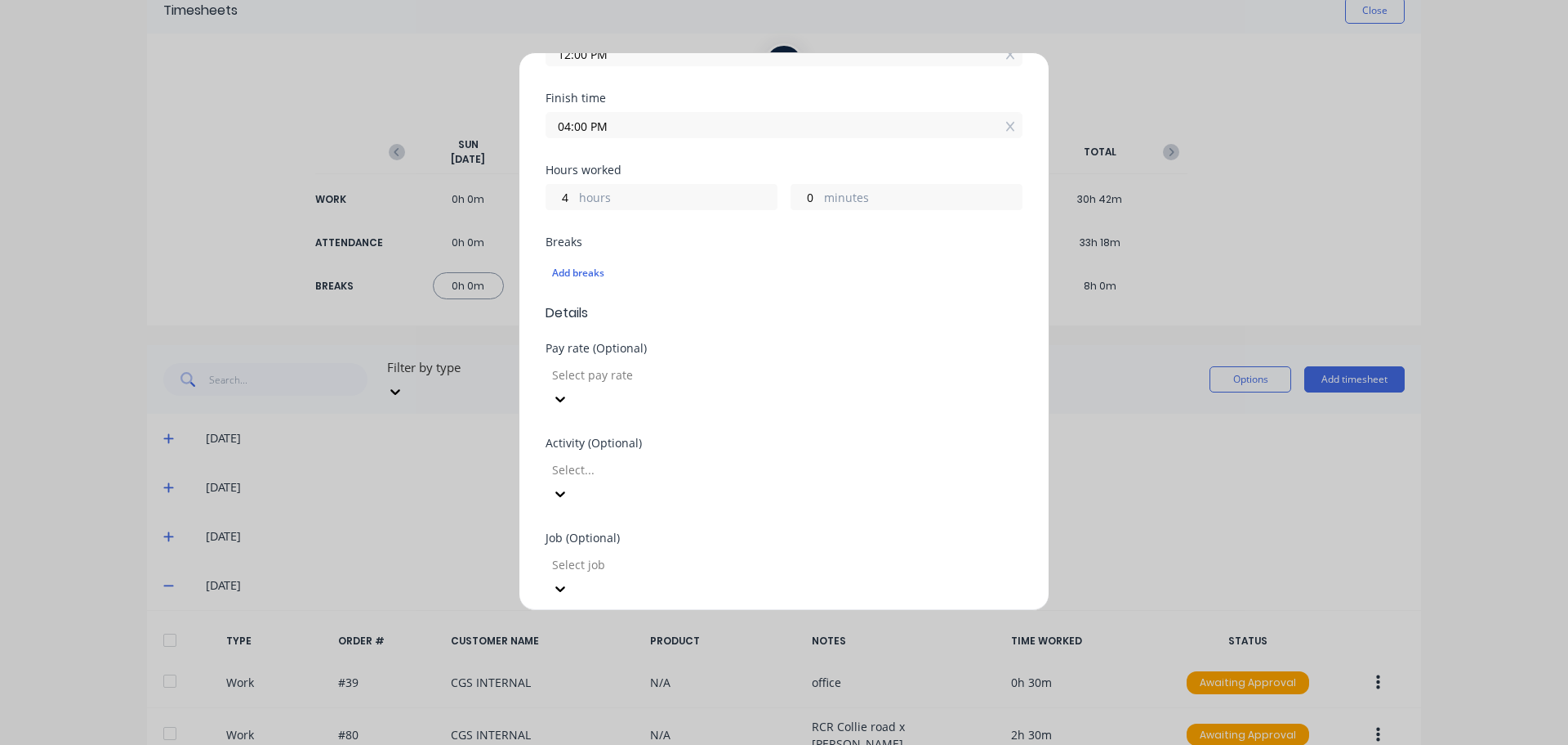
scroll to position [572, 0]
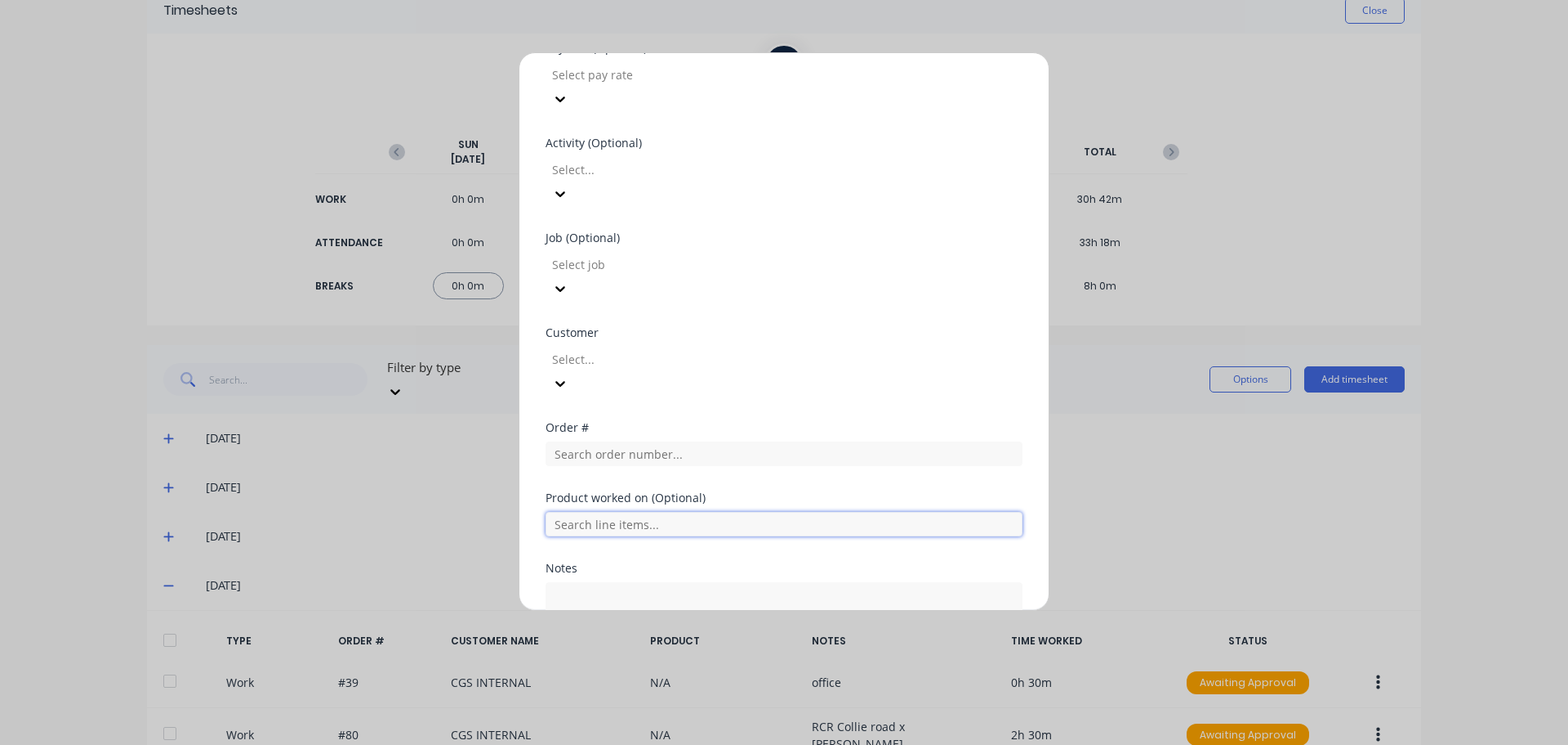
click at [789, 512] on input "text" at bounding box center [784, 523] width 477 height 24
click at [798, 442] on input "text" at bounding box center [784, 453] width 477 height 24
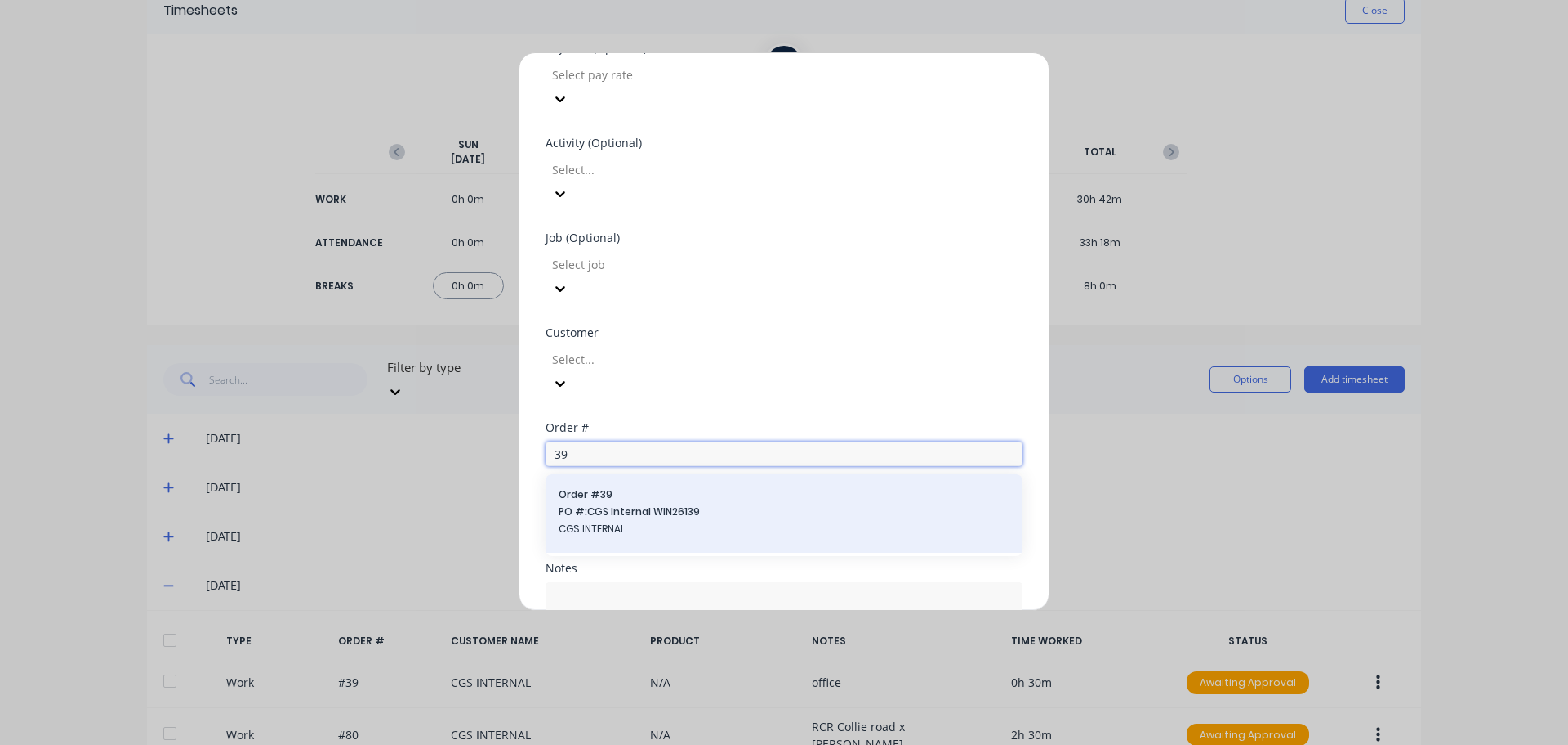
type input "39"
click at [751, 522] on span "CGS INTERNAL" at bounding box center [784, 529] width 451 height 14
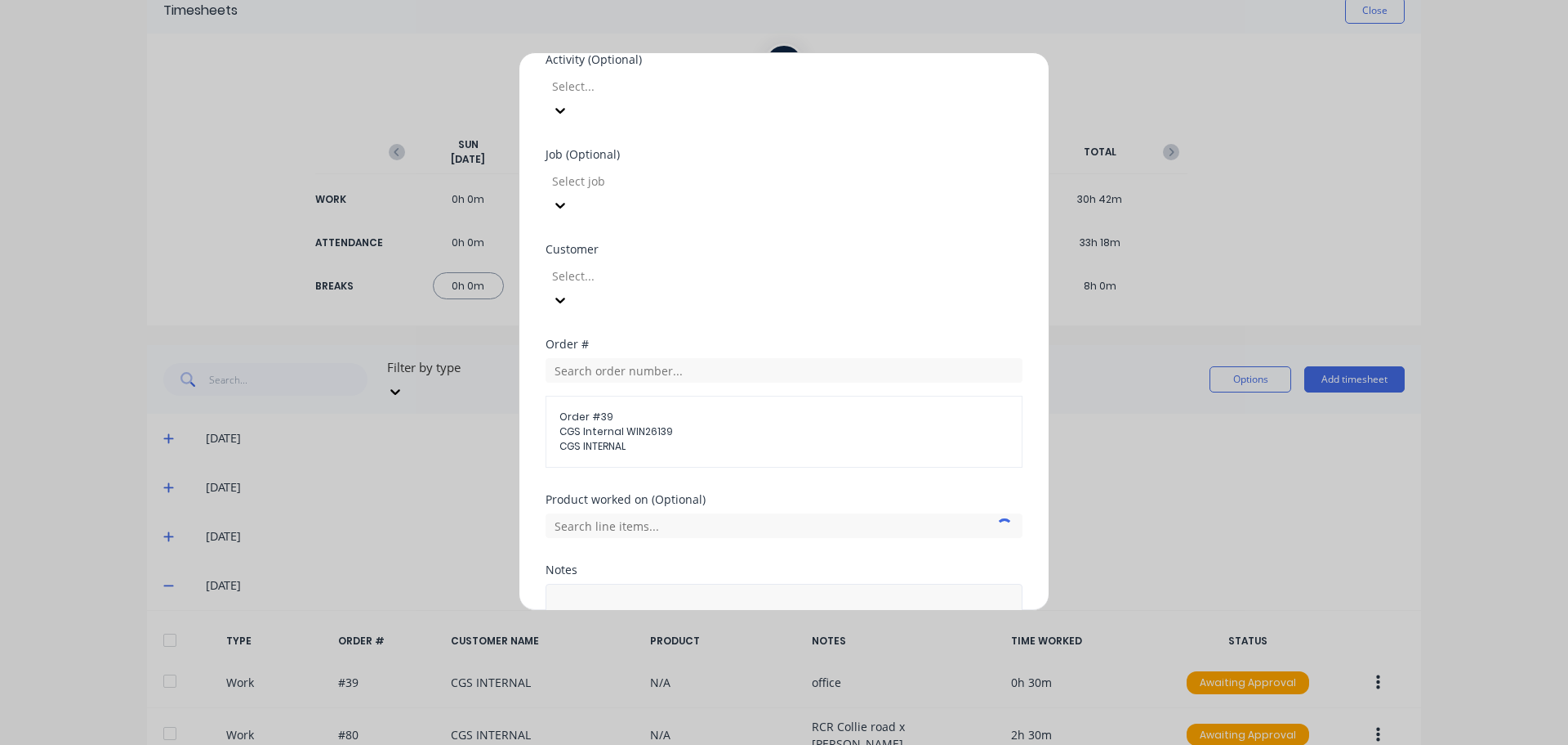
scroll to position [693, 0]
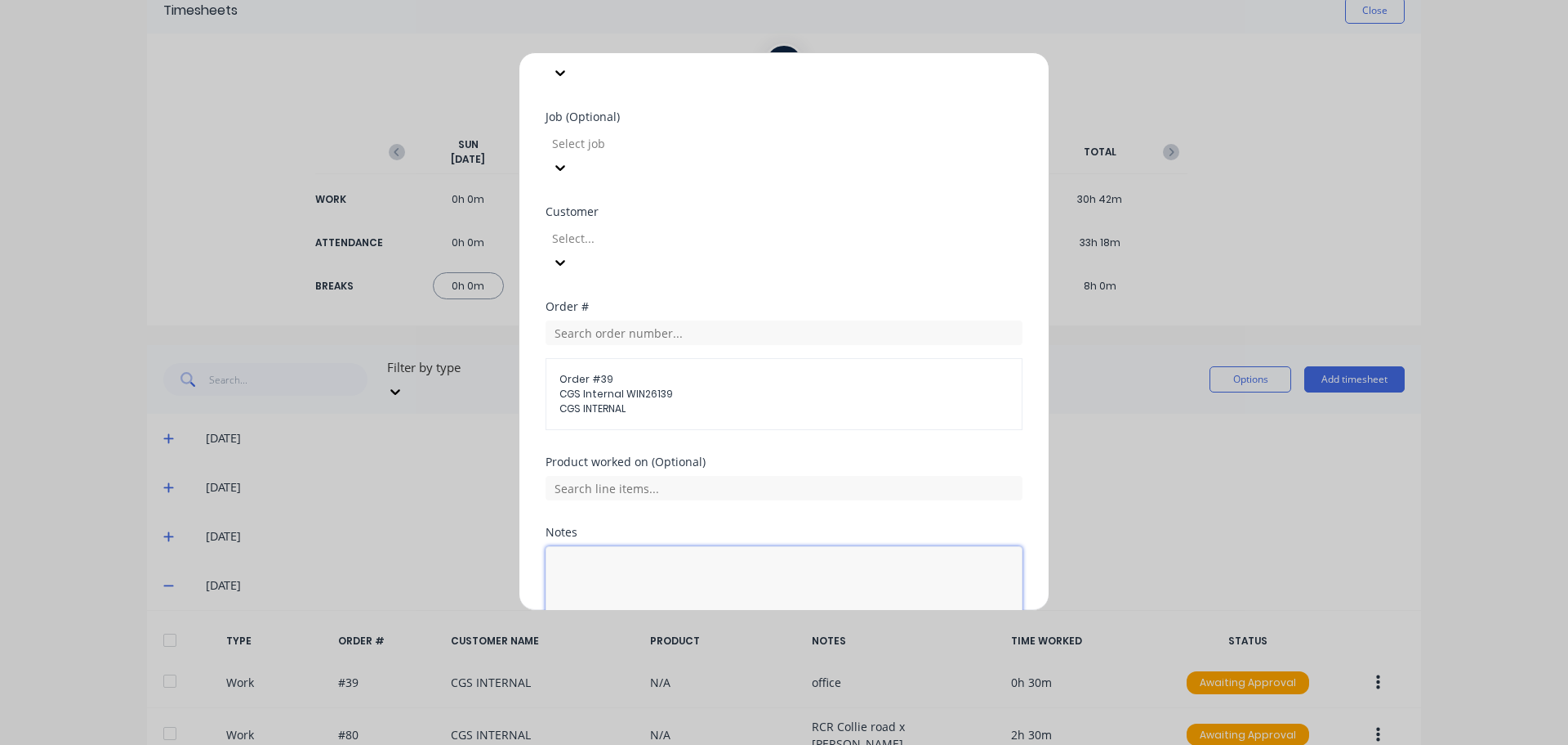
click at [669, 546] on textarea at bounding box center [784, 589] width 477 height 87
type textarea "office, quotes, orders"
click at [733, 659] on button "Add manual time entry" at bounding box center [745, 671] width 138 height 26
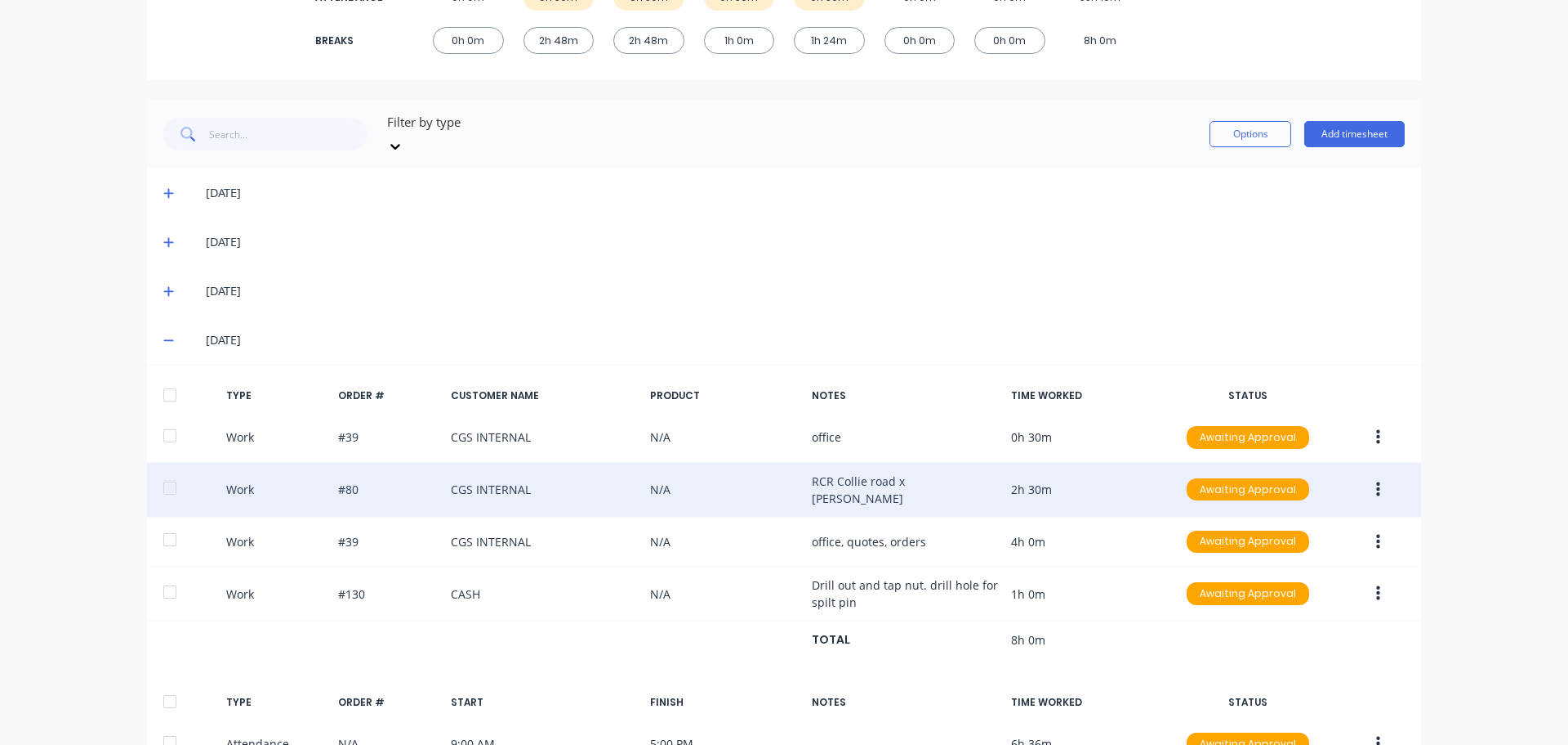
scroll to position [408, 0]
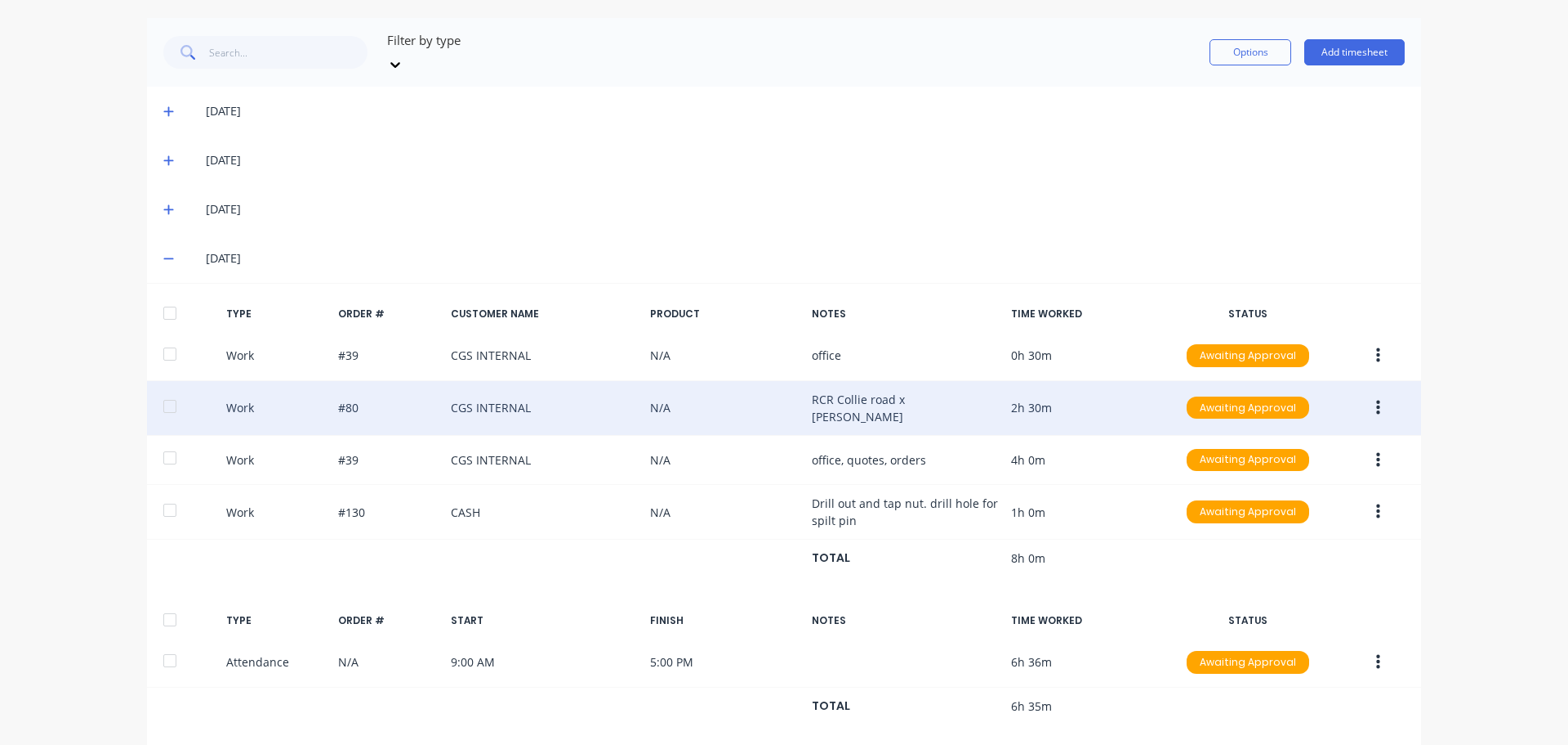
click at [1369, 393] on button "button" at bounding box center [1378, 408] width 39 height 30
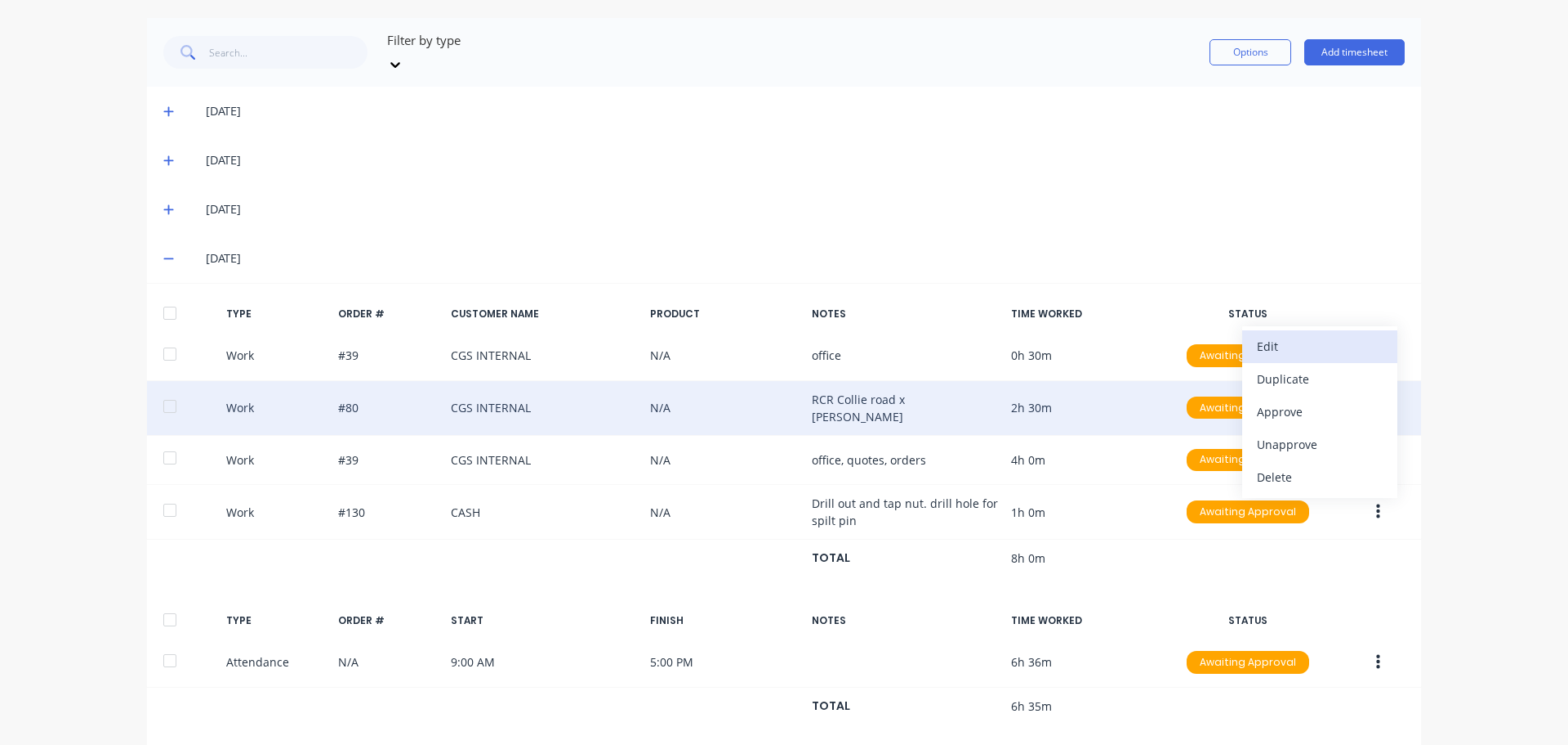
click at [1319, 334] on div "Edit" at bounding box center [1320, 346] width 126 height 23
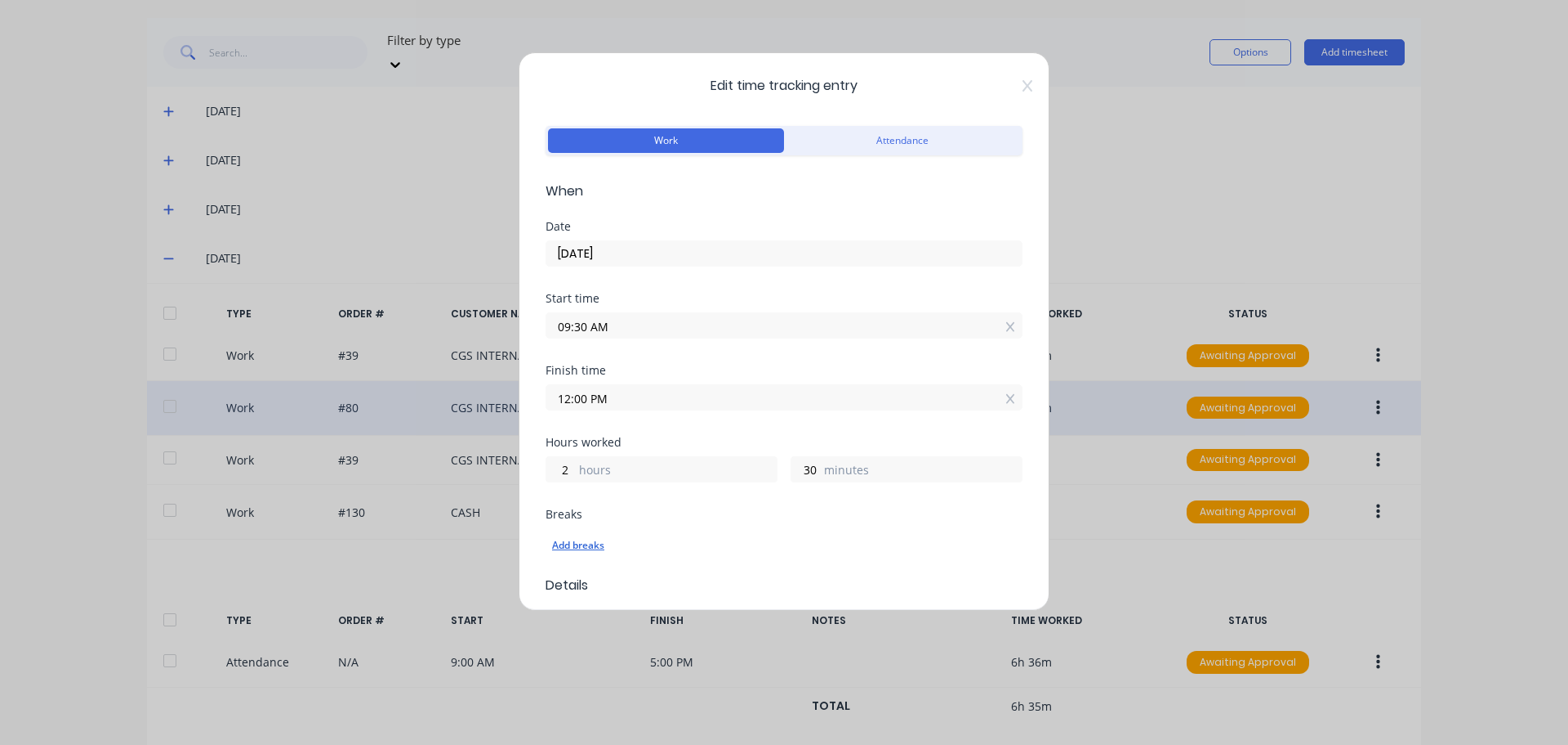
click at [578, 545] on div "Add breaks" at bounding box center [784, 546] width 464 height 22
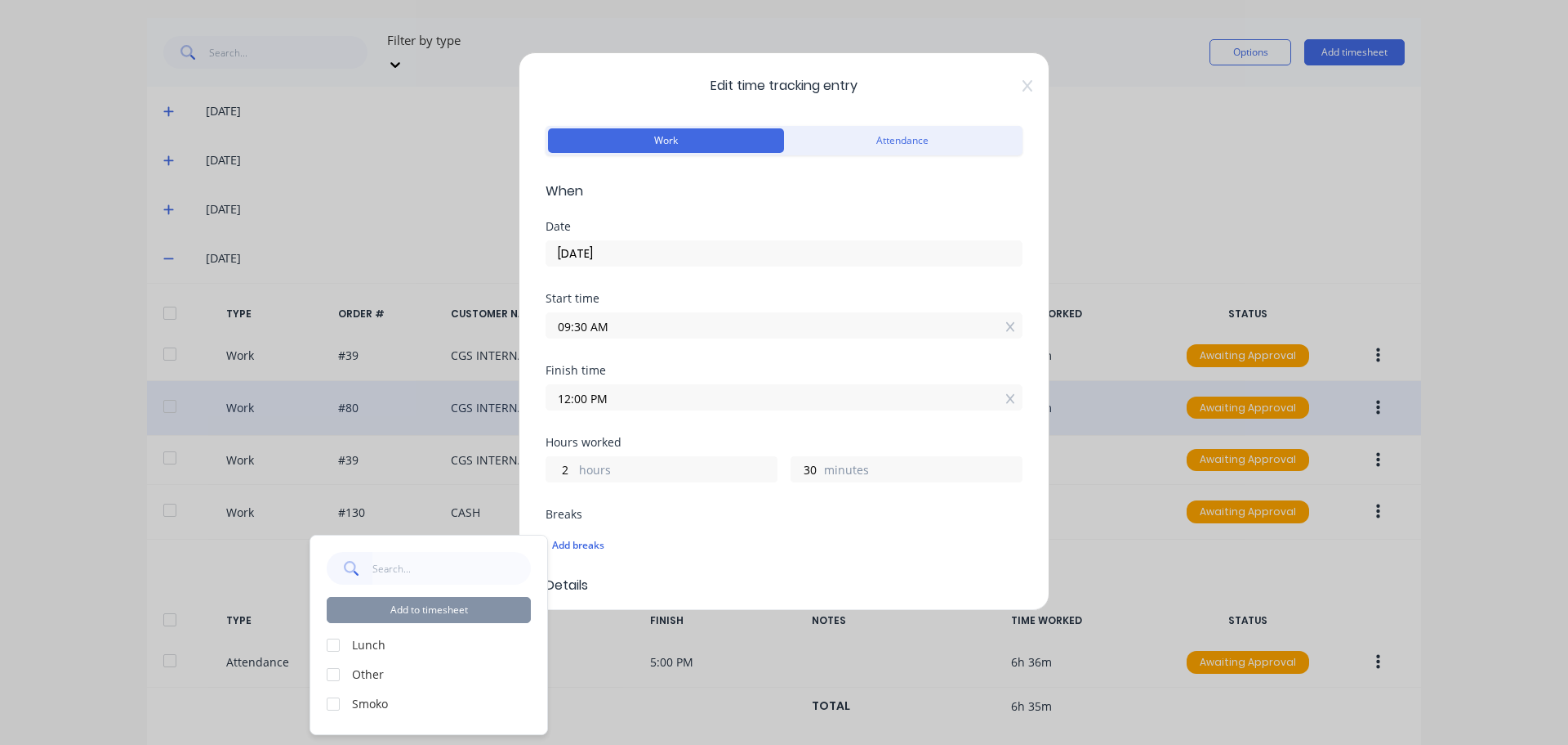
click at [335, 703] on div at bounding box center [333, 704] width 32 height 32
click at [470, 605] on button "Add to timesheet" at bounding box center [429, 609] width 205 height 26
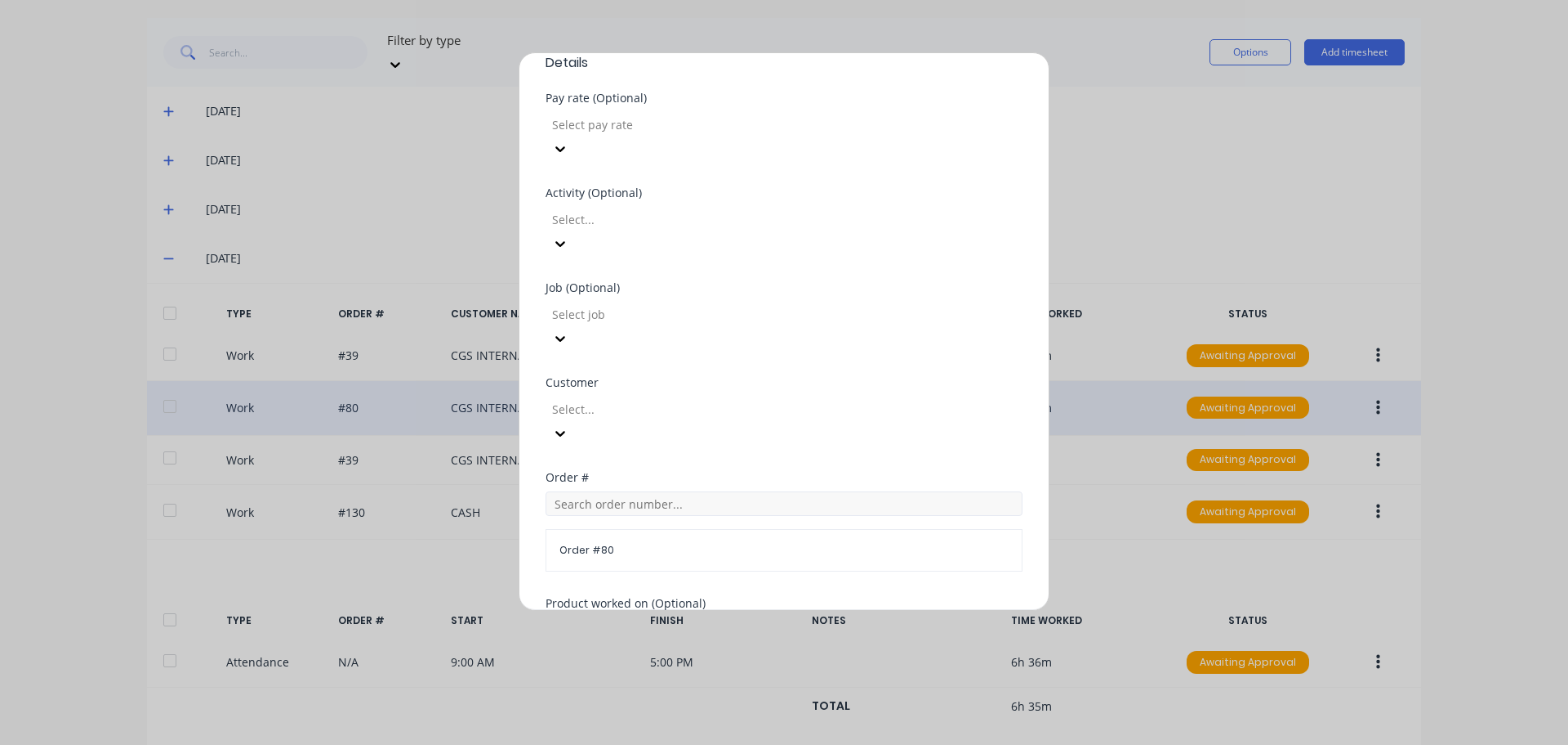
scroll to position [744, 0]
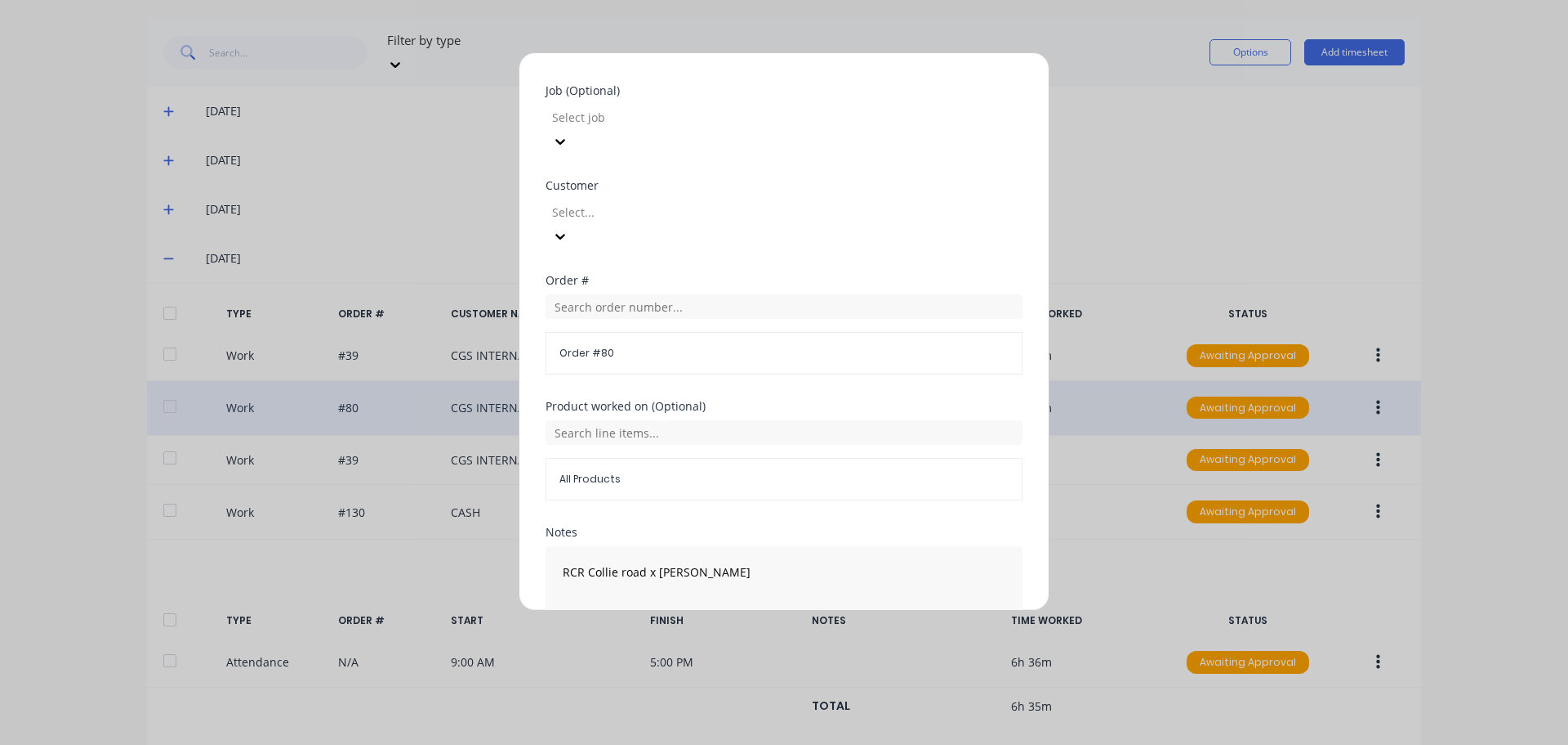
click at [719, 659] on button "Edit time tracking entry" at bounding box center [745, 671] width 140 height 26
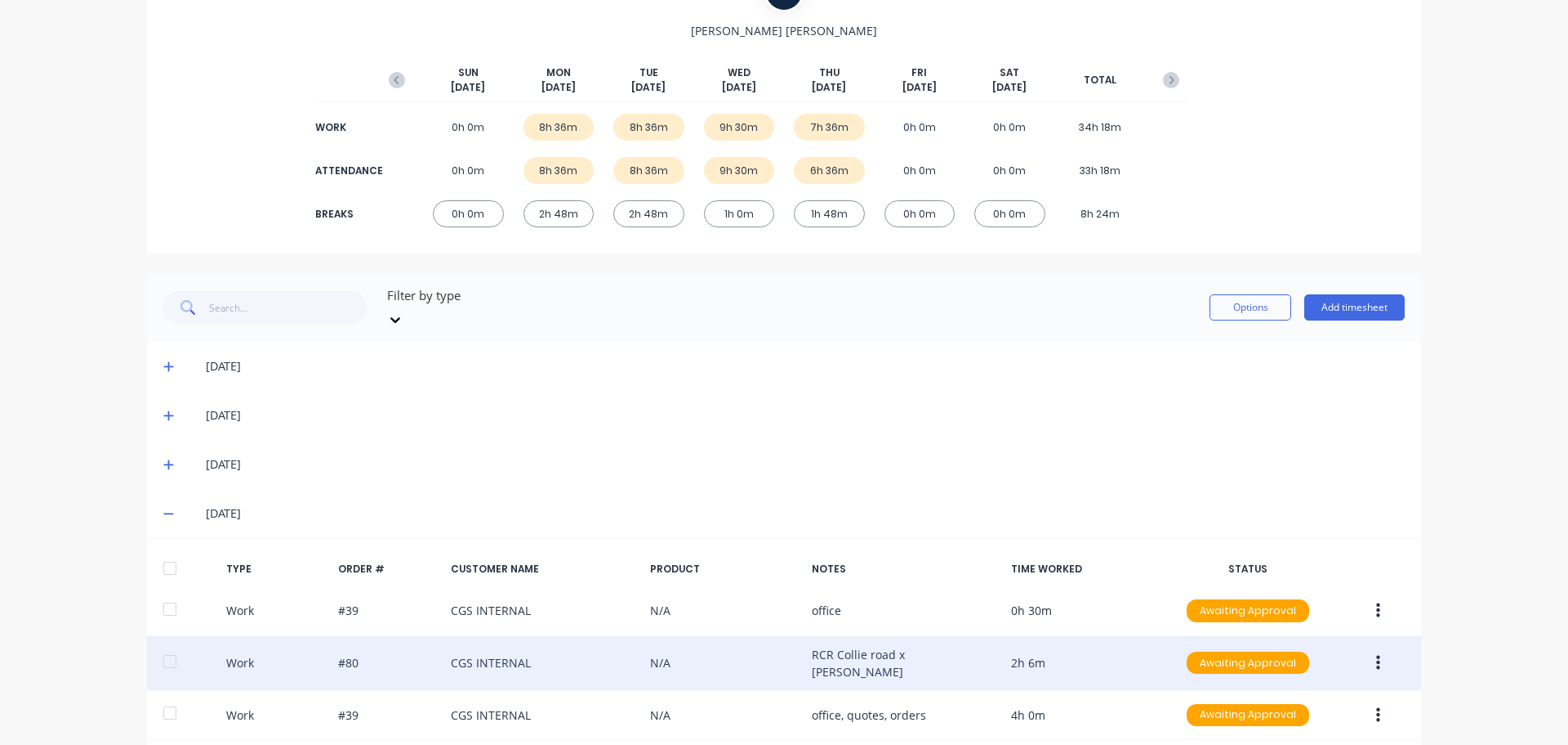
scroll to position [327, 0]
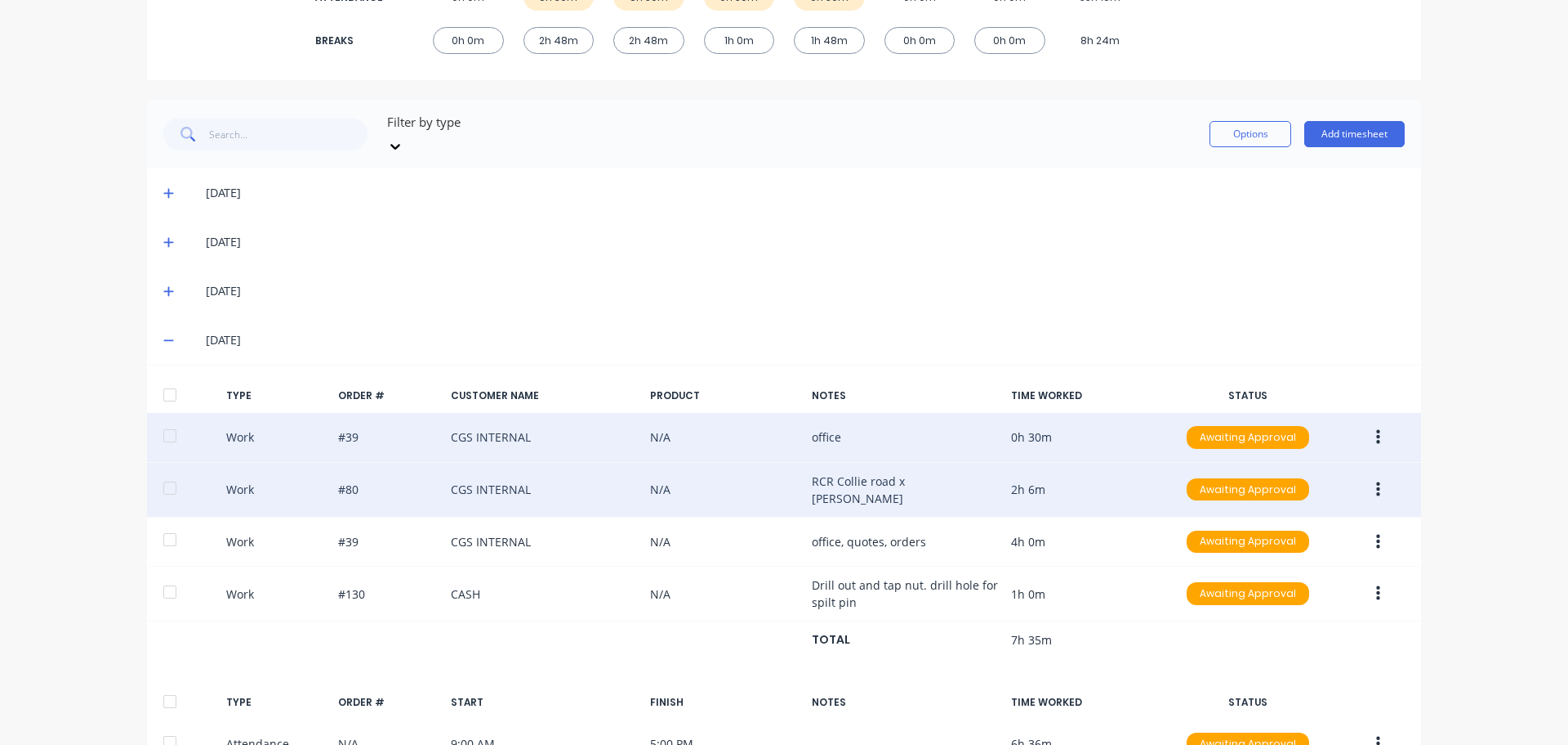
click at [1376, 423] on button "button" at bounding box center [1378, 437] width 39 height 30
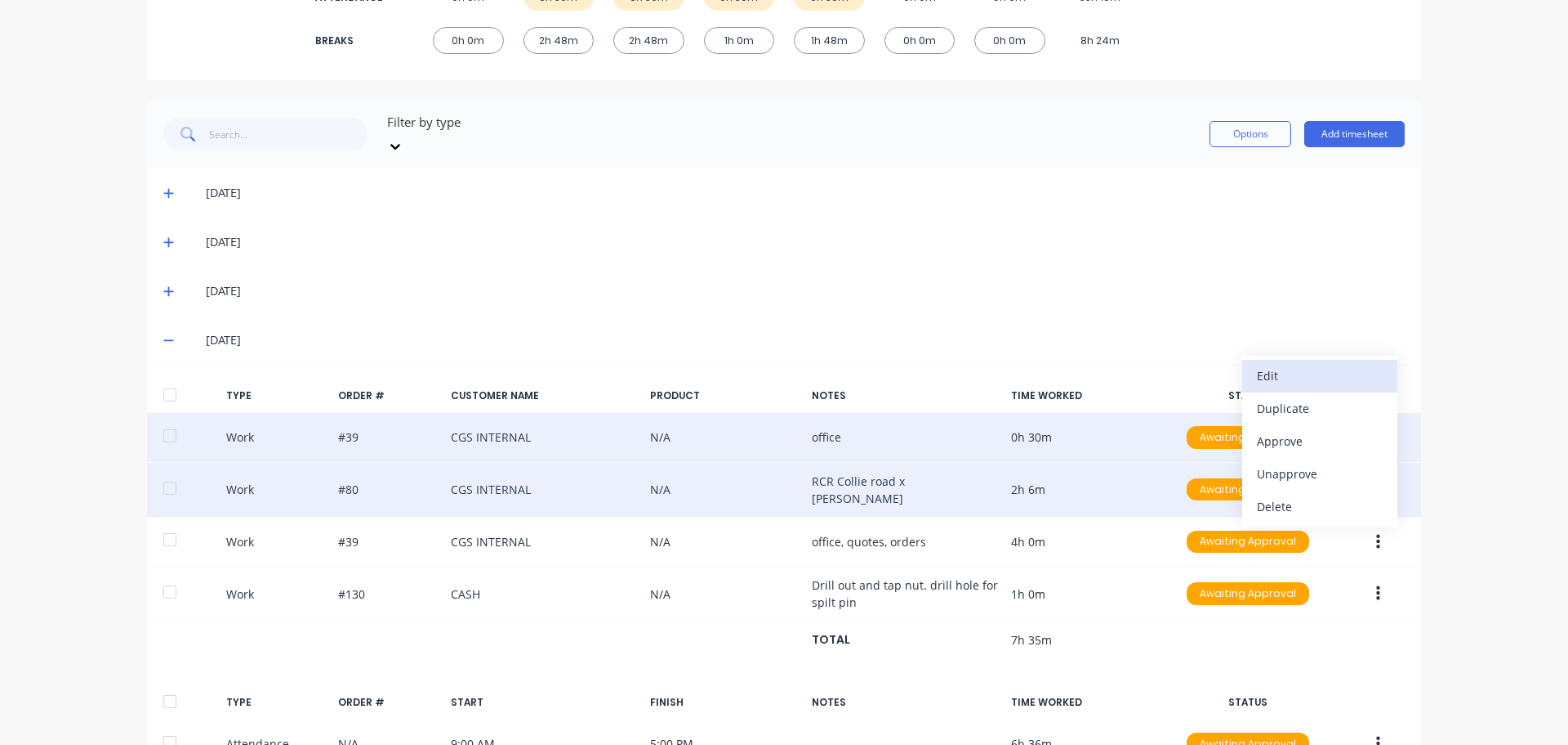
click at [1339, 369] on div "Edit" at bounding box center [1320, 375] width 126 height 23
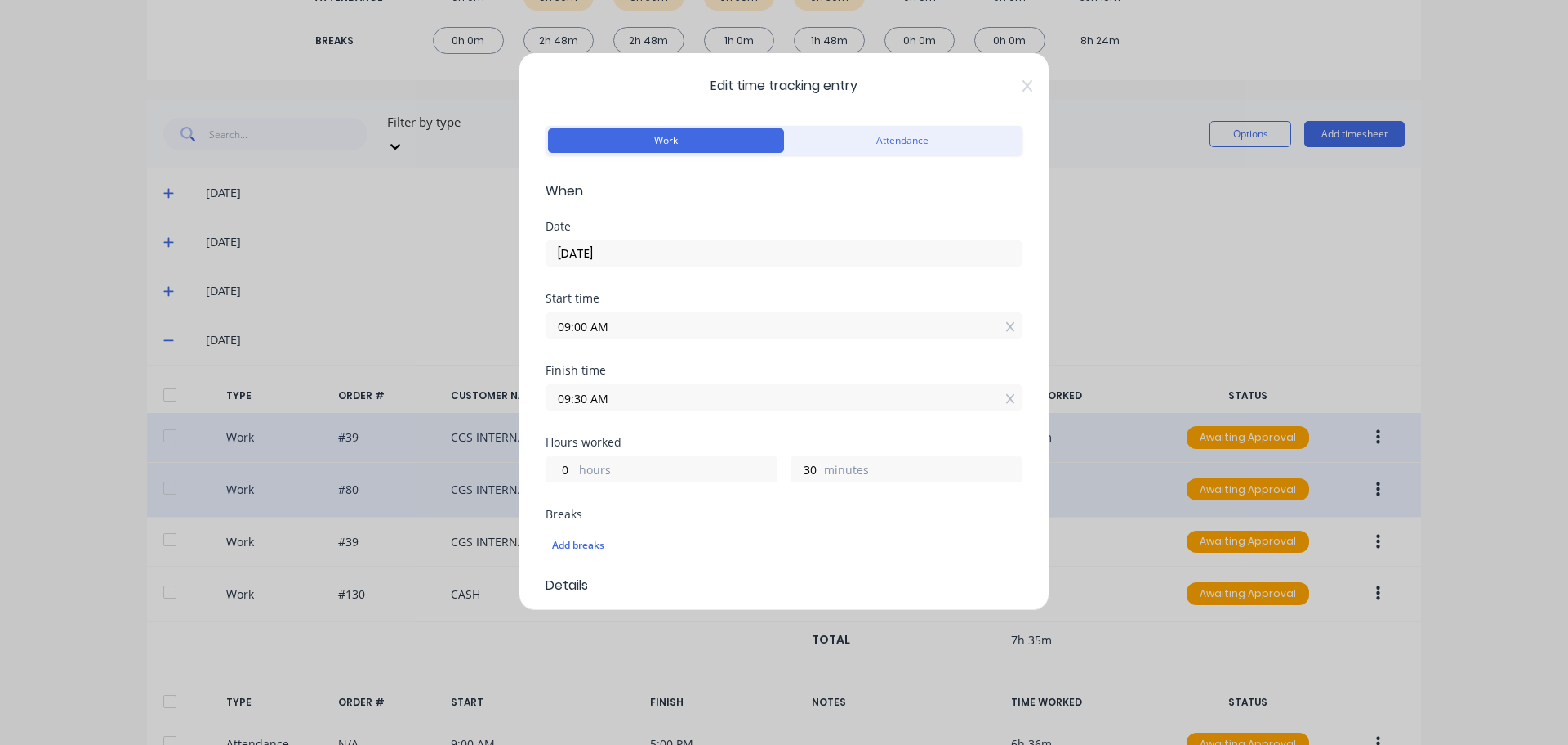
click at [1020, 87] on div "Edit time tracking entry Work Attendance When Date [DATE] Start time 09:00 AM F…" at bounding box center [784, 331] width 531 height 558
click at [1023, 87] on icon at bounding box center [1027, 85] width 10 height 13
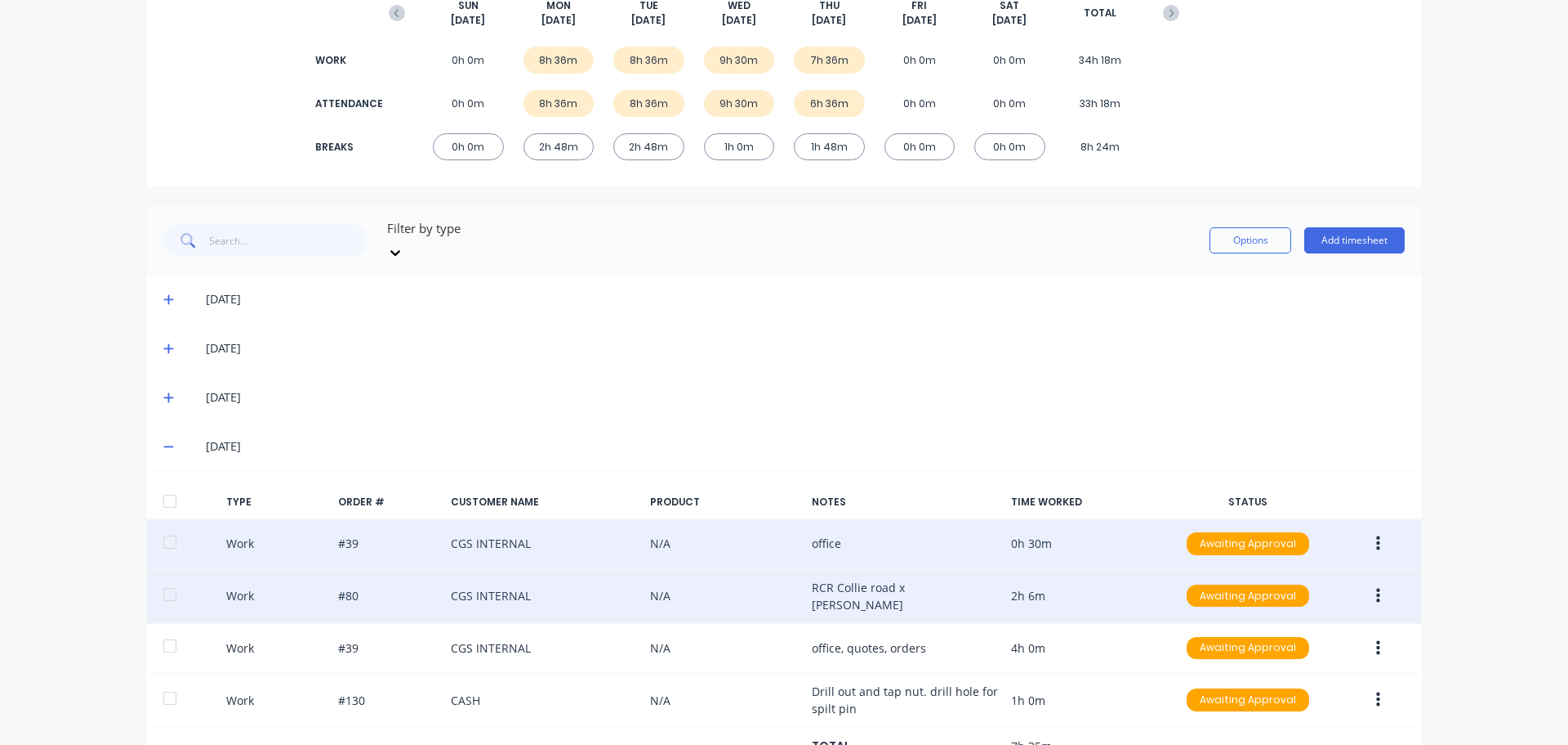
scroll to position [82, 0]
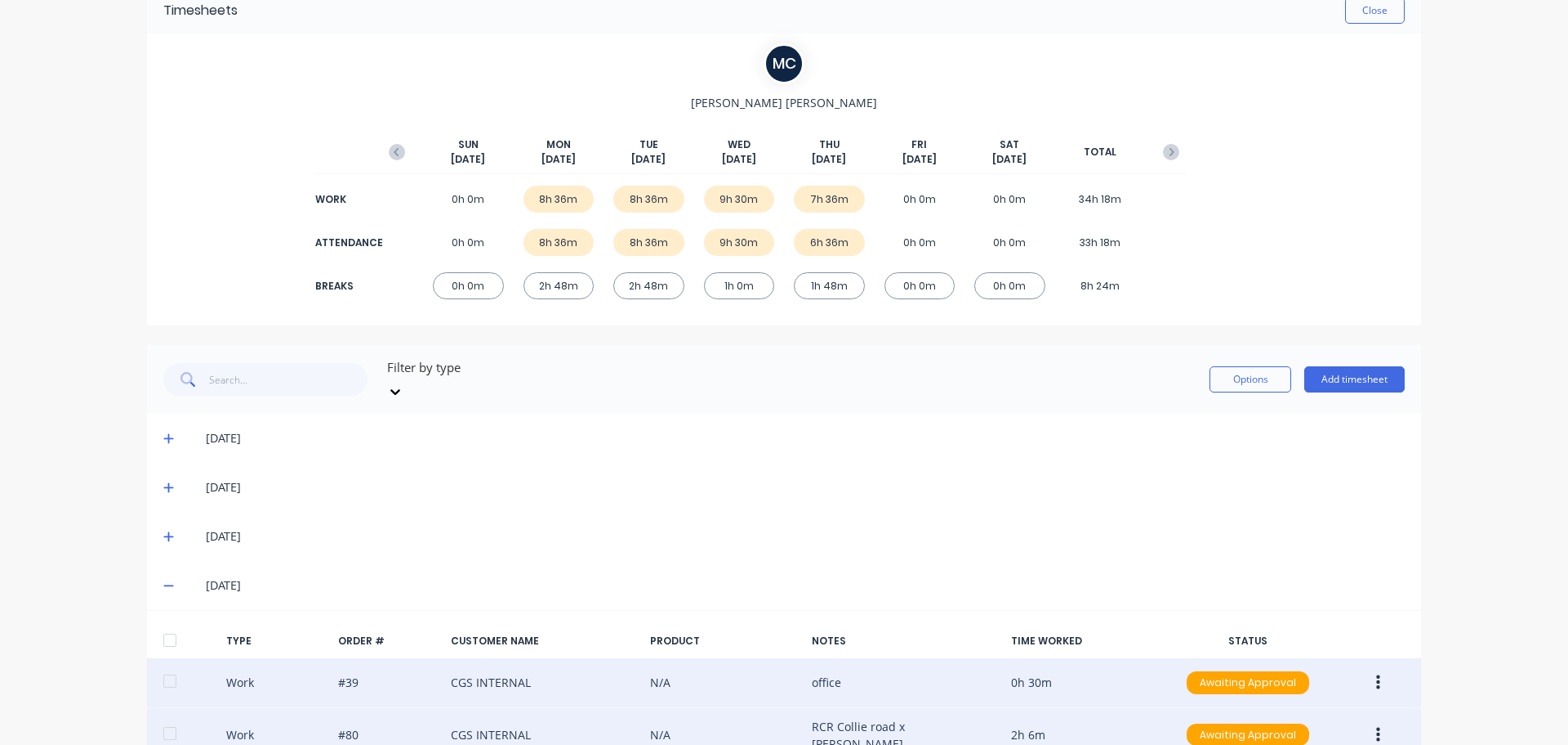
click at [831, 241] on div "6h 36m" at bounding box center [829, 242] width 71 height 27
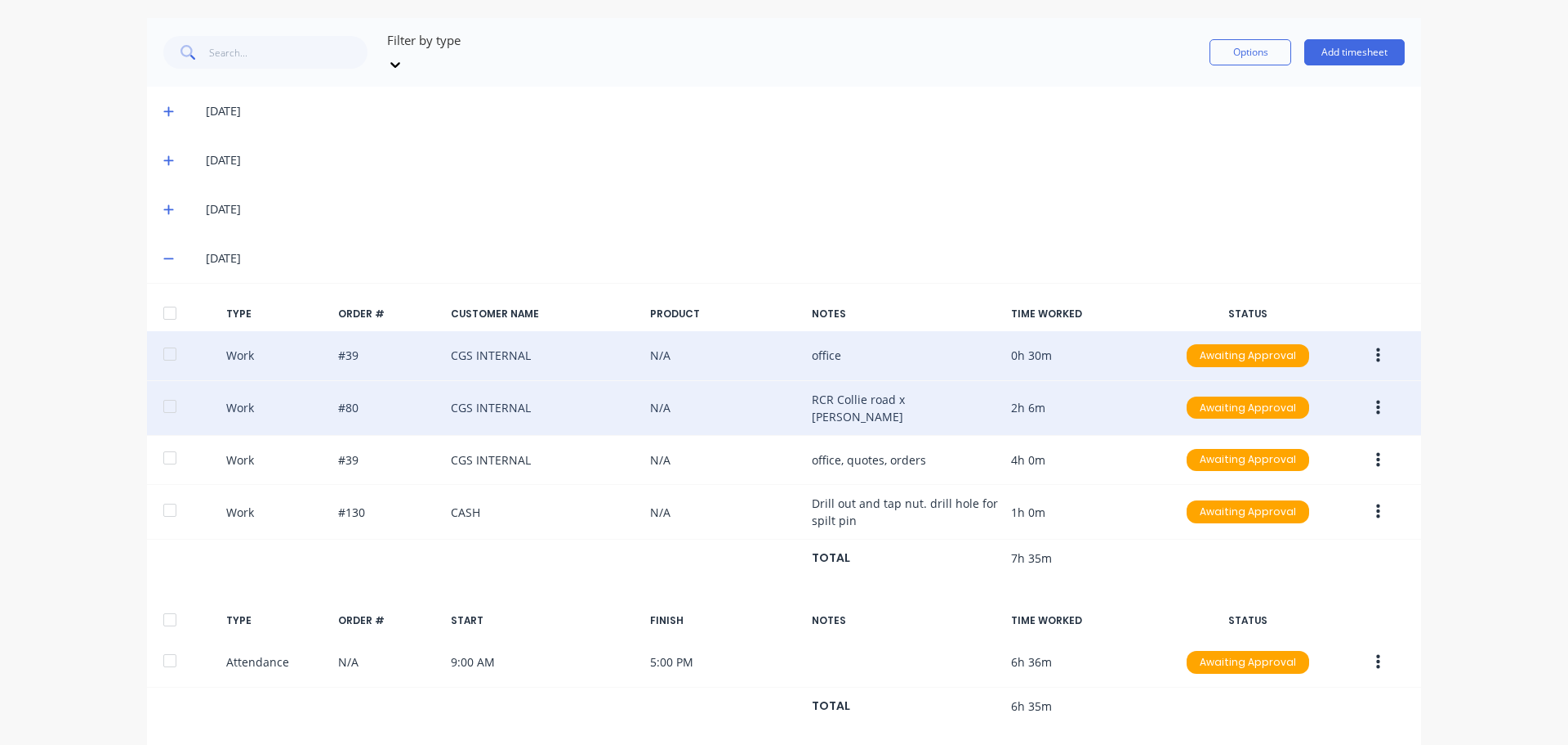
scroll to position [625, 0]
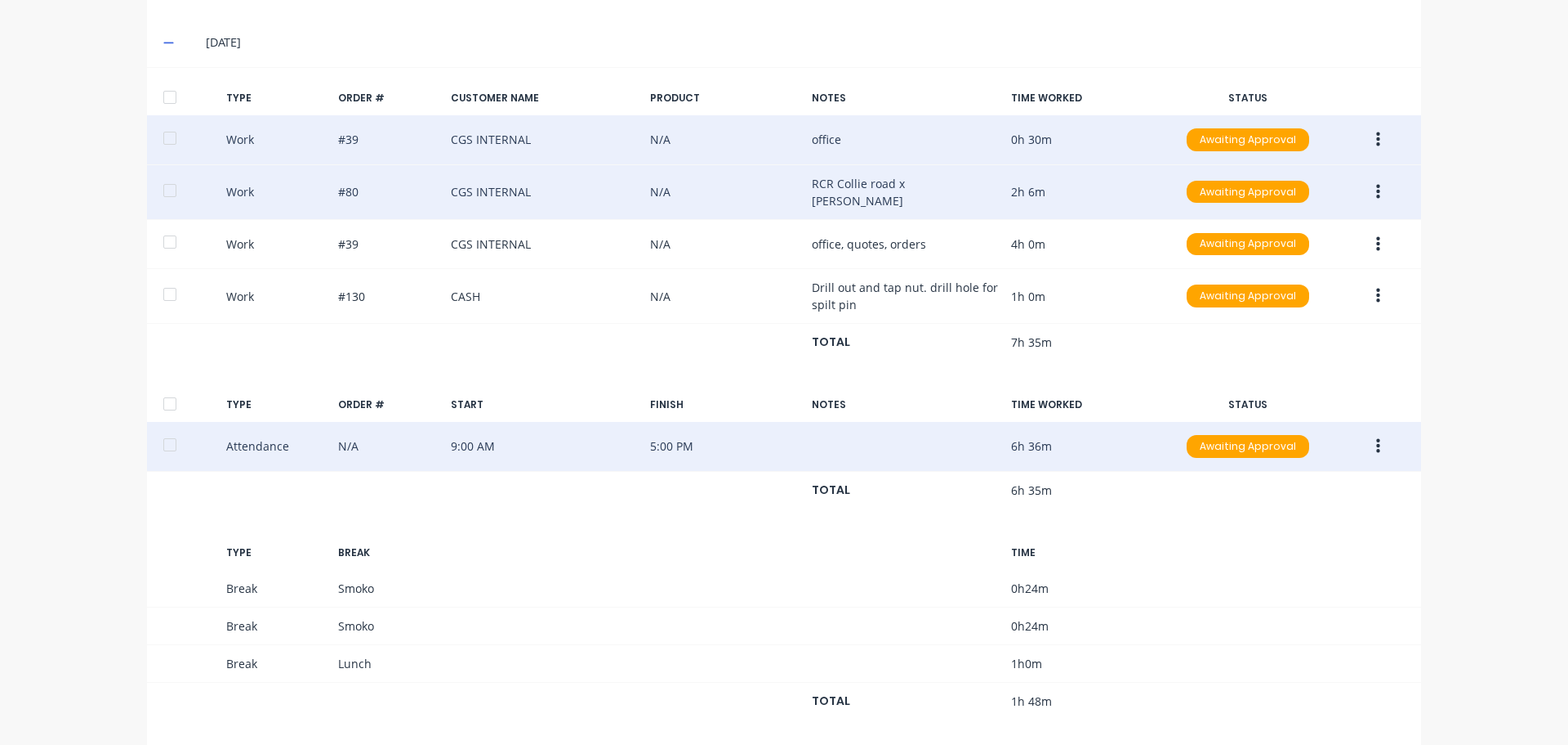
click at [1379, 432] on button "button" at bounding box center [1378, 446] width 39 height 30
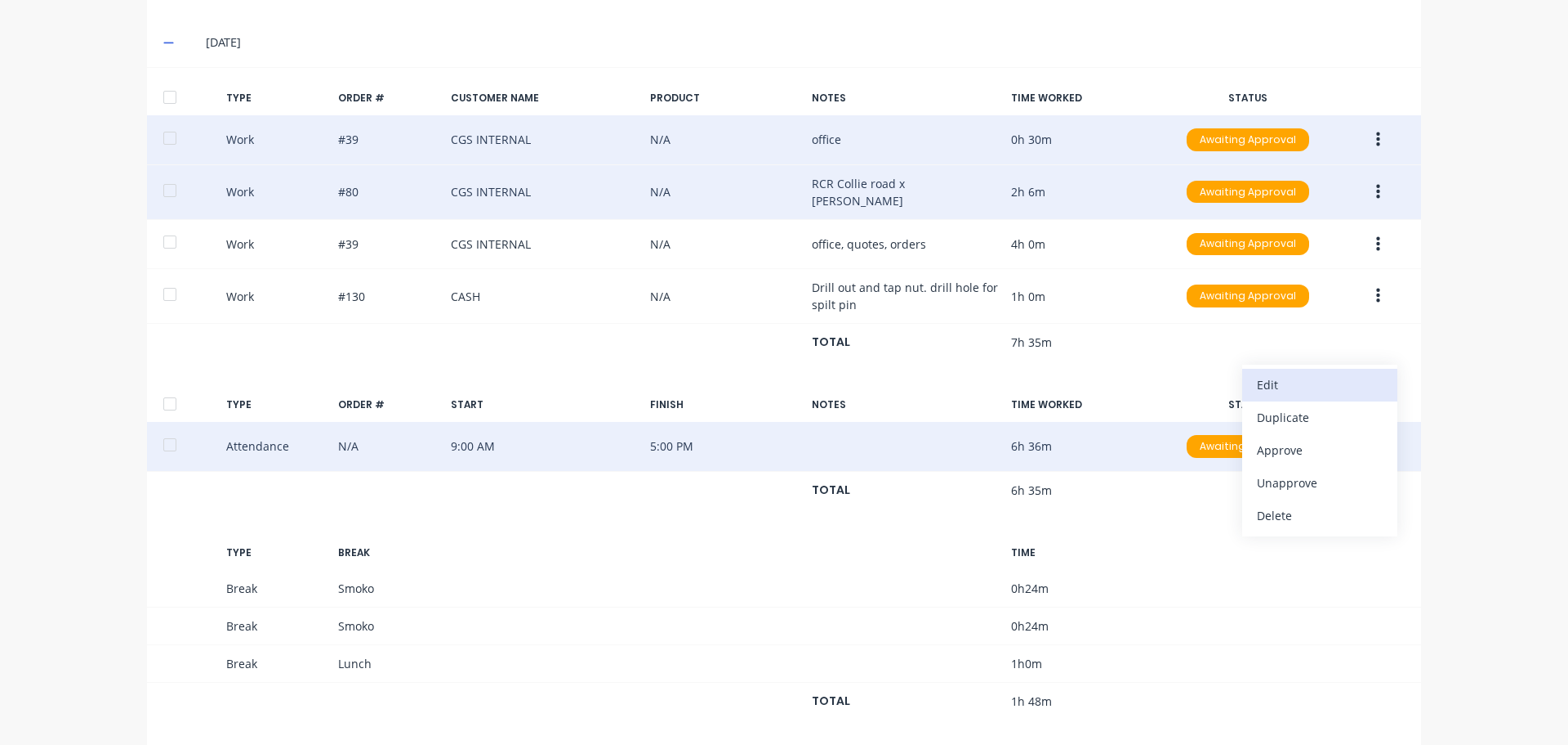
click at [1340, 374] on div "Edit" at bounding box center [1320, 384] width 126 height 23
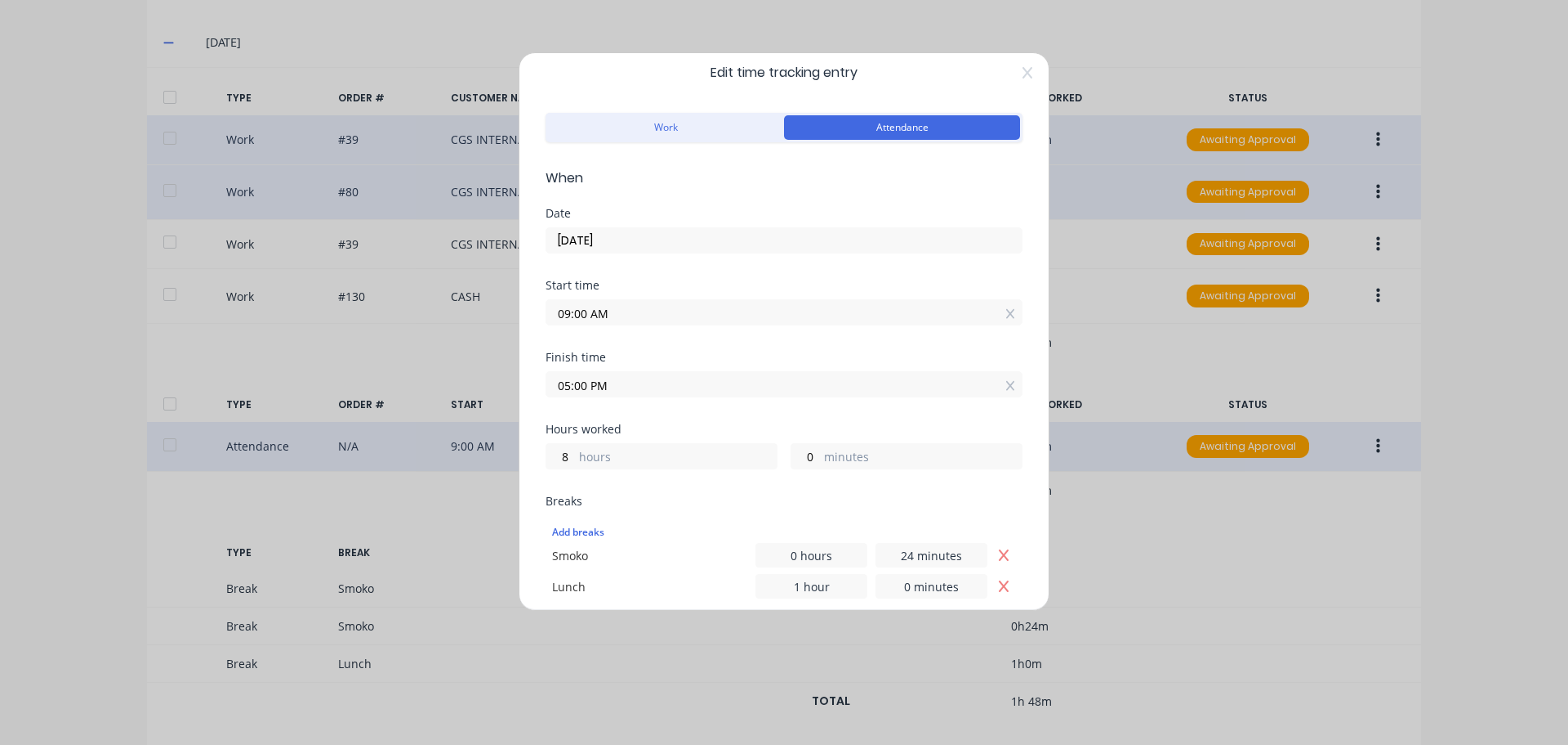
scroll to position [0, 0]
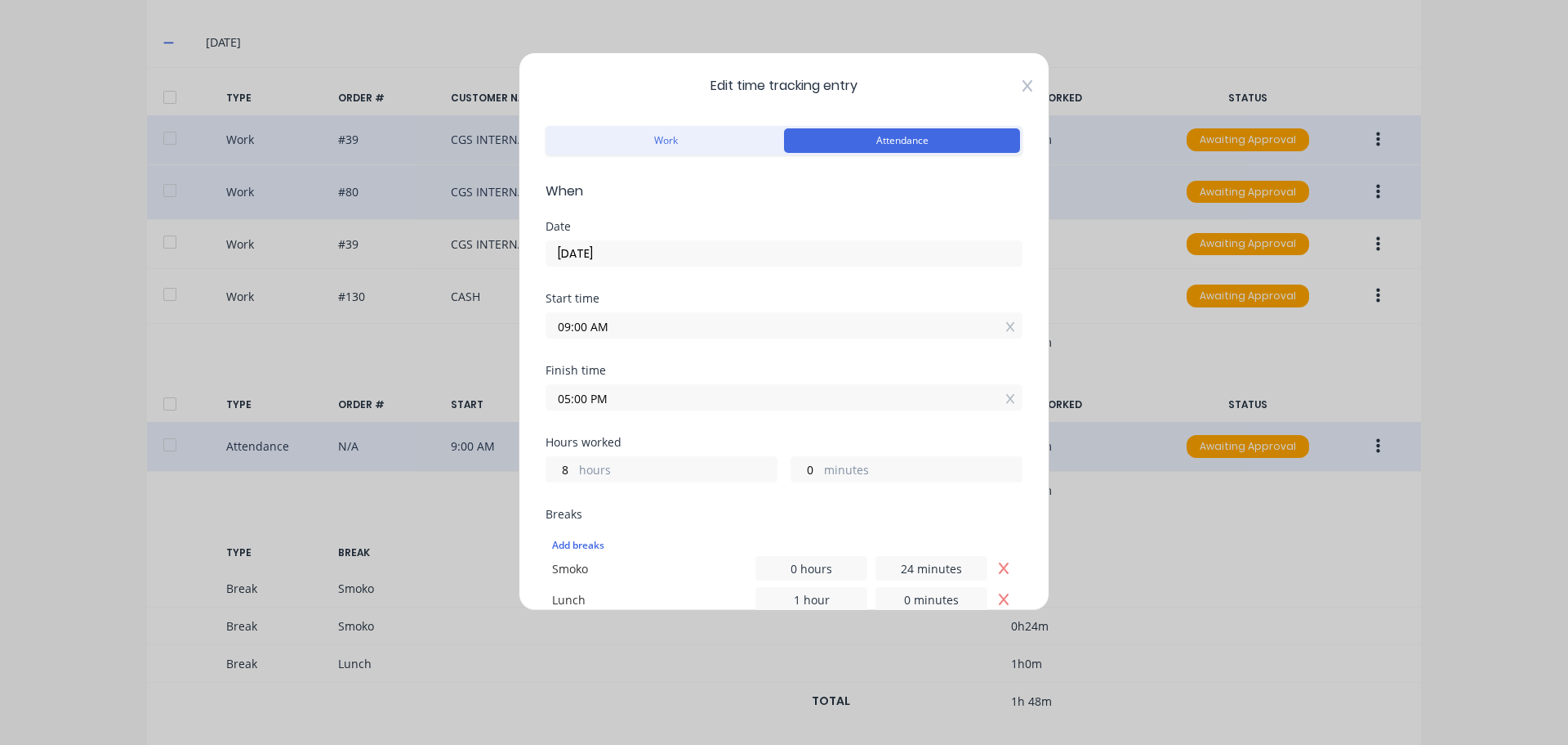
click at [1023, 87] on icon at bounding box center [1027, 85] width 10 height 12
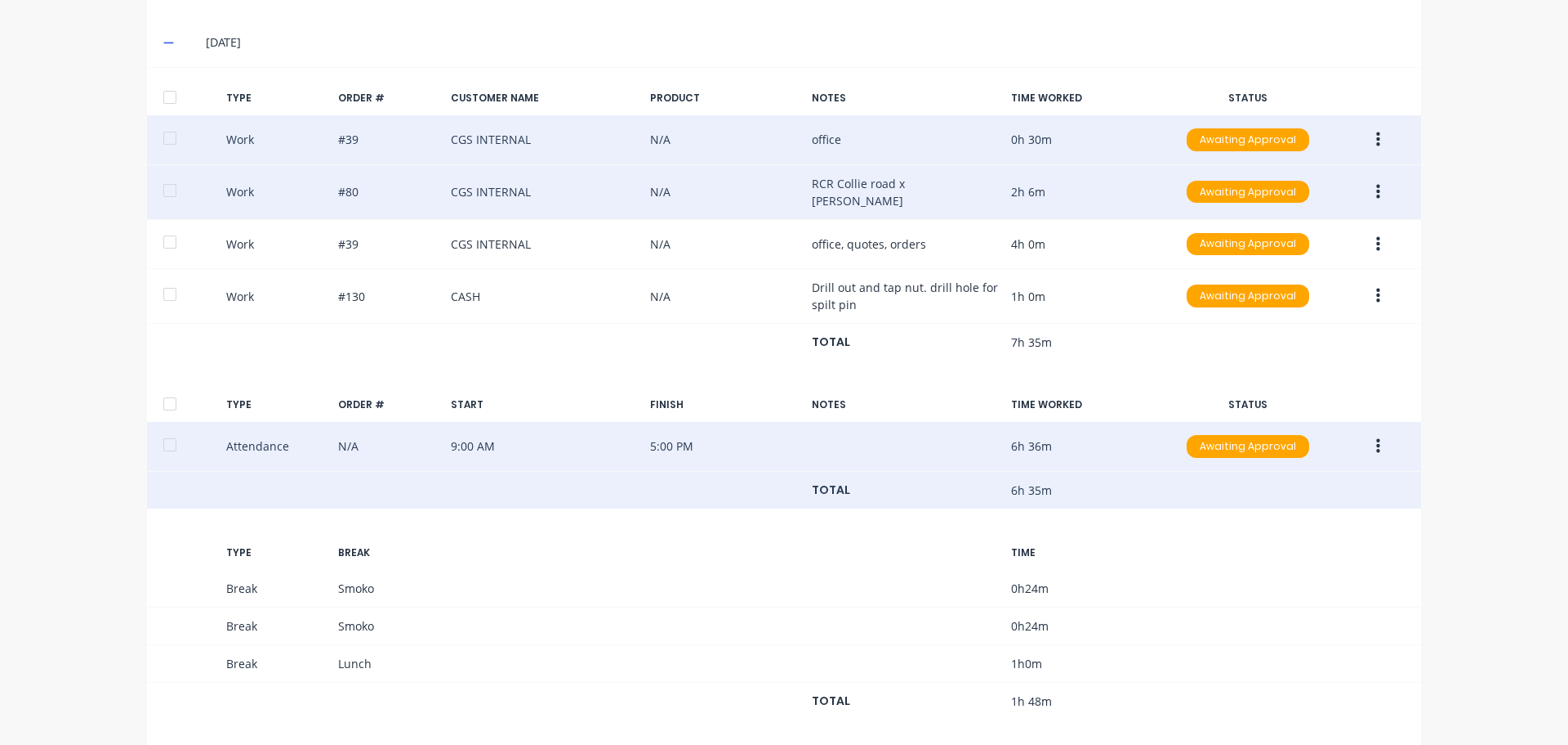
scroll to position [543, 0]
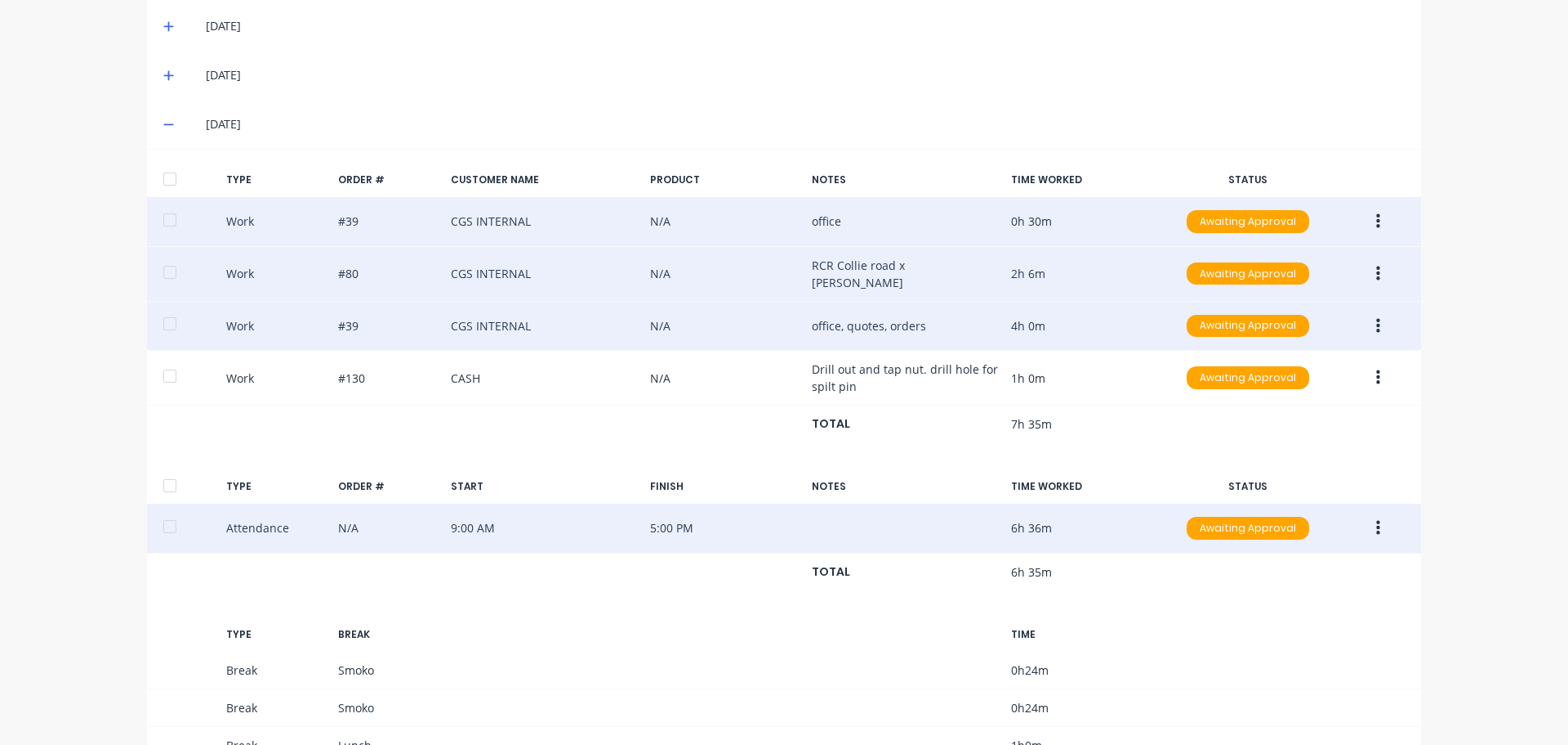
click at [1376, 317] on icon "button" at bounding box center [1378, 326] width 4 height 18
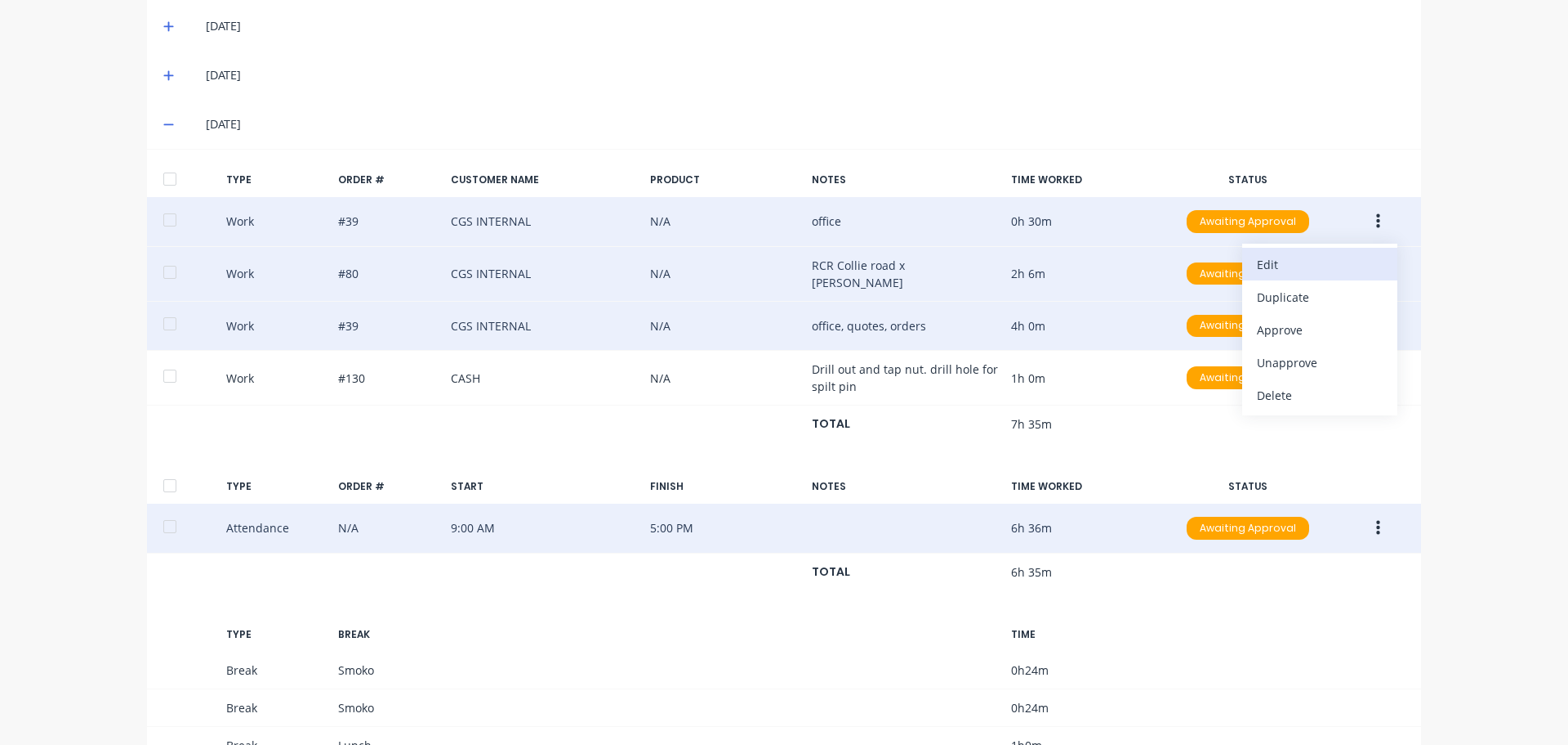
click at [1329, 252] on div "Edit" at bounding box center [1320, 264] width 126 height 23
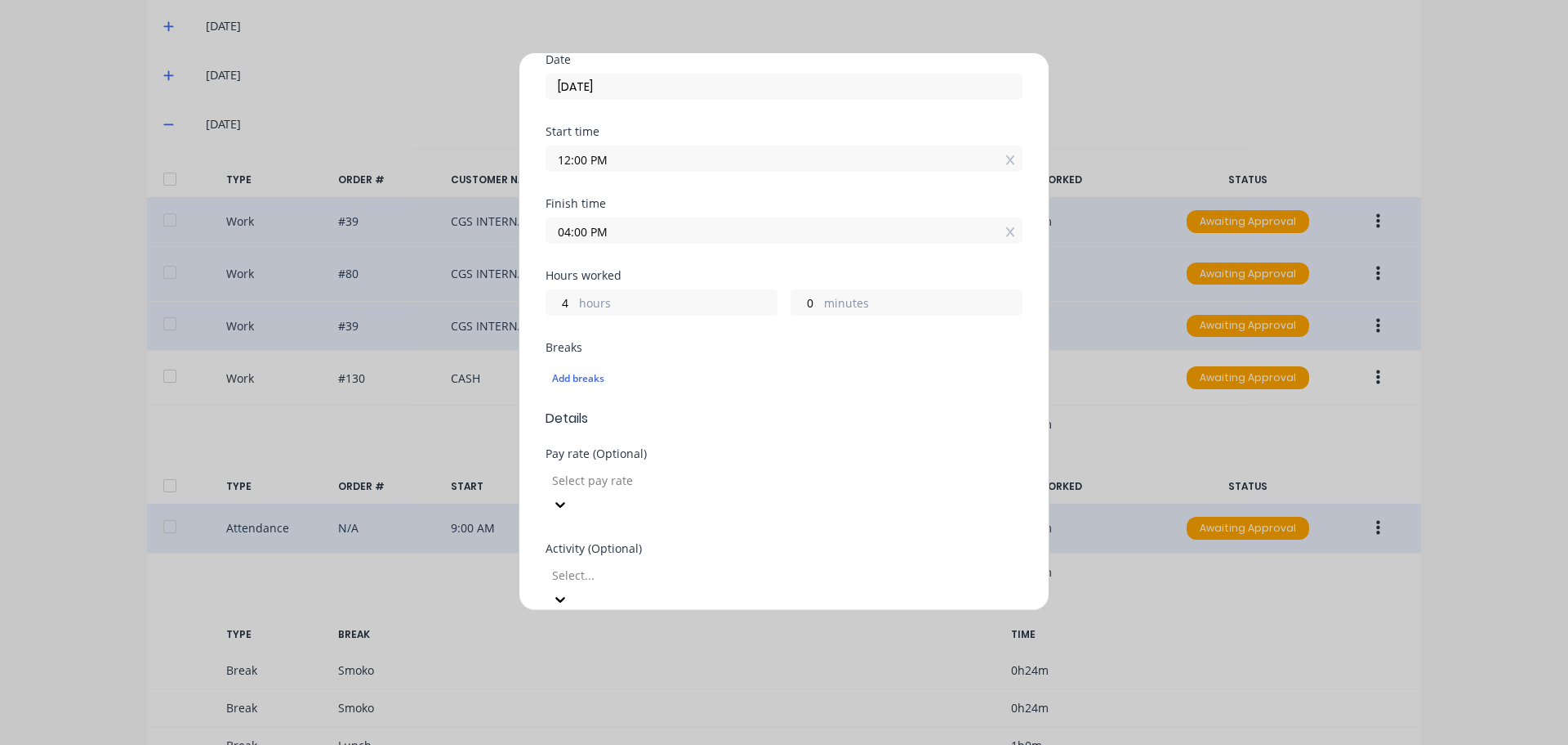
scroll to position [245, 0]
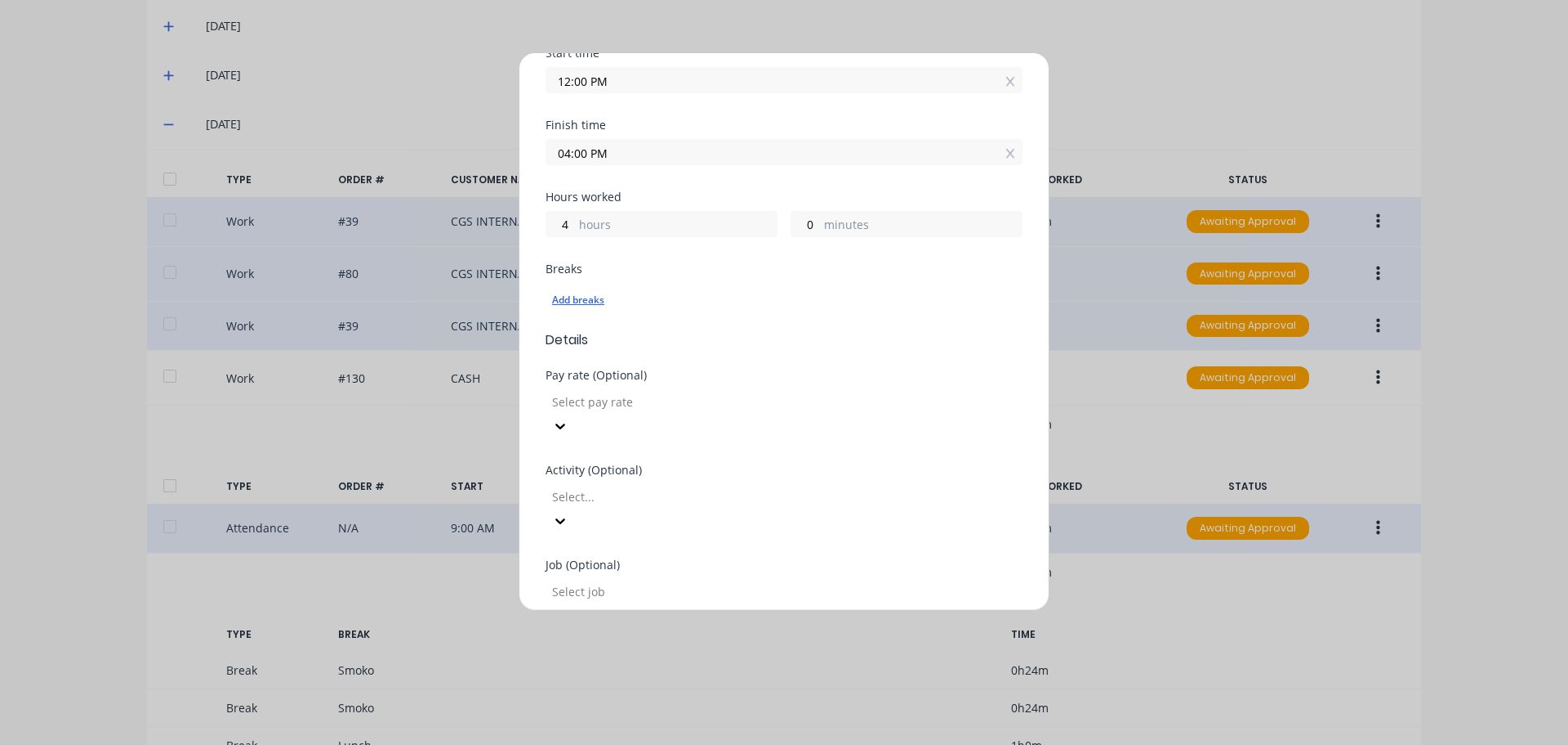
click at [584, 298] on div "Add breaks" at bounding box center [784, 300] width 464 height 22
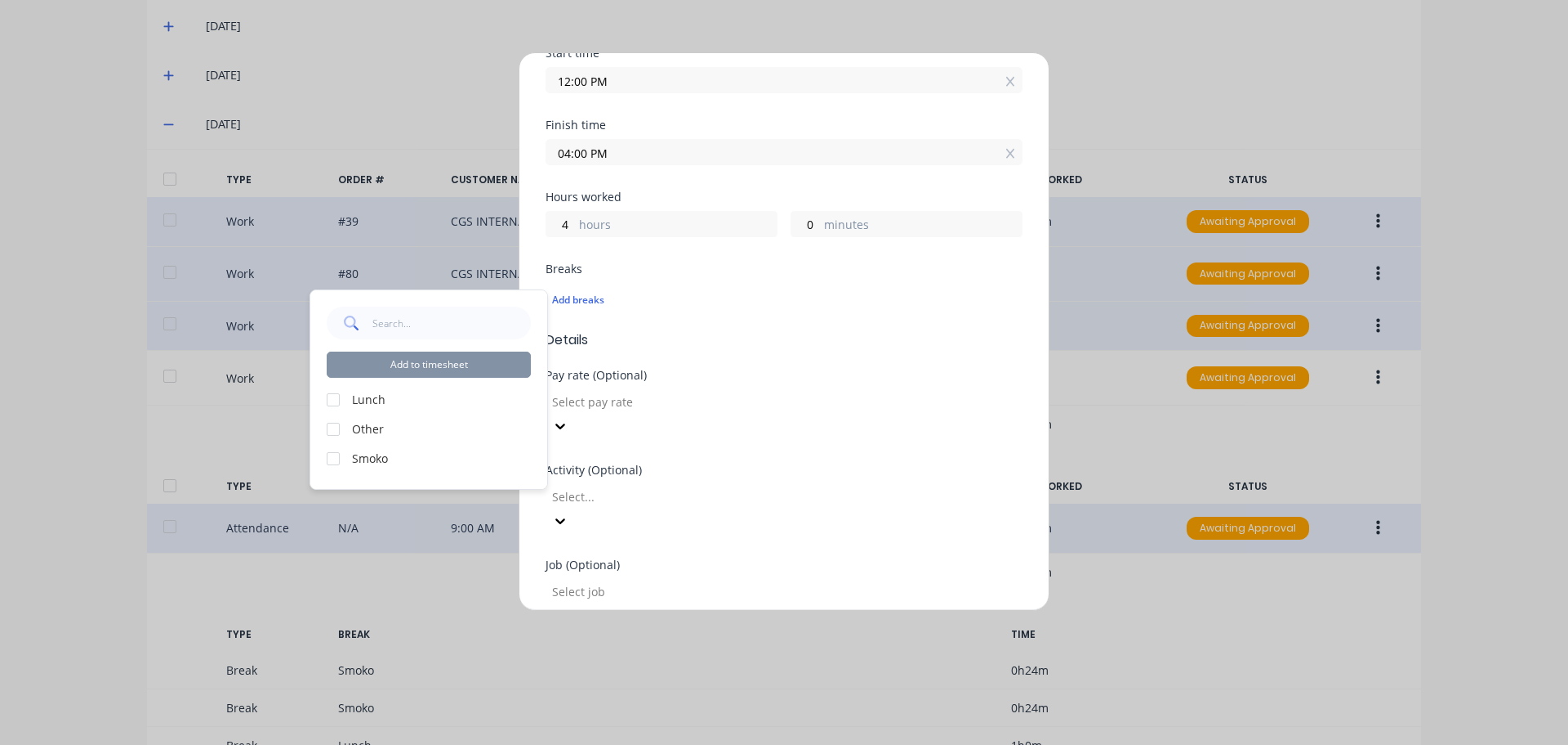
click at [336, 399] on div at bounding box center [333, 399] width 32 height 32
click at [434, 370] on button "Add to timesheet" at bounding box center [429, 364] width 205 height 26
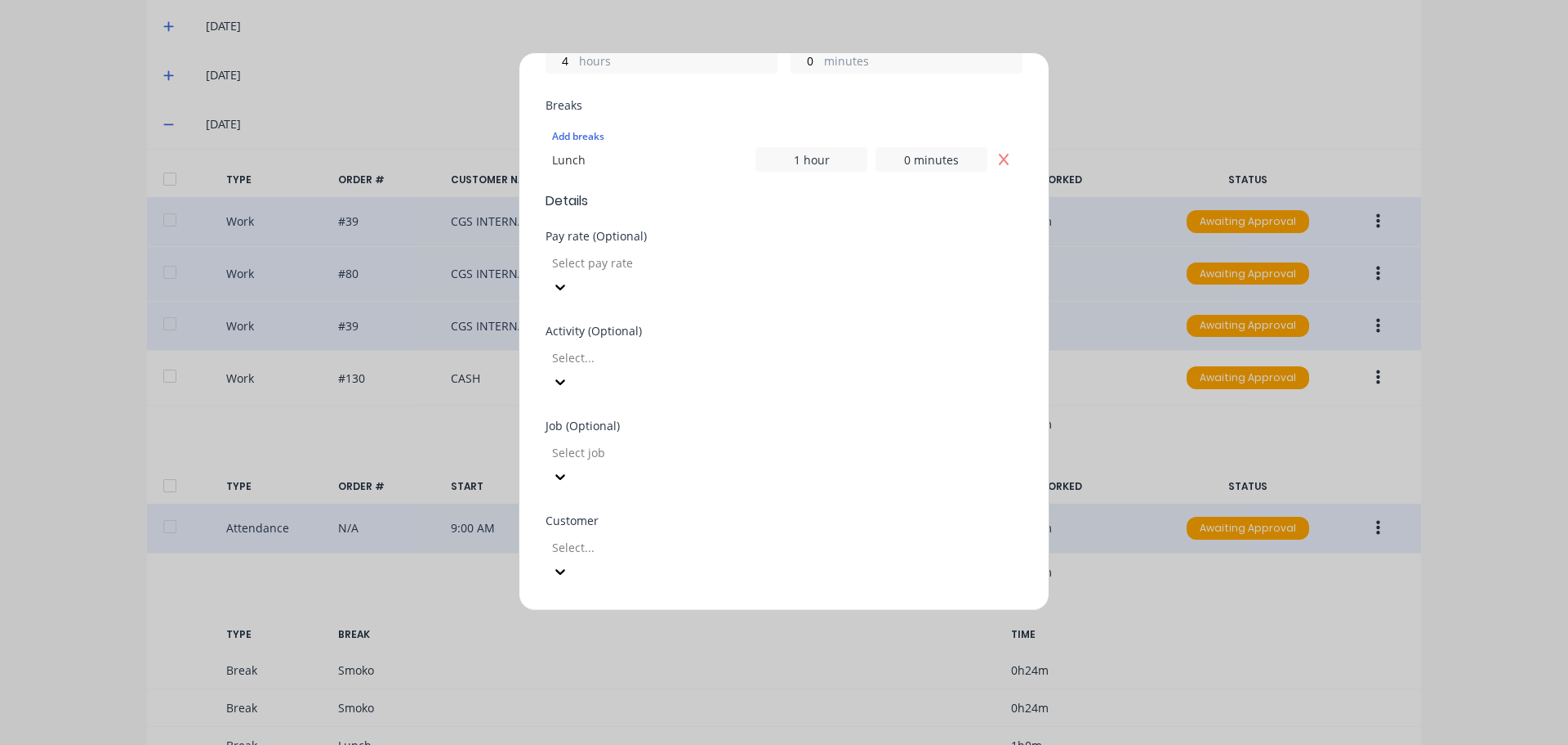
scroll to position [736, 0]
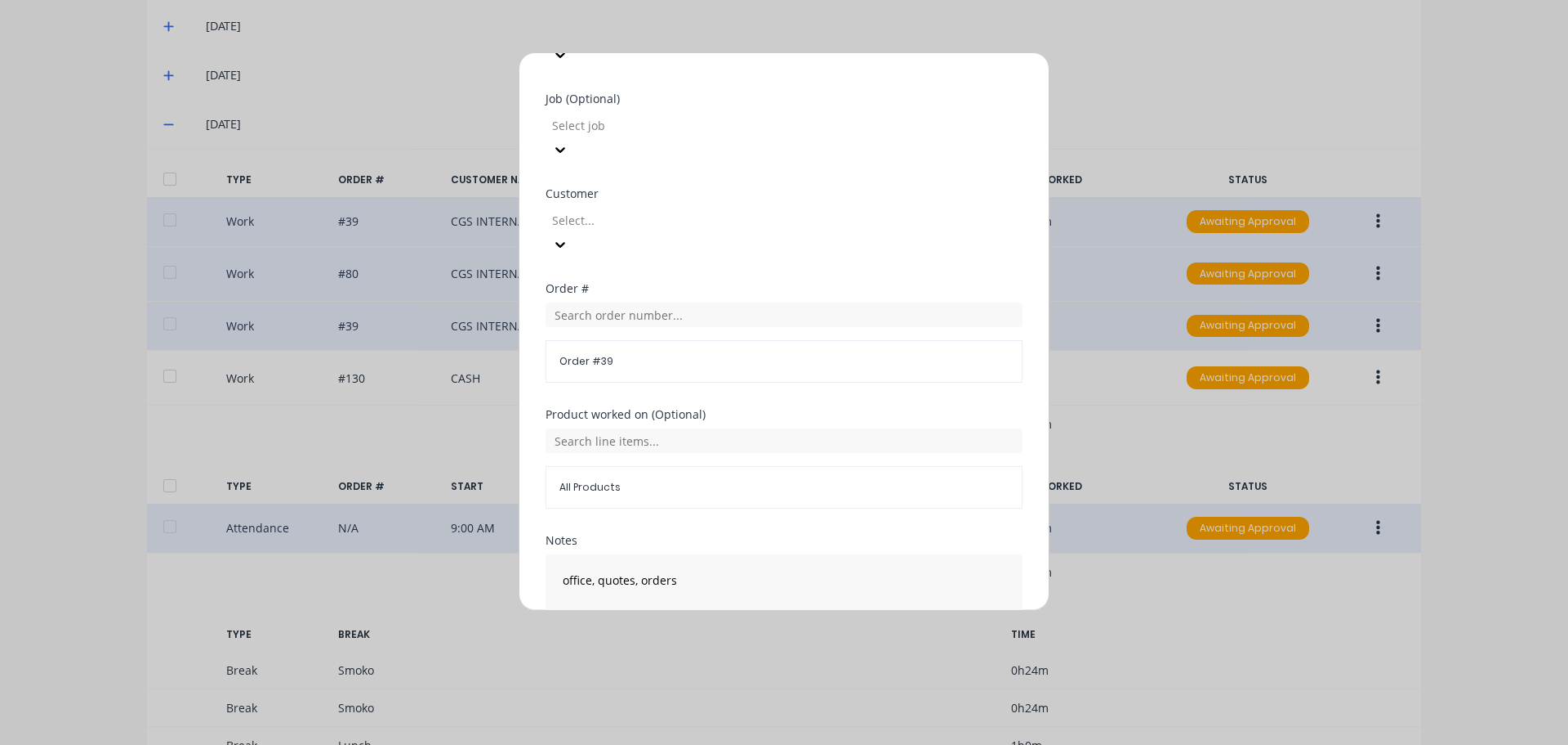
click at [730, 667] on button "Edit time tracking entry" at bounding box center [745, 679] width 140 height 26
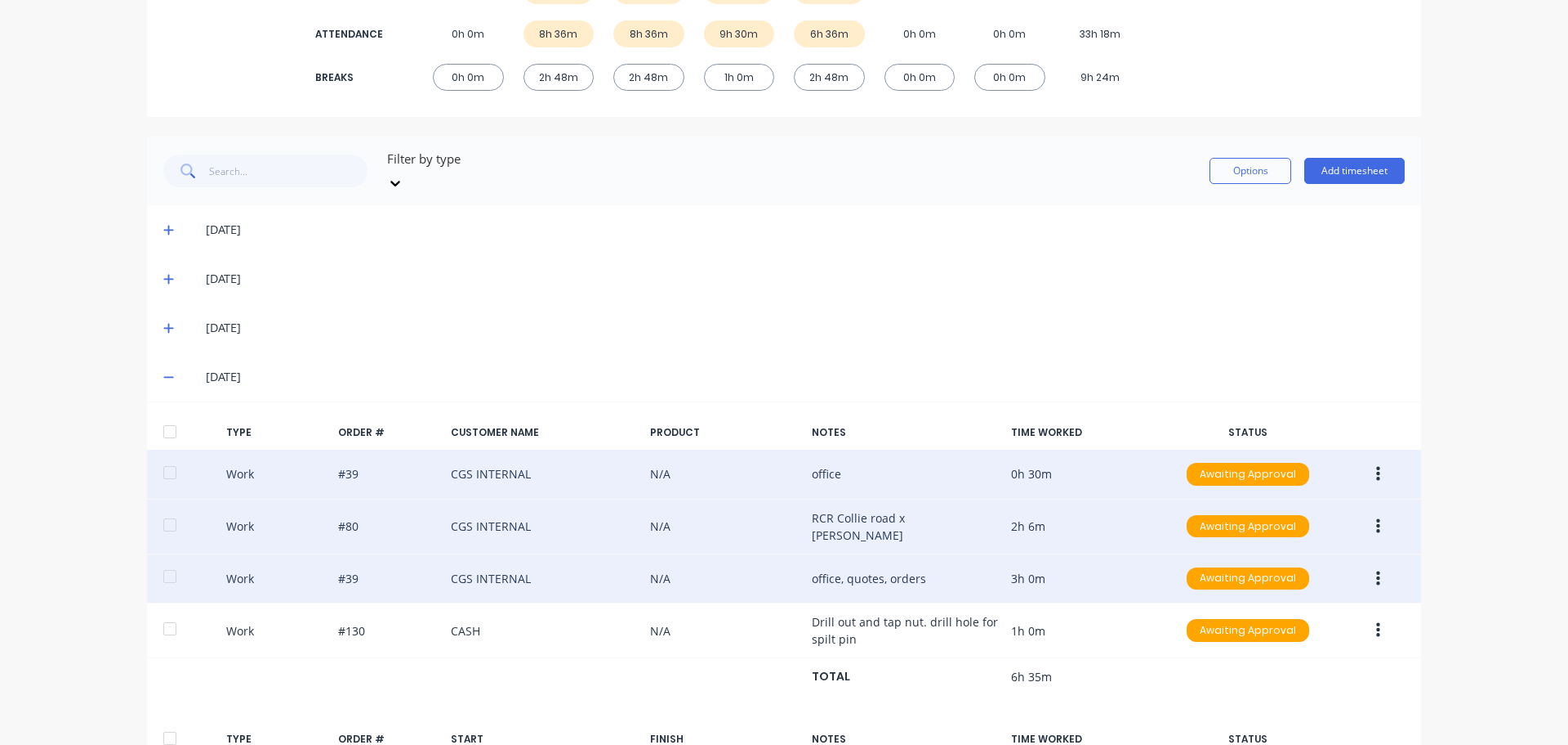
scroll to position [327, 0]
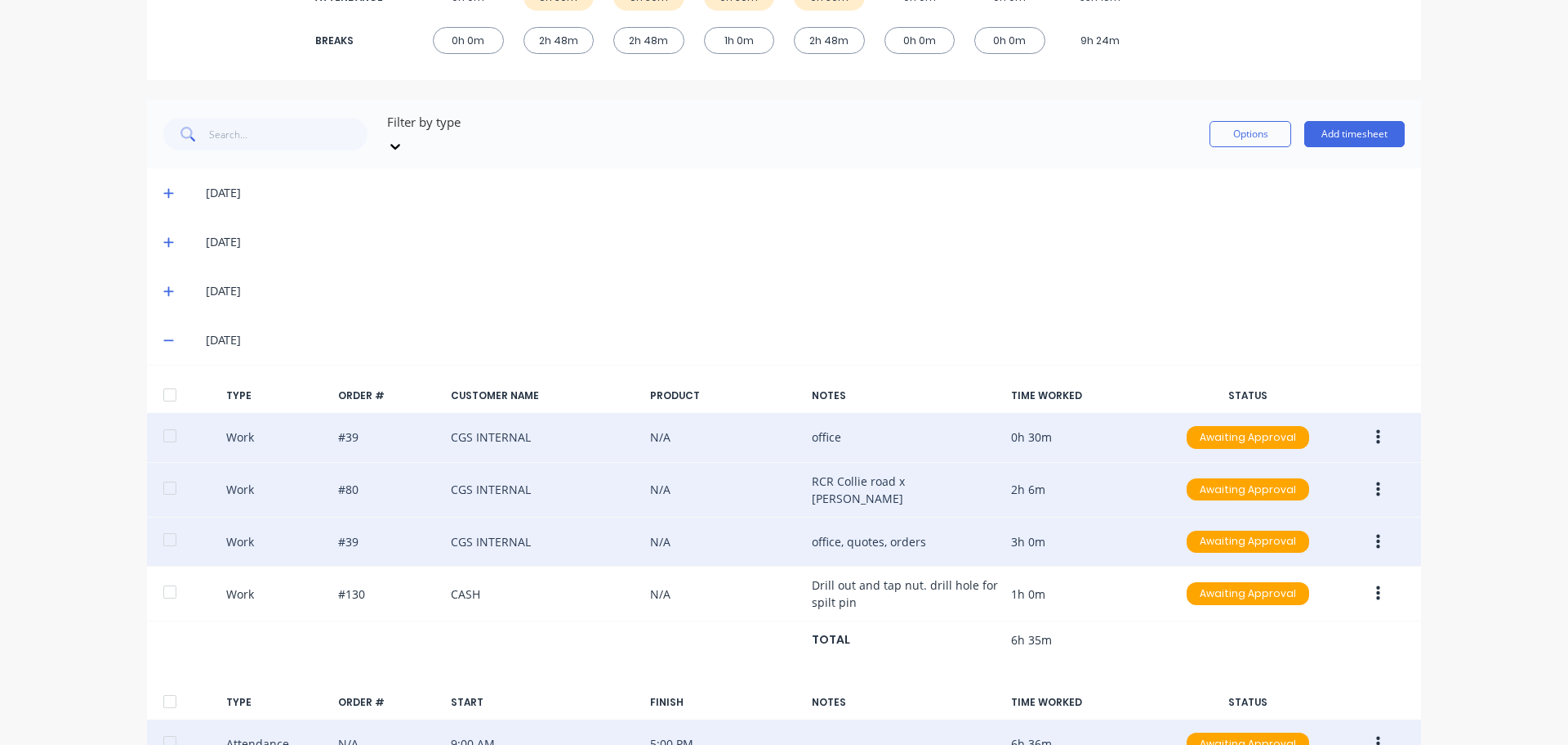
click at [998, 239] on div "[DATE]" at bounding box center [784, 241] width 1275 height 49
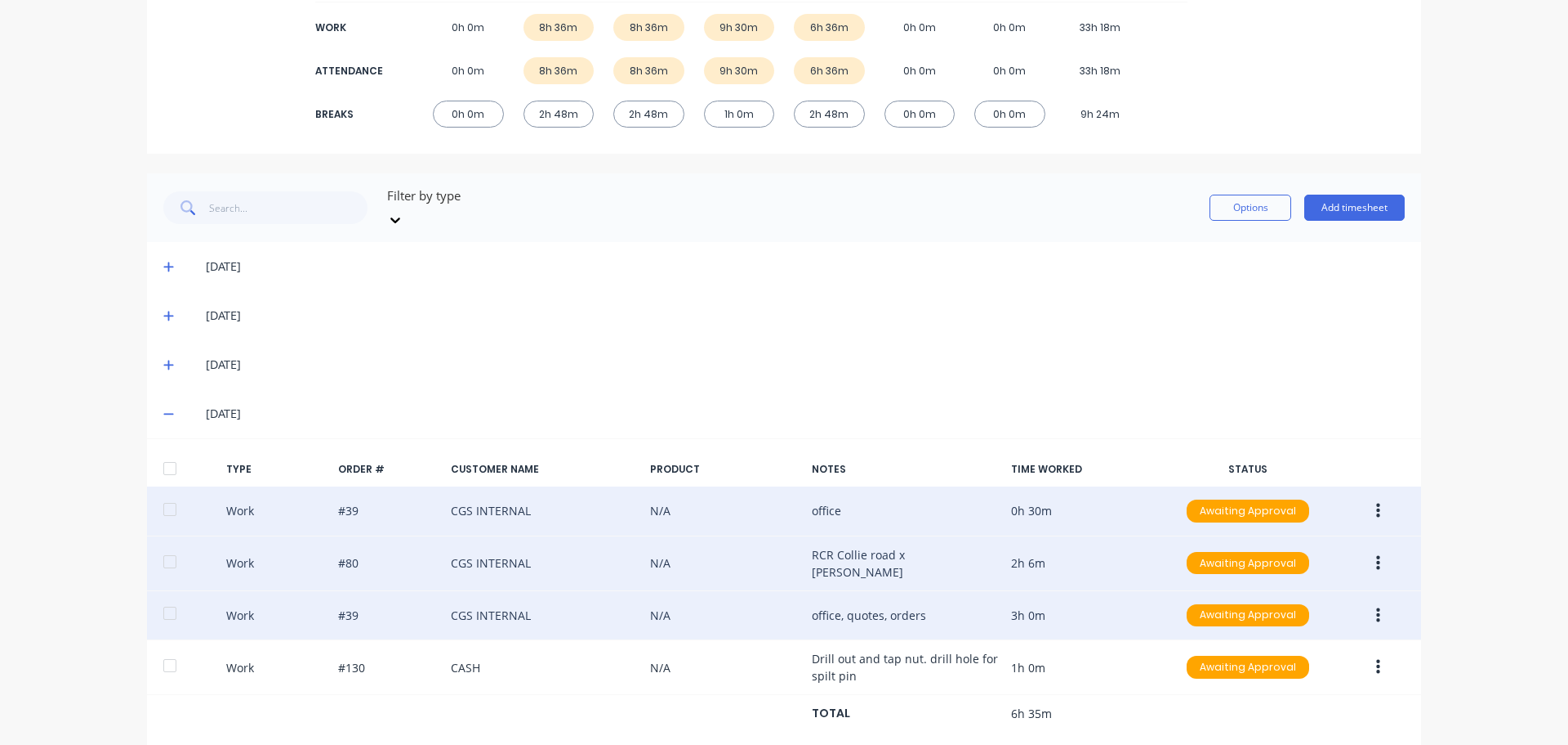
scroll to position [0, 0]
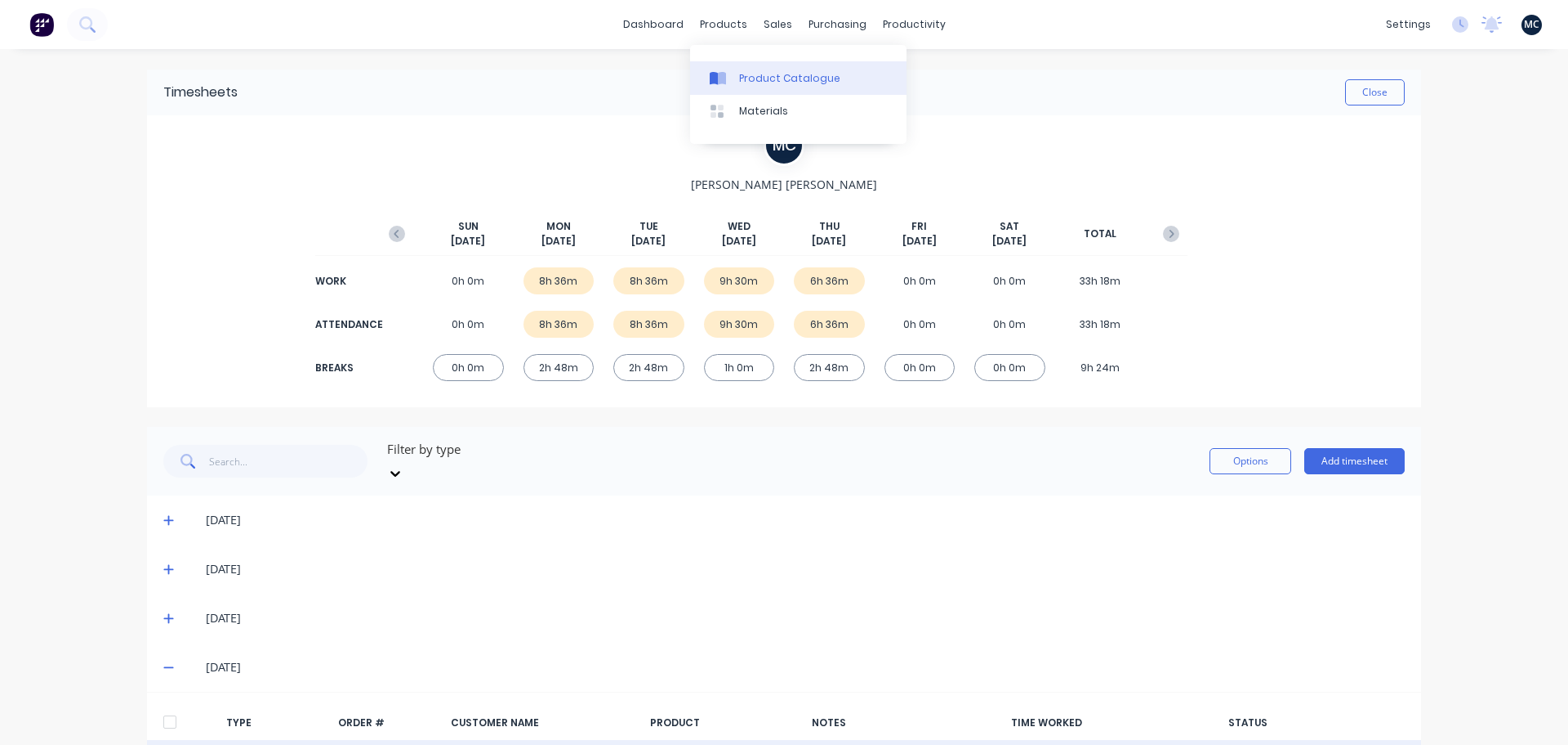
click at [745, 78] on div "Product Catalogue" at bounding box center [789, 78] width 101 height 14
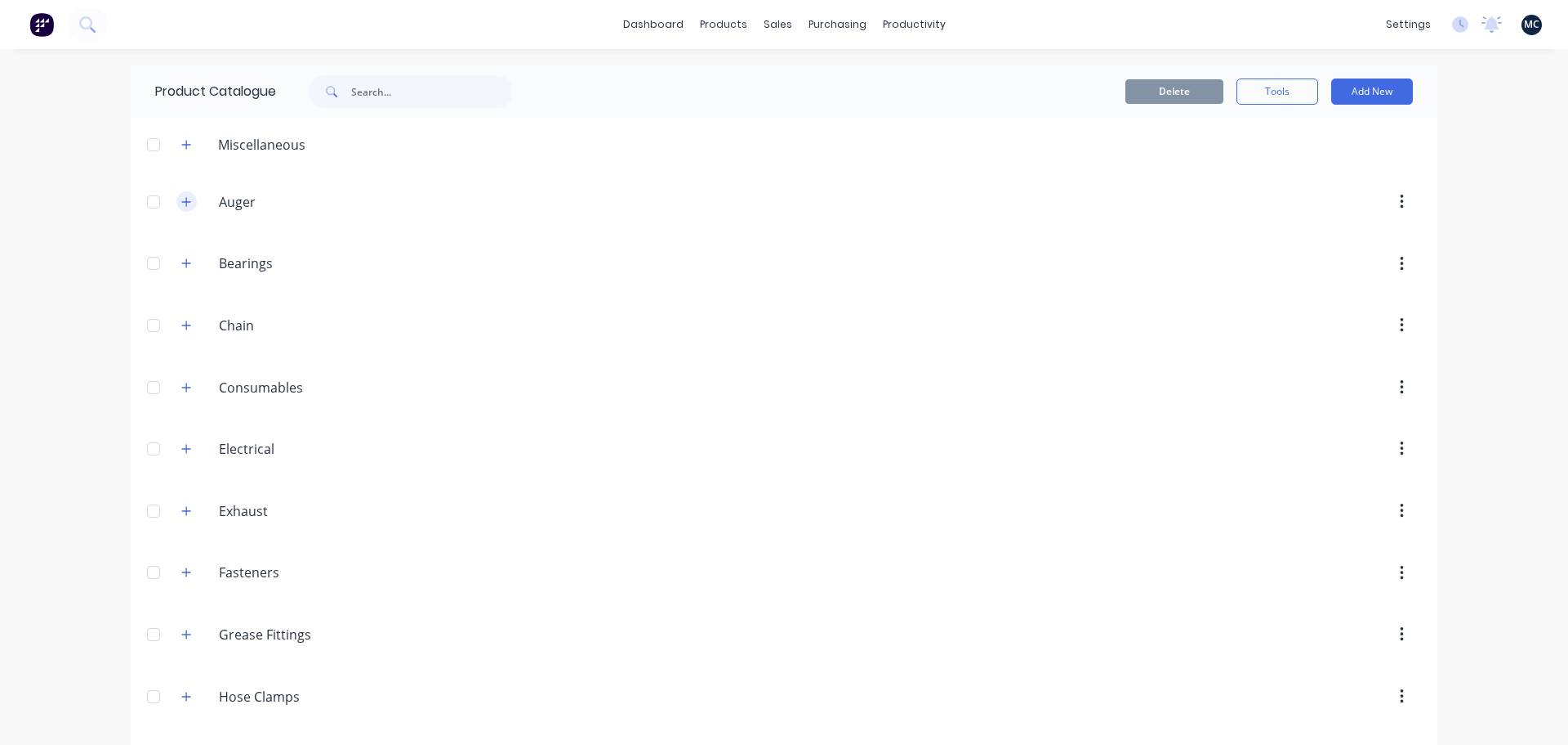
click at [181, 203] on icon "button" at bounding box center [186, 202] width 10 height 12
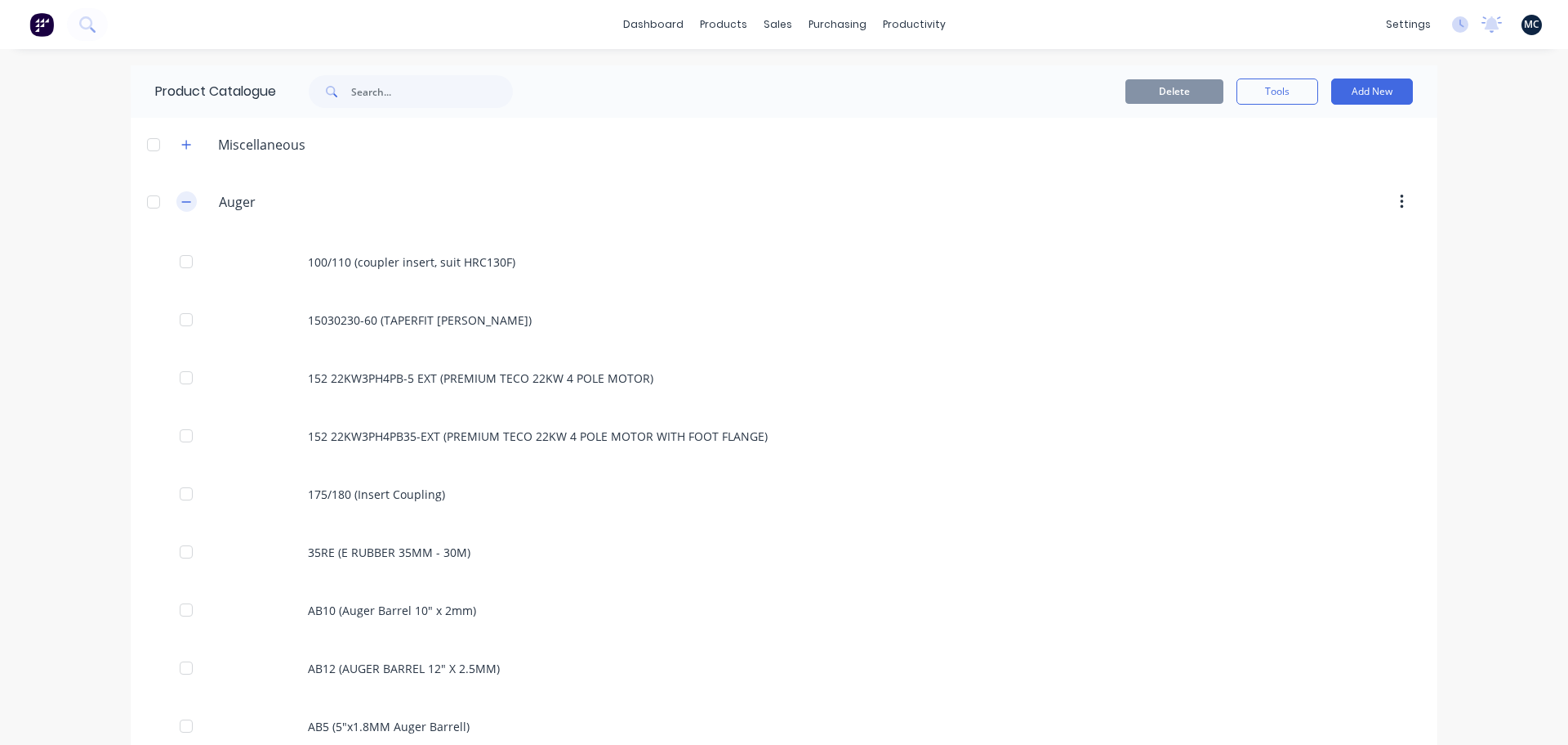
click at [181, 199] on icon "button" at bounding box center [186, 202] width 10 height 12
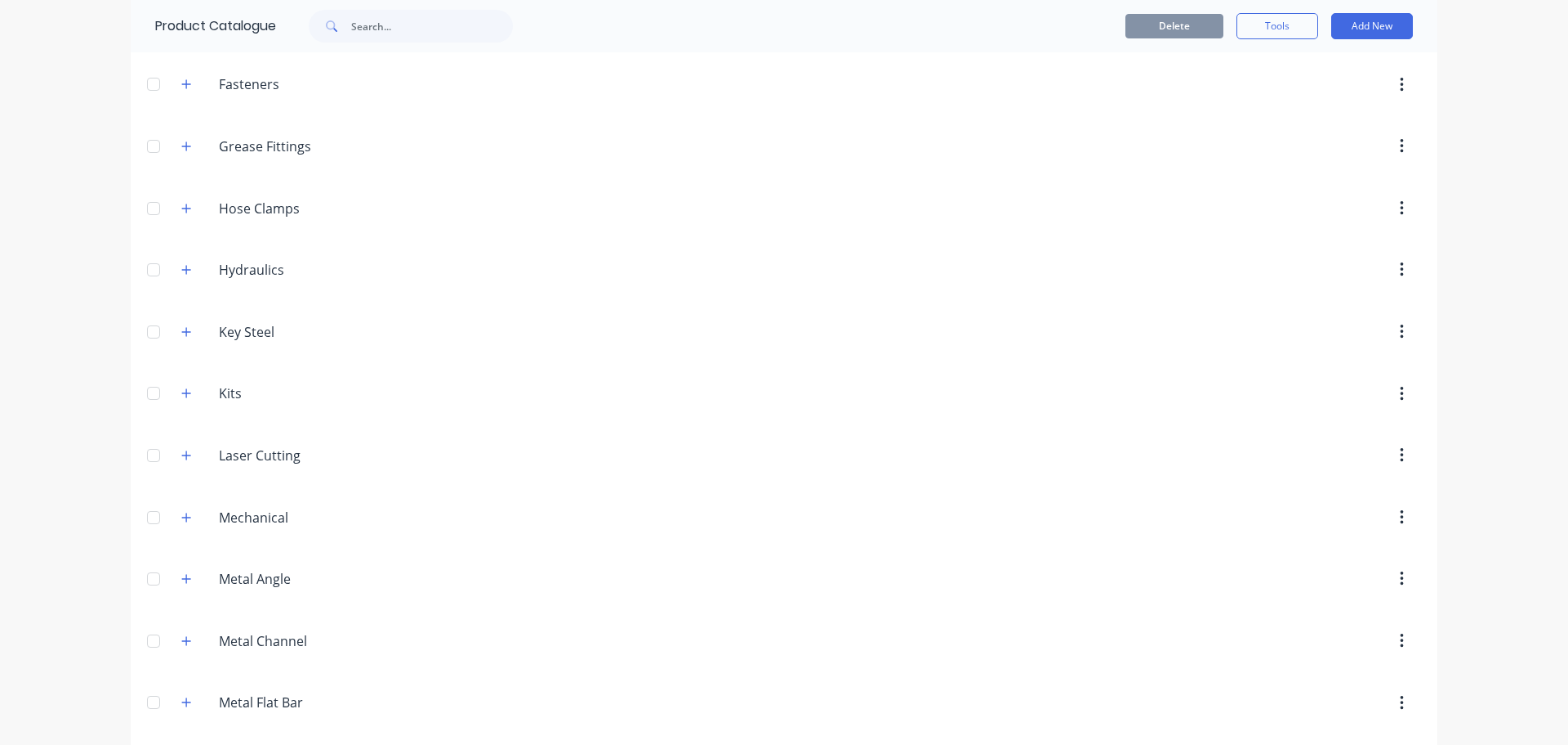
scroll to position [408, 0]
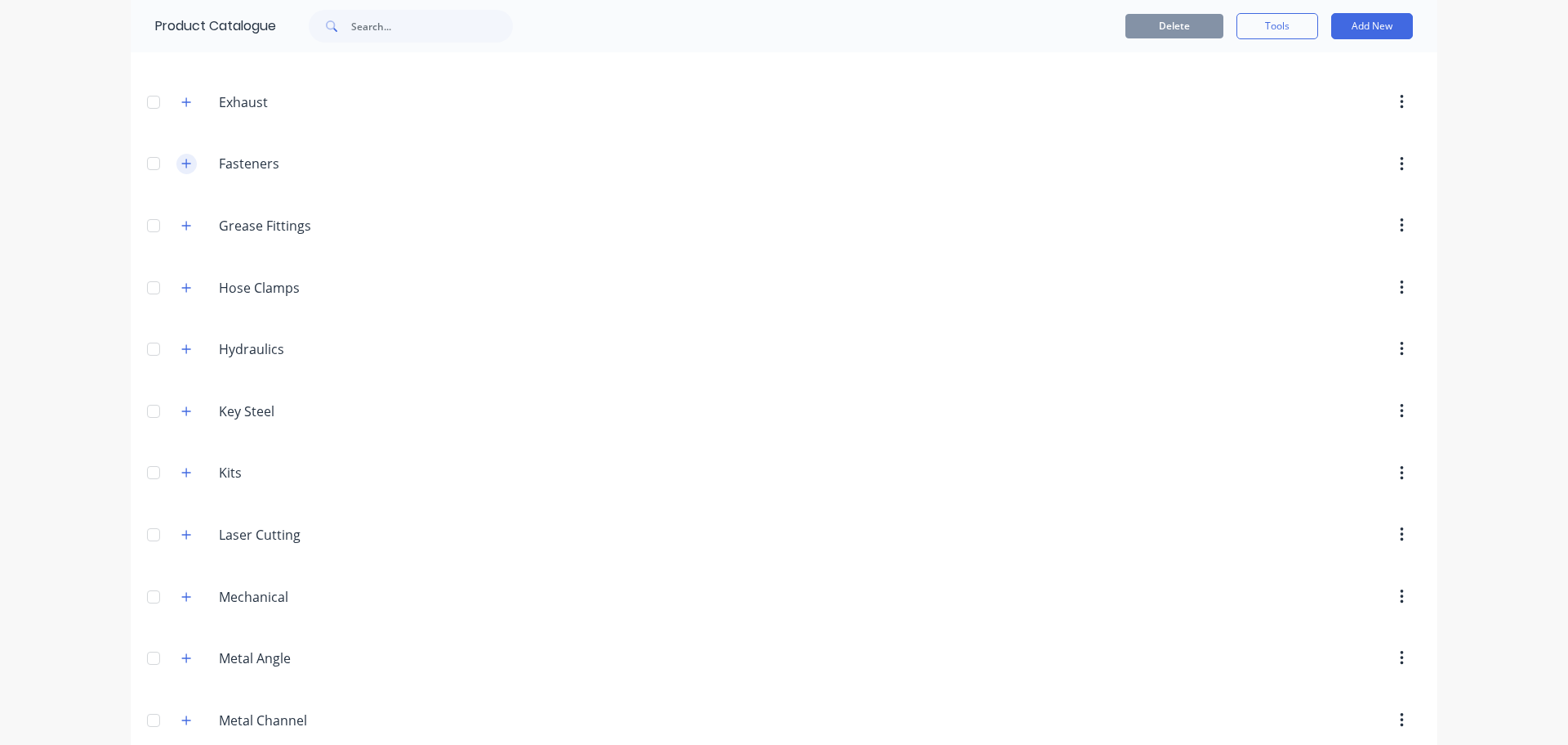
click at [181, 168] on icon "button" at bounding box center [186, 163] width 10 height 12
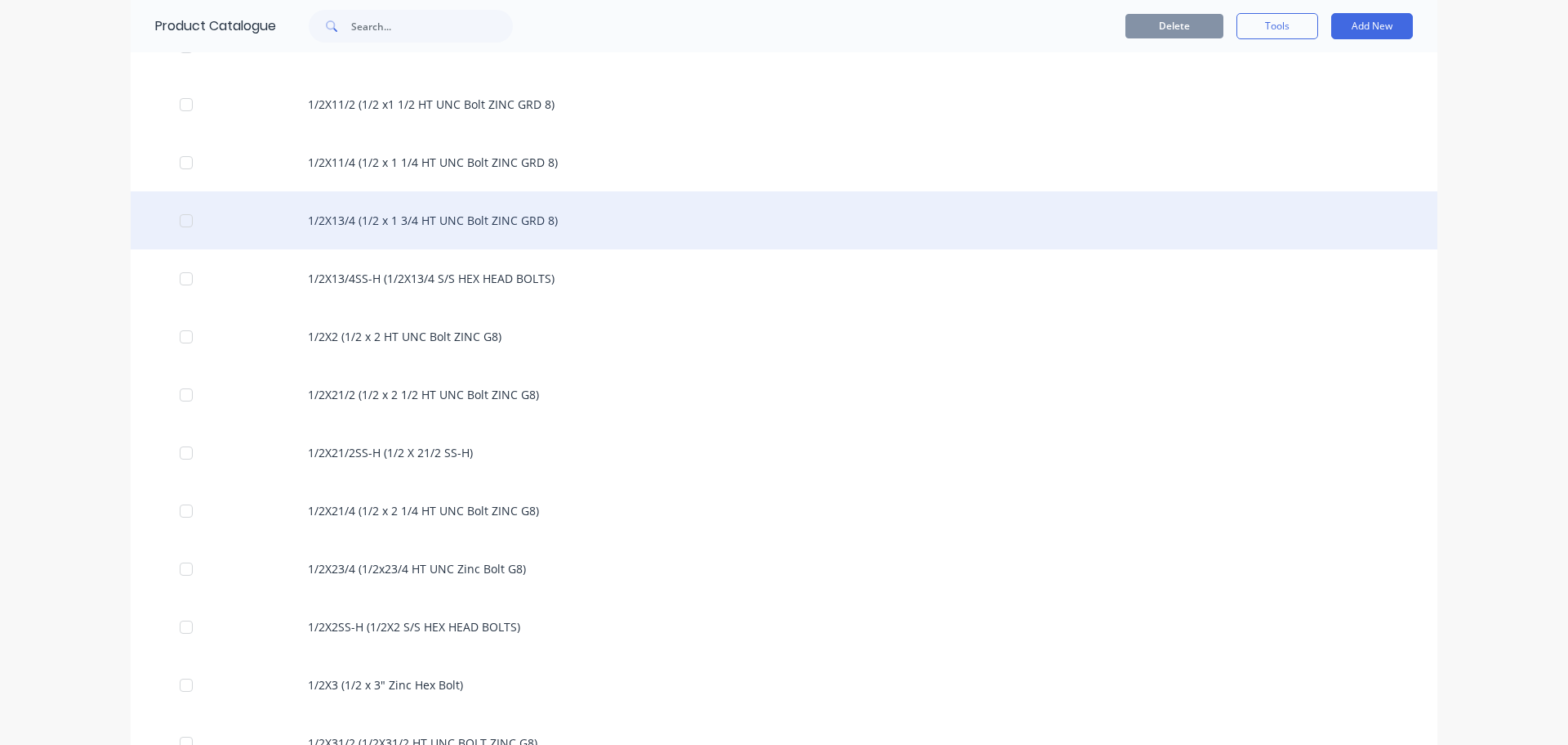
scroll to position [1635, 0]
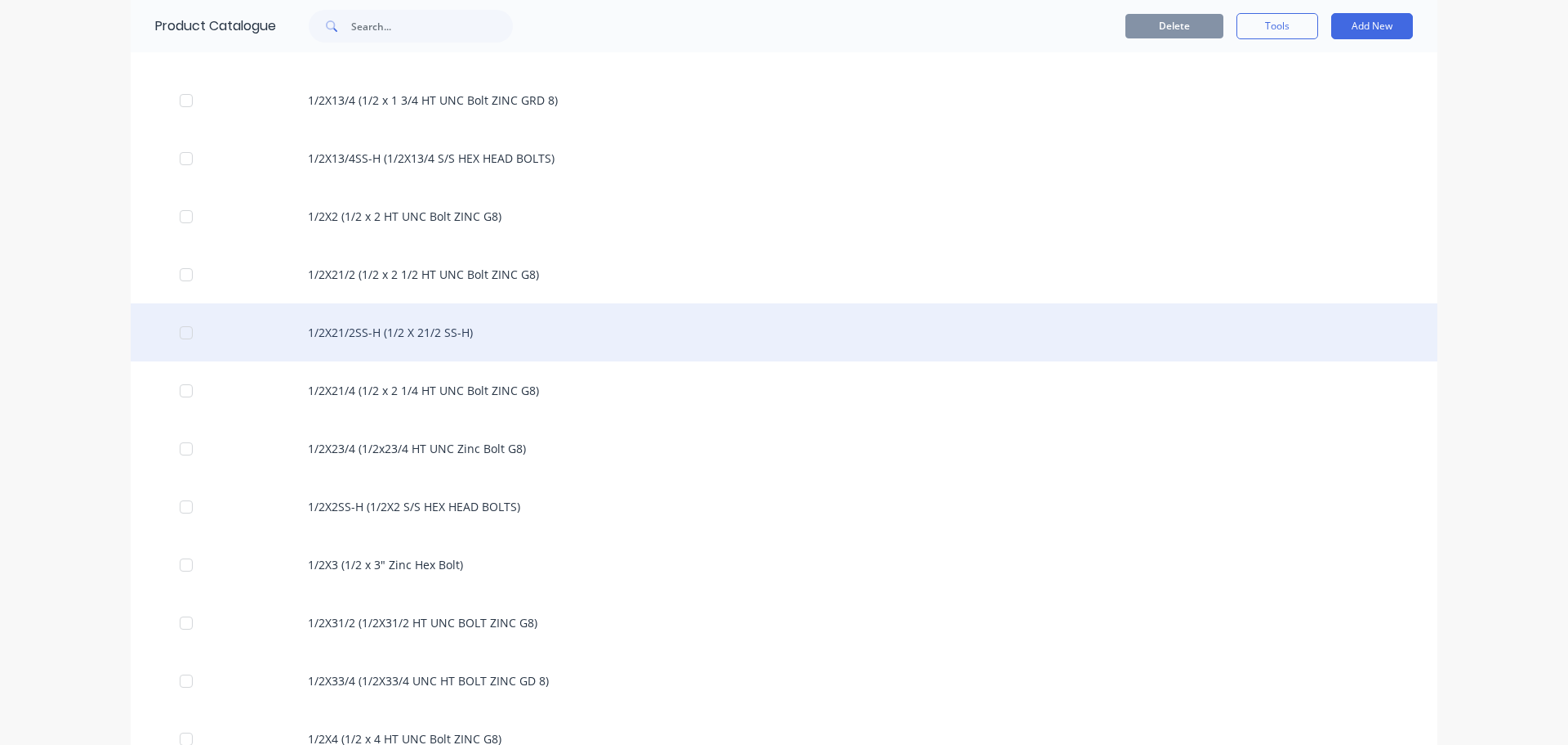
click at [360, 334] on div "1/2X21/2SS-H (1/2 X 21/2 SS-H)" at bounding box center [784, 332] width 1307 height 58
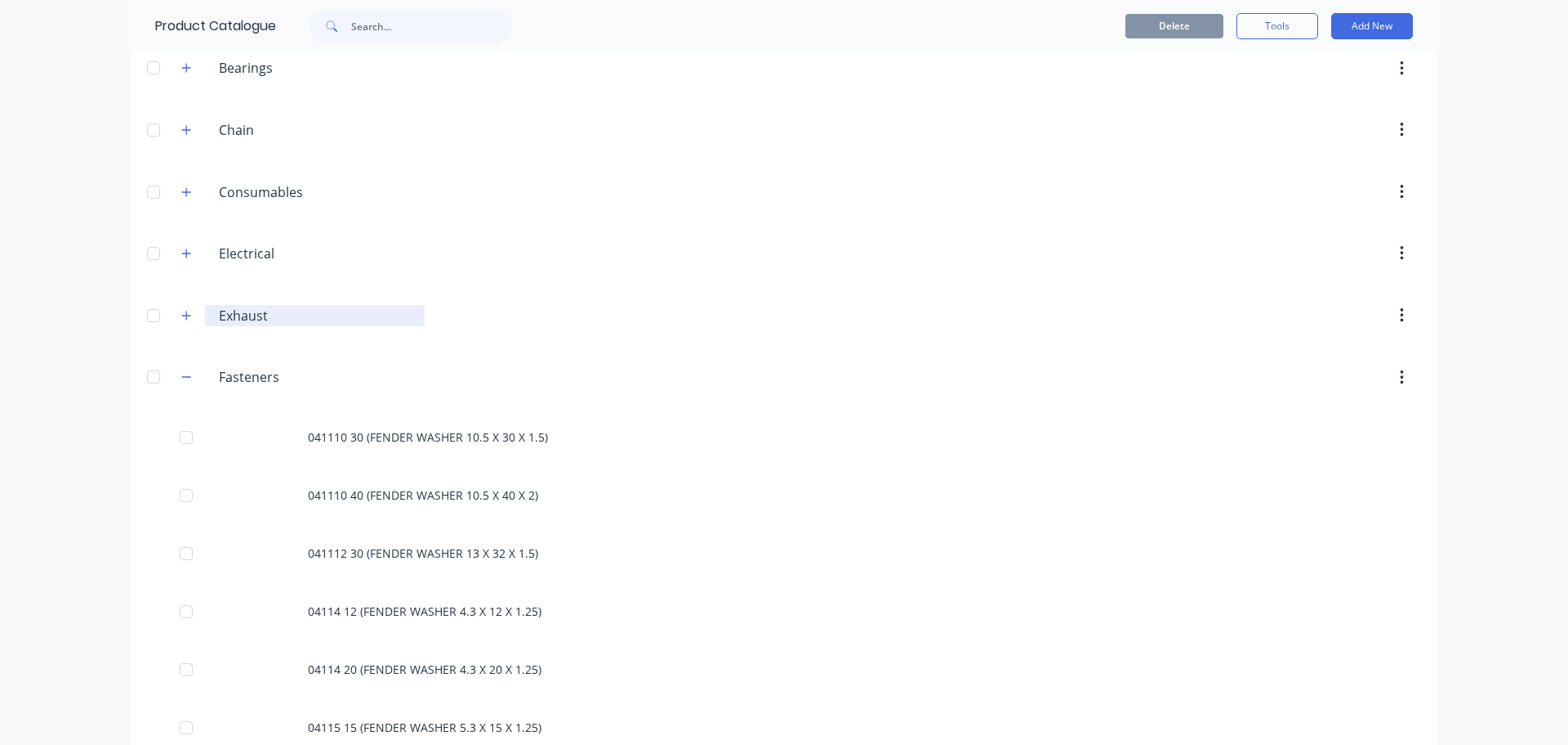
scroll to position [163, 0]
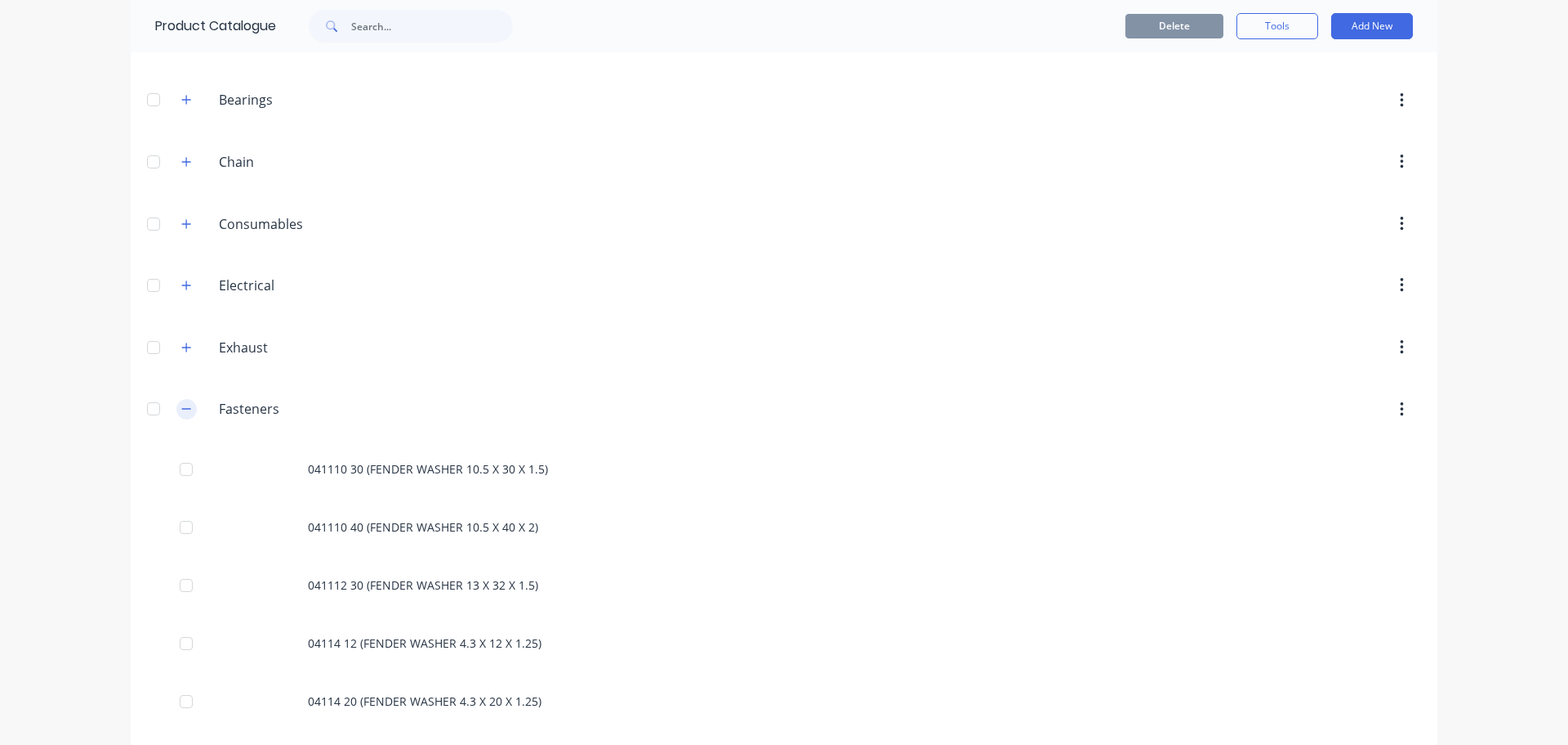
click at [181, 408] on icon "button" at bounding box center [186, 408] width 10 height 12
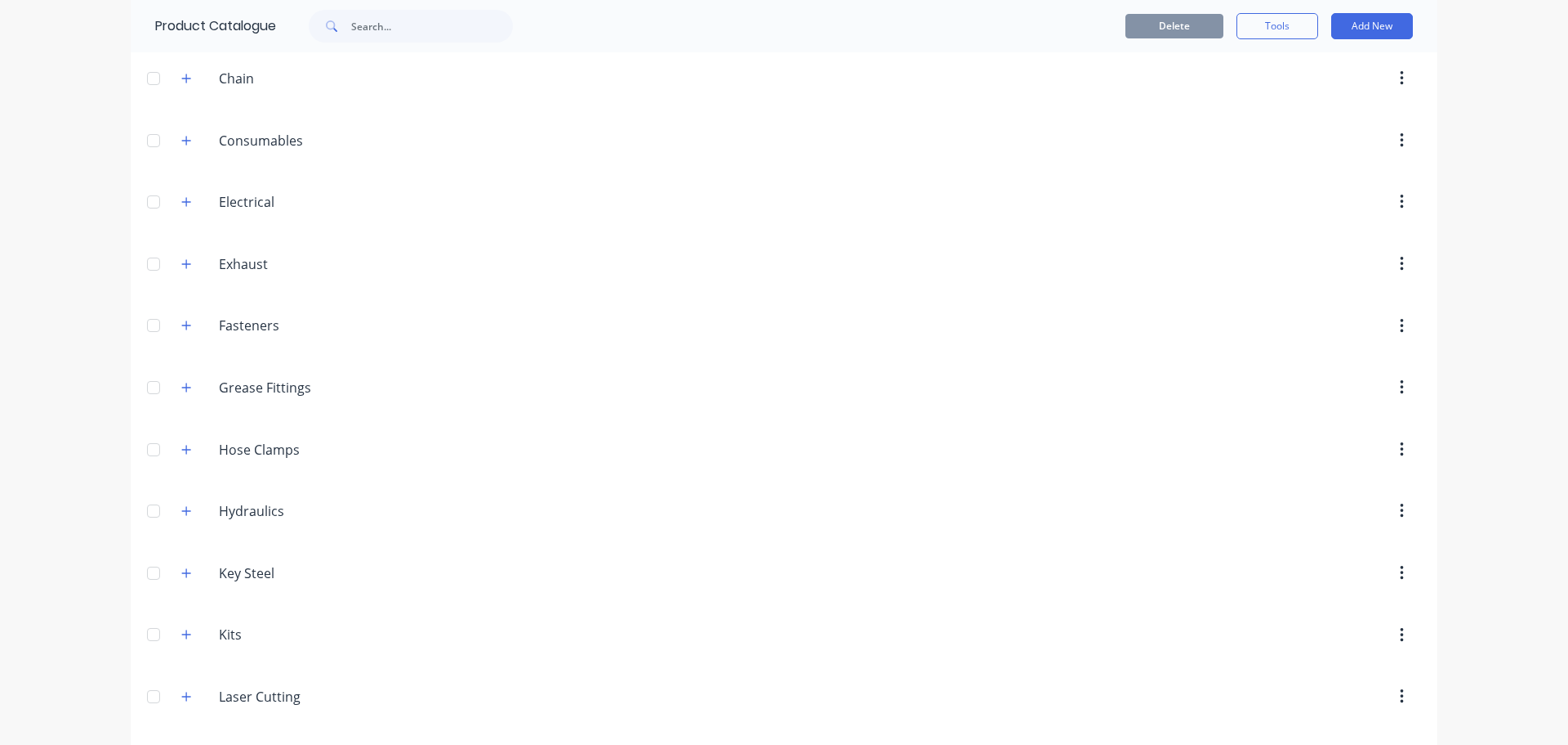
scroll to position [245, 0]
click at [181, 267] on icon "button" at bounding box center [186, 266] width 10 height 12
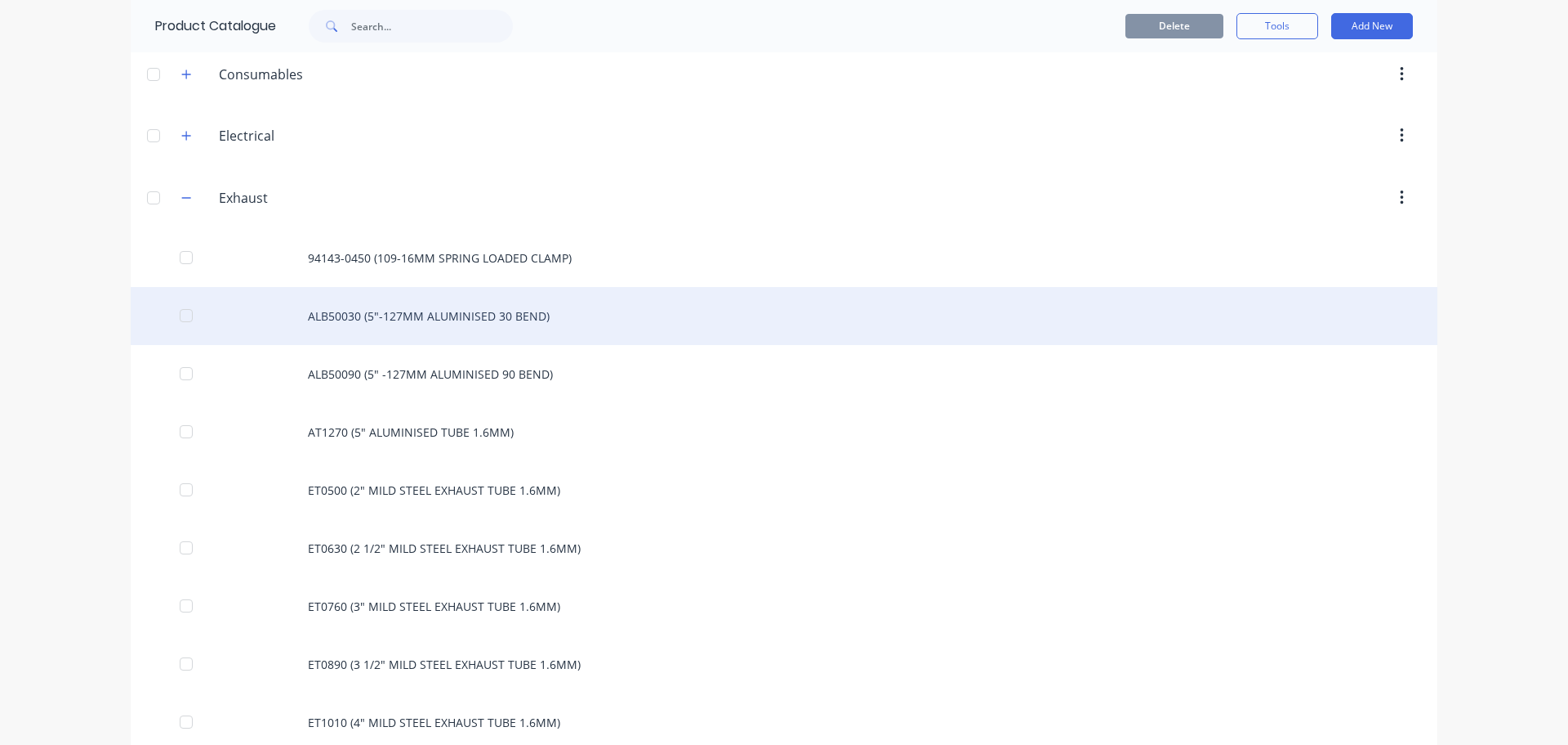
scroll to position [408, 0]
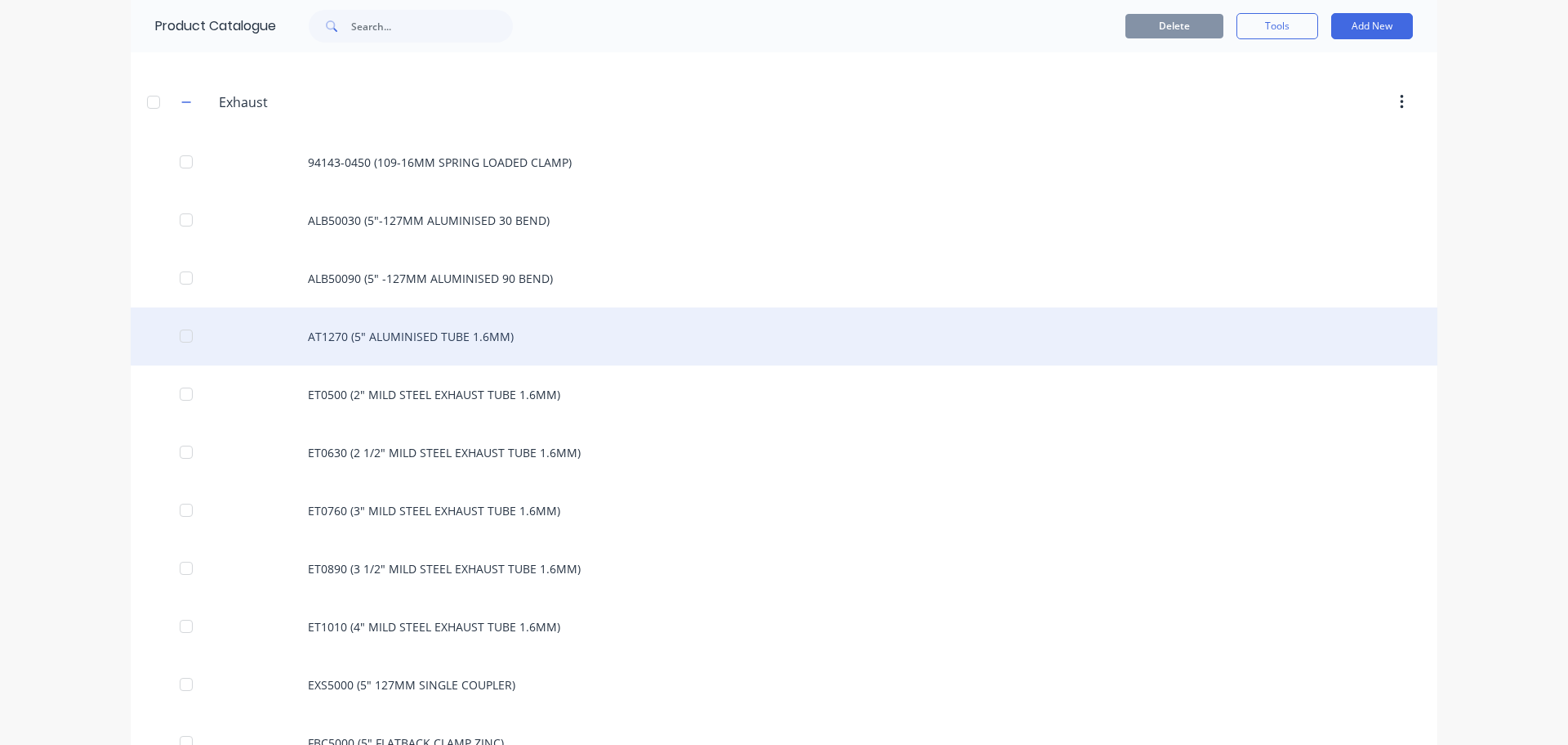
click at [232, 340] on div "AT1270 (5" ALUMINISED TUBE 1.6MM)" at bounding box center [784, 336] width 1307 height 58
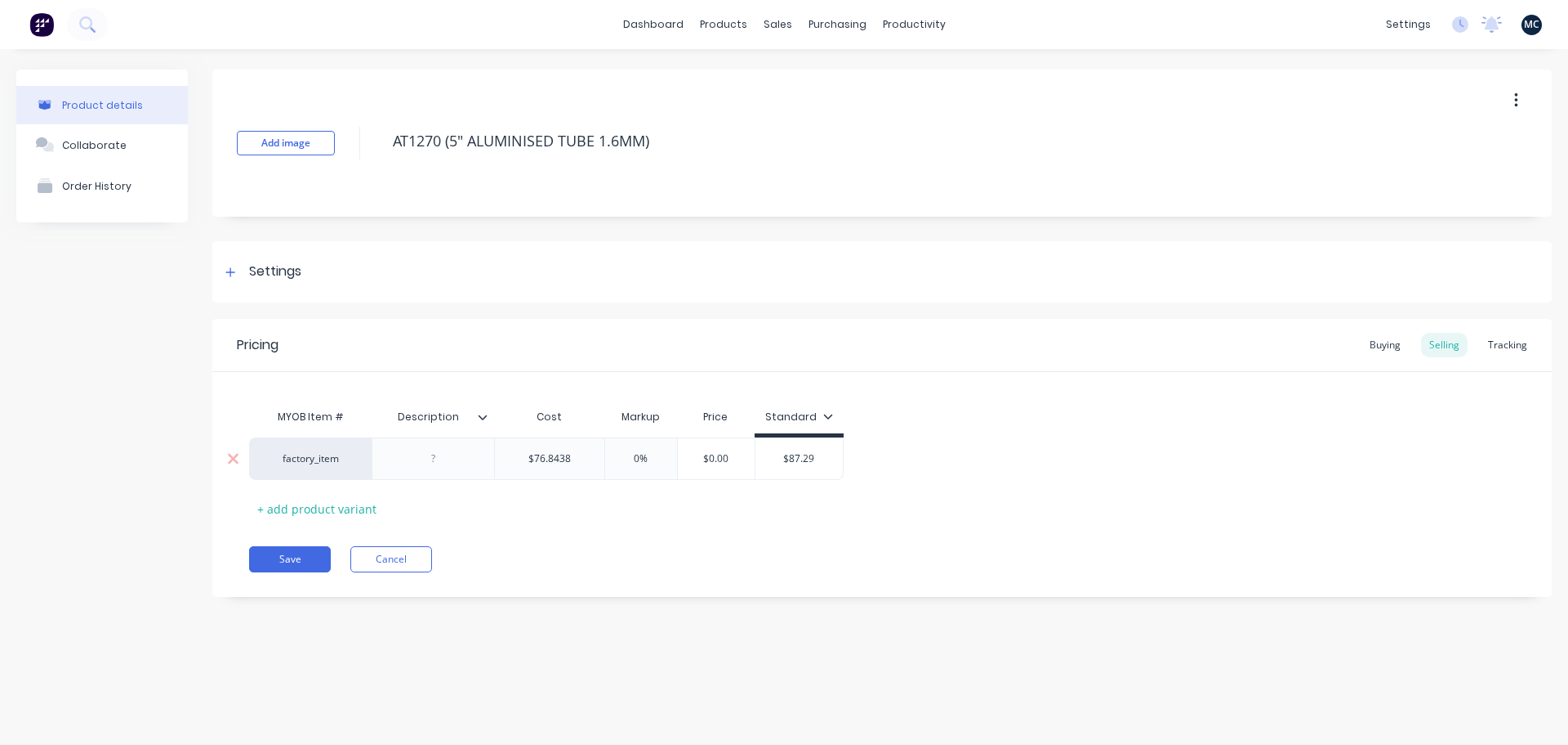
click at [463, 458] on div at bounding box center [433, 459] width 82 height 22
type input "$76.8438"
click at [566, 465] on input "$76.8438" at bounding box center [550, 459] width 109 height 14
type input "0%"
click at [626, 464] on input "0%" at bounding box center [640, 459] width 82 height 14
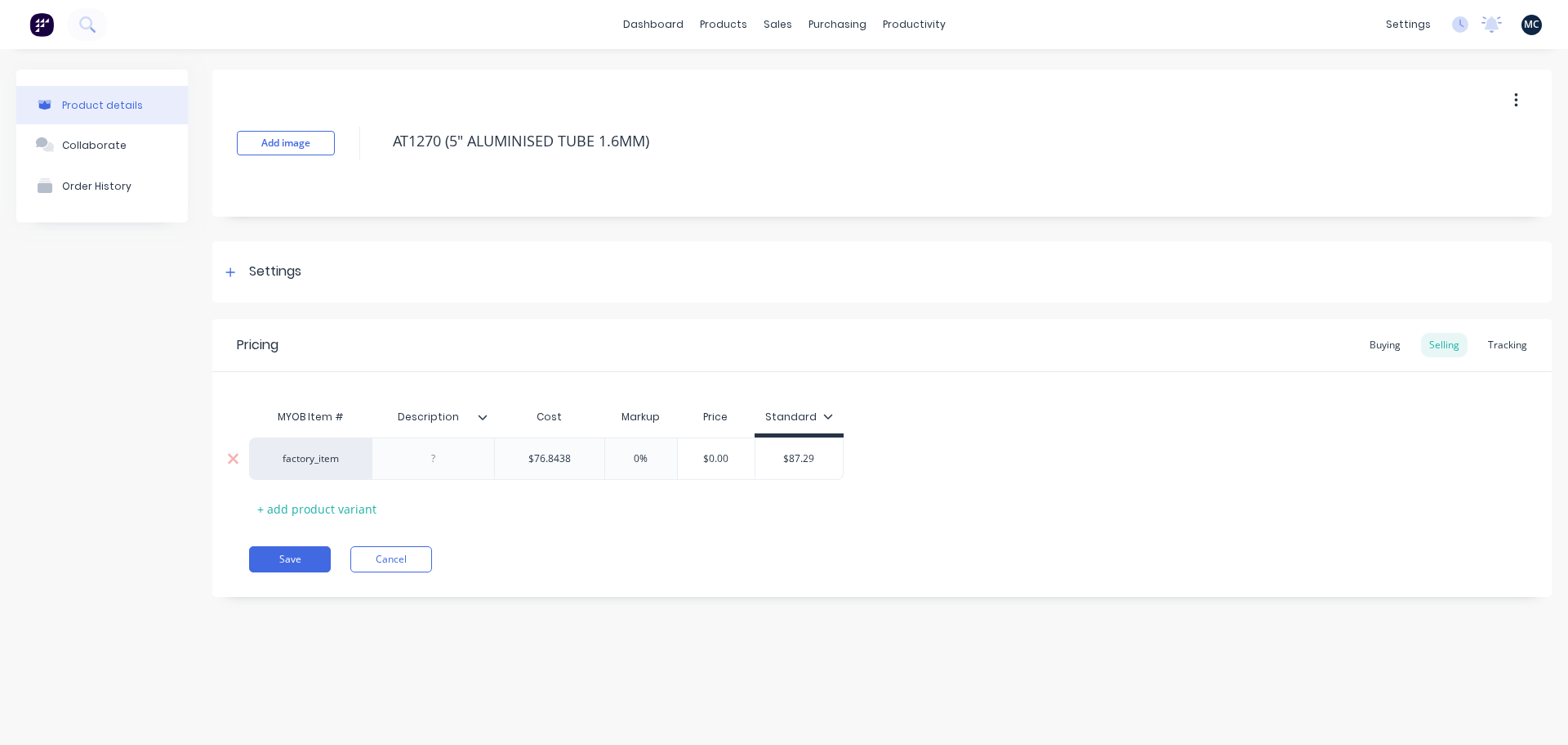
type input "$87.29"
click at [820, 462] on input "$87.29" at bounding box center [798, 459] width 87 height 14
click at [823, 416] on icon at bounding box center [828, 416] width 9 height 4
click at [824, 416] on icon at bounding box center [828, 416] width 10 height 10
click at [877, 432] on div "MYOB Item # Description Cost Markup Price Standard factory_item $76.8438 $76.84…" at bounding box center [883, 460] width 1267 height 121
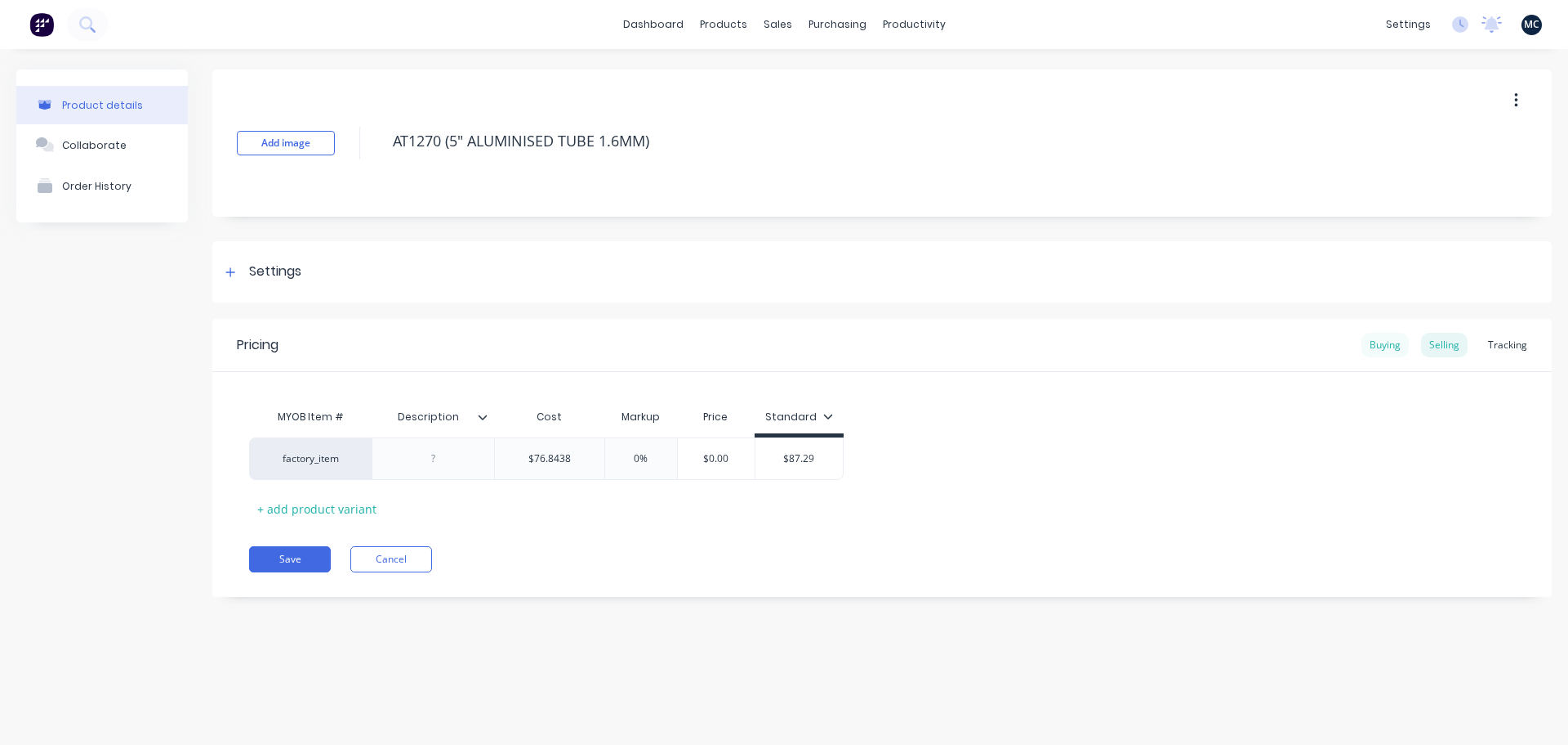
click at [1385, 346] on div "Buying" at bounding box center [1385, 345] width 48 height 24
click at [1444, 346] on div "Selling" at bounding box center [1445, 345] width 47 height 24
click at [1508, 348] on div "Tracking" at bounding box center [1508, 345] width 56 height 24
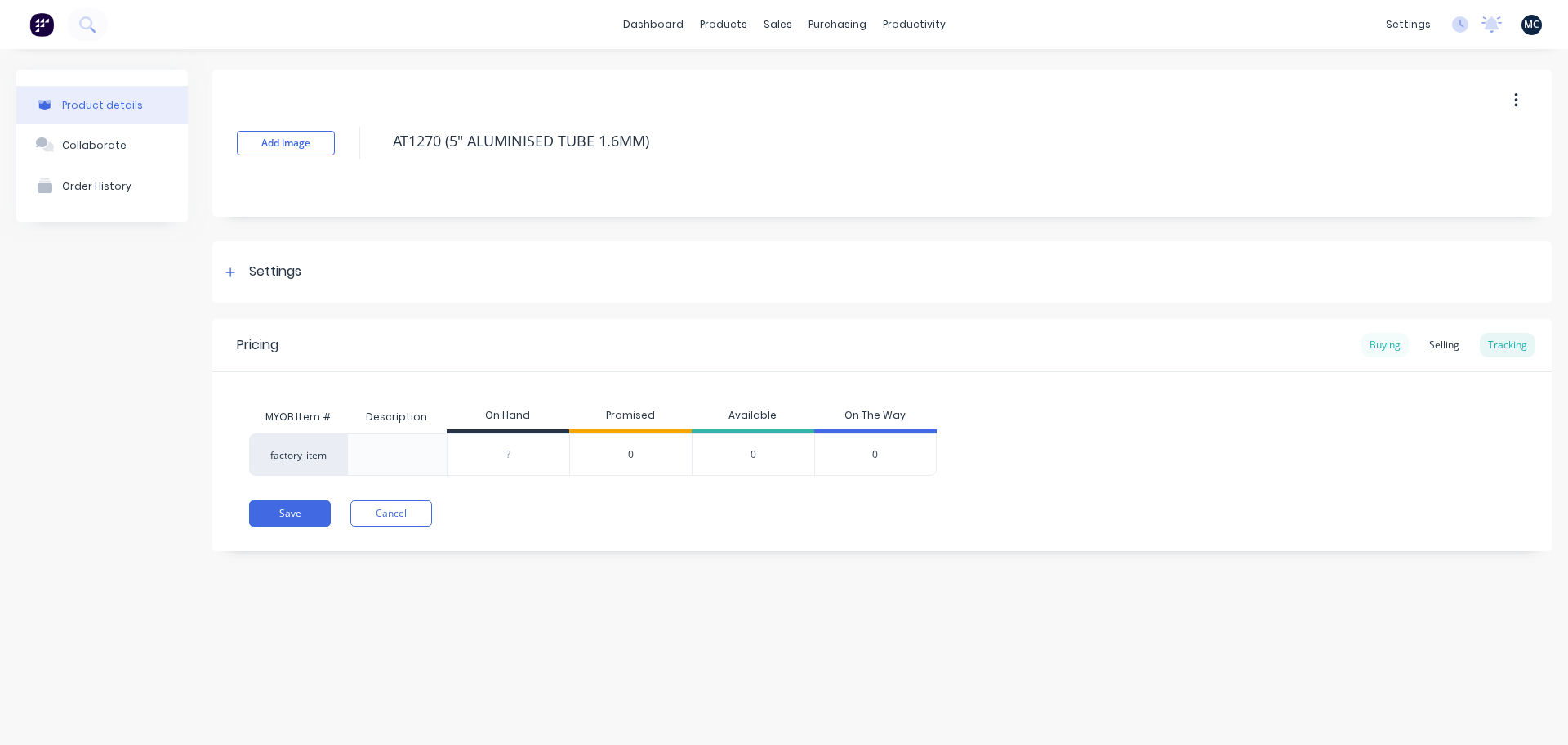
click at [1402, 346] on div "Buying" at bounding box center [1385, 345] width 48 height 24
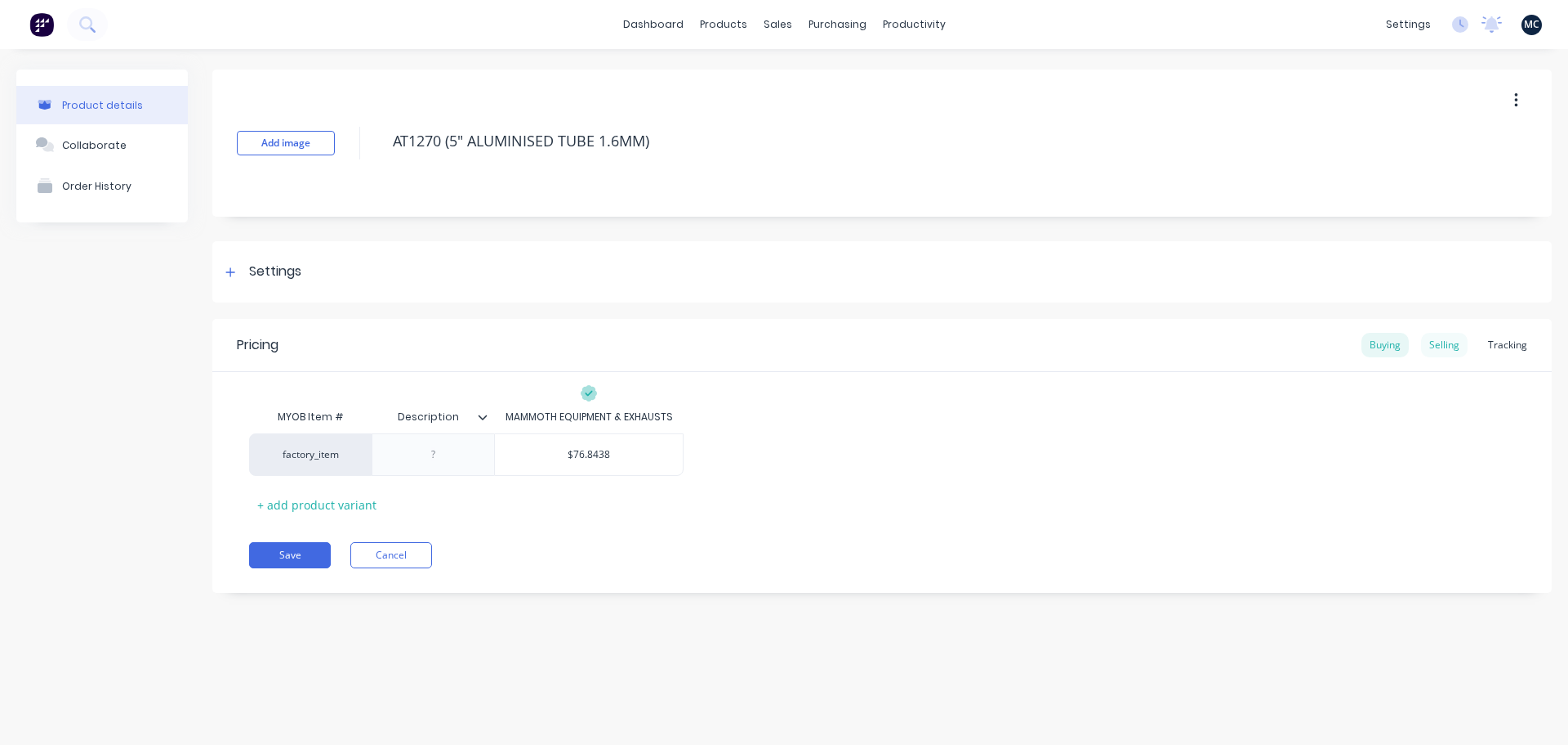
click at [1448, 345] on div "Selling" at bounding box center [1445, 345] width 47 height 24
click at [645, 27] on link "dashboard" at bounding box center [654, 24] width 77 height 24
